Goal: Task Accomplishment & Management: Use online tool/utility

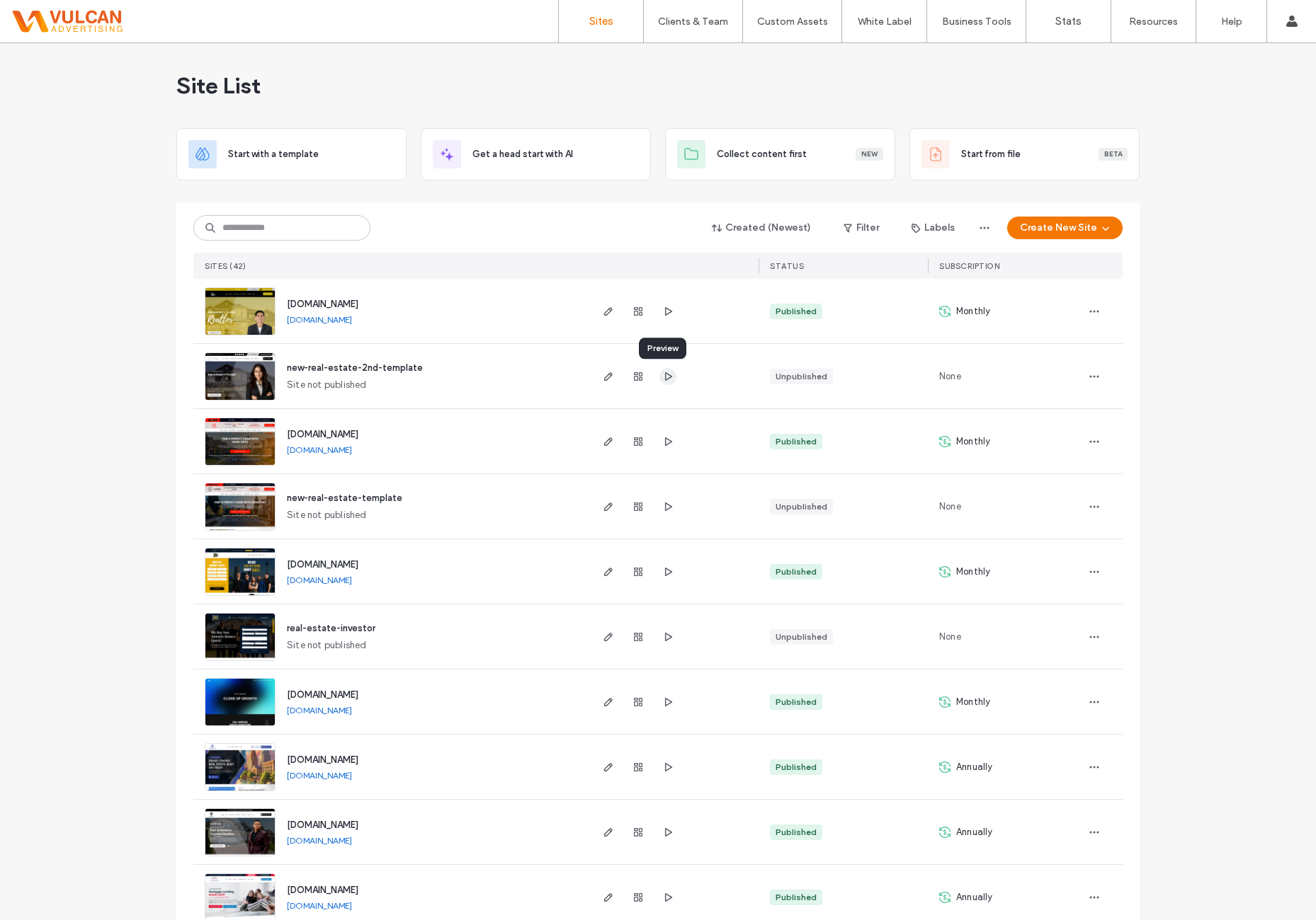
click at [665, 373] on use "button" at bounding box center [668, 376] width 7 height 9
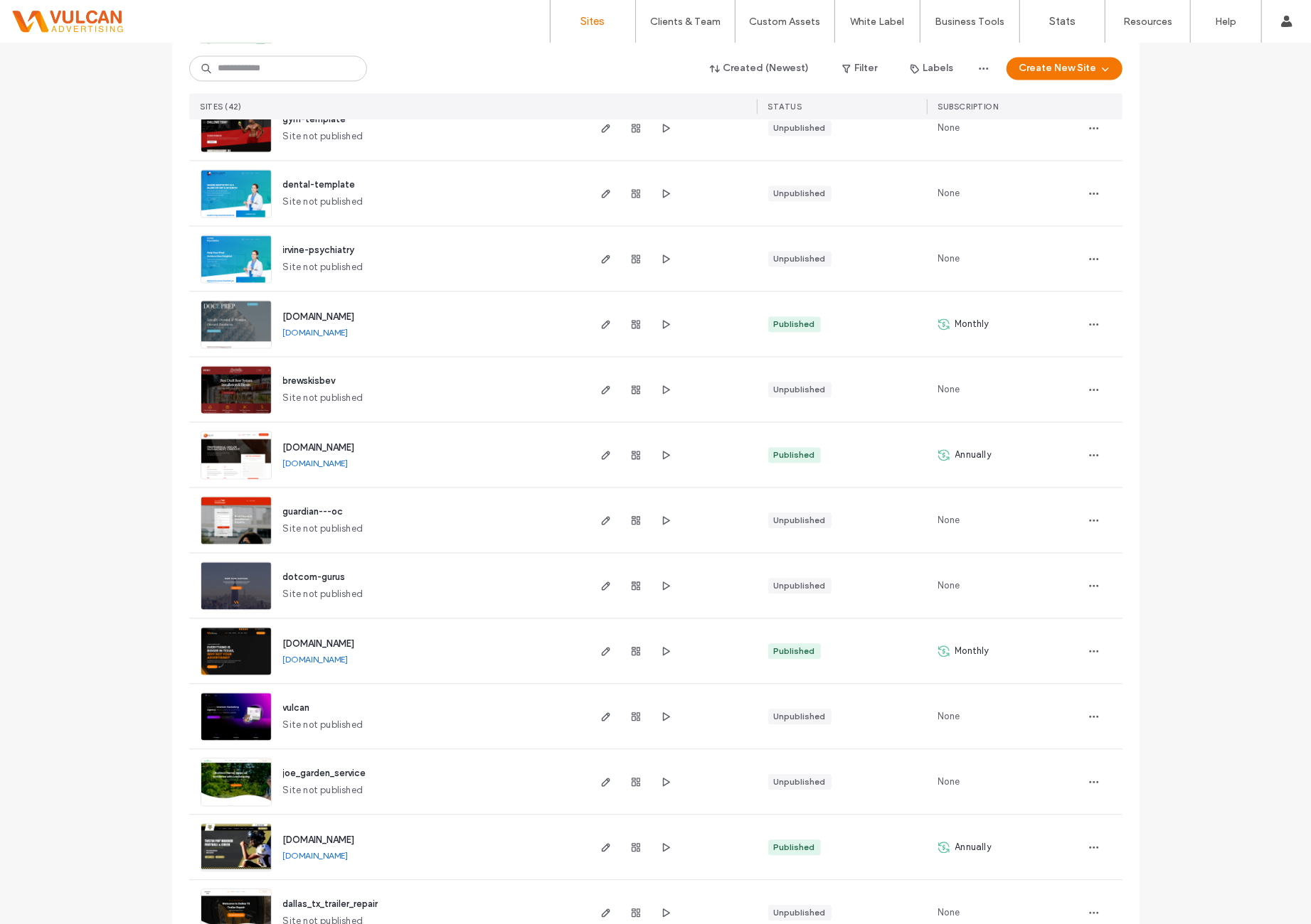
scroll to position [2119, 0]
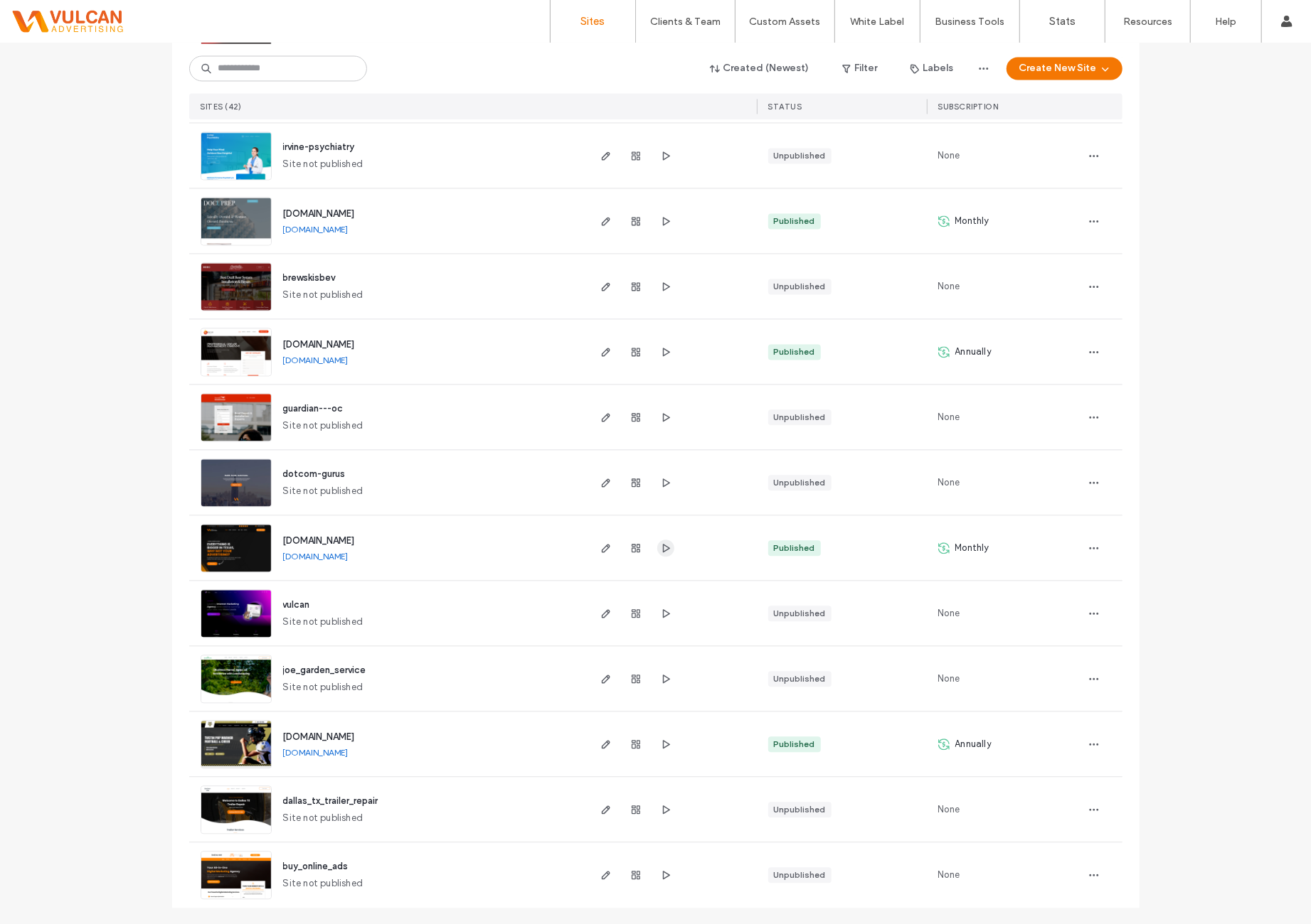
click at [660, 545] on icon "button" at bounding box center [665, 548] width 11 height 11
click at [660, 746] on icon "button" at bounding box center [665, 744] width 11 height 11
click at [643, 879] on div at bounding box center [636, 876] width 77 height 66
click at [663, 872] on icon "button" at bounding box center [665, 875] width 11 height 11
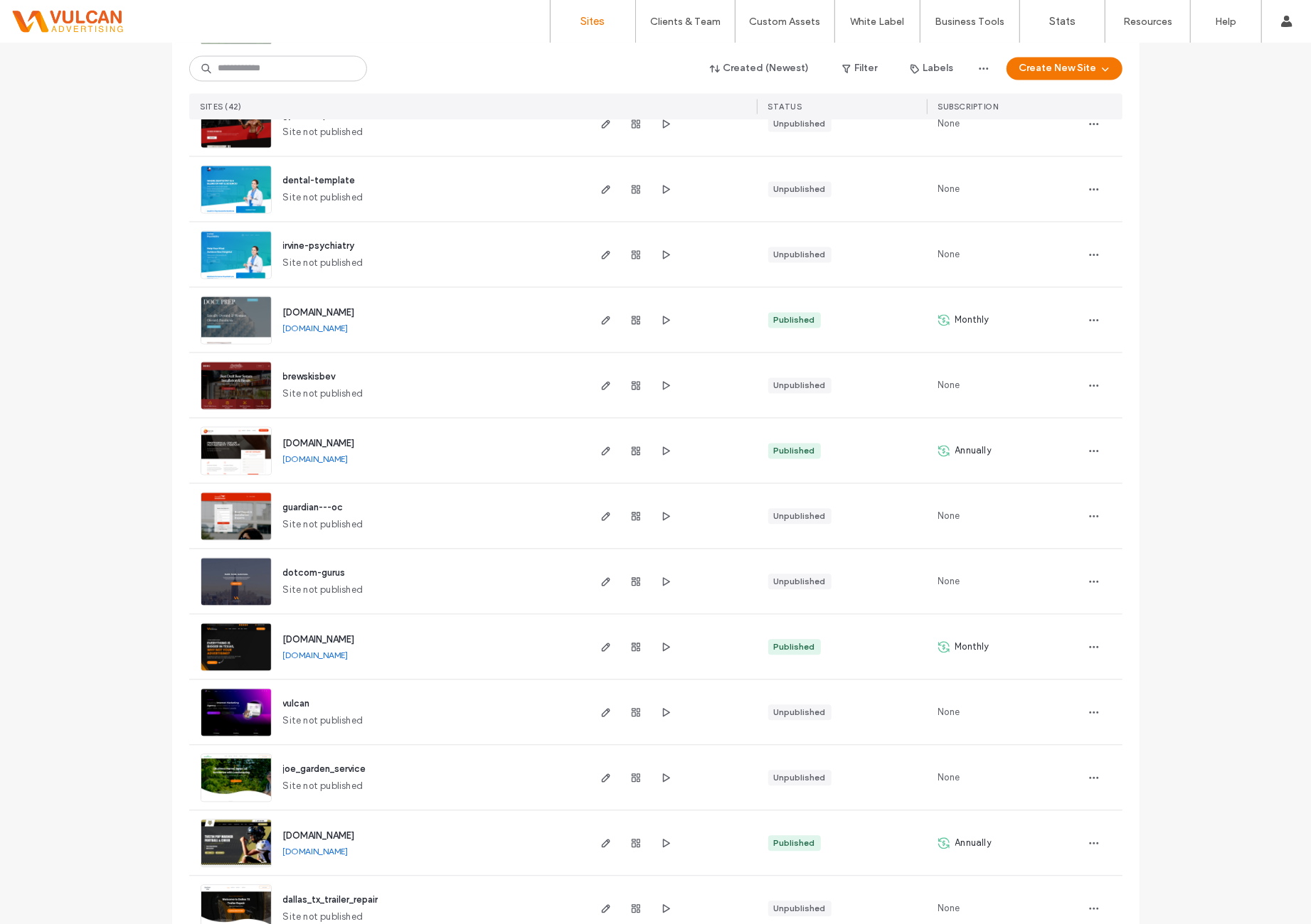
scroll to position [2001, 0]
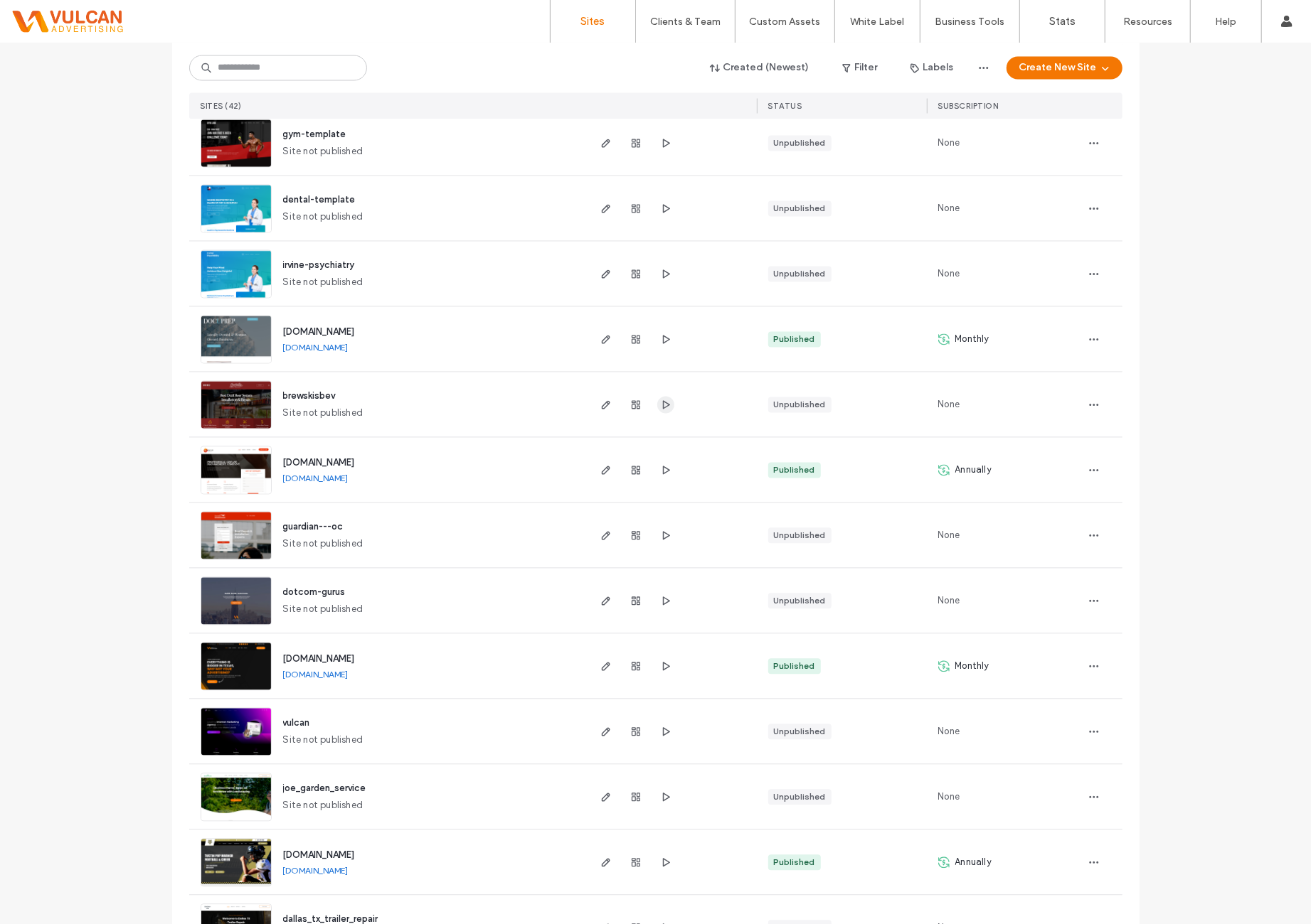
click at [661, 408] on icon "button" at bounding box center [665, 405] width 11 height 11
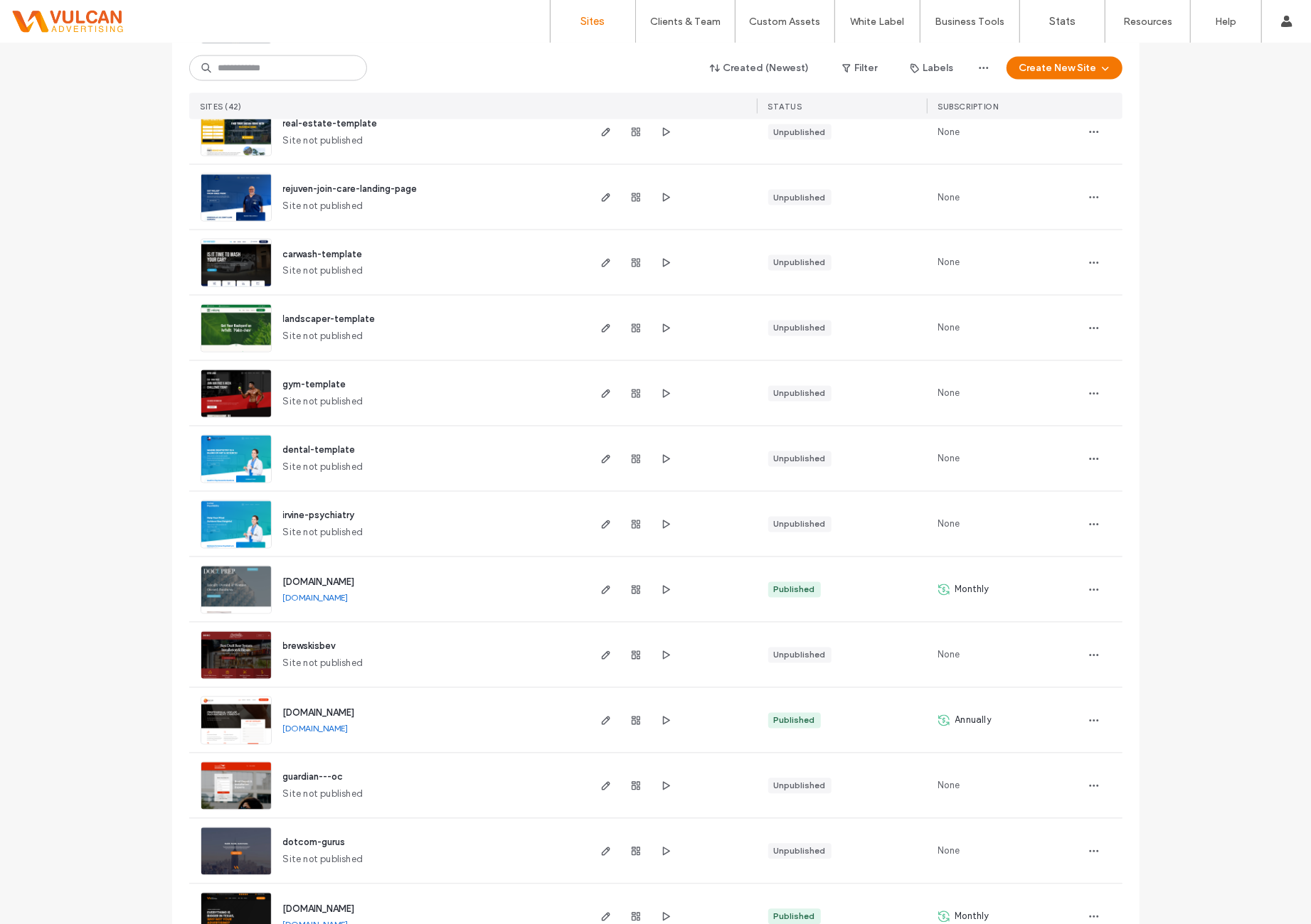
scroll to position [1645, 0]
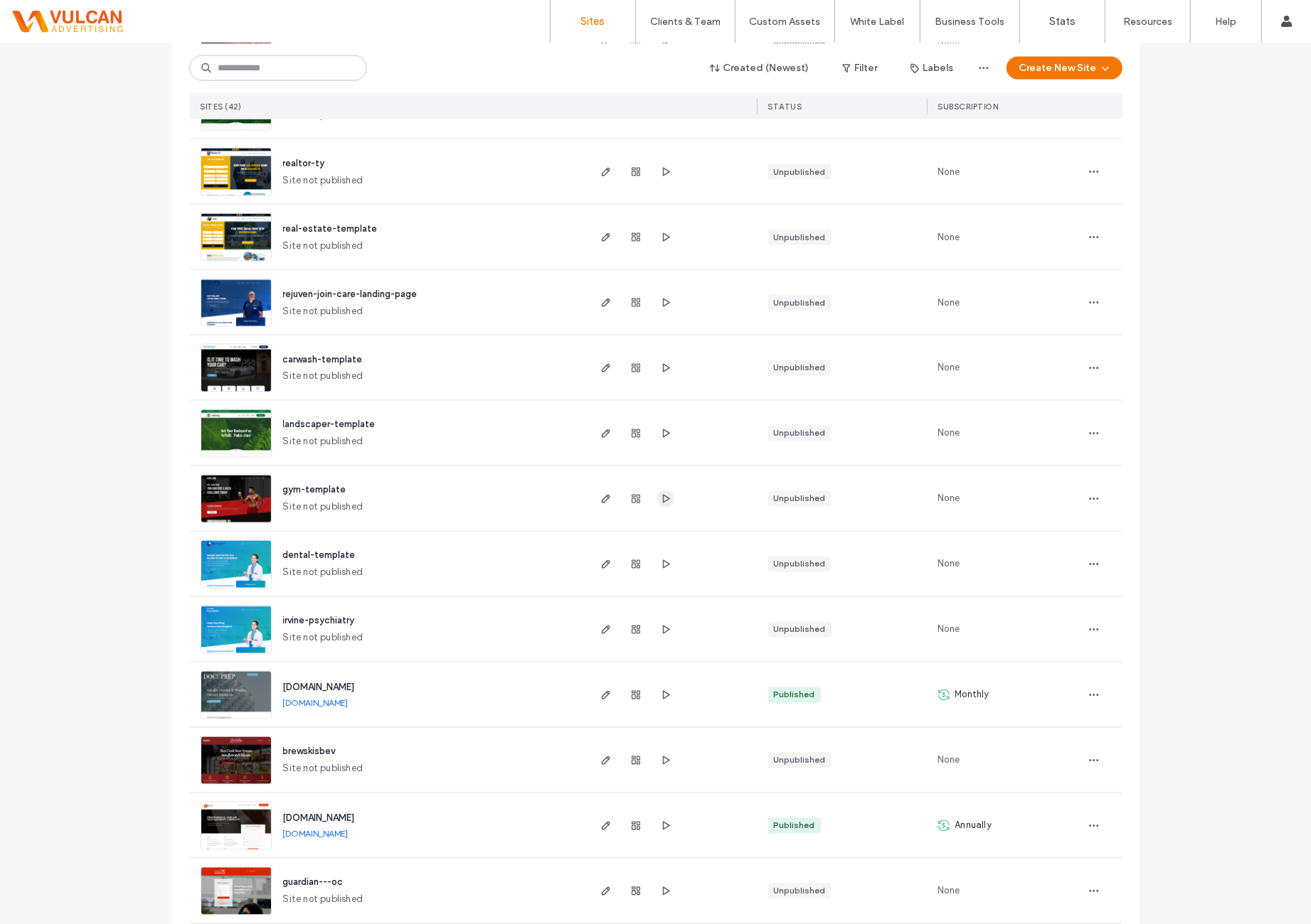
click at [665, 496] on icon "button" at bounding box center [665, 499] width 11 height 11
click at [668, 299] on span "button" at bounding box center [665, 303] width 17 height 17
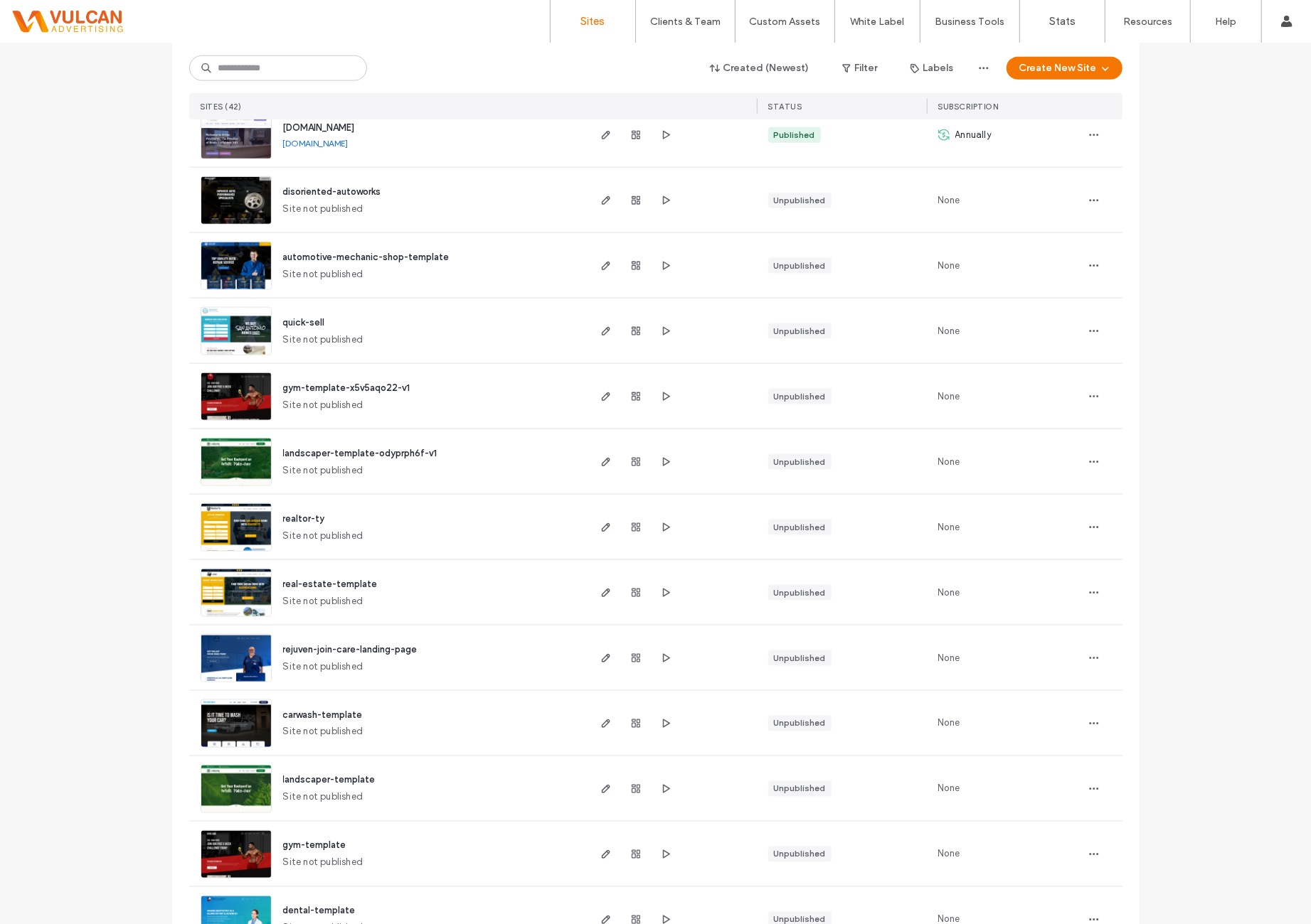
scroll to position [1171, 0]
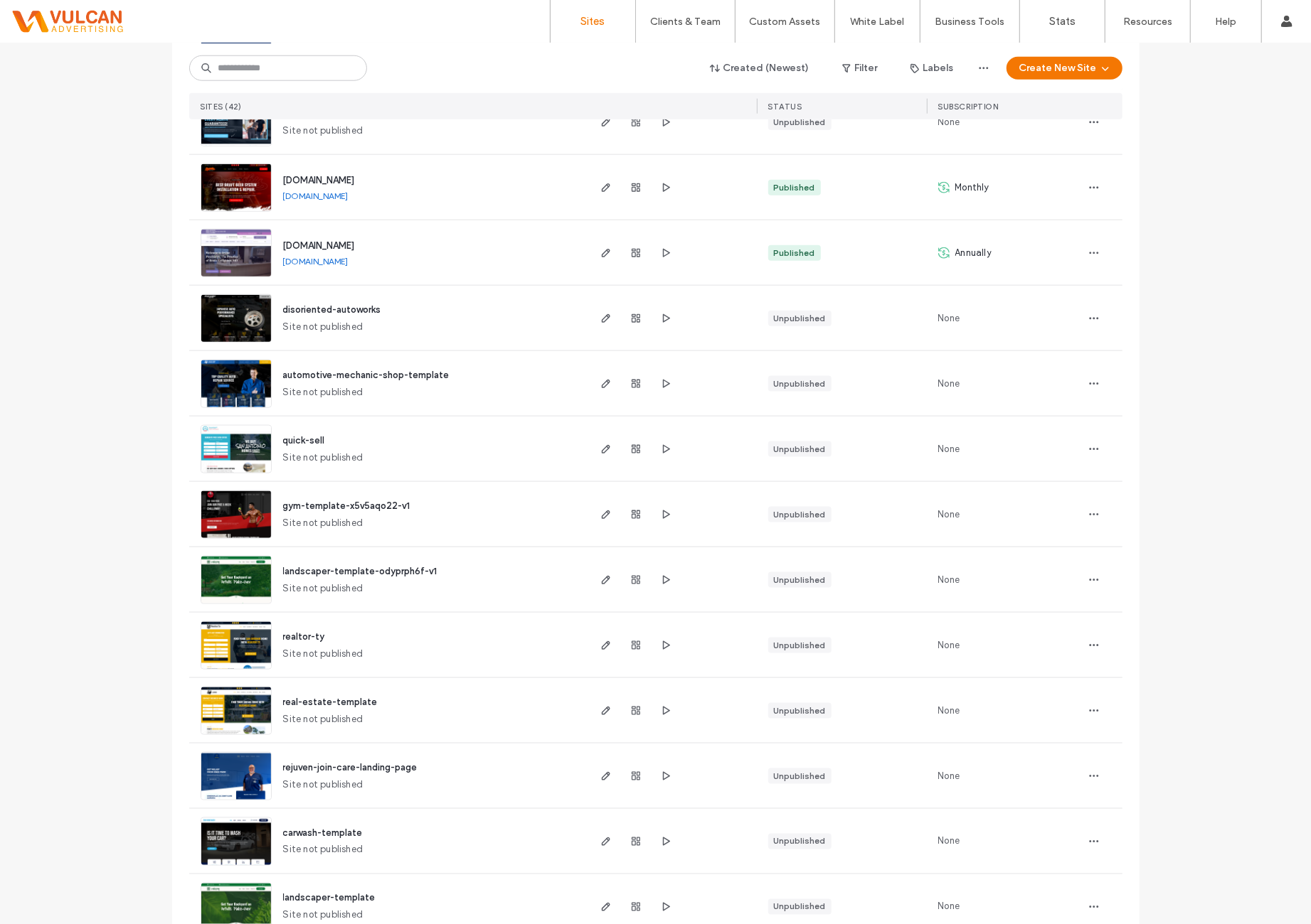
click at [664, 393] on div at bounding box center [636, 384] width 77 height 65
click at [663, 386] on icon "button" at bounding box center [665, 384] width 11 height 11
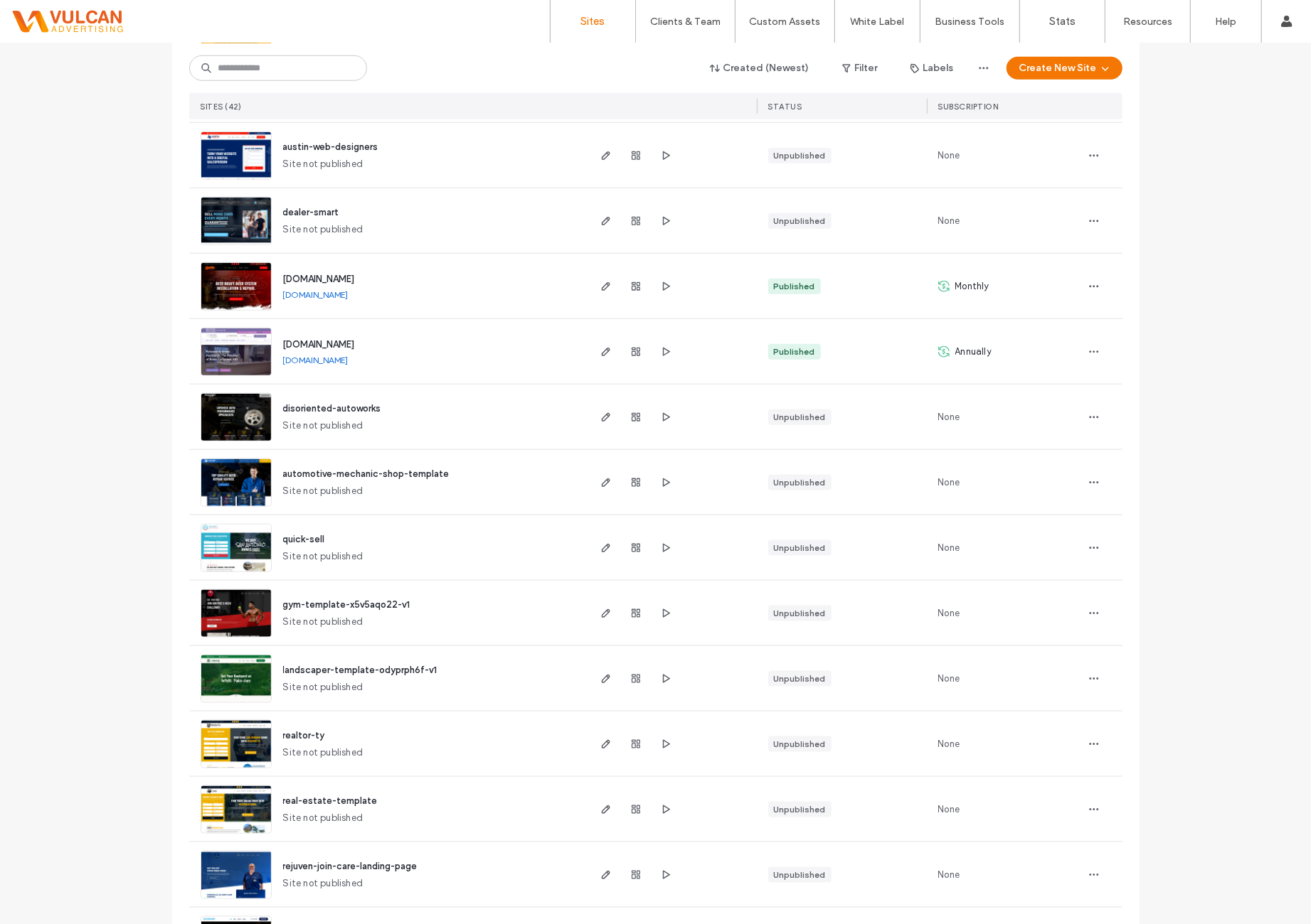
scroll to position [1053, 0]
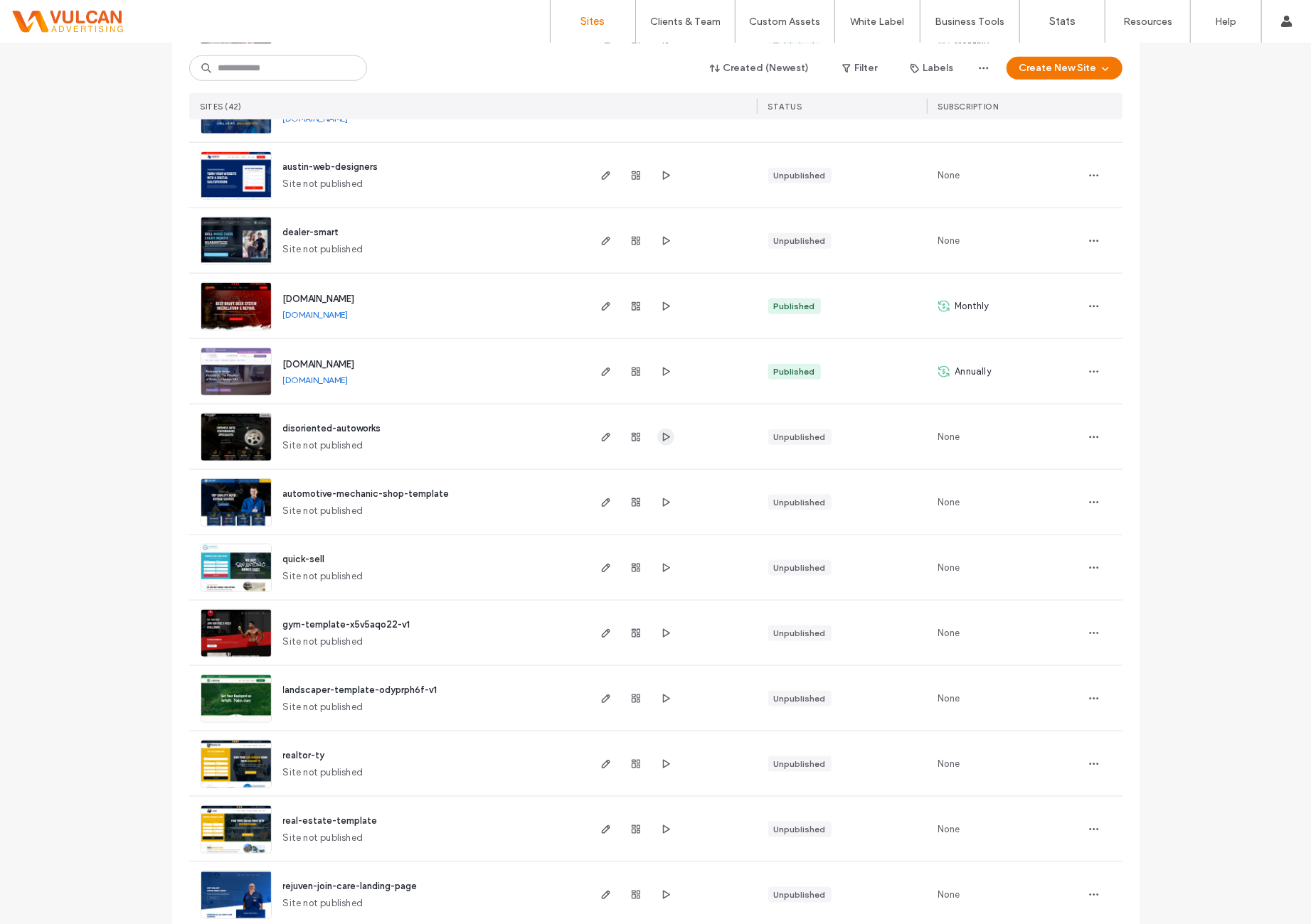
click at [667, 438] on span "button" at bounding box center [665, 437] width 17 height 17
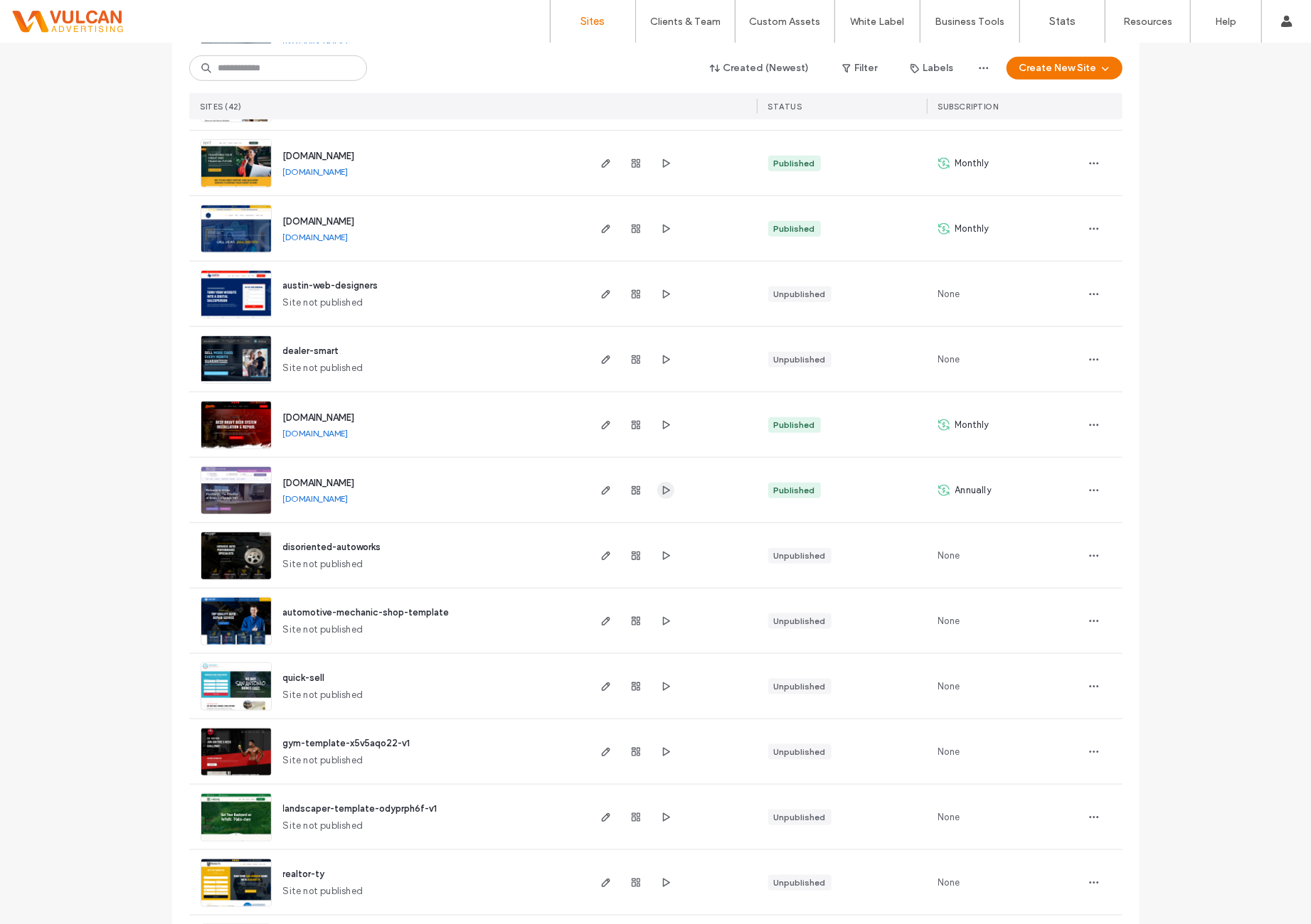
click at [657, 496] on span "button" at bounding box center [665, 491] width 17 height 17
click at [668, 426] on span "button" at bounding box center [665, 425] width 17 height 17
click at [663, 355] on icon "button" at bounding box center [665, 360] width 11 height 11
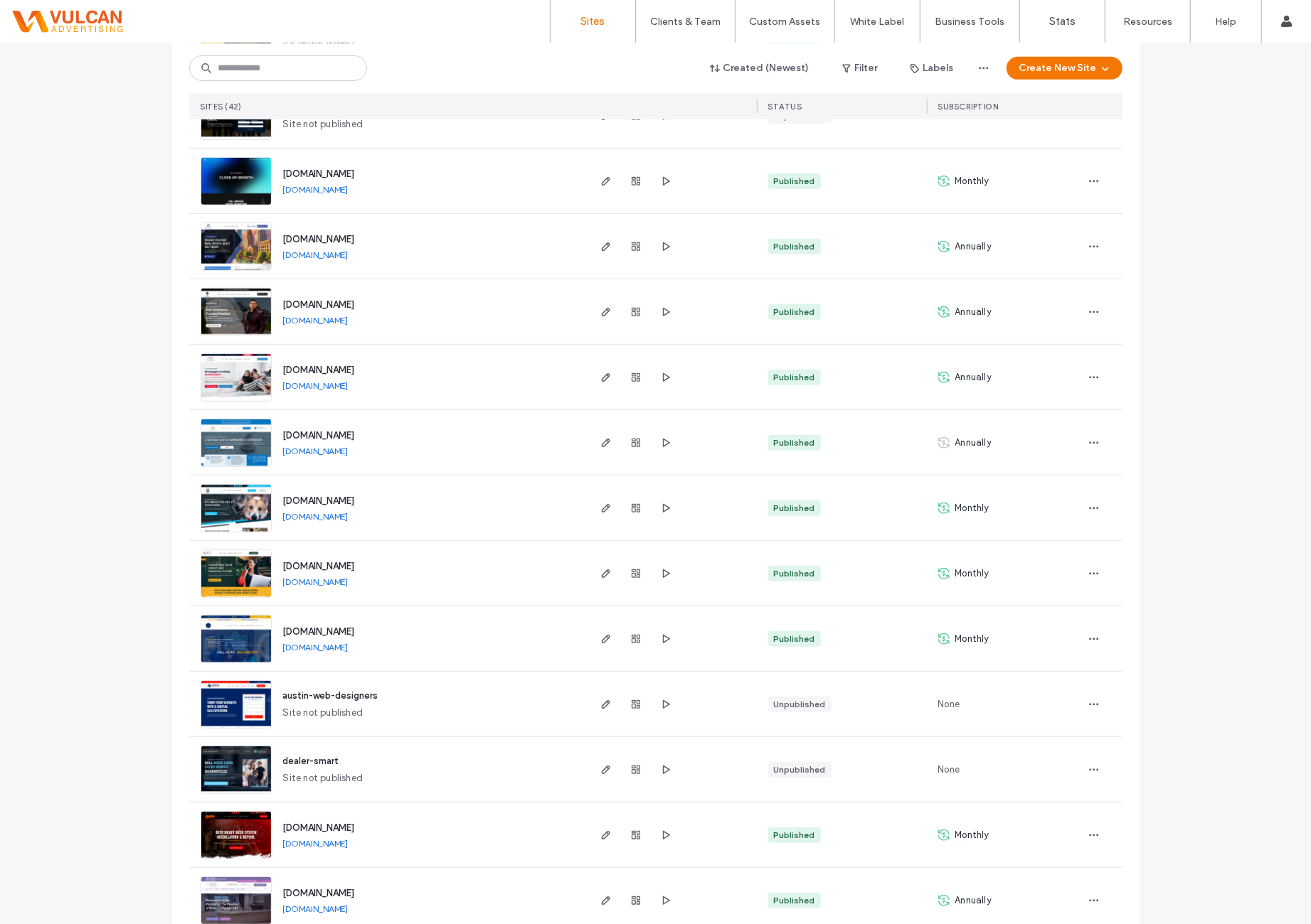
scroll to position [461, 0]
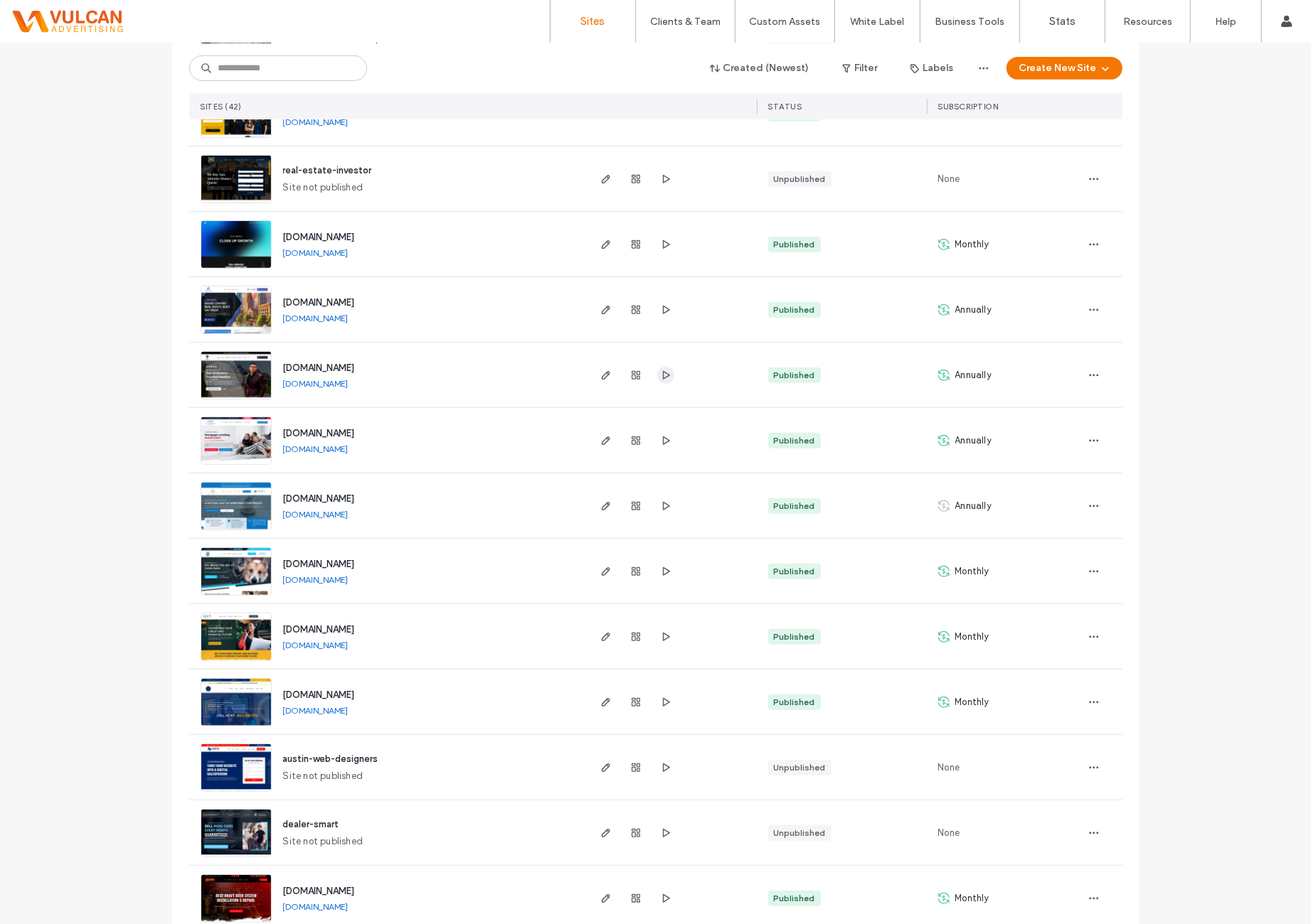
click at [664, 374] on icon "button" at bounding box center [665, 376] width 11 height 11
click at [670, 309] on div at bounding box center [671, 309] width 170 height 65
click at [662, 311] on use "button" at bounding box center [665, 309] width 7 height 9
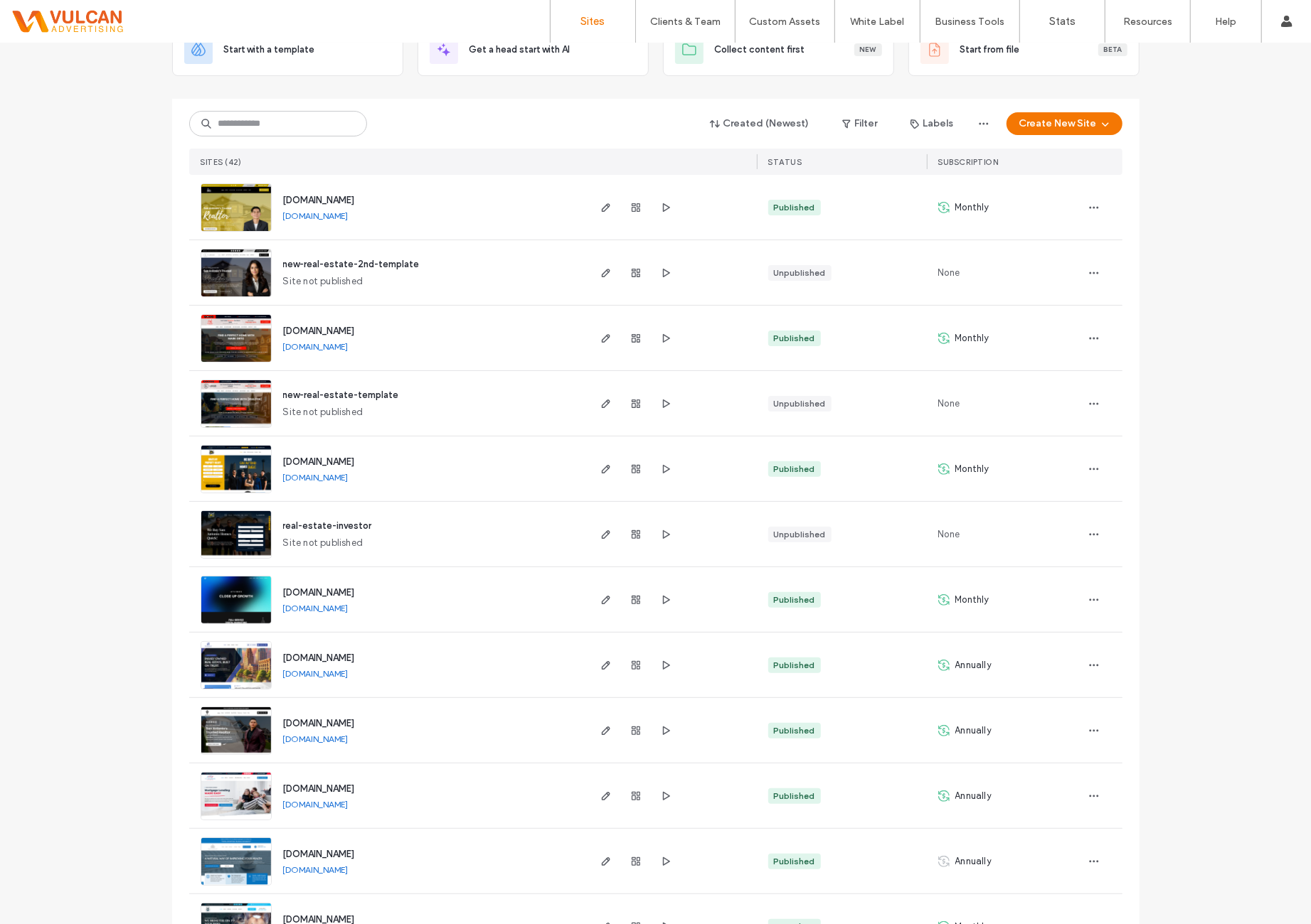
scroll to position [0, 0]
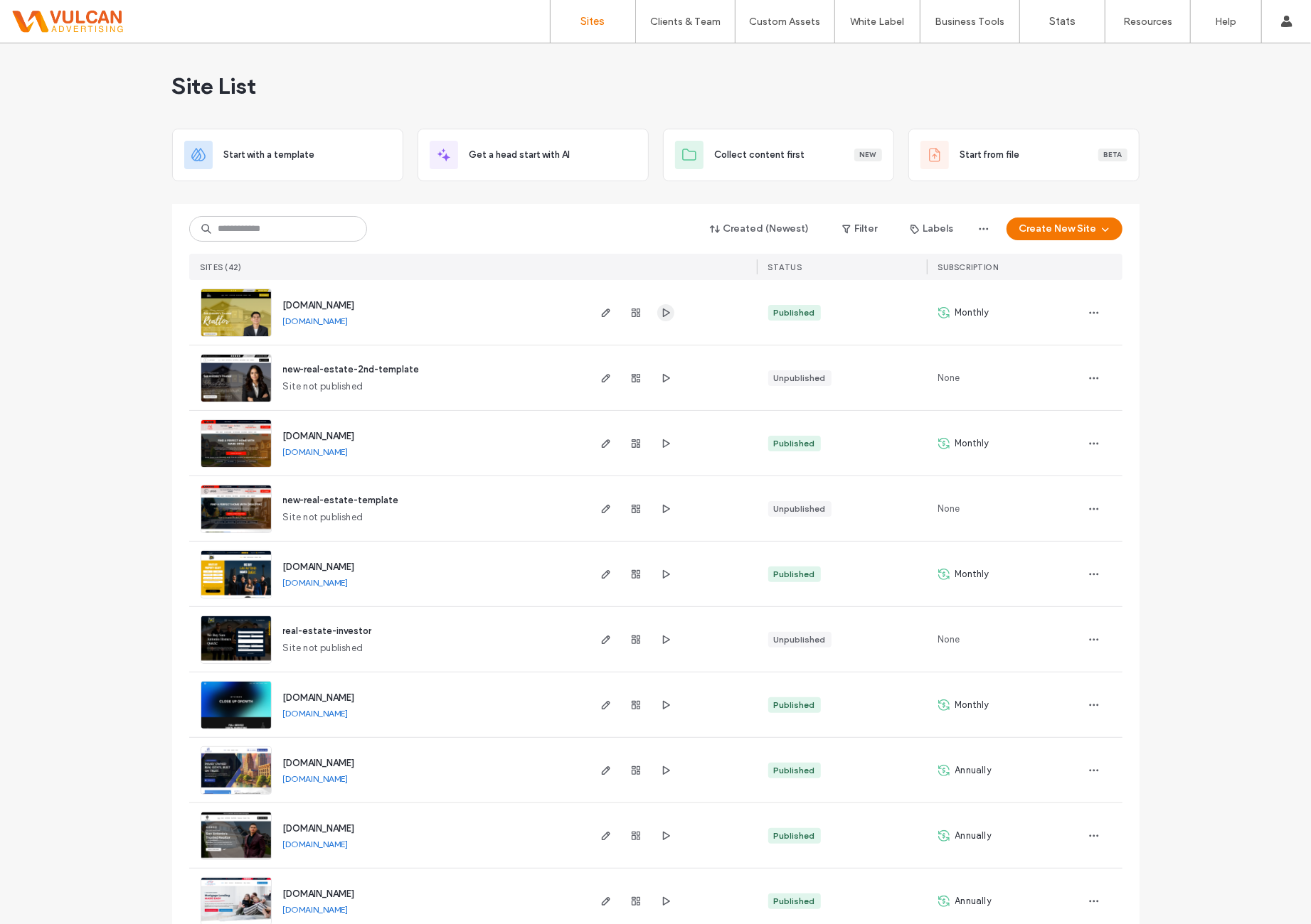
click at [666, 317] on span "button" at bounding box center [665, 313] width 17 height 17
click at [378, 372] on span "new-real-estate-2nd-template" at bounding box center [351, 369] width 136 height 11
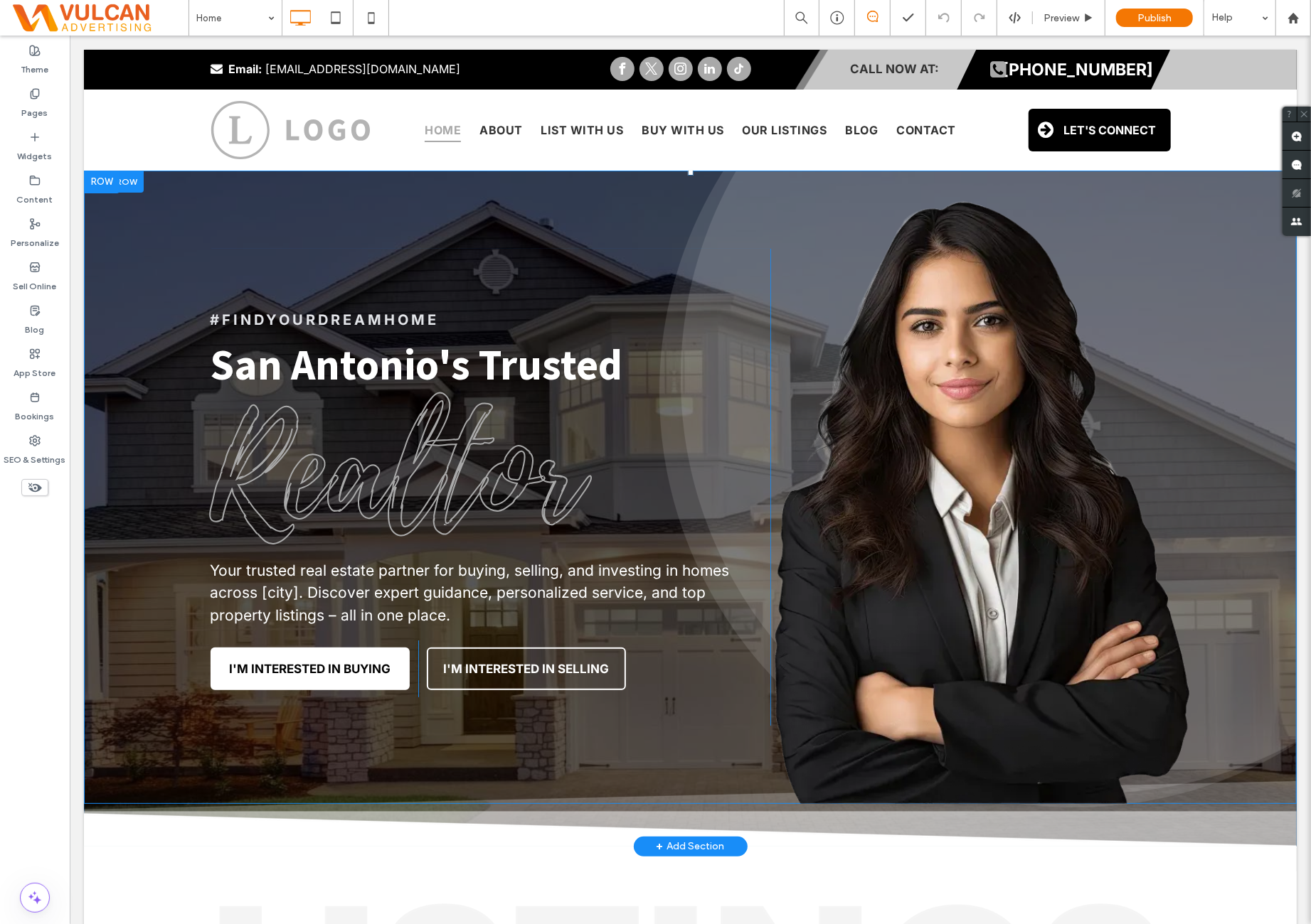
click at [149, 469] on div "#FindYourDreamHome San Antonio's Trusted Realtor Your trusted real estate partn…" at bounding box center [690, 486] width 1213 height 633
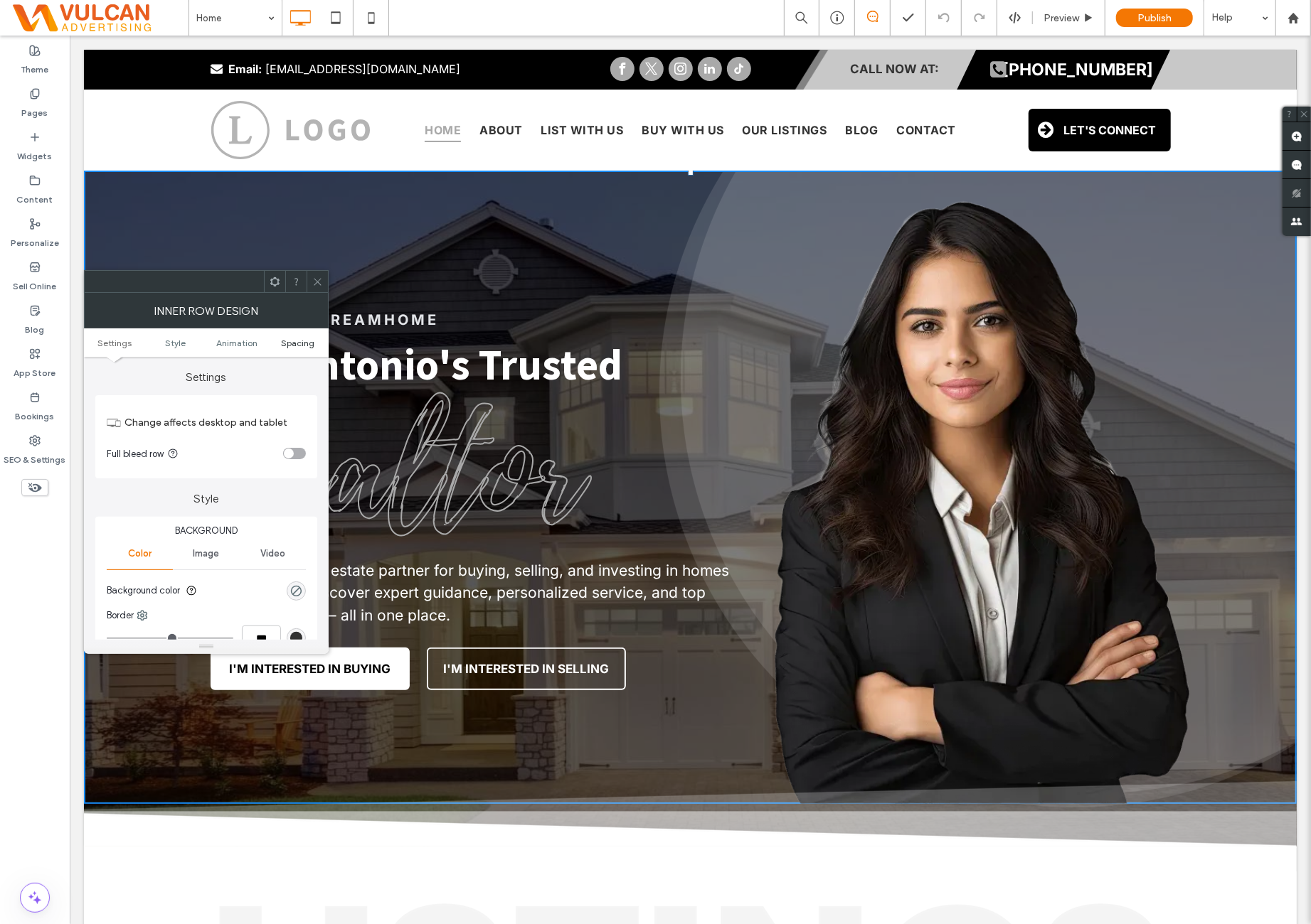
click at [296, 344] on span "Spacing" at bounding box center [298, 343] width 34 height 11
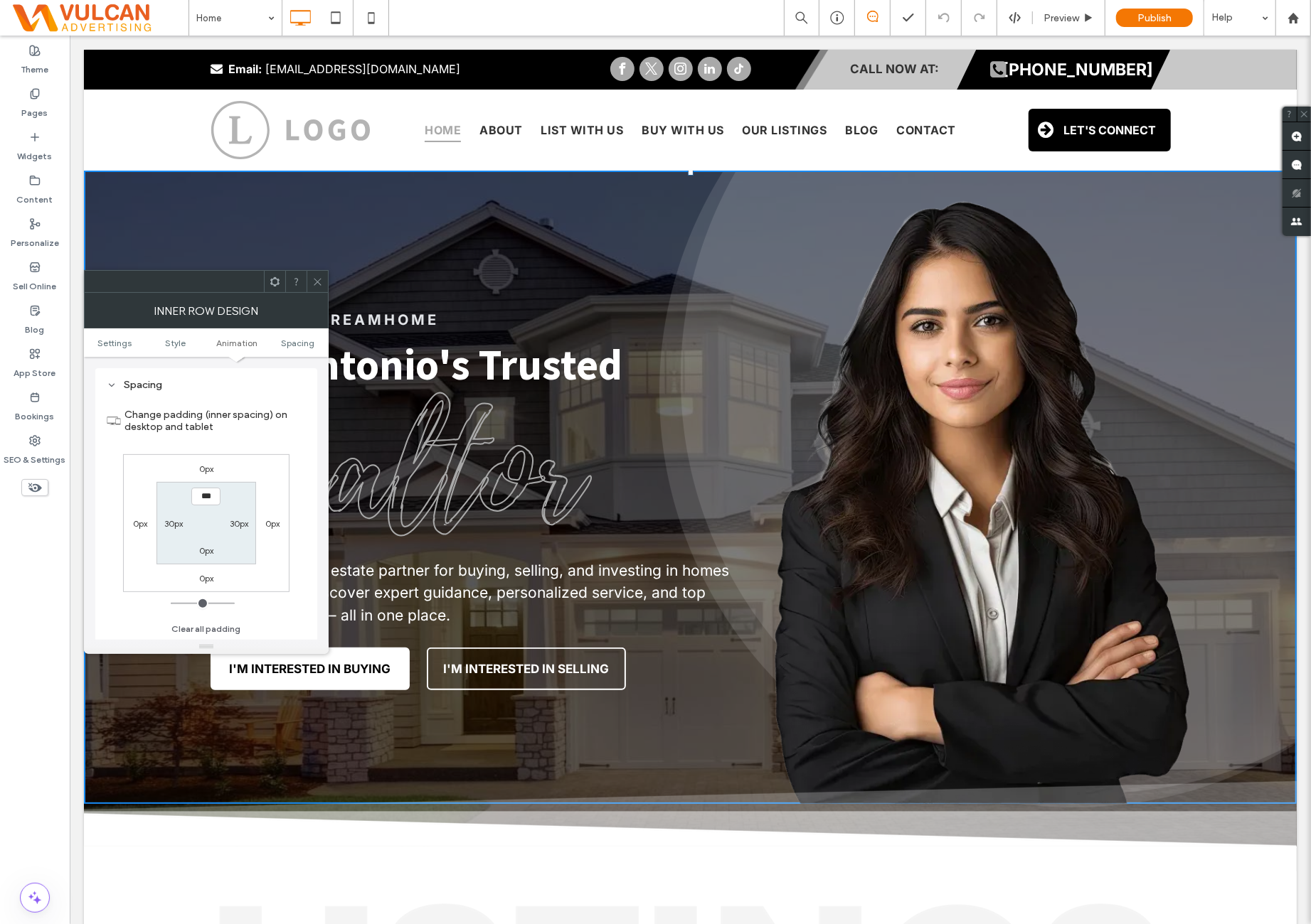
scroll to position [455, 0]
click at [294, 460] on div "Change padding (inner spacing) on desktop and tablet 0px 0px 0px 0px *** 30px 0…" at bounding box center [206, 517] width 199 height 245
click at [316, 285] on icon at bounding box center [317, 282] width 11 height 11
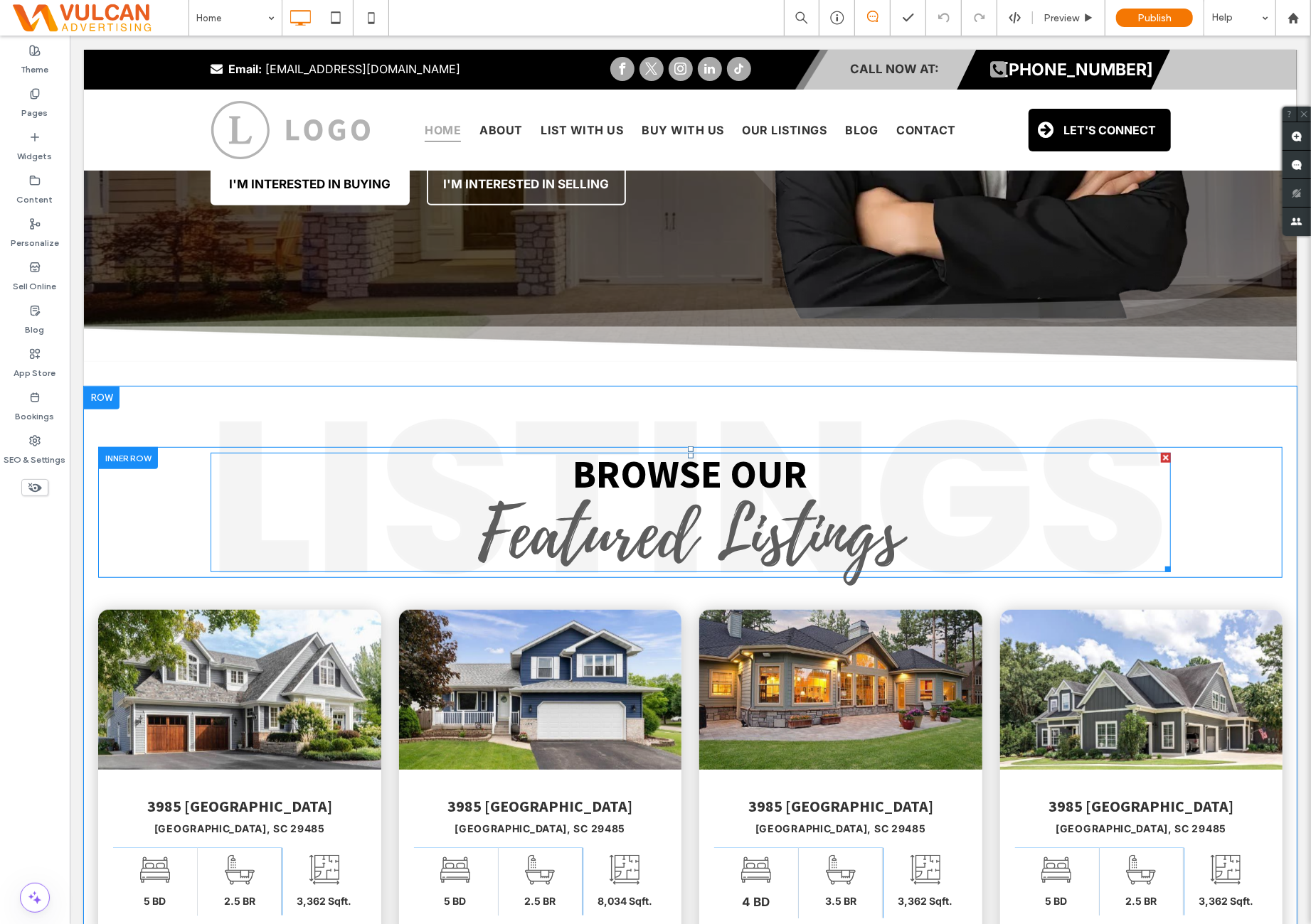
scroll to position [592, 0]
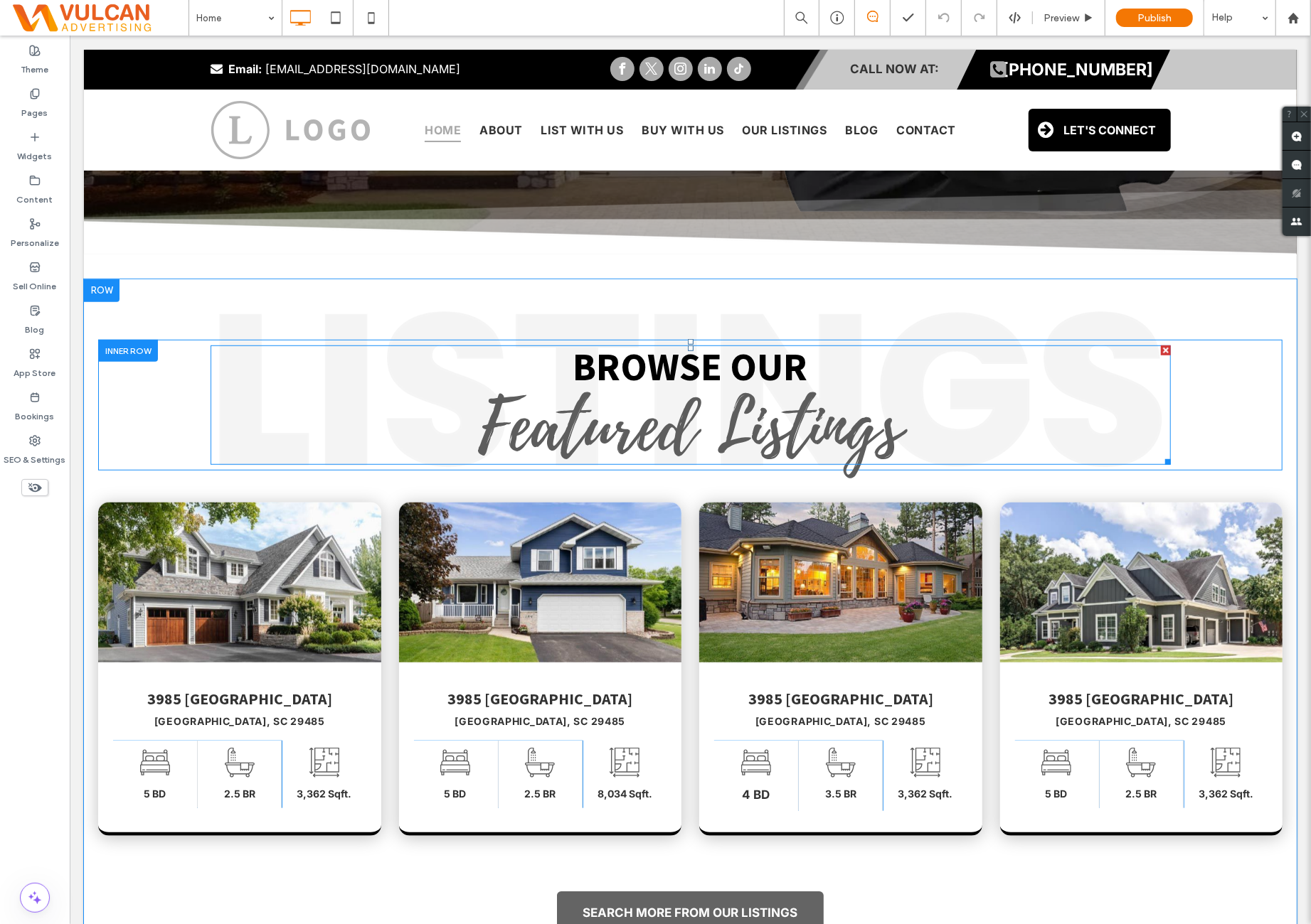
click at [661, 435] on span "Featured Listings" at bounding box center [690, 426] width 424 height 106
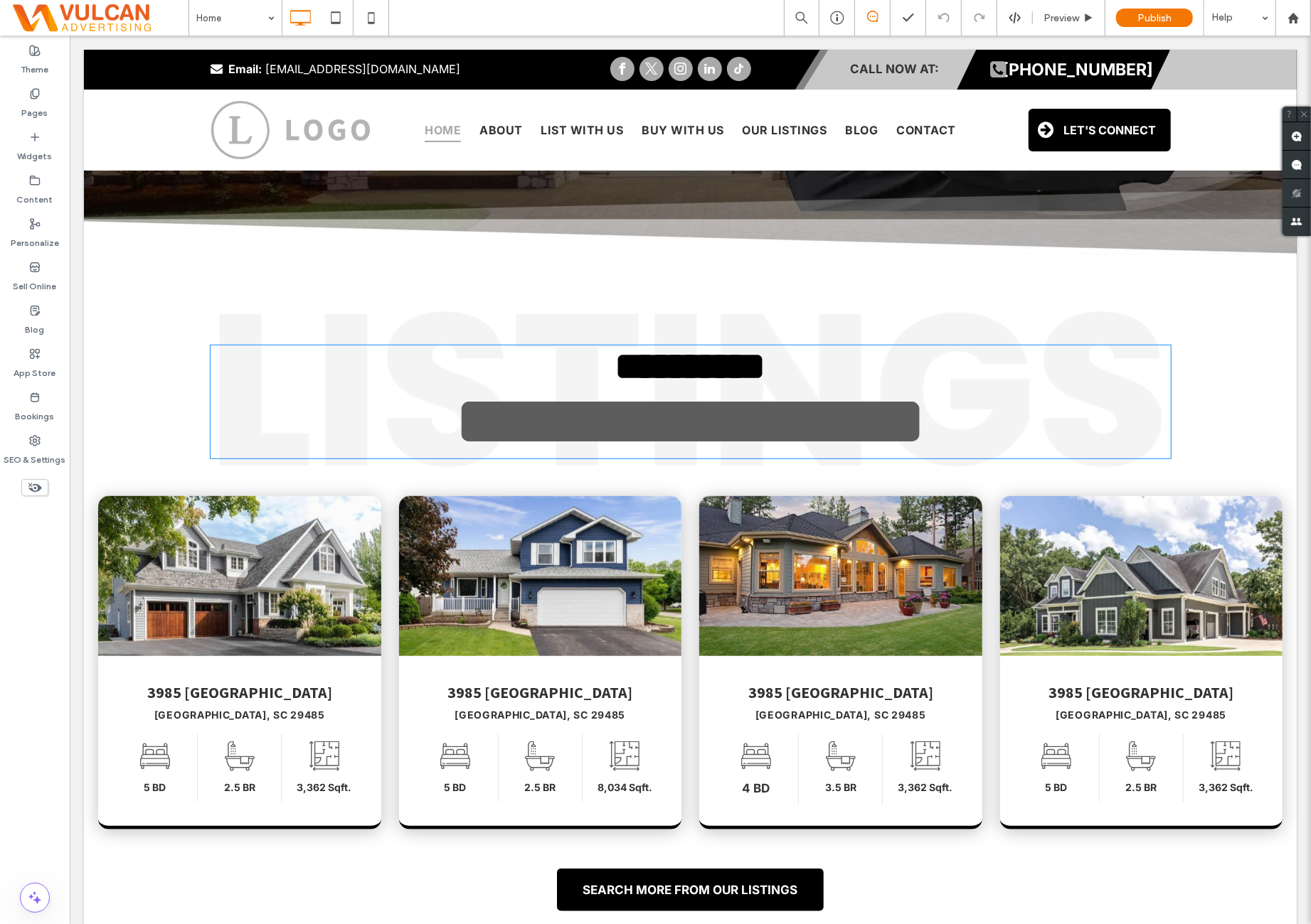
type input "**********"
type input "***"
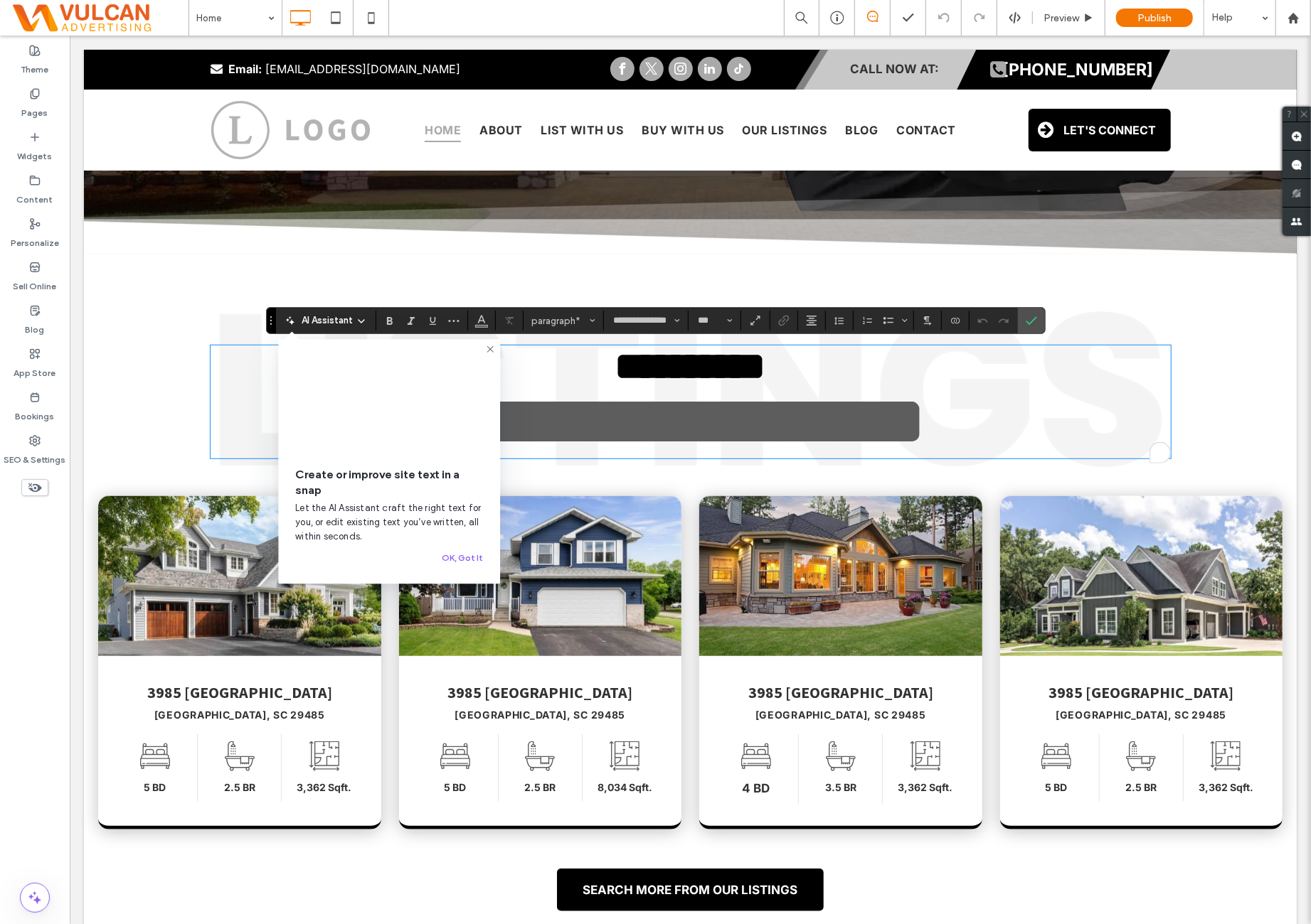
scroll to position [17, 0]
drag, startPoint x: 556, startPoint y: 432, endPoint x: 937, endPoint y: 451, distance: 381.5
click at [937, 451] on div "**********" at bounding box center [690, 401] width 960 height 111
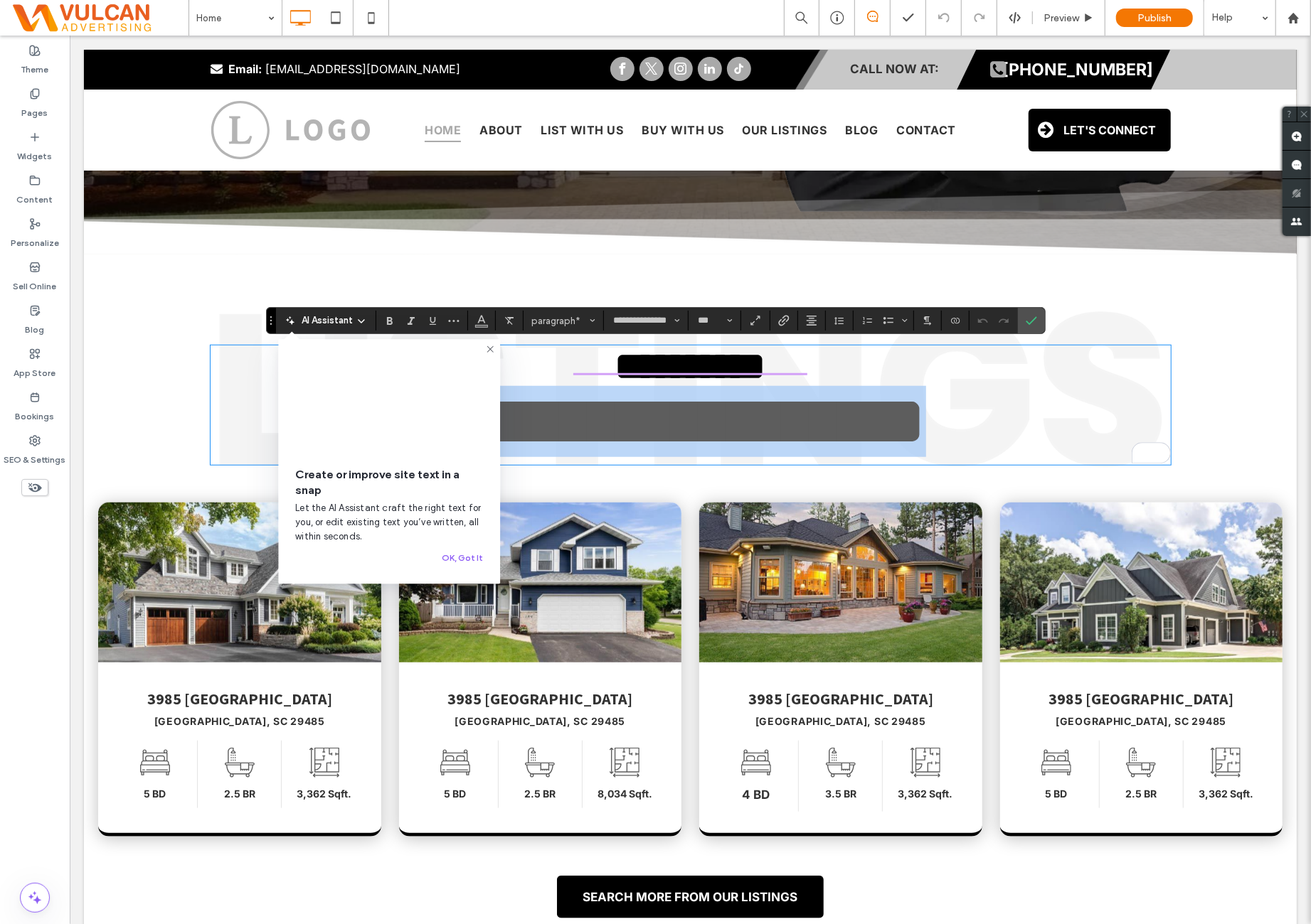
click at [927, 367] on p "**********" at bounding box center [690, 366] width 960 height 39
type input "**********"
type input "**"
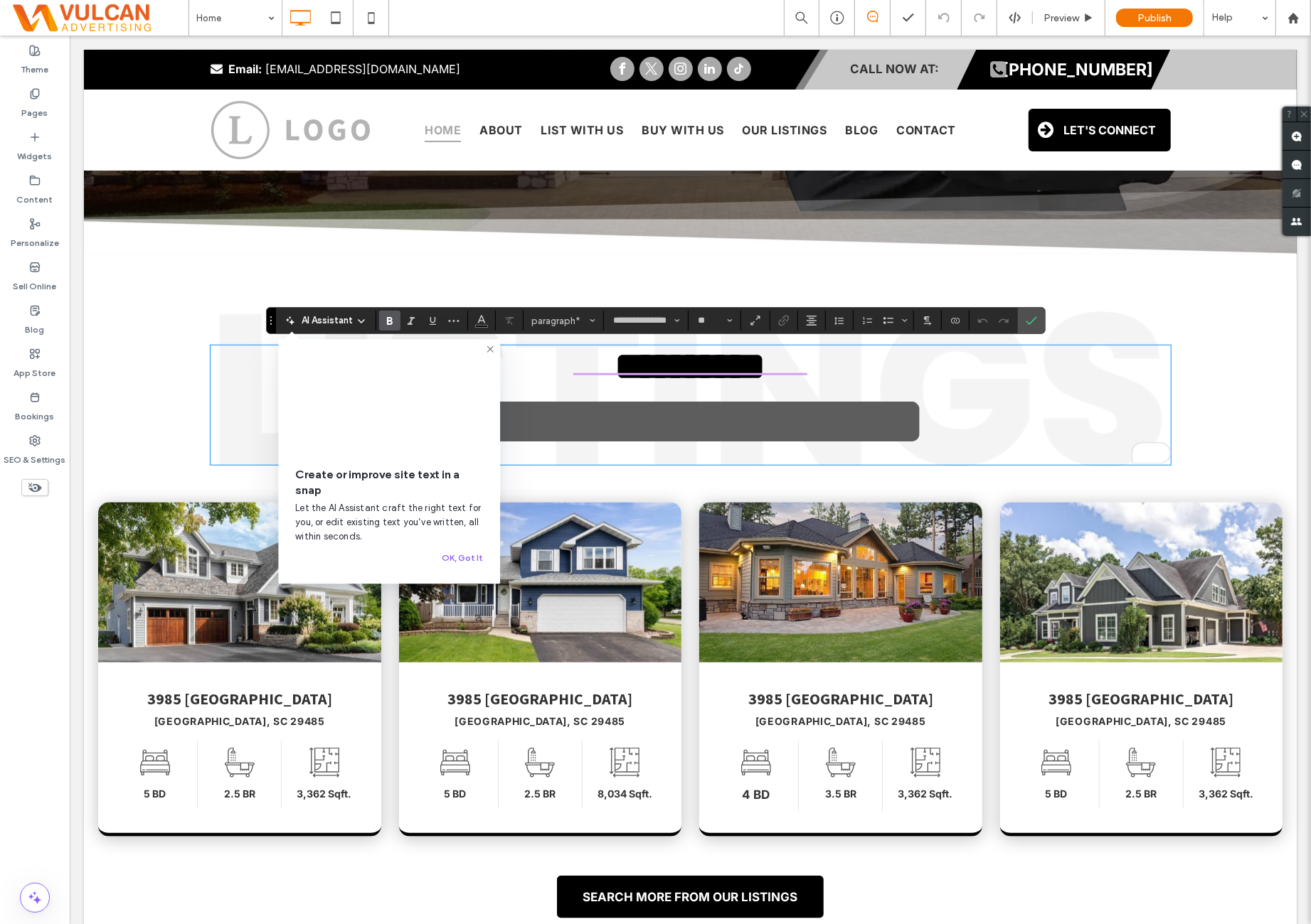
scroll to position [0, 0]
click at [615, 359] on strong "**********" at bounding box center [690, 366] width 151 height 39
click at [1026, 317] on icon "Confirm" at bounding box center [1031, 321] width 11 height 11
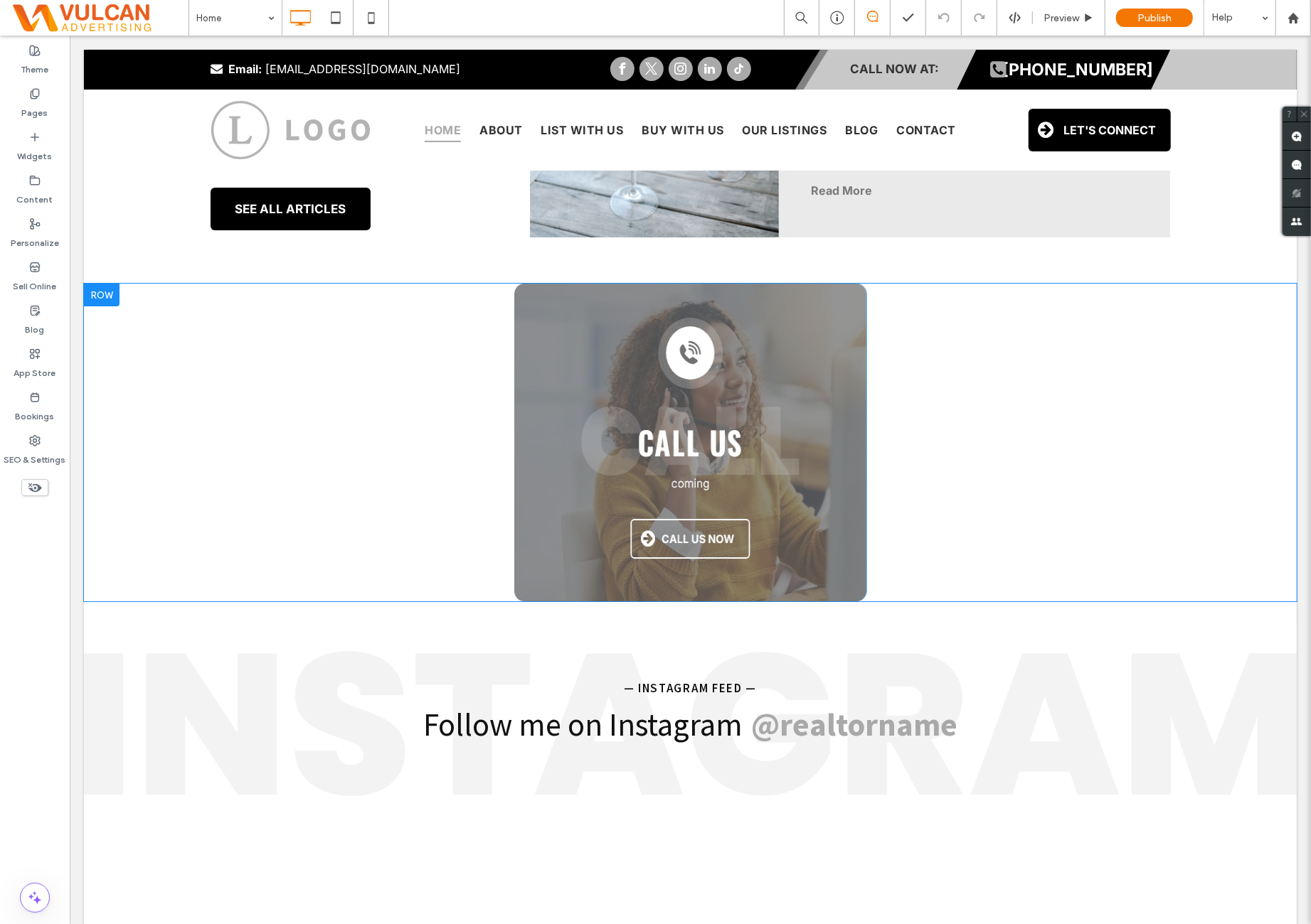
scroll to position [3672, 0]
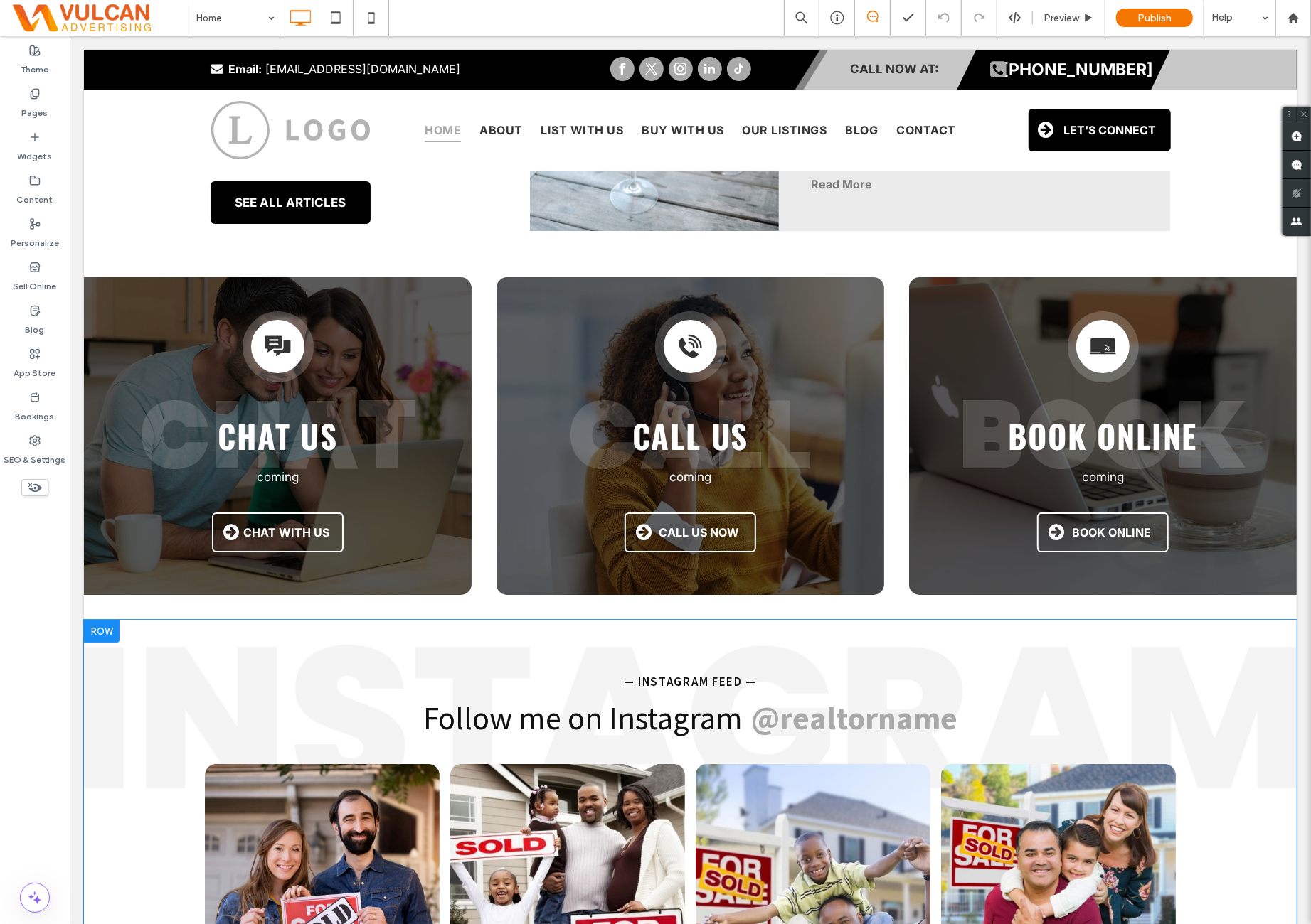
click at [269, 662] on div "— INSTAGRAM FEED — Follow me on Instagram @realtorname Button Button Button But…" at bounding box center [690, 833] width 1213 height 426
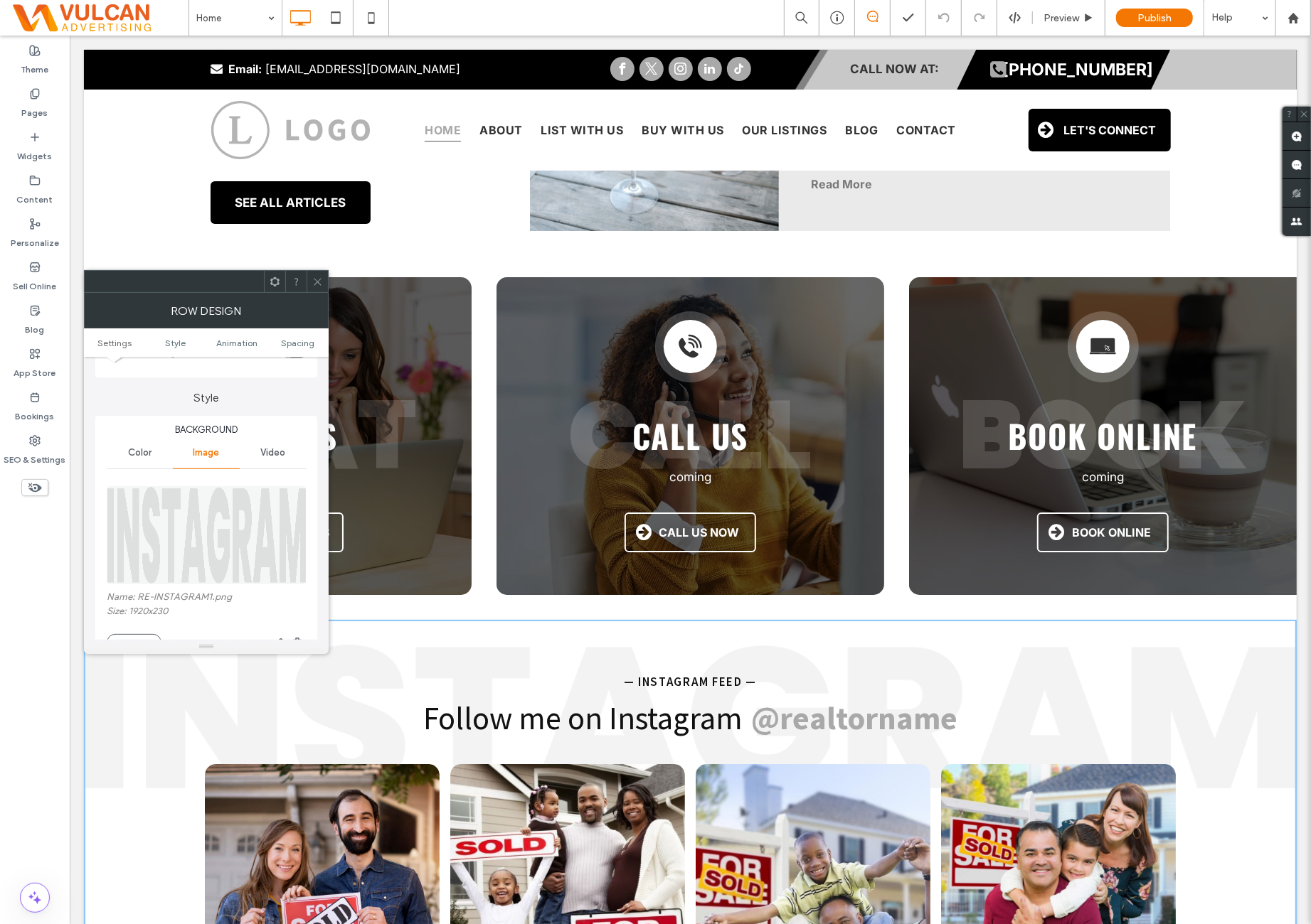
scroll to position [118, 0]
click at [318, 277] on icon at bounding box center [317, 282] width 11 height 11
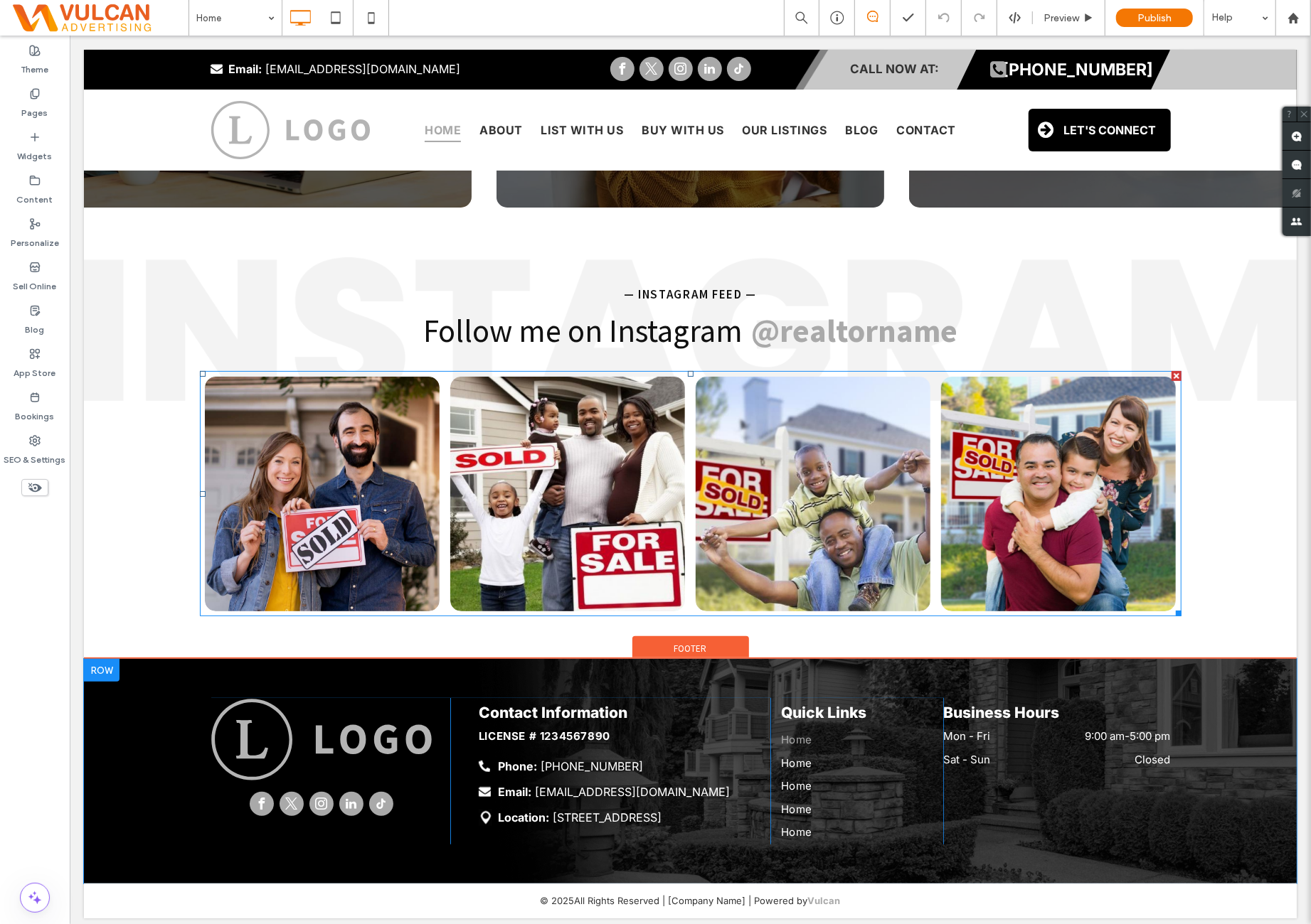
scroll to position [4067, 0]
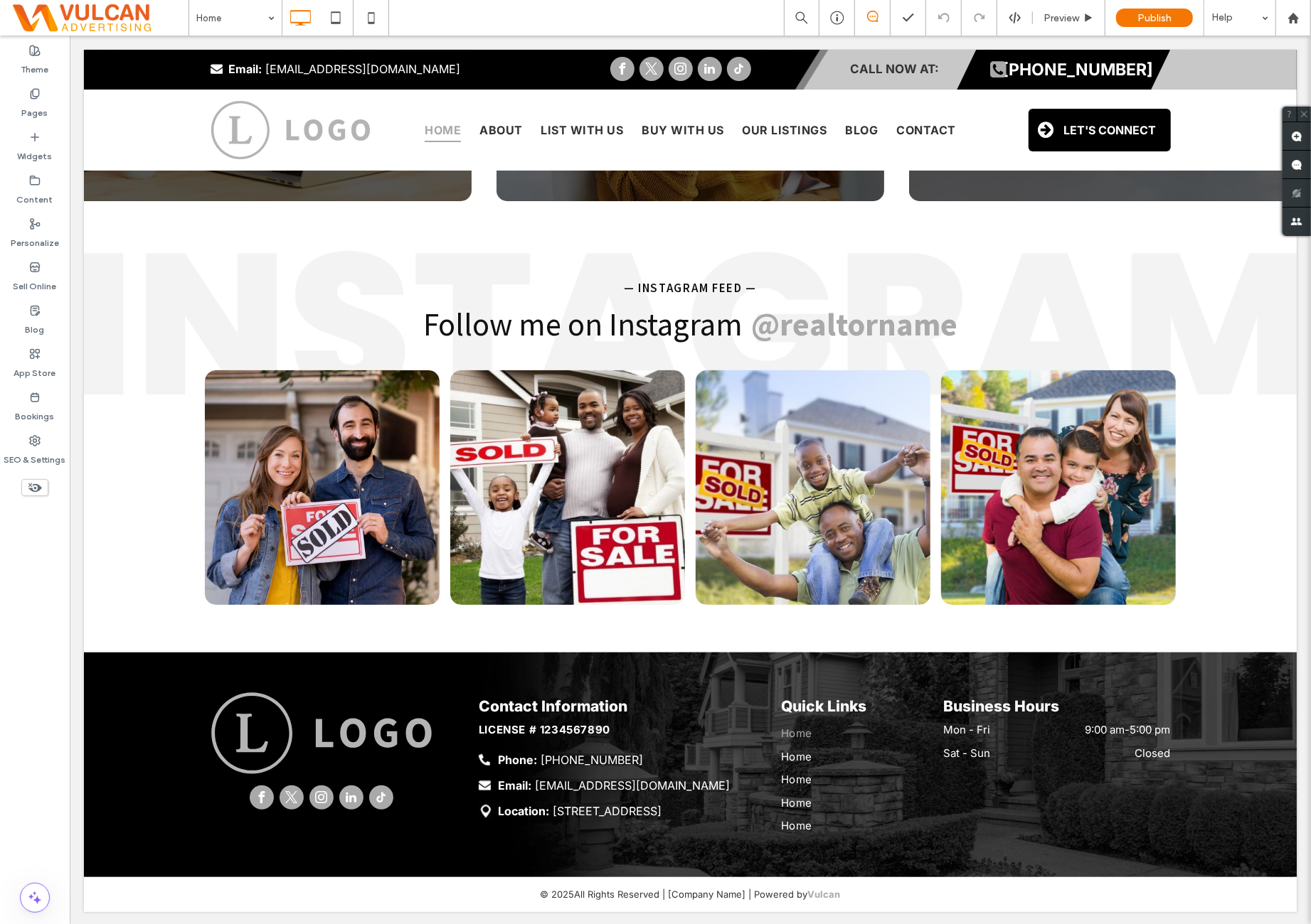
click at [41, 770] on div "Theme Pages Widgets Content Personalize Sell Online Blog App Store Bookings SEO…" at bounding box center [35, 480] width 70 height 888
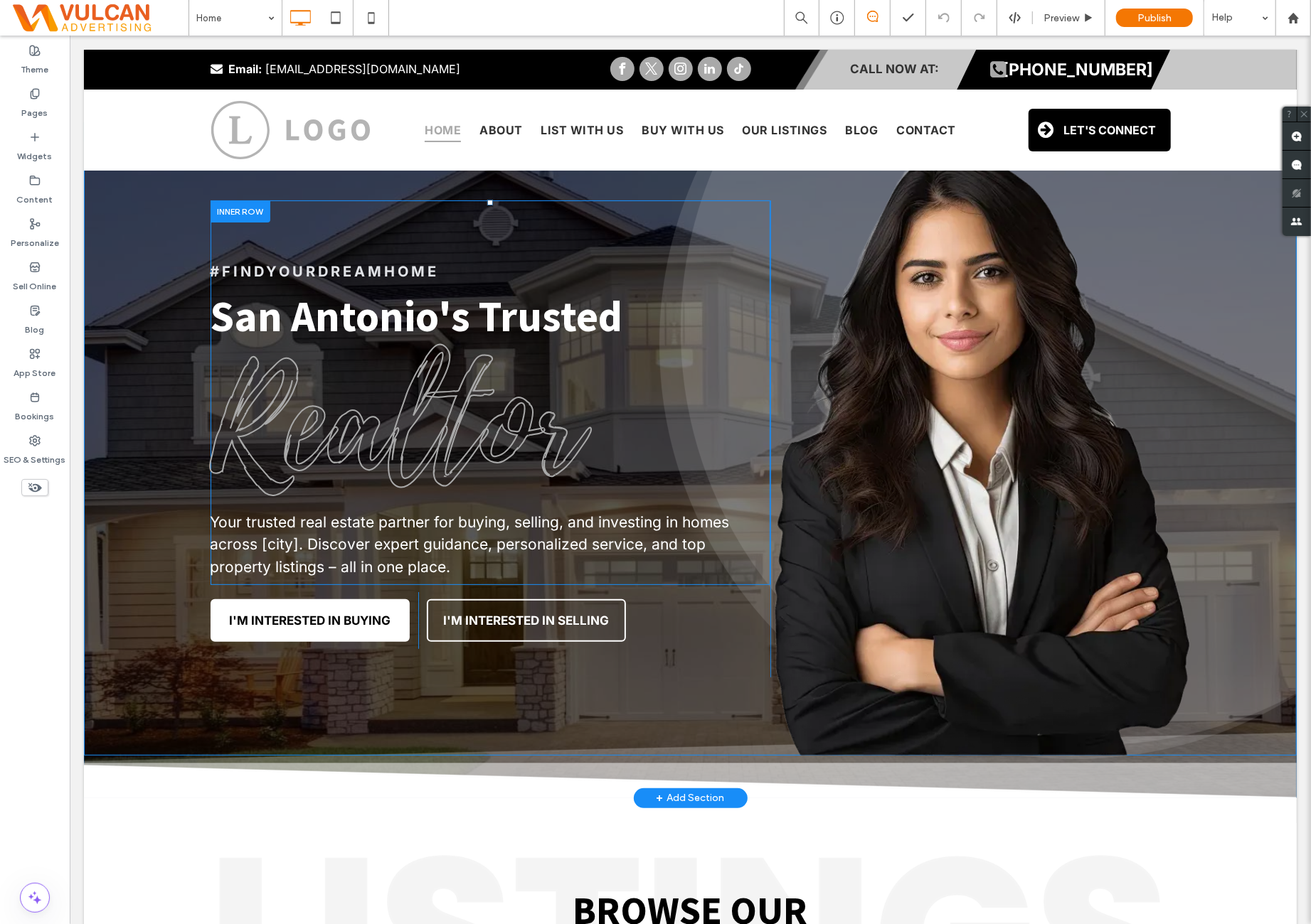
scroll to position [0, 0]
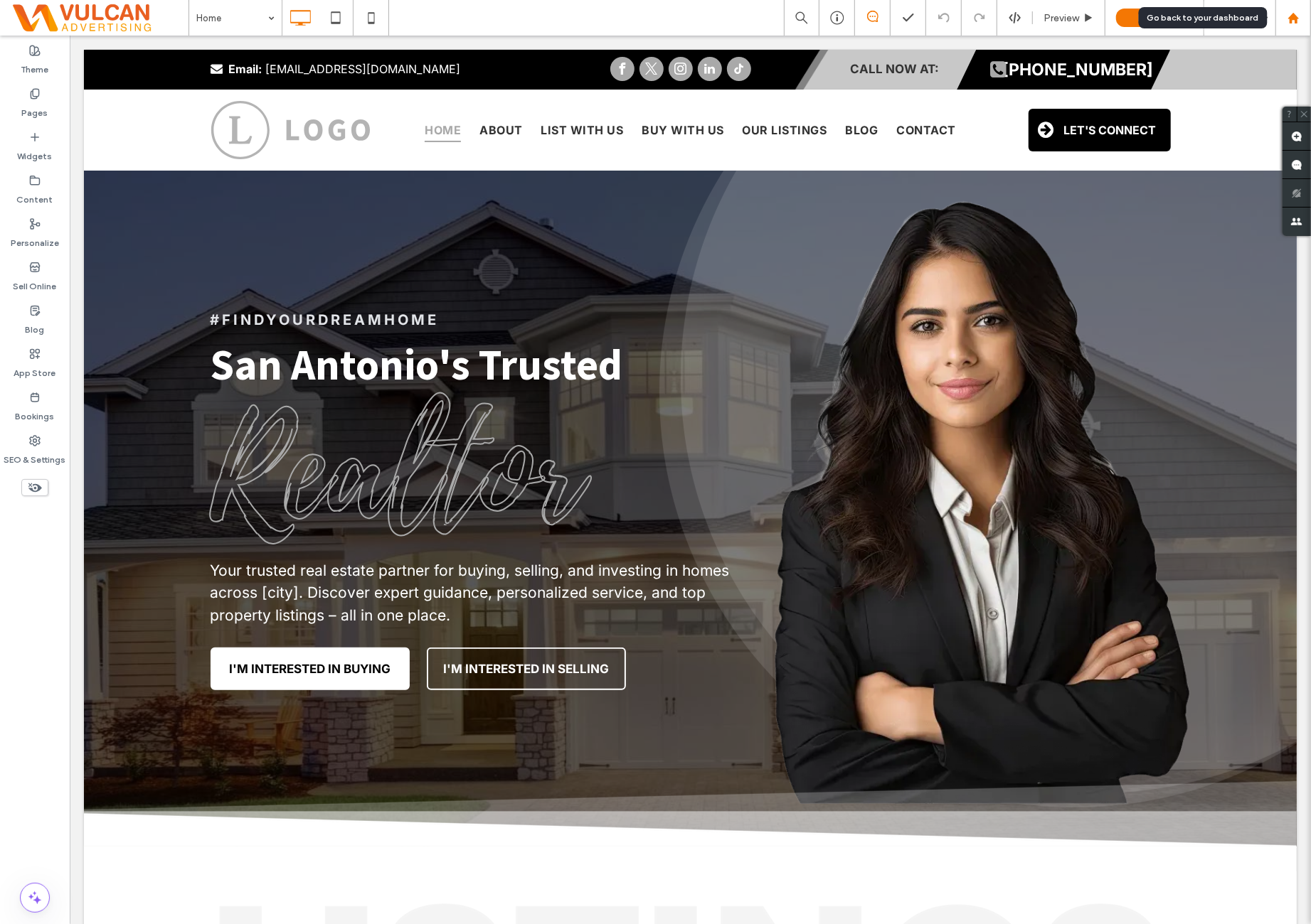
click at [1300, 18] on div at bounding box center [1293, 18] width 34 height 12
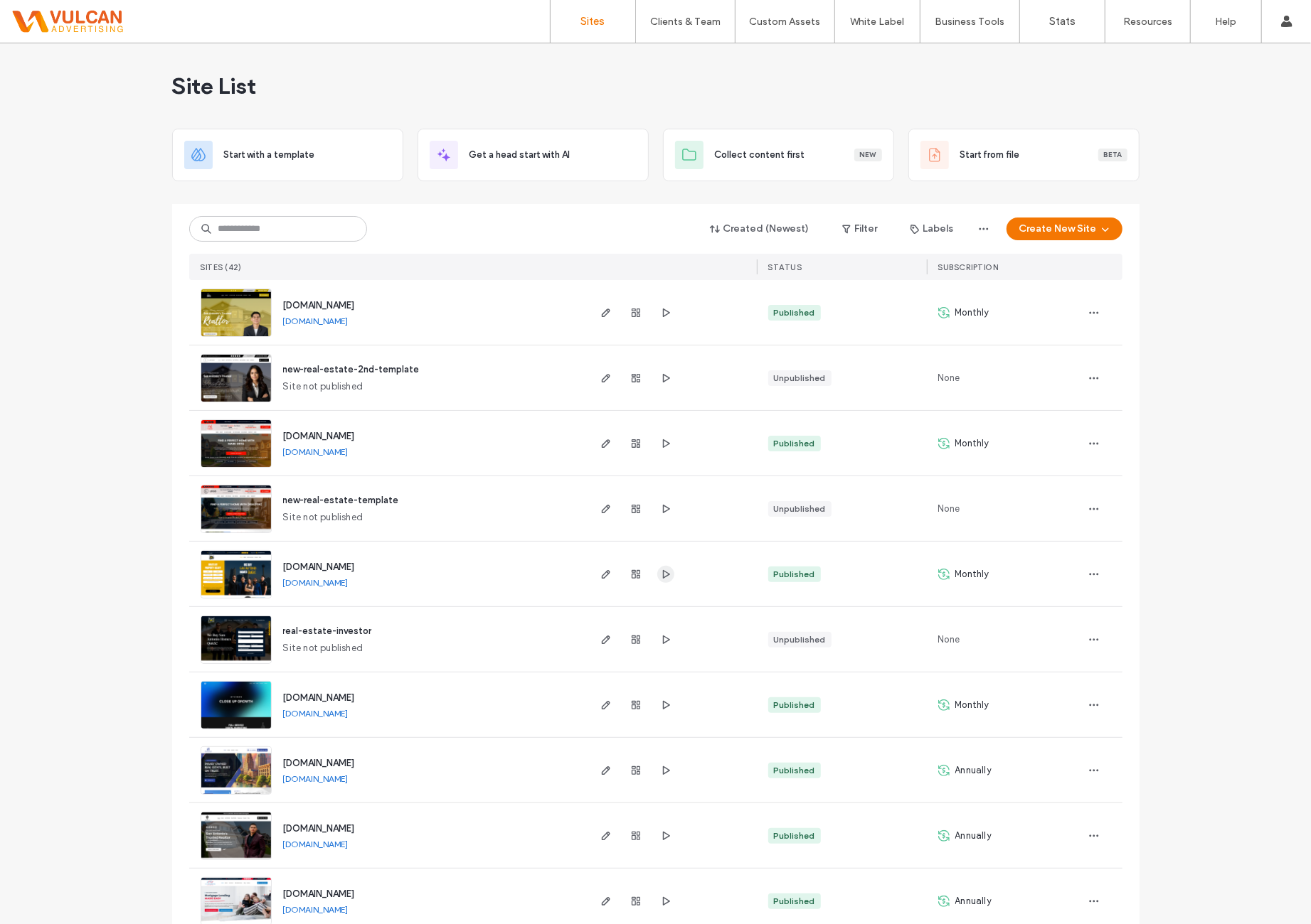
click at [660, 578] on icon "button" at bounding box center [665, 575] width 11 height 11
click at [660, 446] on icon "button" at bounding box center [665, 443] width 11 height 11
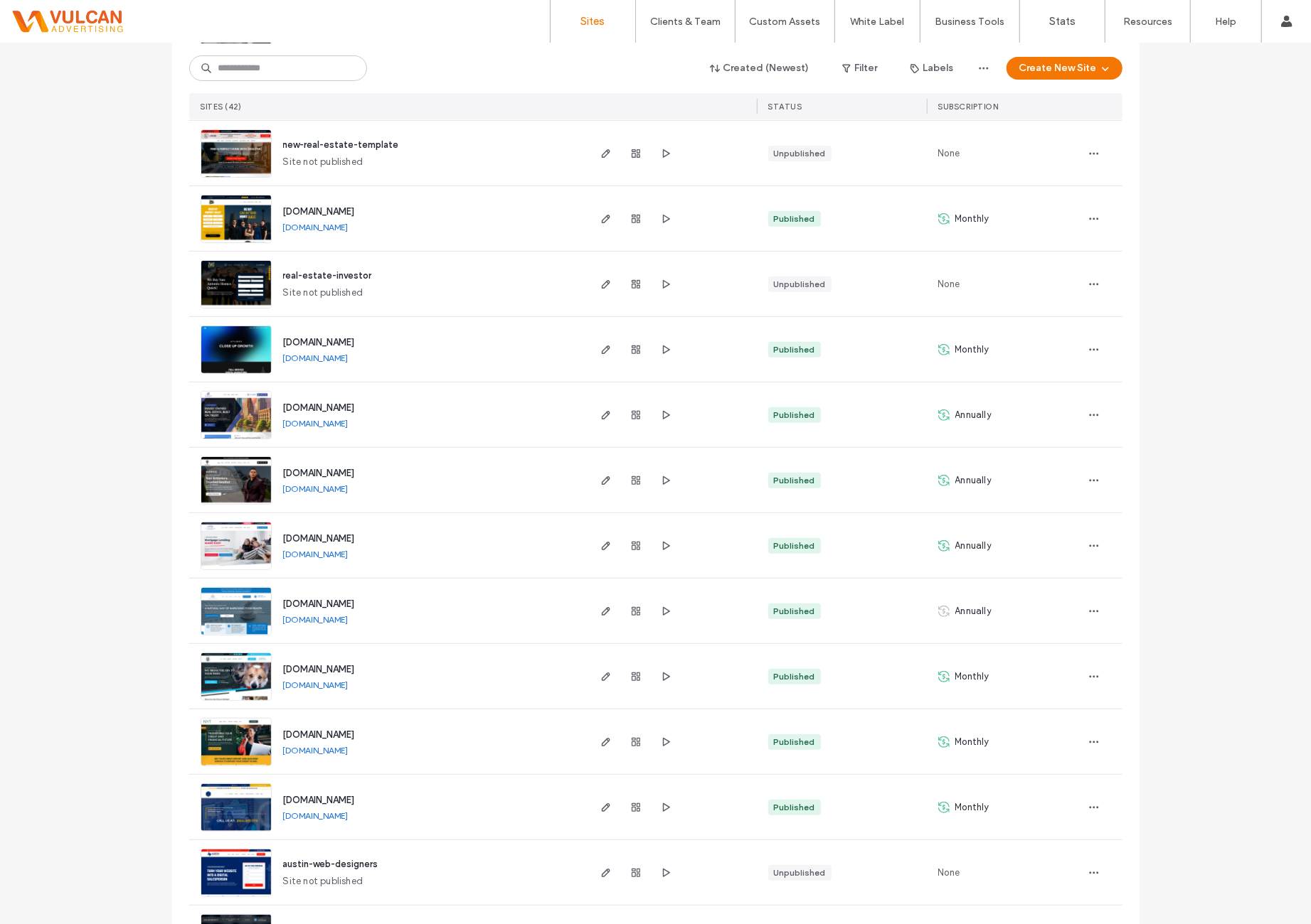
scroll to position [473, 0]
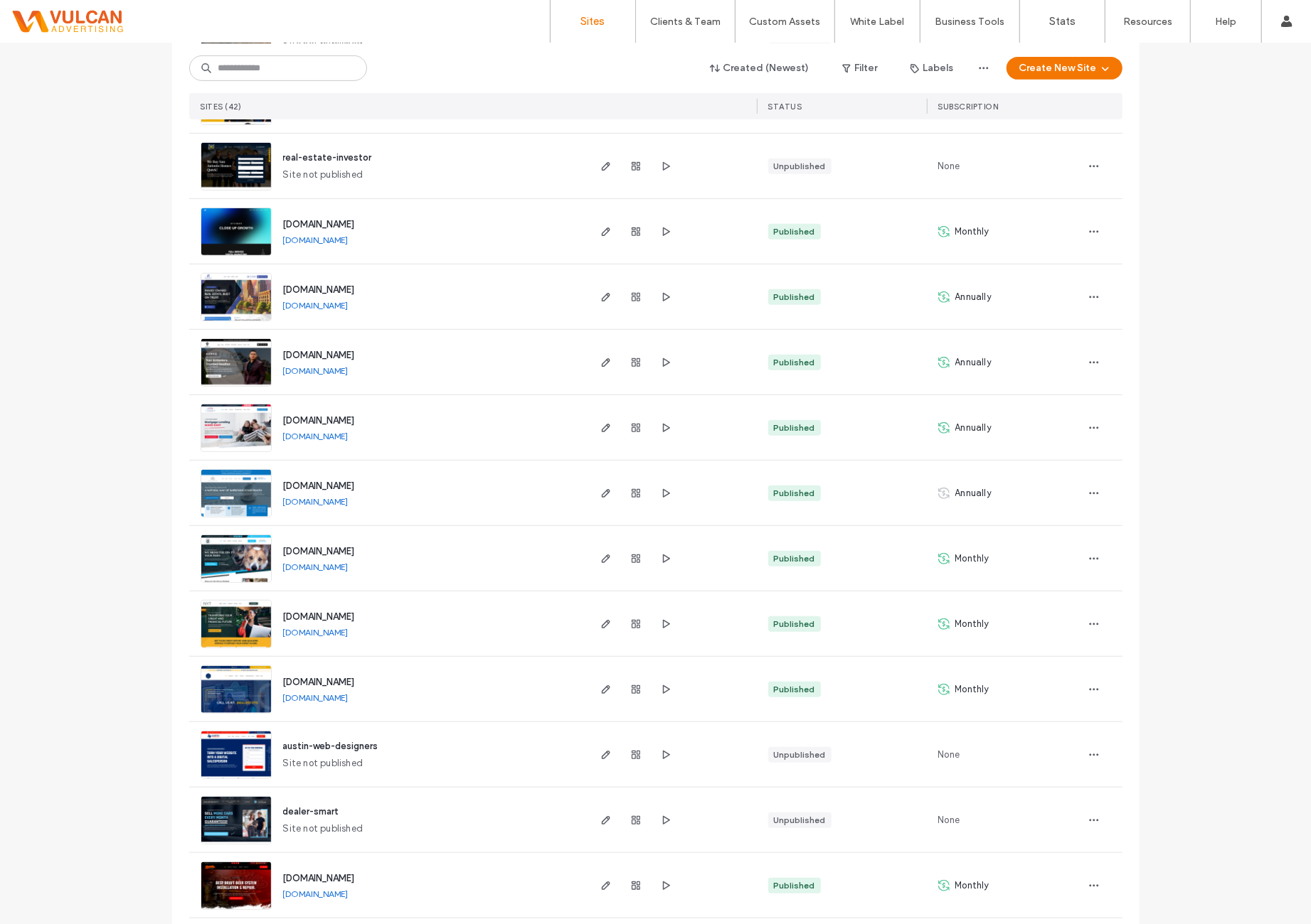
click at [355, 551] on span "www.anaheimprancingpups.com" at bounding box center [319, 551] width 72 height 11
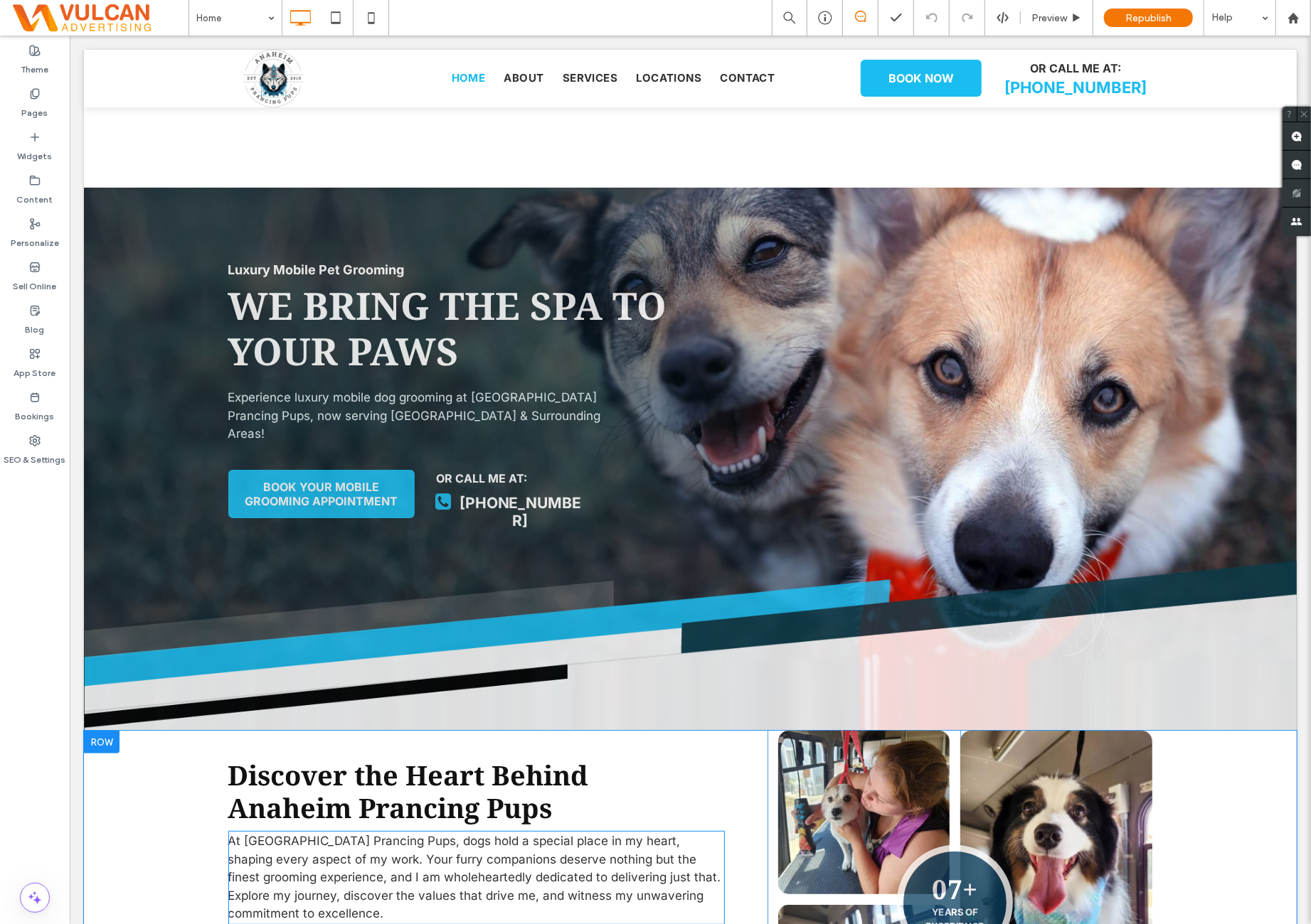
scroll to position [235, 0]
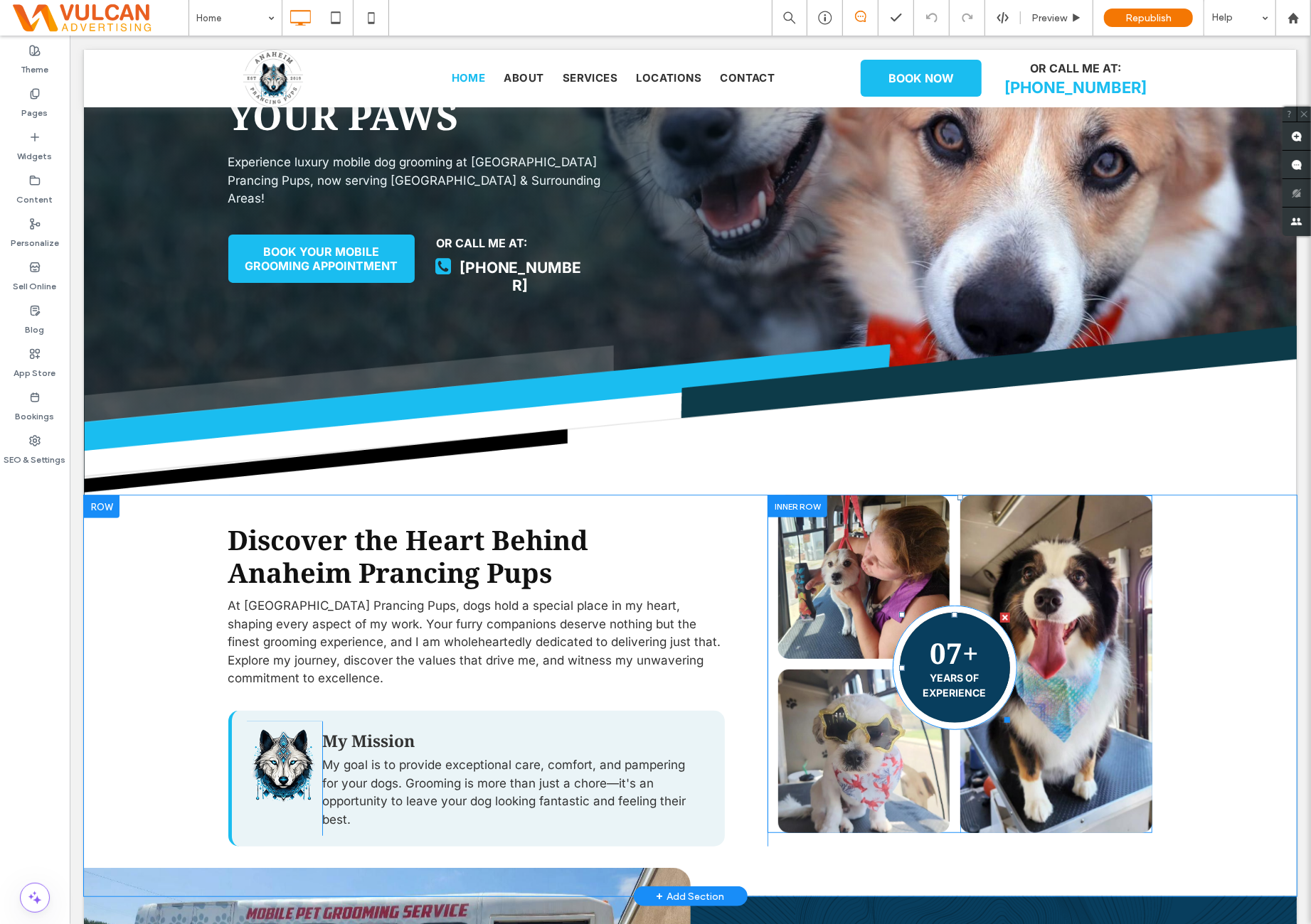
click at [942, 648] on h3 "07+" at bounding box center [954, 652] width 49 height 34
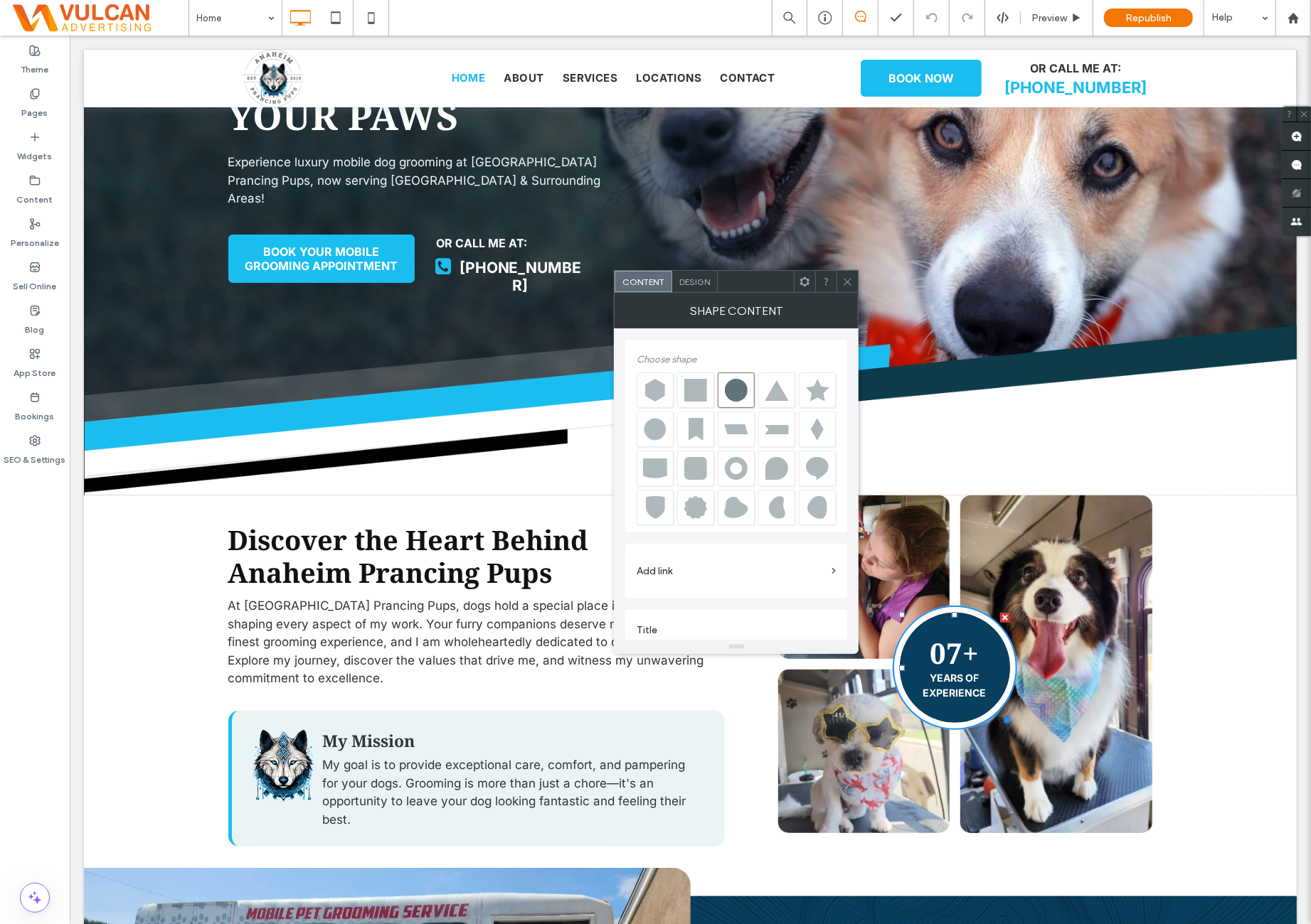
scroll to position [14, 0]
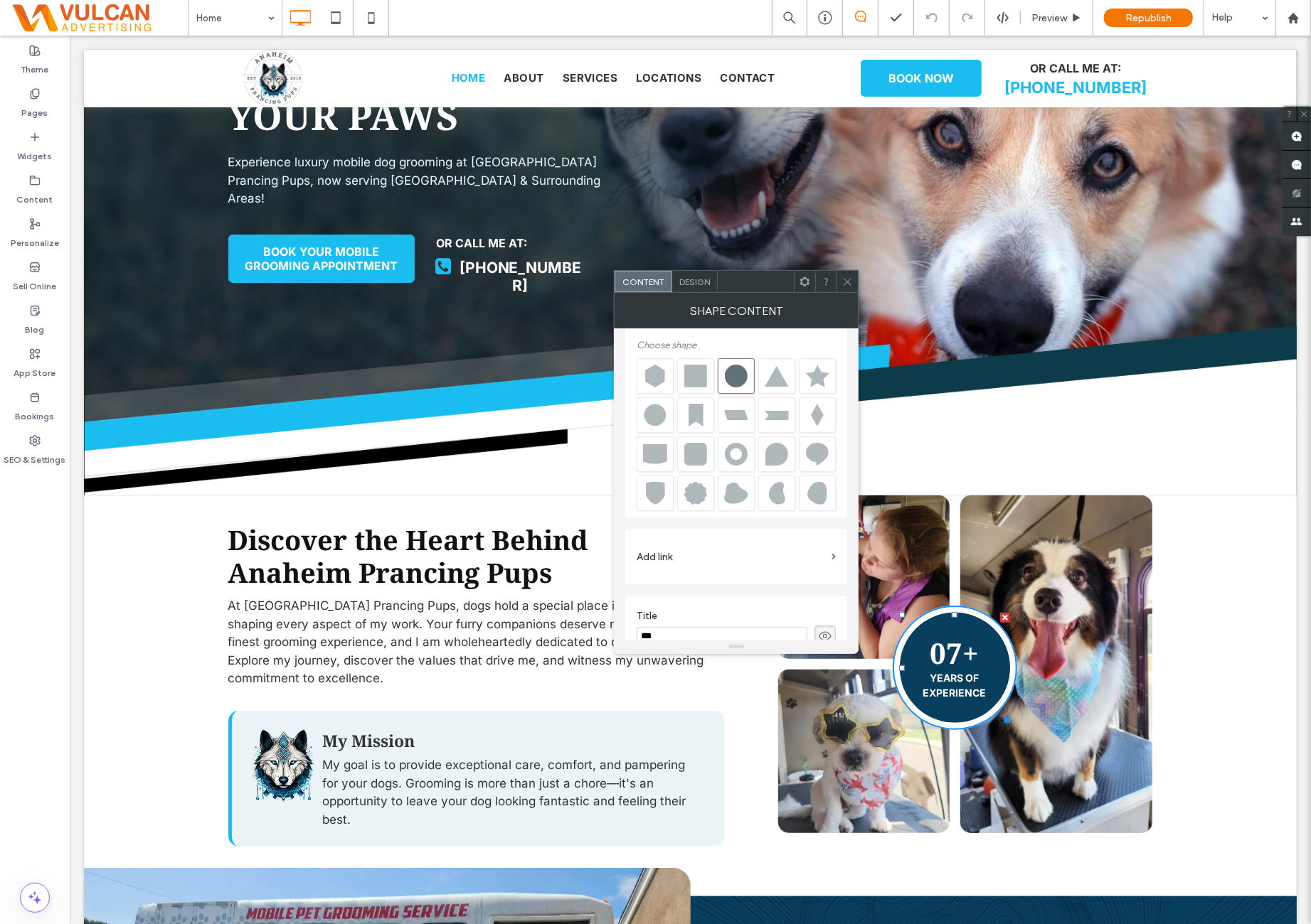
click at [698, 284] on span "Design" at bounding box center [694, 282] width 31 height 11
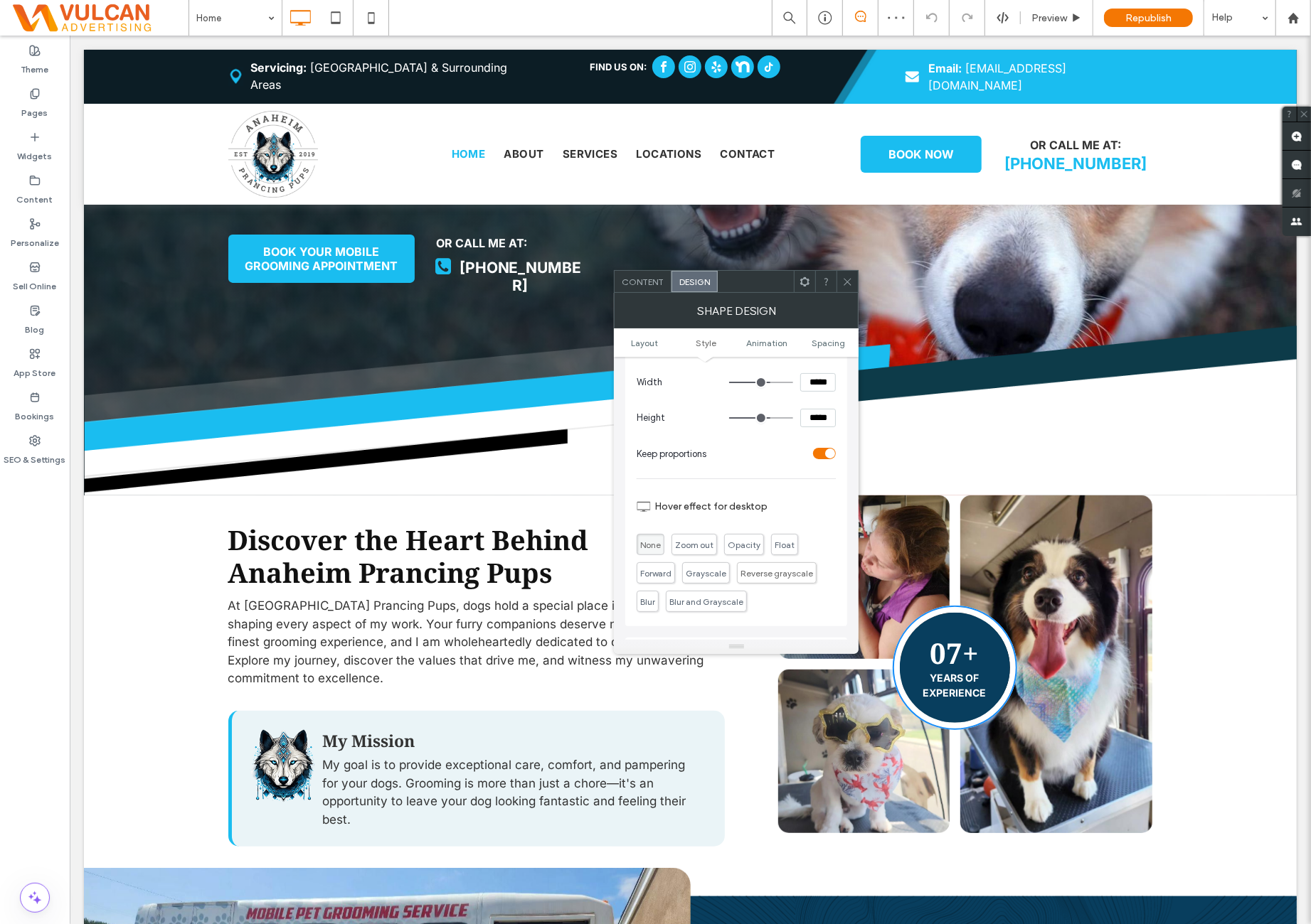
scroll to position [237, 0]
click at [848, 285] on icon at bounding box center [847, 282] width 11 height 11
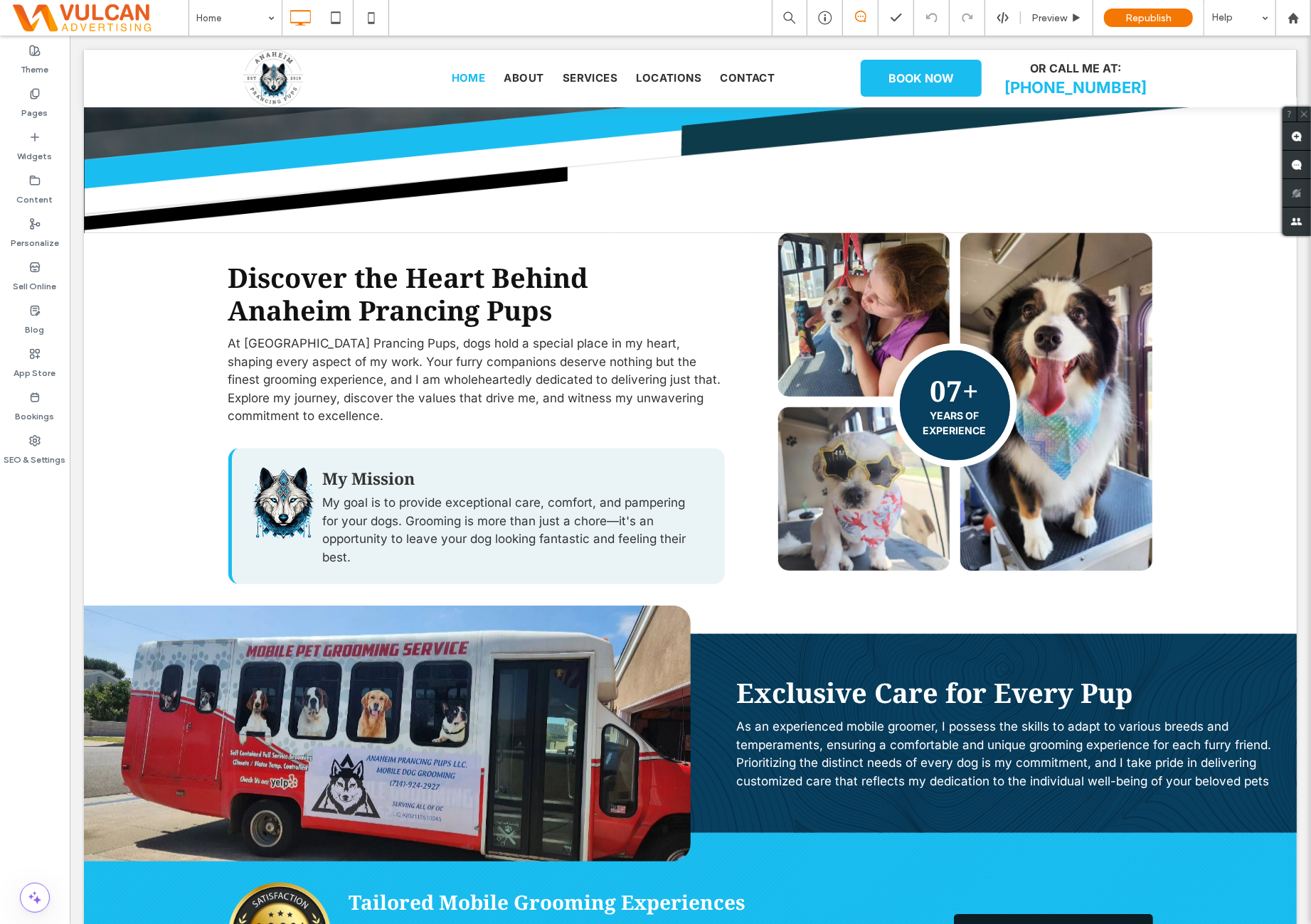
scroll to position [472, 0]
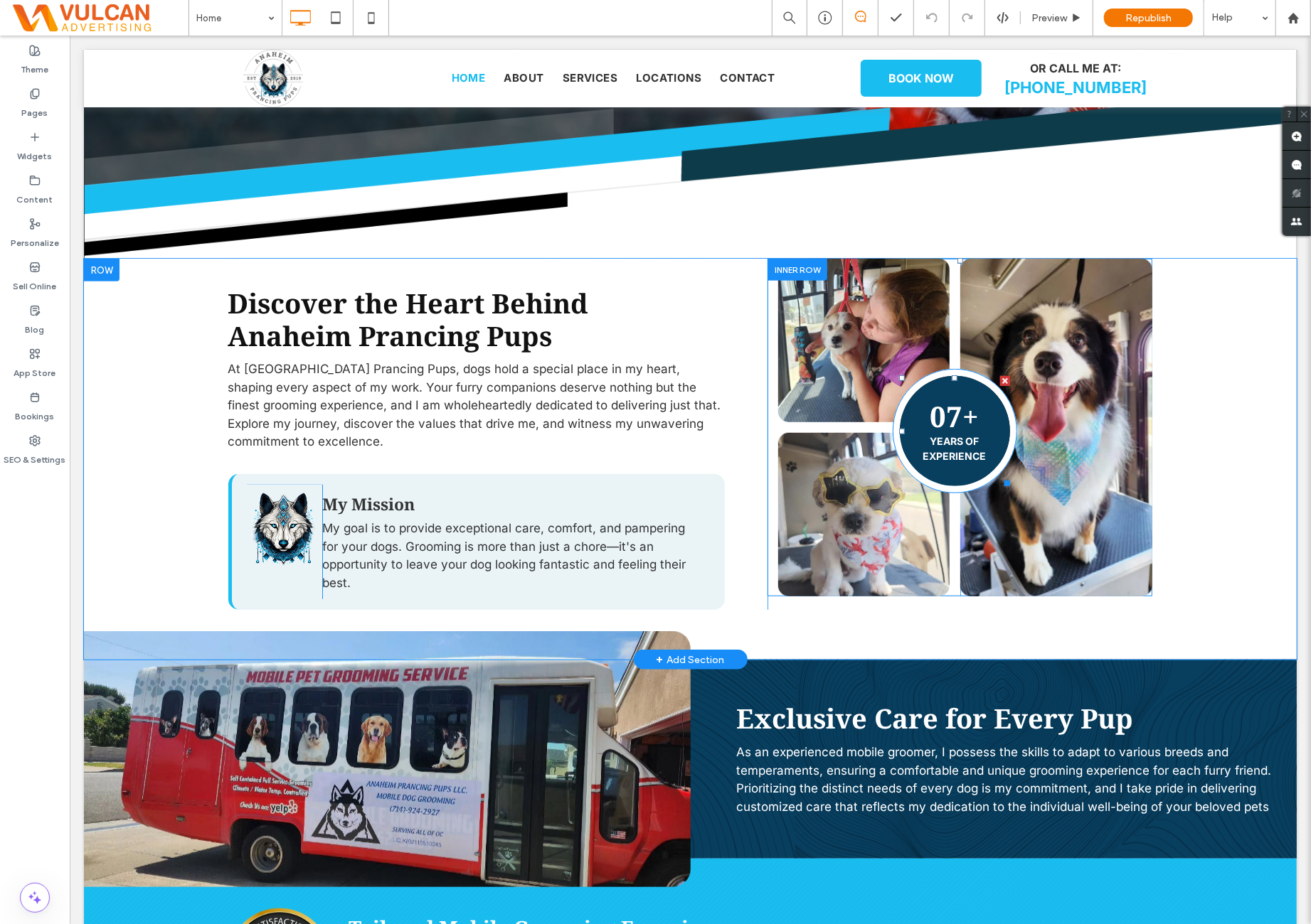
click at [944, 411] on h3 "07+" at bounding box center [954, 416] width 49 height 34
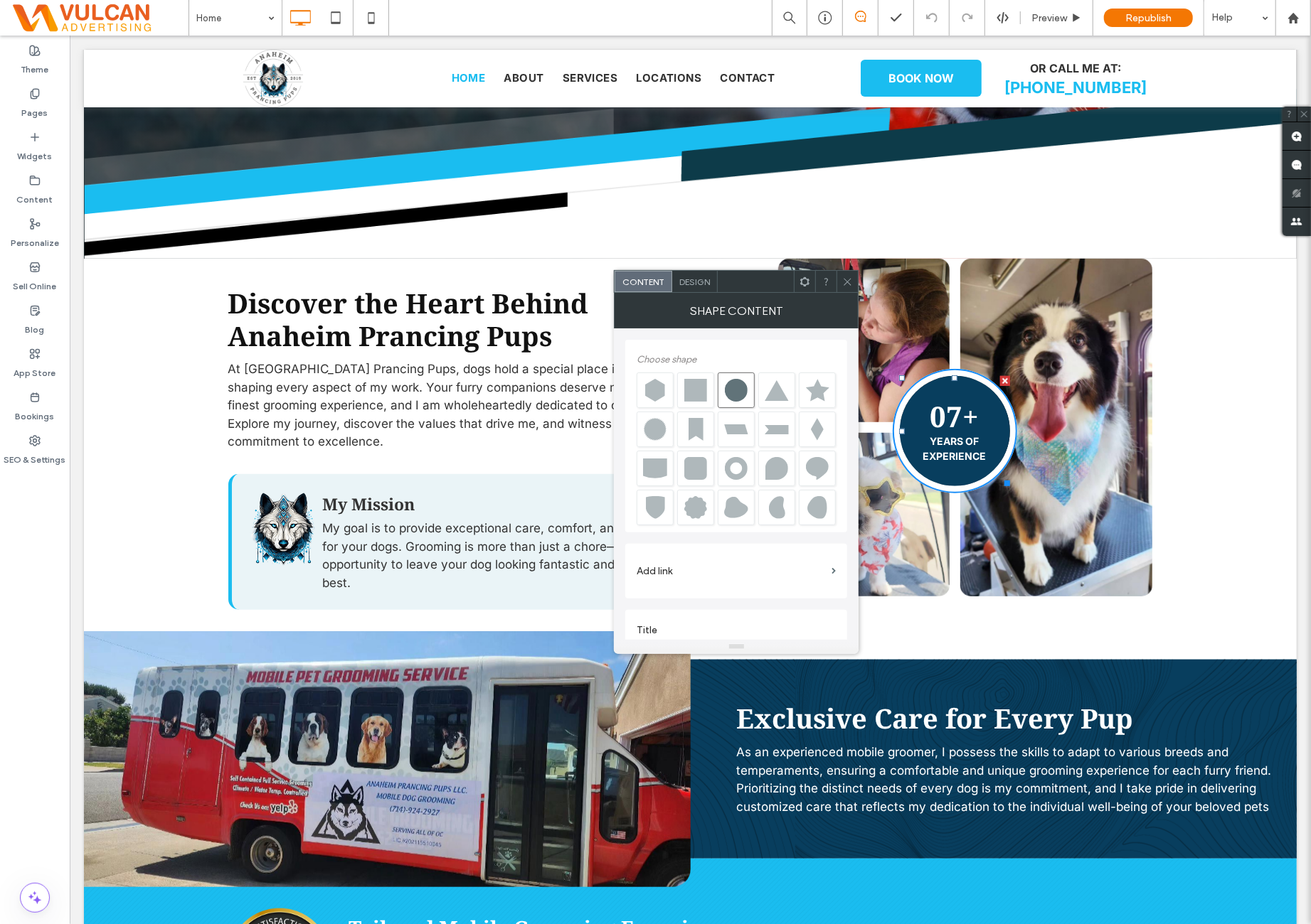
scroll to position [14, 0]
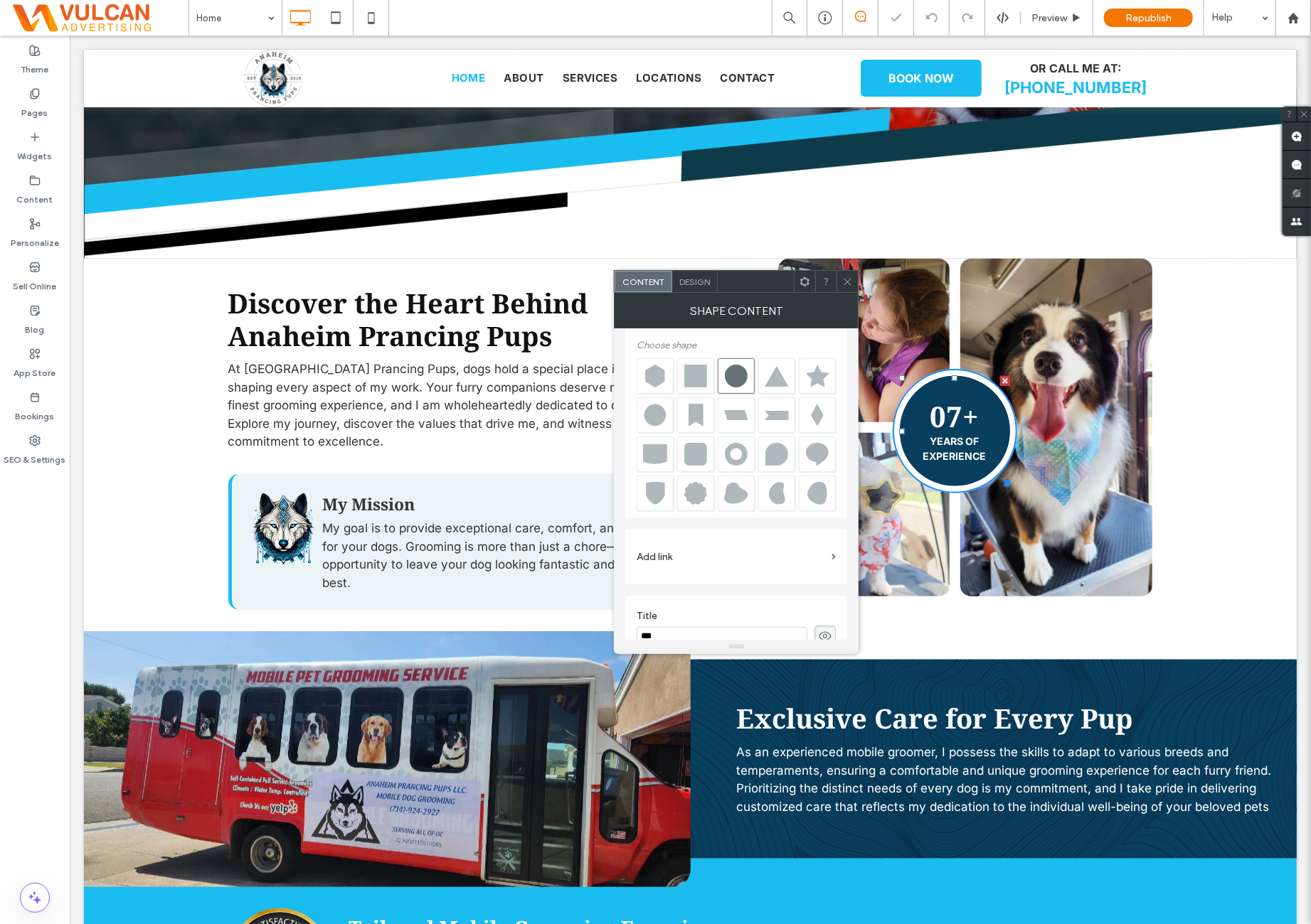
click at [809, 282] on use at bounding box center [805, 281] width 9 height 9
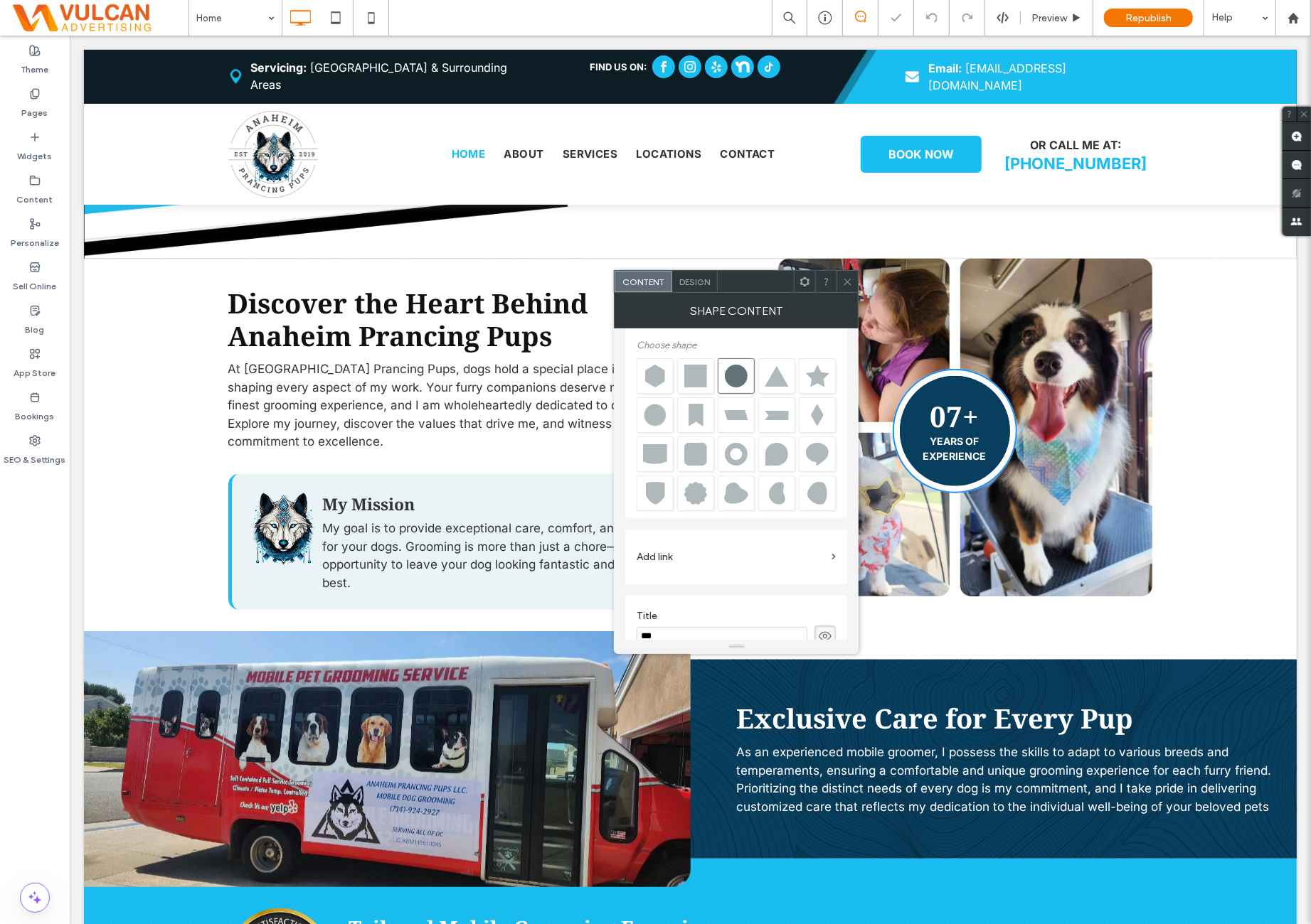
click at [698, 277] on span "Design" at bounding box center [694, 282] width 31 height 11
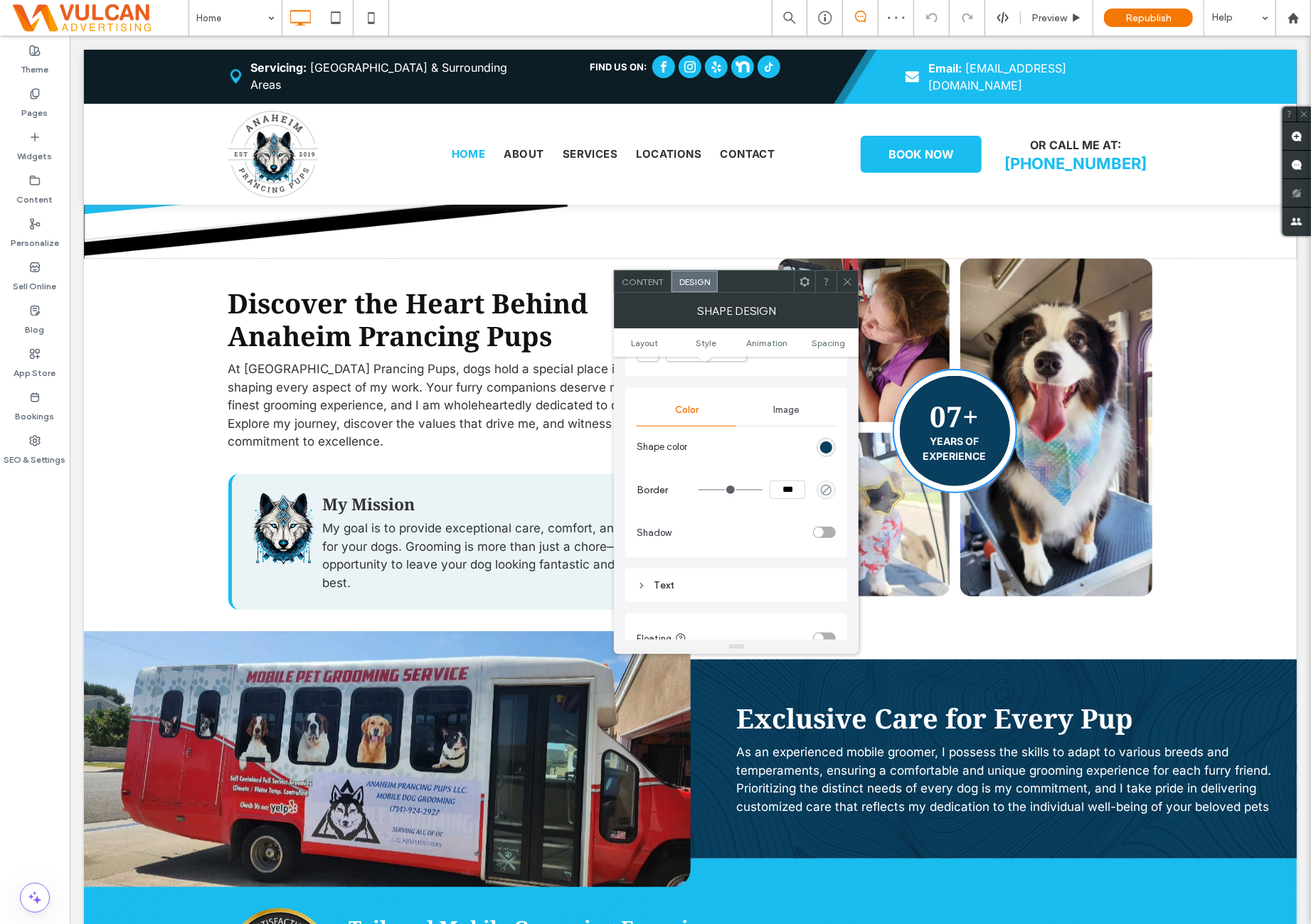
scroll to position [824, 0]
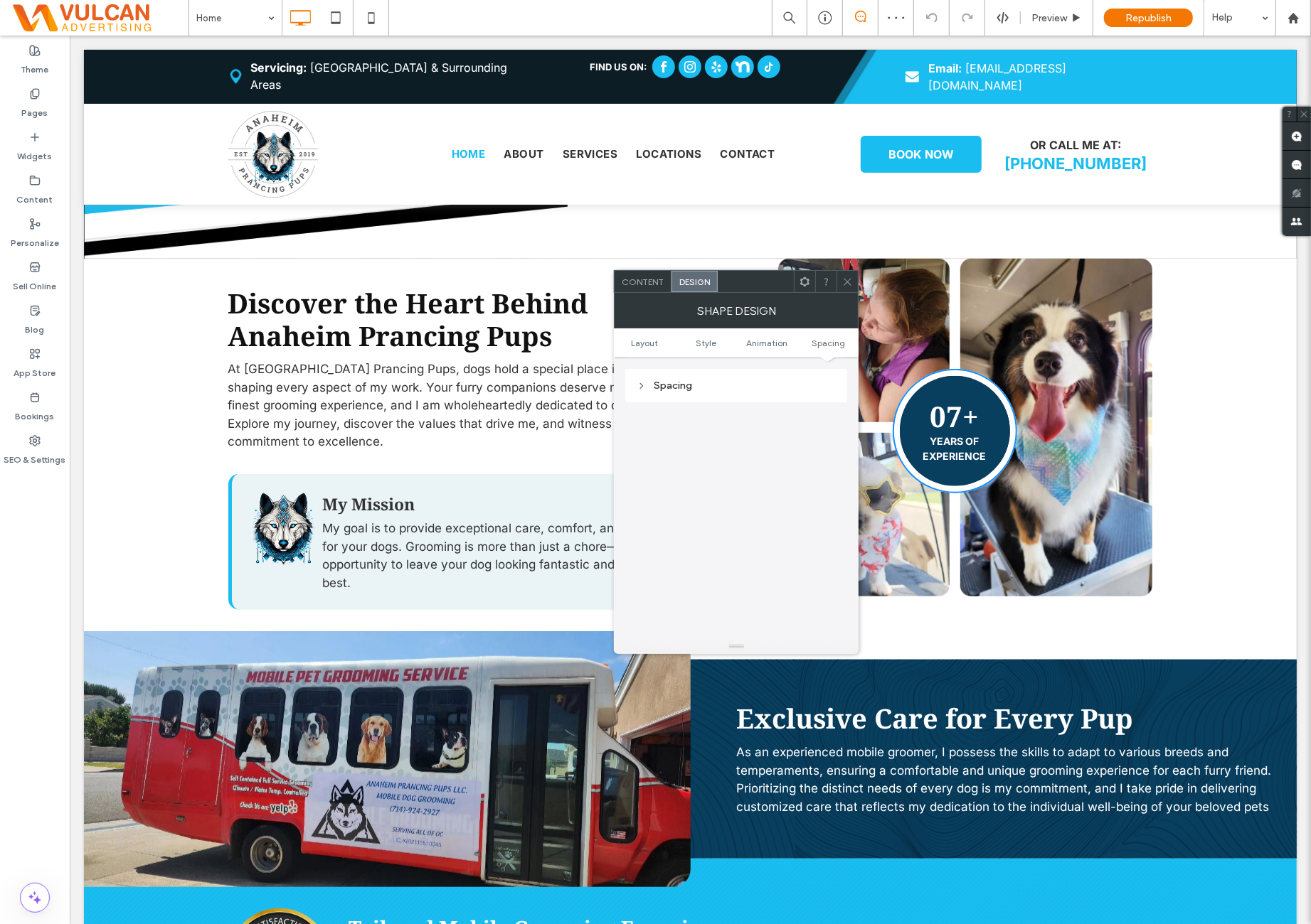
click at [740, 393] on div "Spacing" at bounding box center [735, 385] width 199 height 19
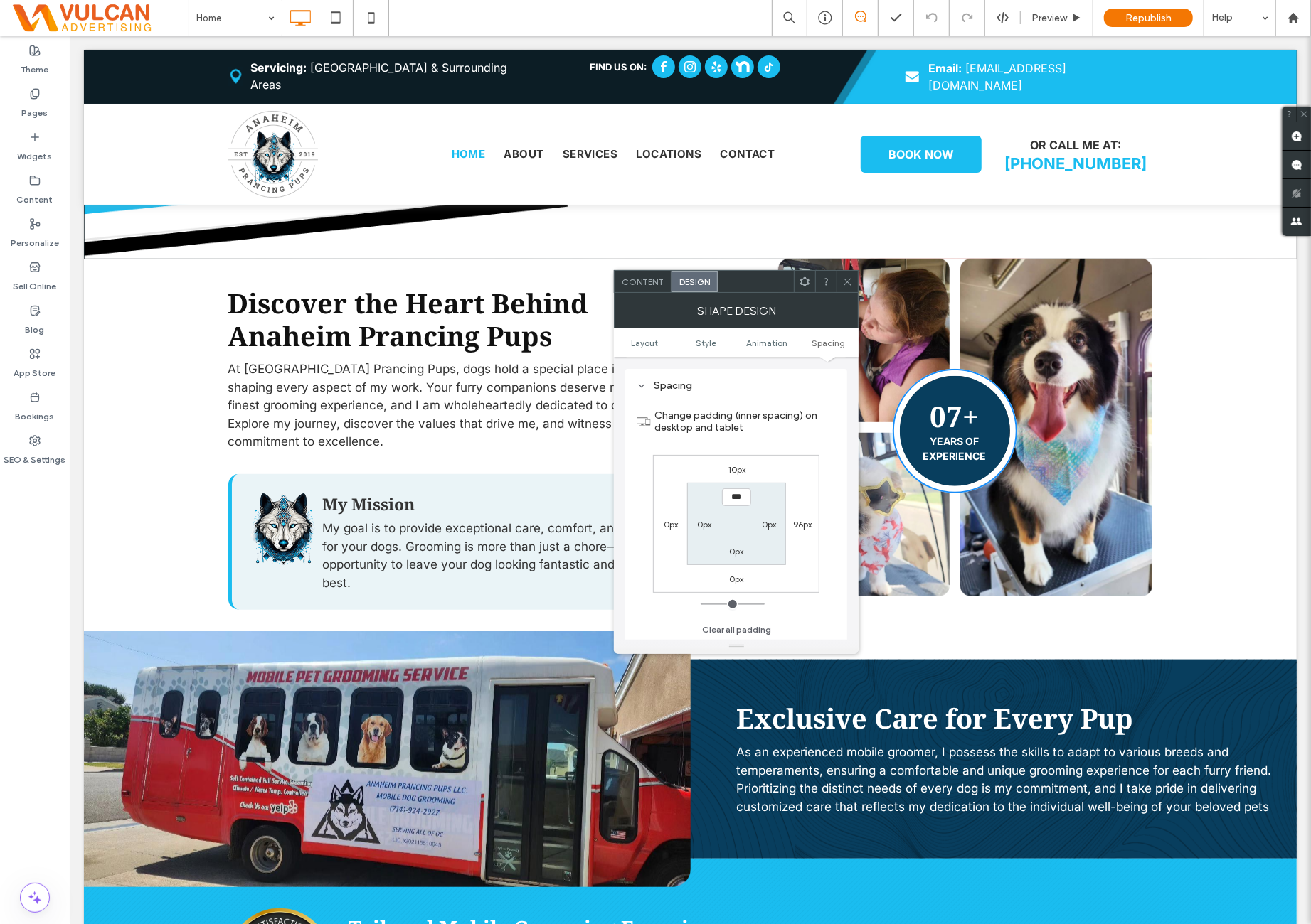
click at [842, 279] on icon at bounding box center [847, 282] width 11 height 11
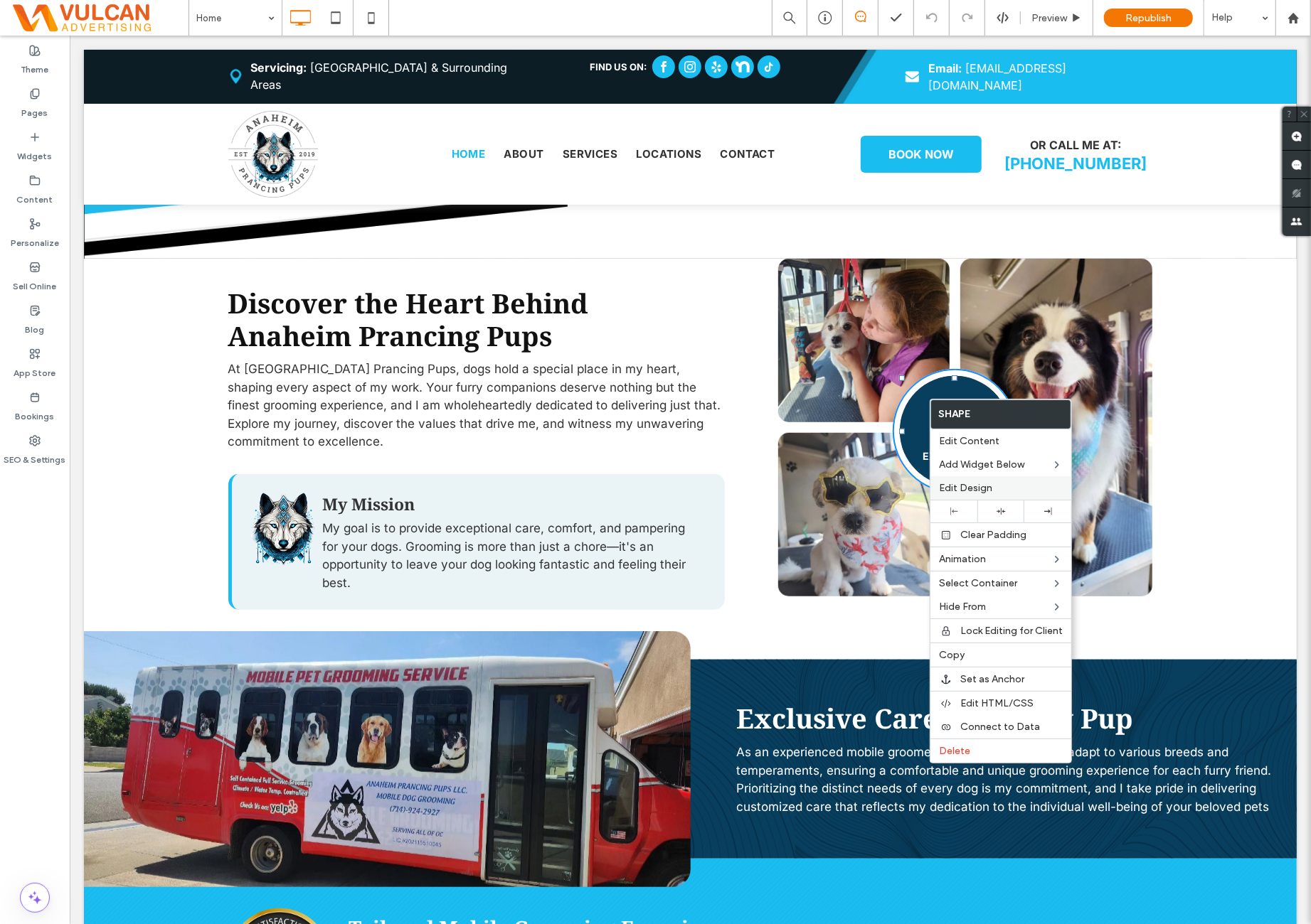
click at [991, 480] on div "Edit Design" at bounding box center [1000, 488] width 141 height 24
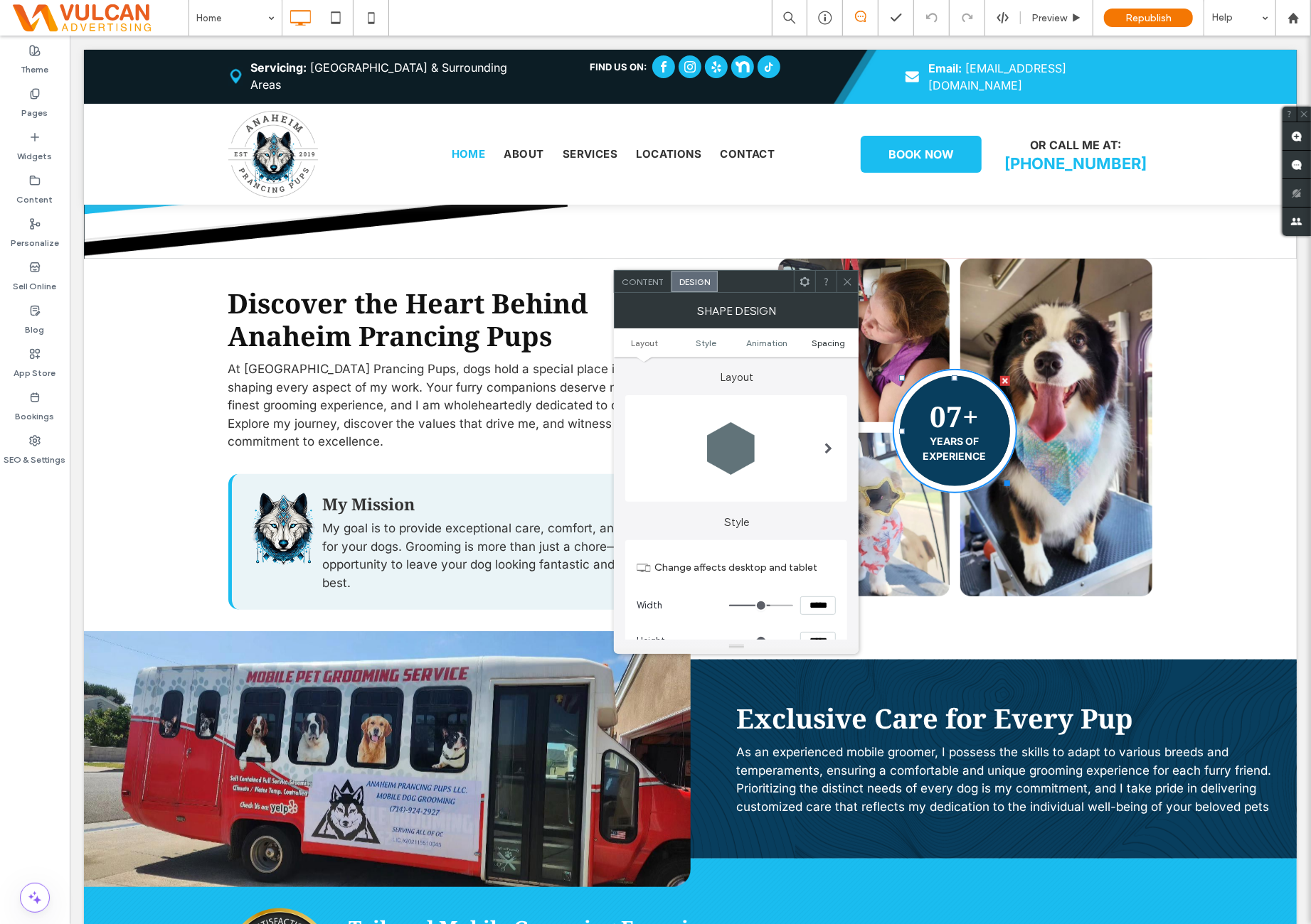
click at [827, 346] on span "Spacing" at bounding box center [828, 343] width 34 height 11
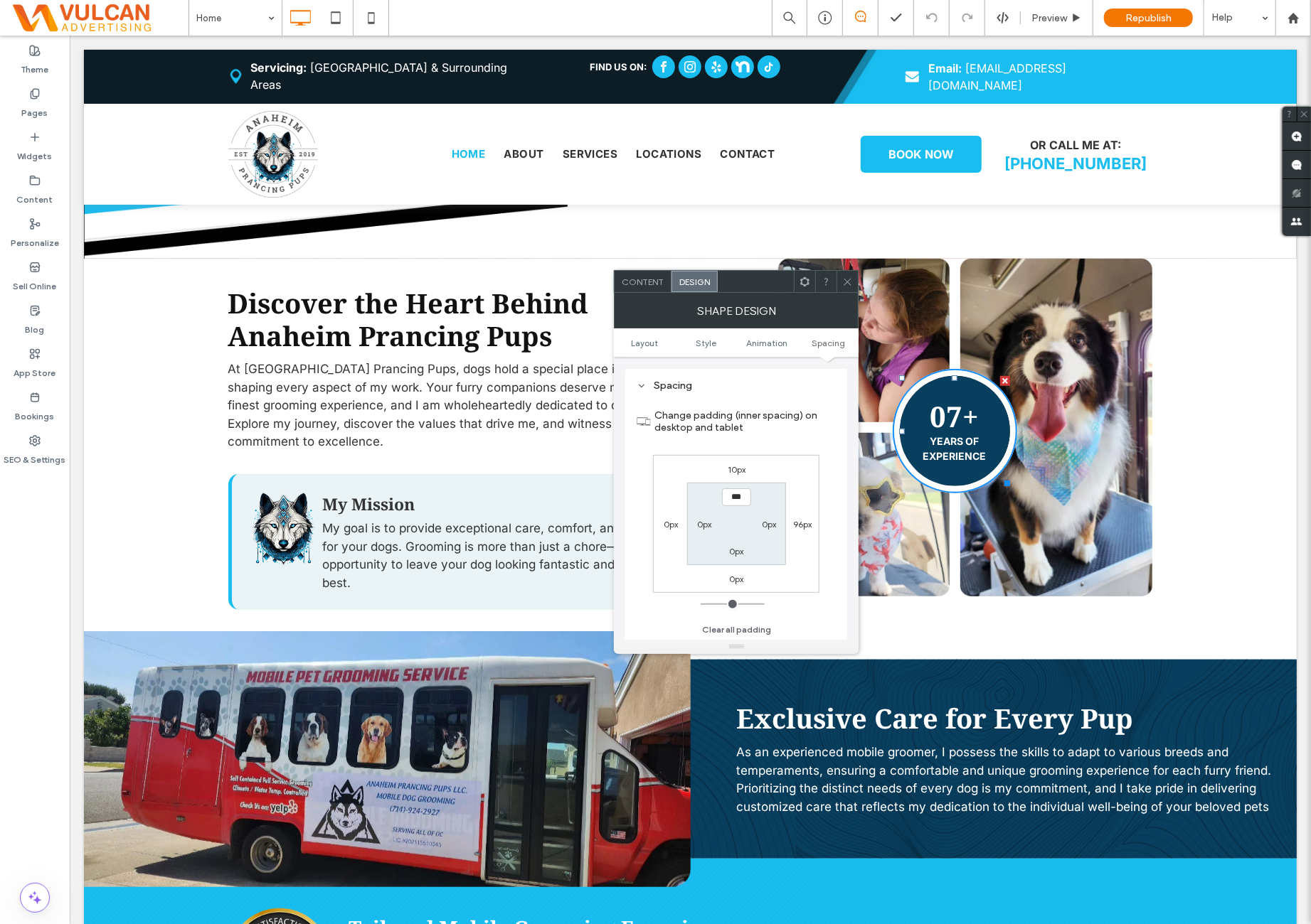
click at [846, 282] on icon at bounding box center [847, 282] width 11 height 11
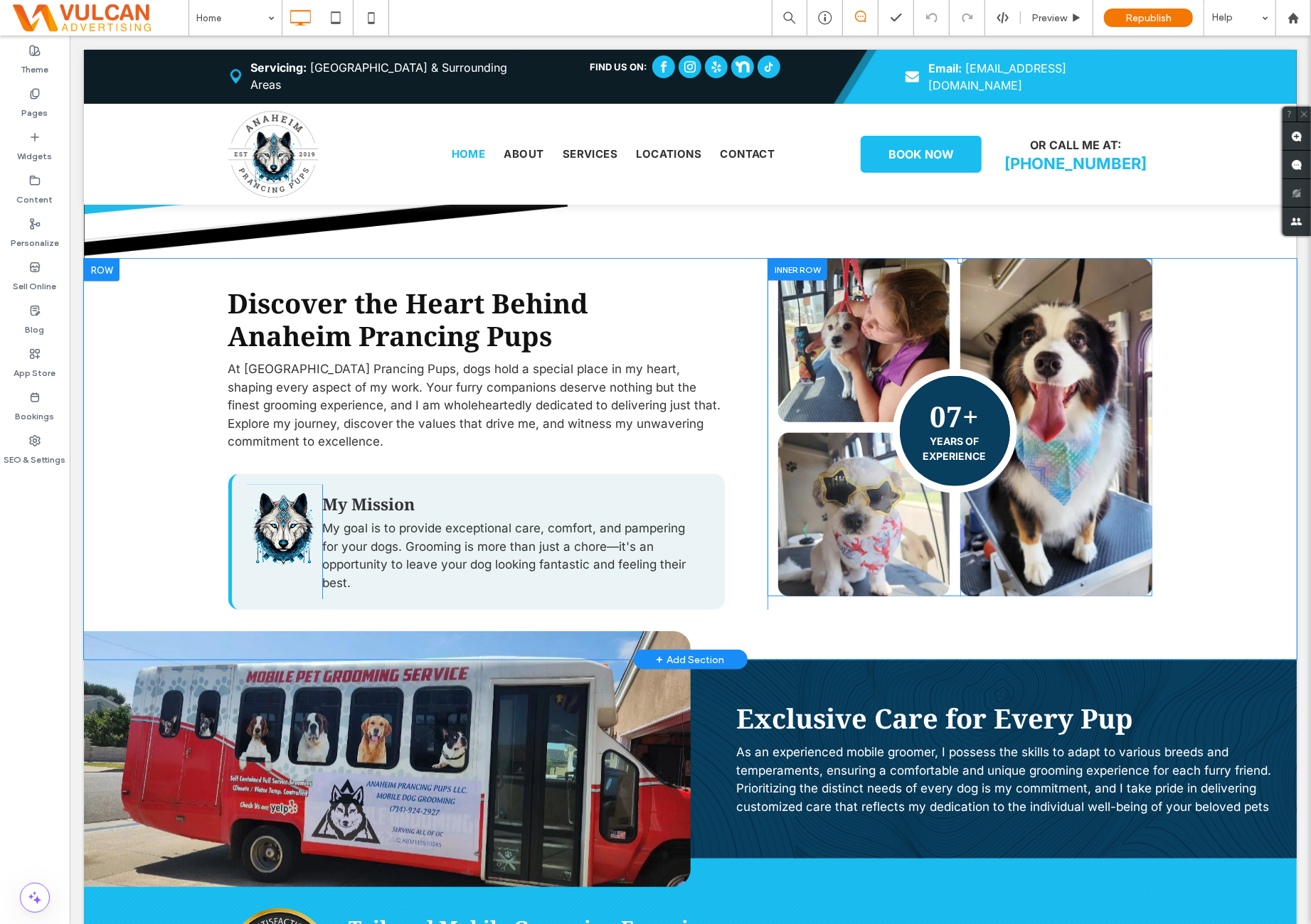
click at [1084, 428] on div "07+ YEARS OF EXPERIENCE Click To Paste" at bounding box center [1056, 427] width 193 height 338
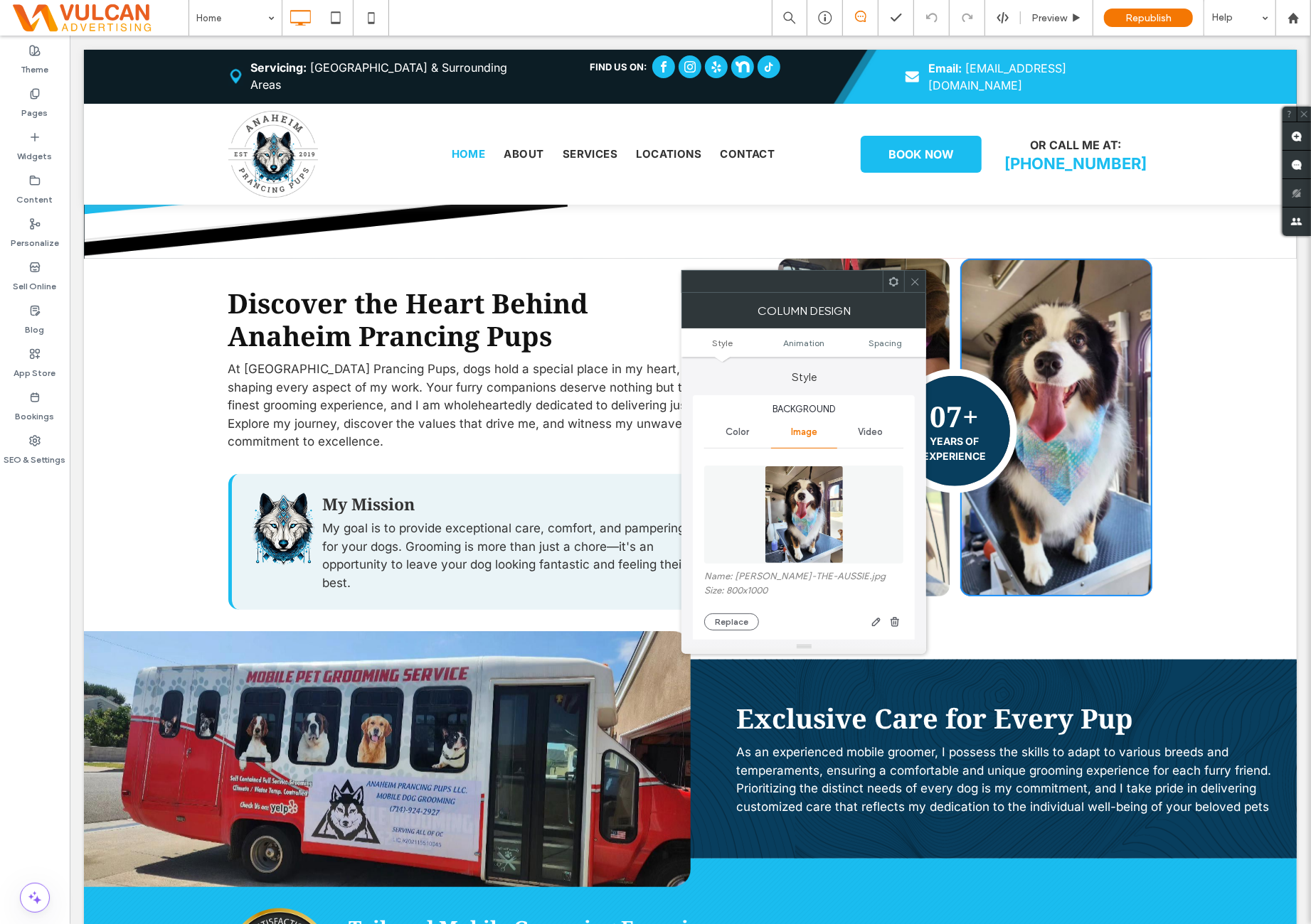
type input "**"
click at [922, 275] on div at bounding box center [914, 282] width 21 height 21
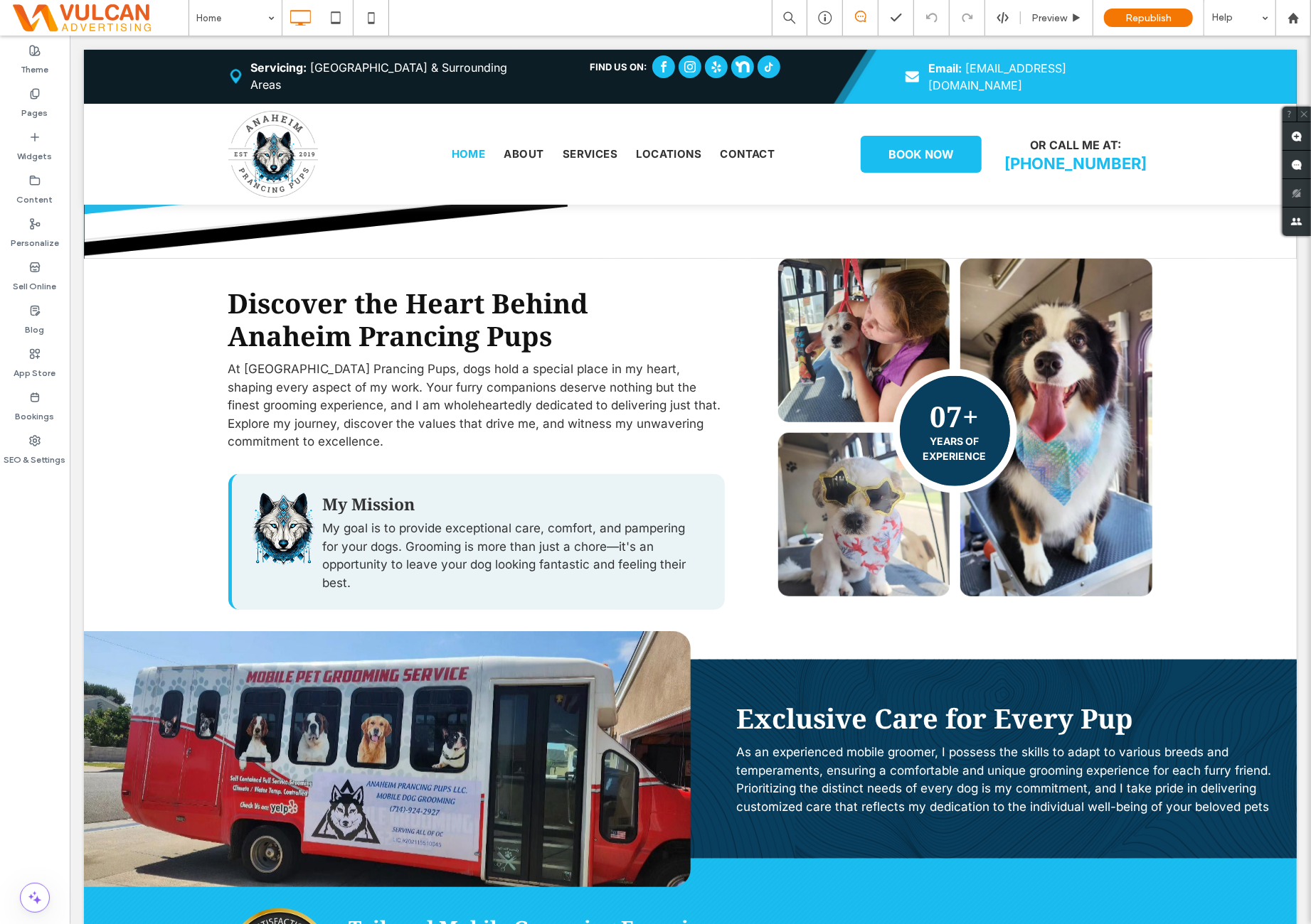
drag, startPoint x: 53, startPoint y: 587, endPoint x: 57, endPoint y: 533, distance: 54.1
click at [53, 587] on div "Theme Pages Widgets Content Personalize Sell Online Blog App Store Bookings SEO…" at bounding box center [35, 480] width 70 height 888
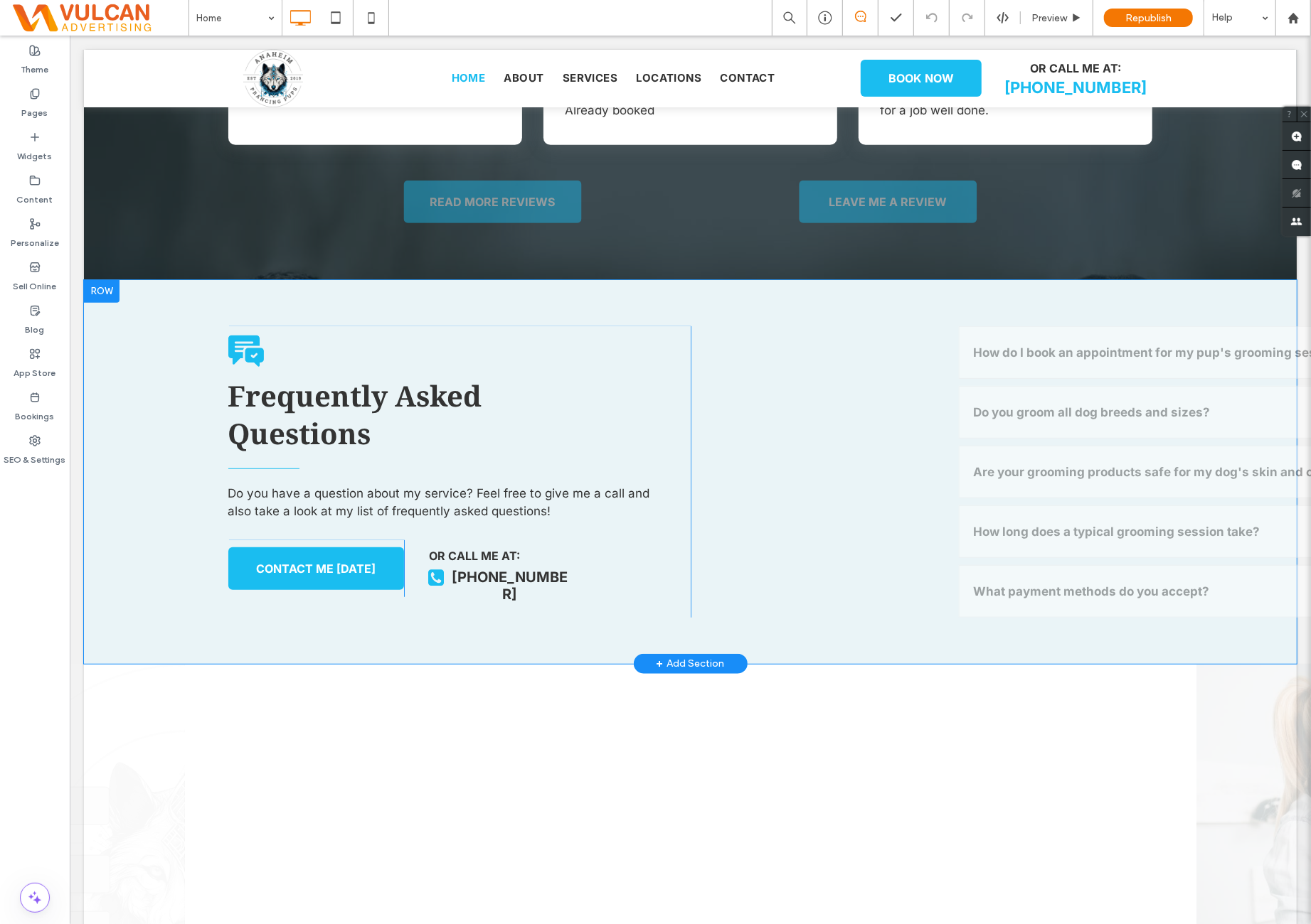
scroll to position [4619, 0]
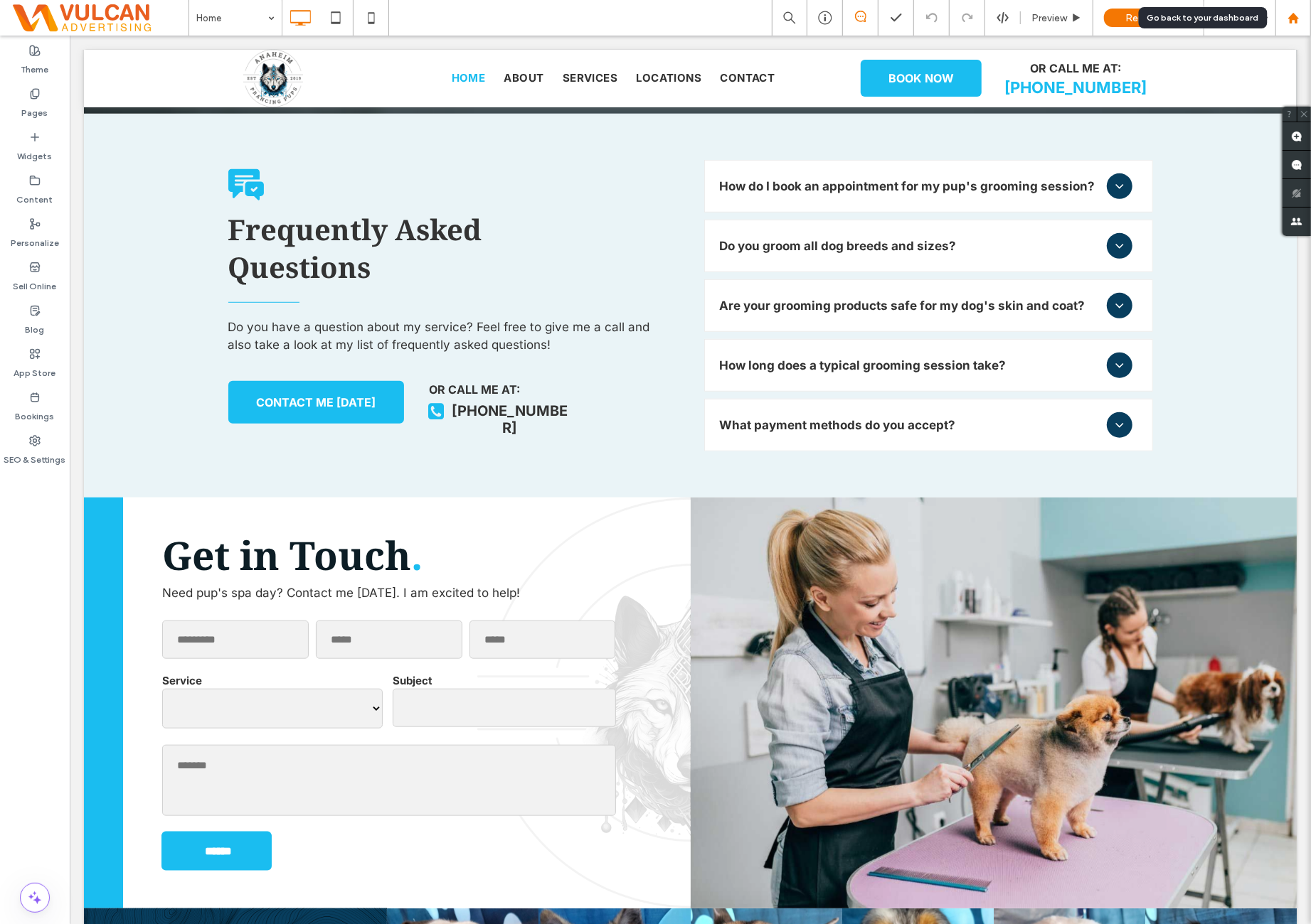
click at [1286, 15] on div at bounding box center [1293, 18] width 34 height 12
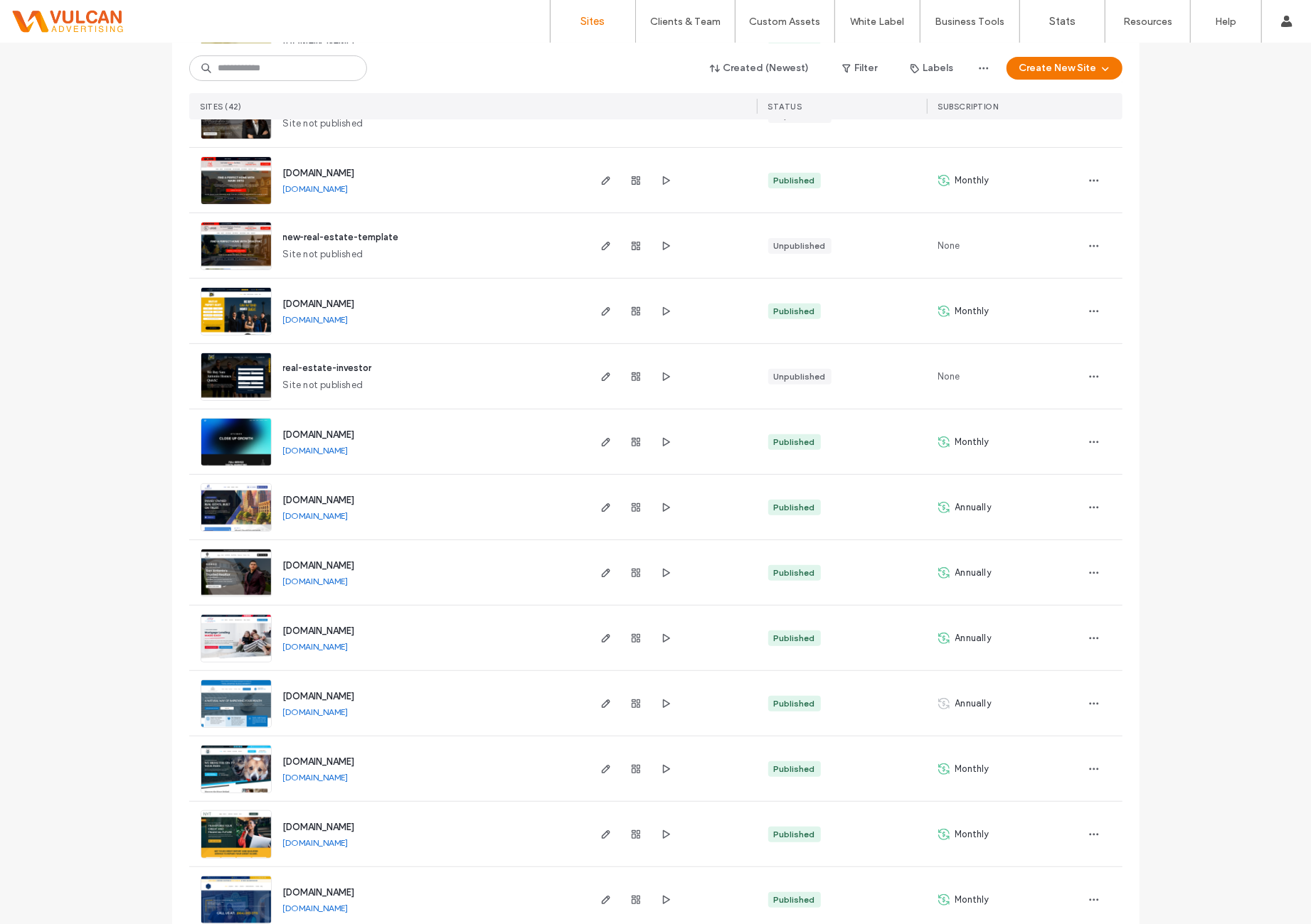
scroll to position [356, 0]
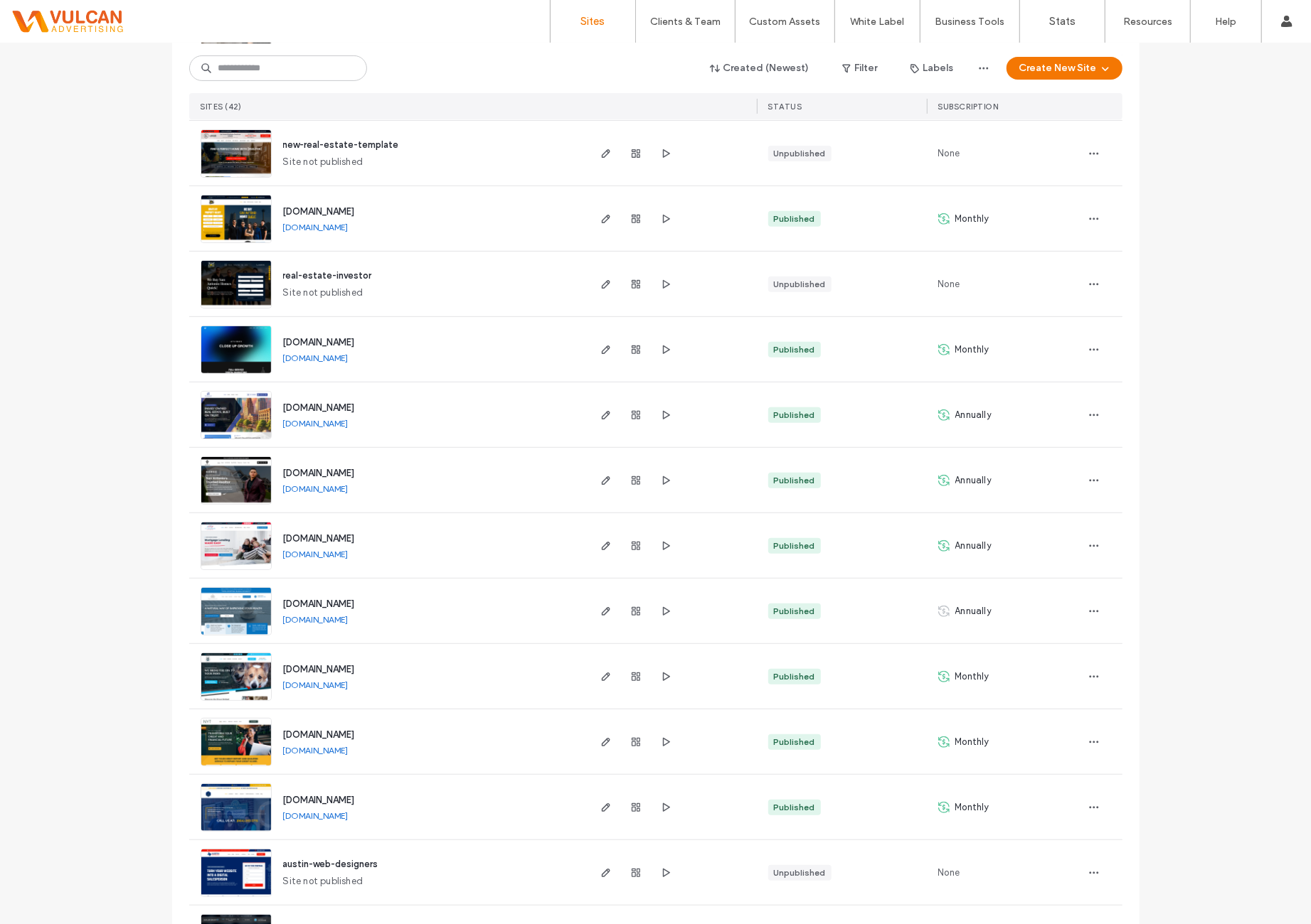
click at [318, 473] on span "www.realtornickaguilar.com" at bounding box center [319, 473] width 72 height 11
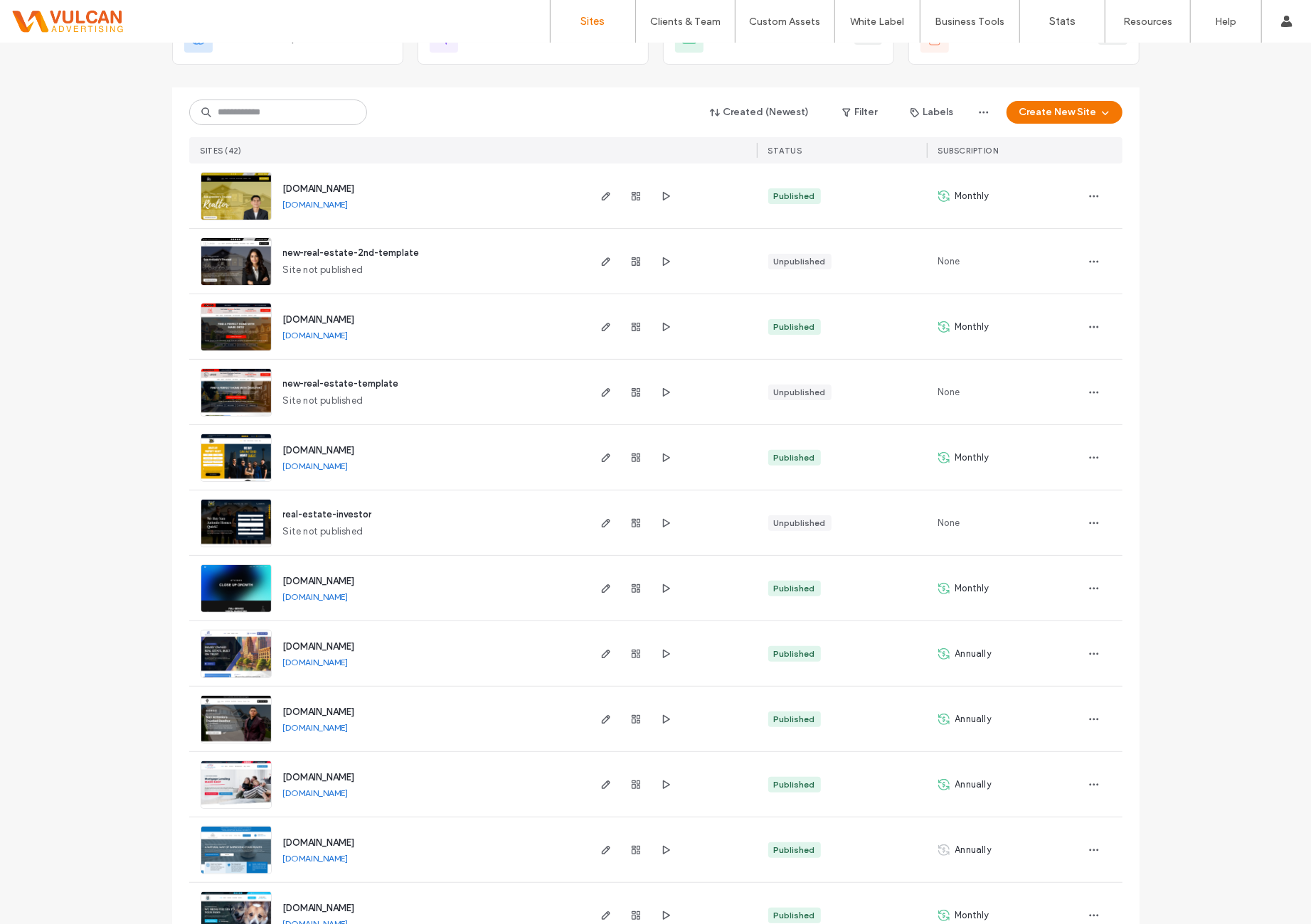
scroll to position [118, 0]
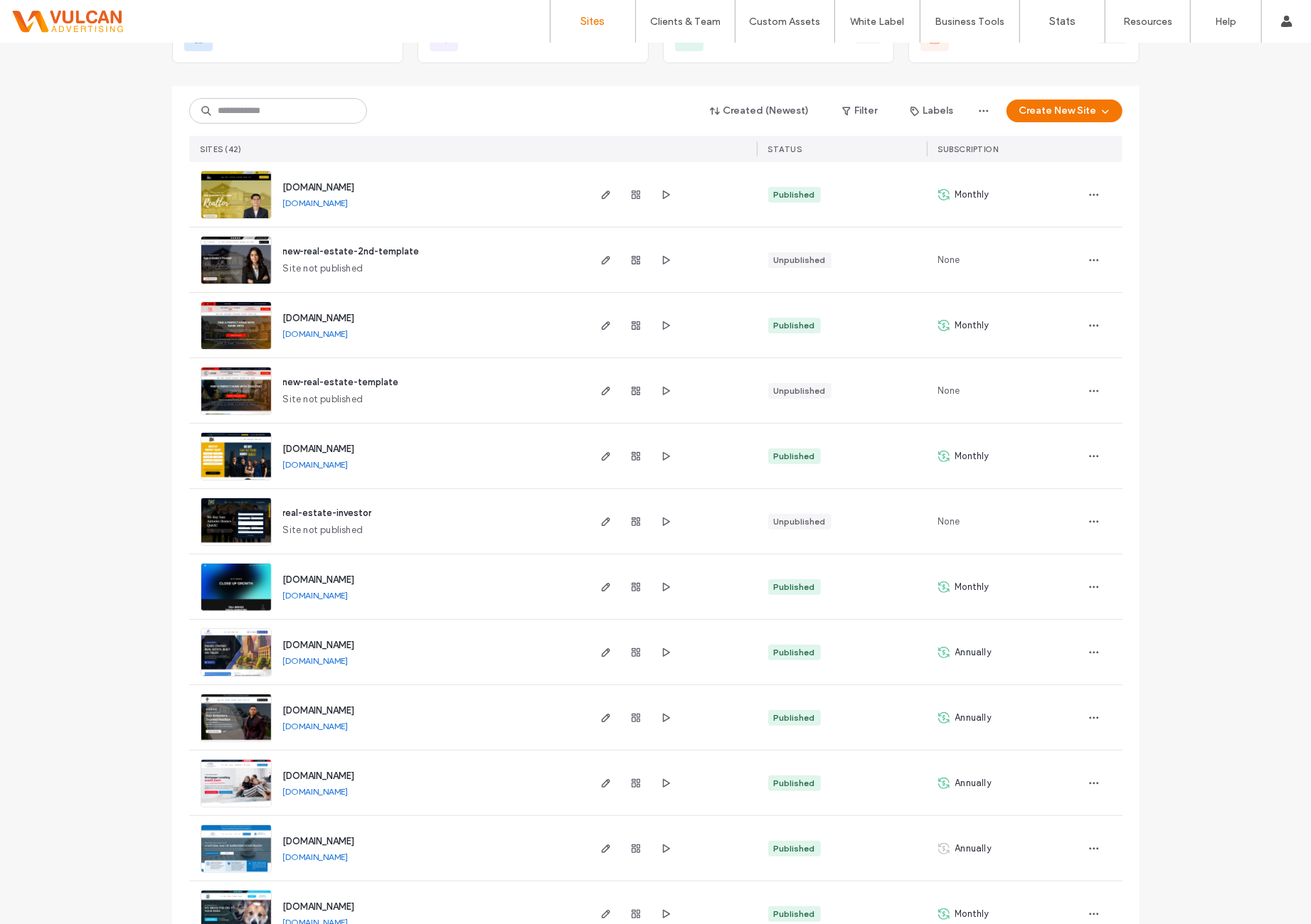
click at [339, 709] on span "www.realtornickaguilar.com" at bounding box center [319, 710] width 72 height 11
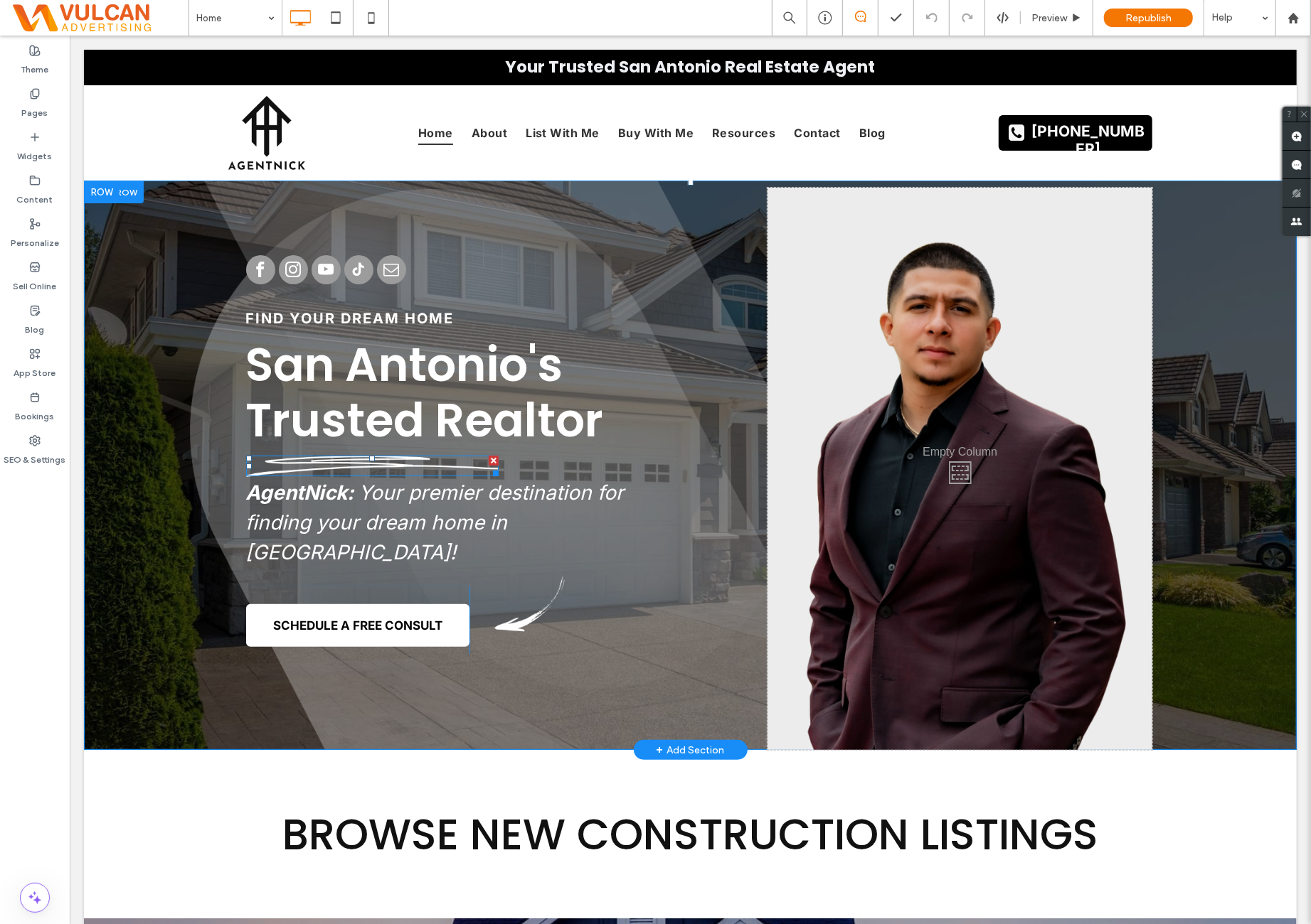
click at [359, 453] on div "Find Your Dream Home San Antonio's Trusted Realtor AgentNick: Your premier dest…" at bounding box center [497, 468] width 539 height 563
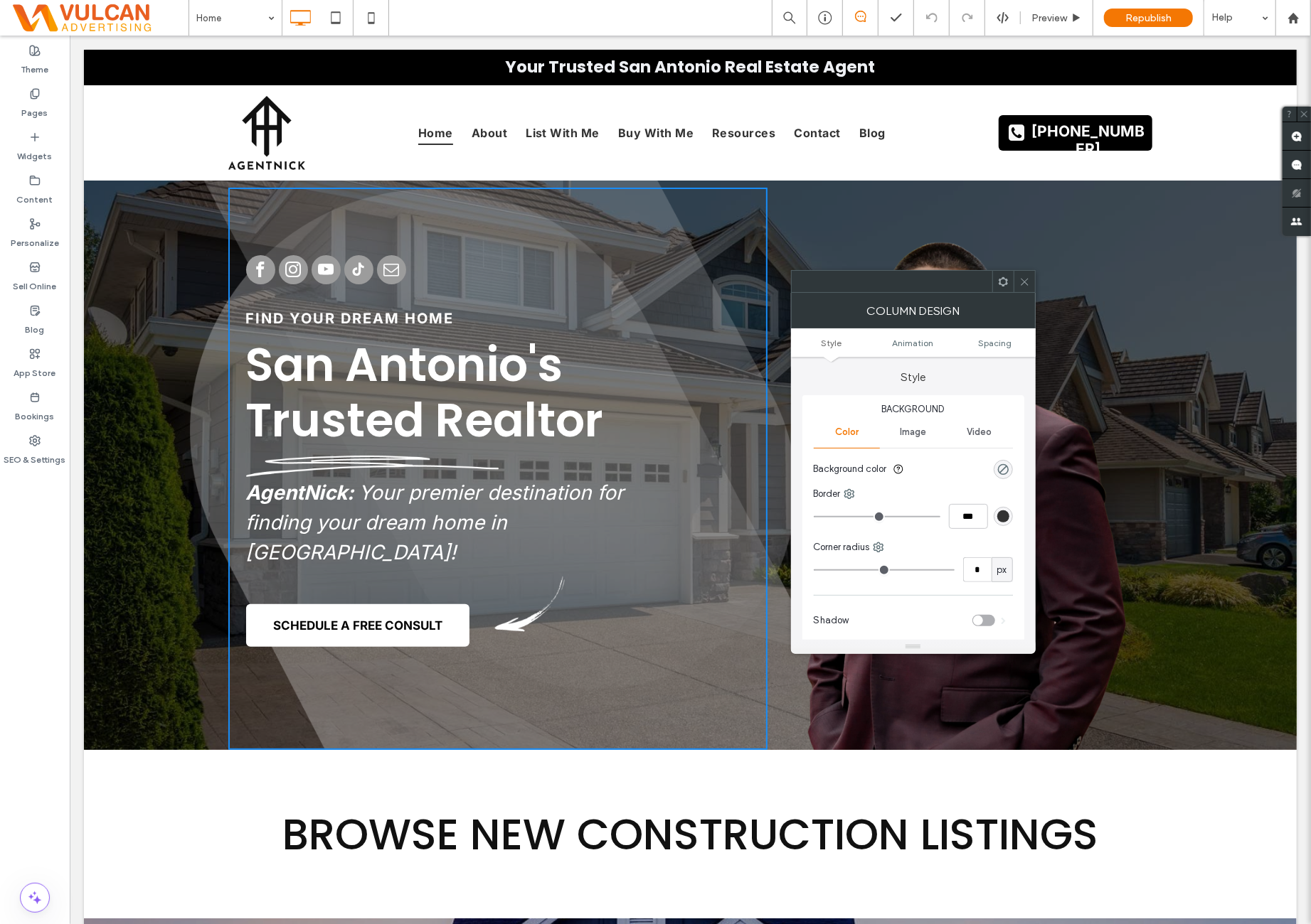
click at [1014, 281] on div at bounding box center [1024, 282] width 21 height 21
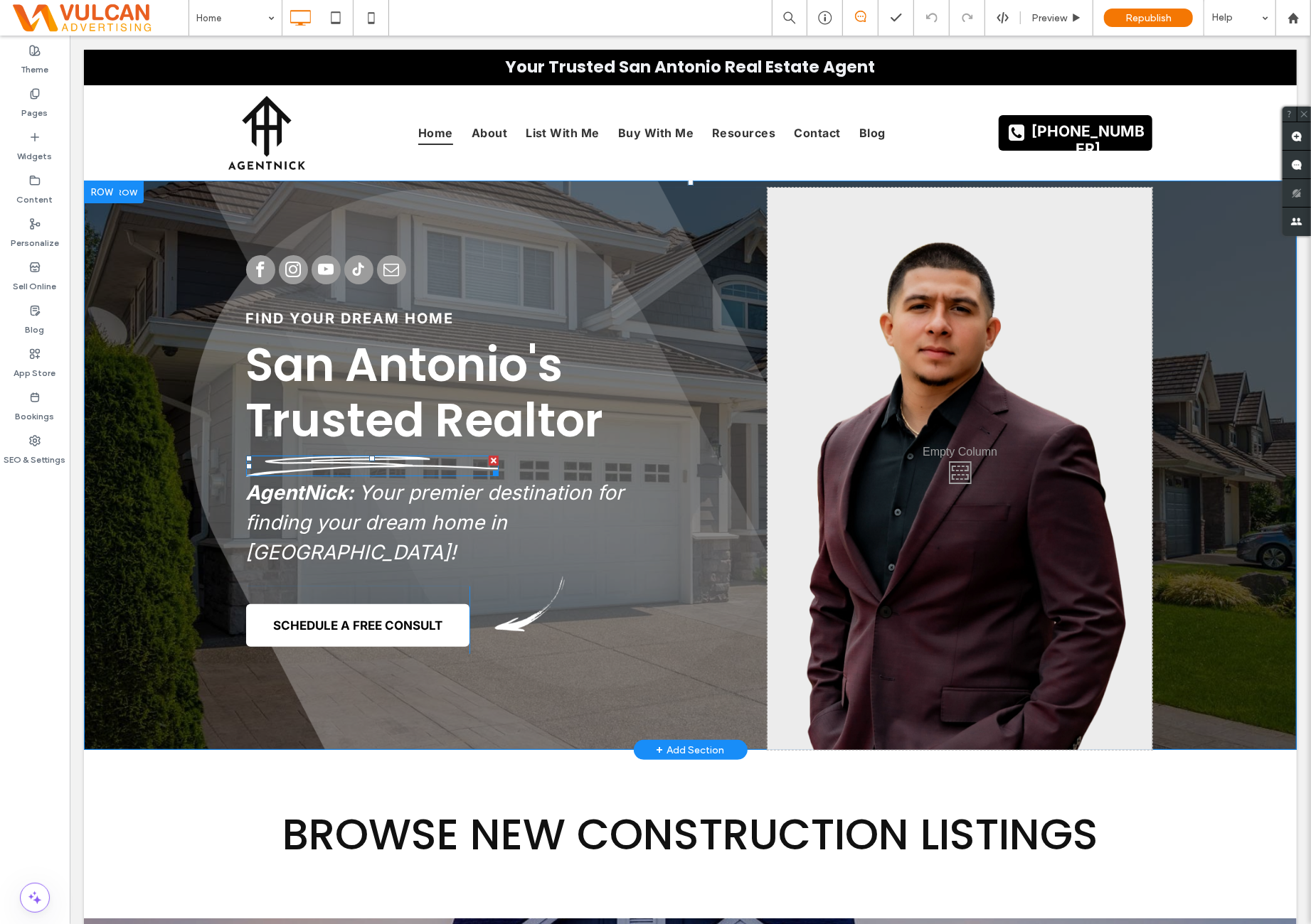
click at [420, 456] on img at bounding box center [372, 466] width 252 height 21
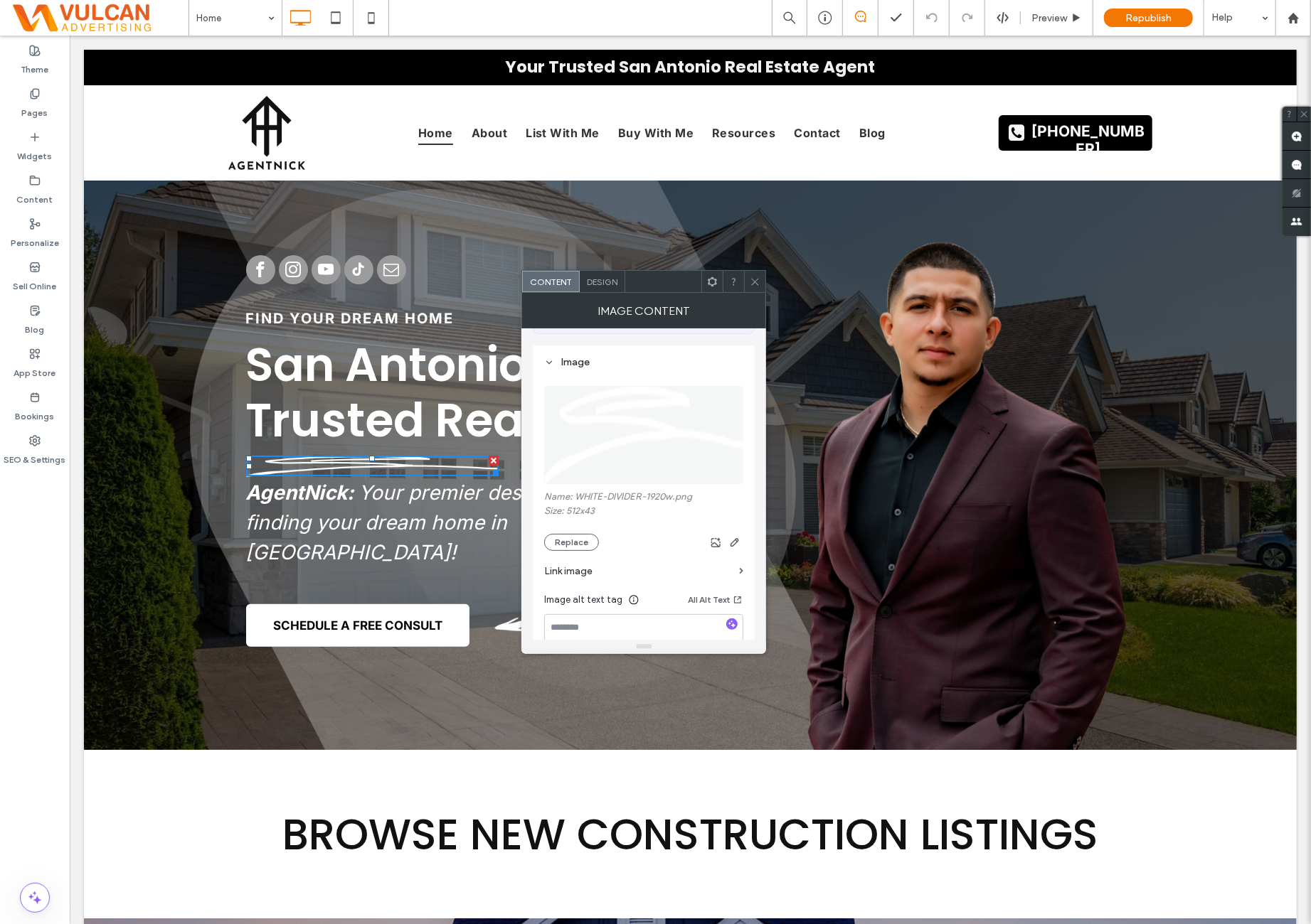
scroll to position [237, 0]
click at [752, 289] on span at bounding box center [755, 282] width 11 height 21
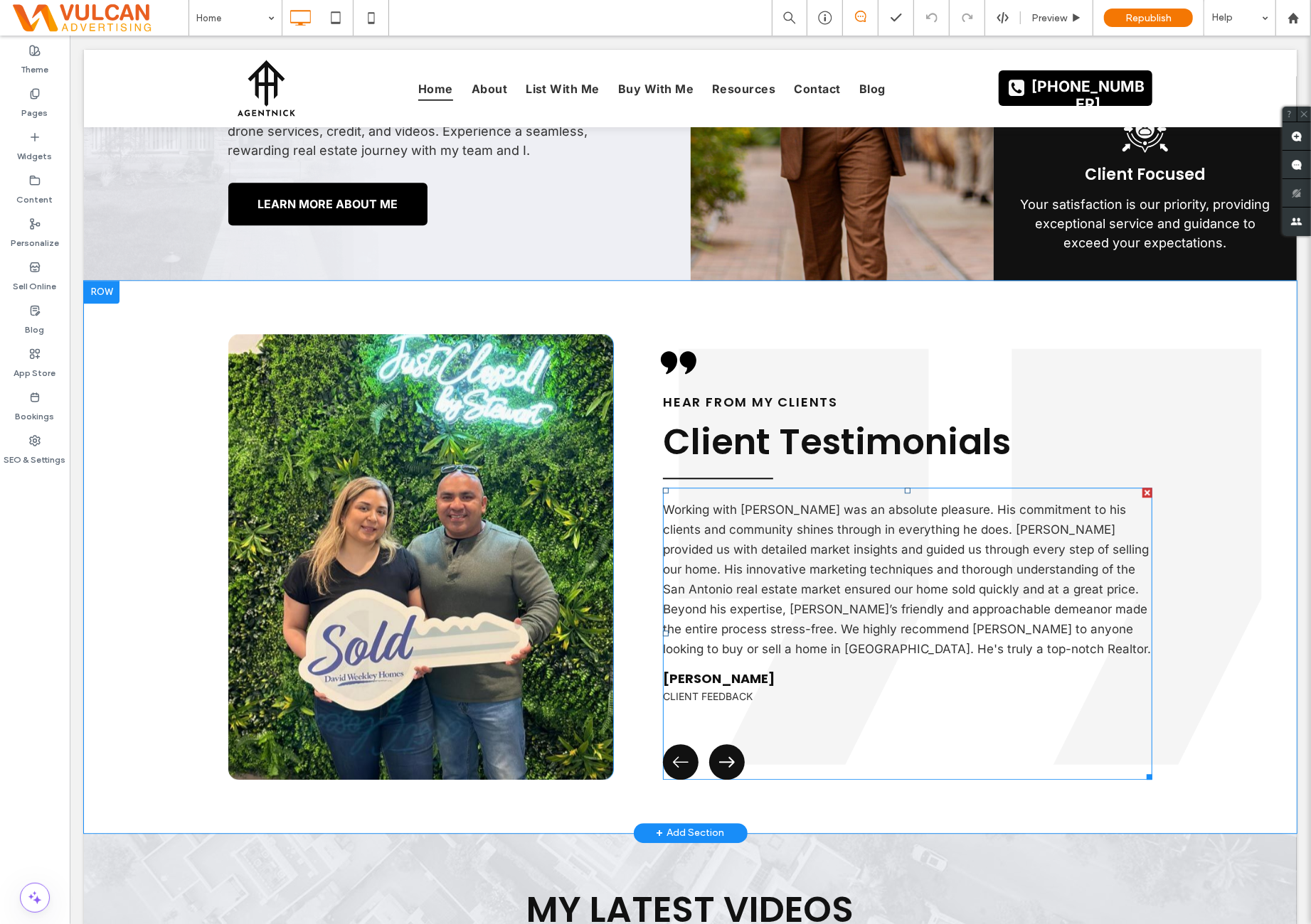
scroll to position [2488, 0]
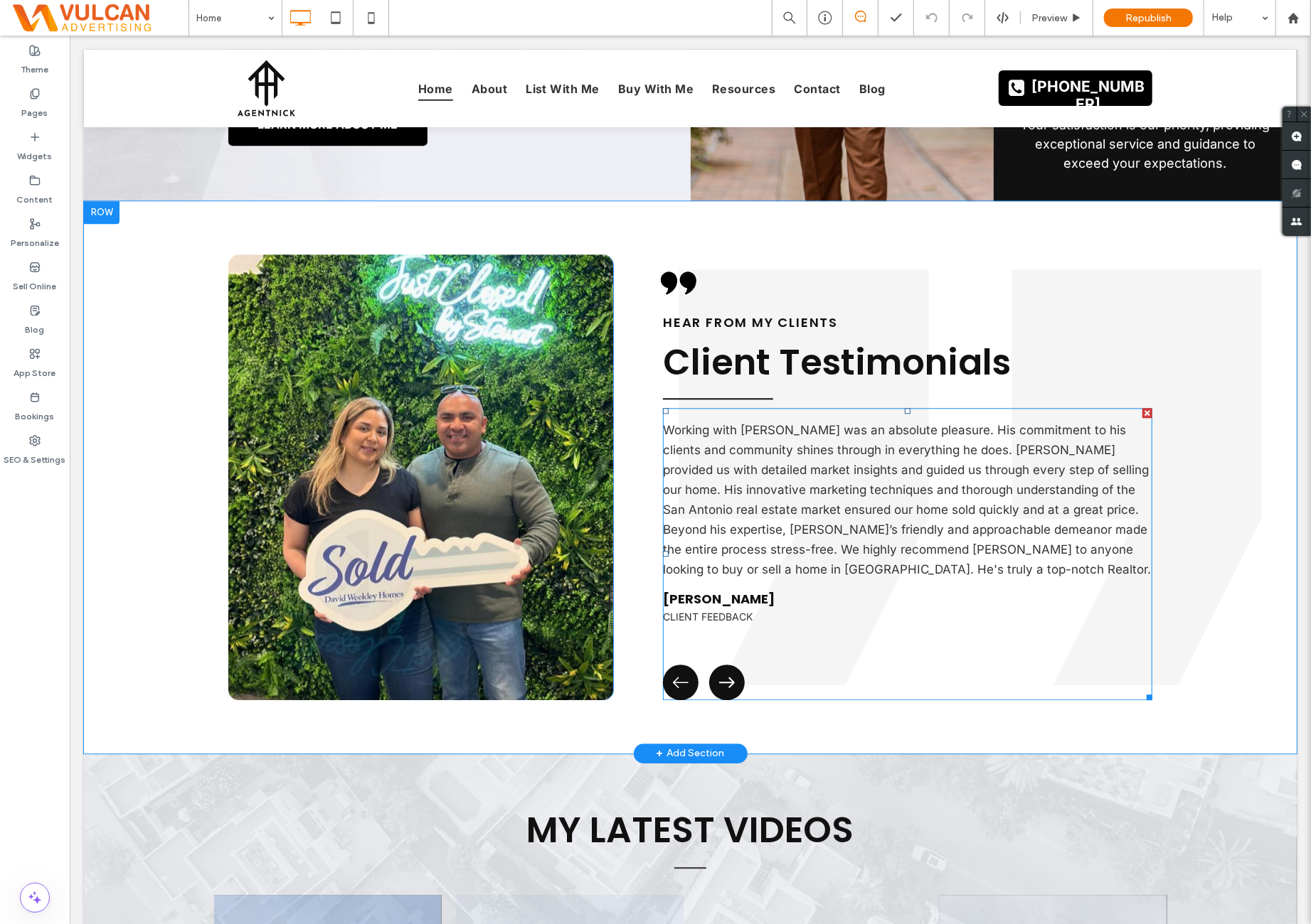
click at [789, 502] on span at bounding box center [907, 553] width 489 height 292
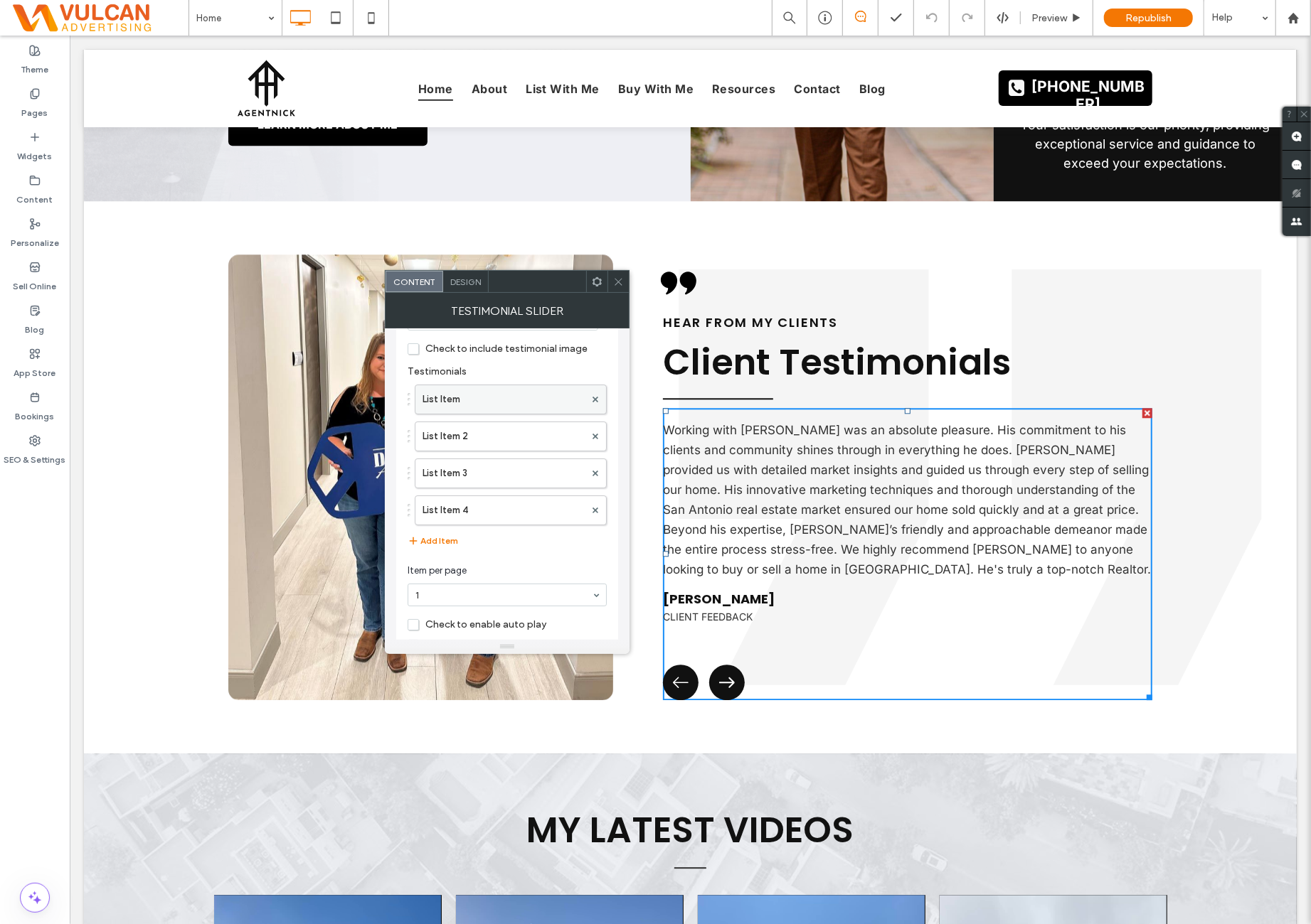
scroll to position [100, 0]
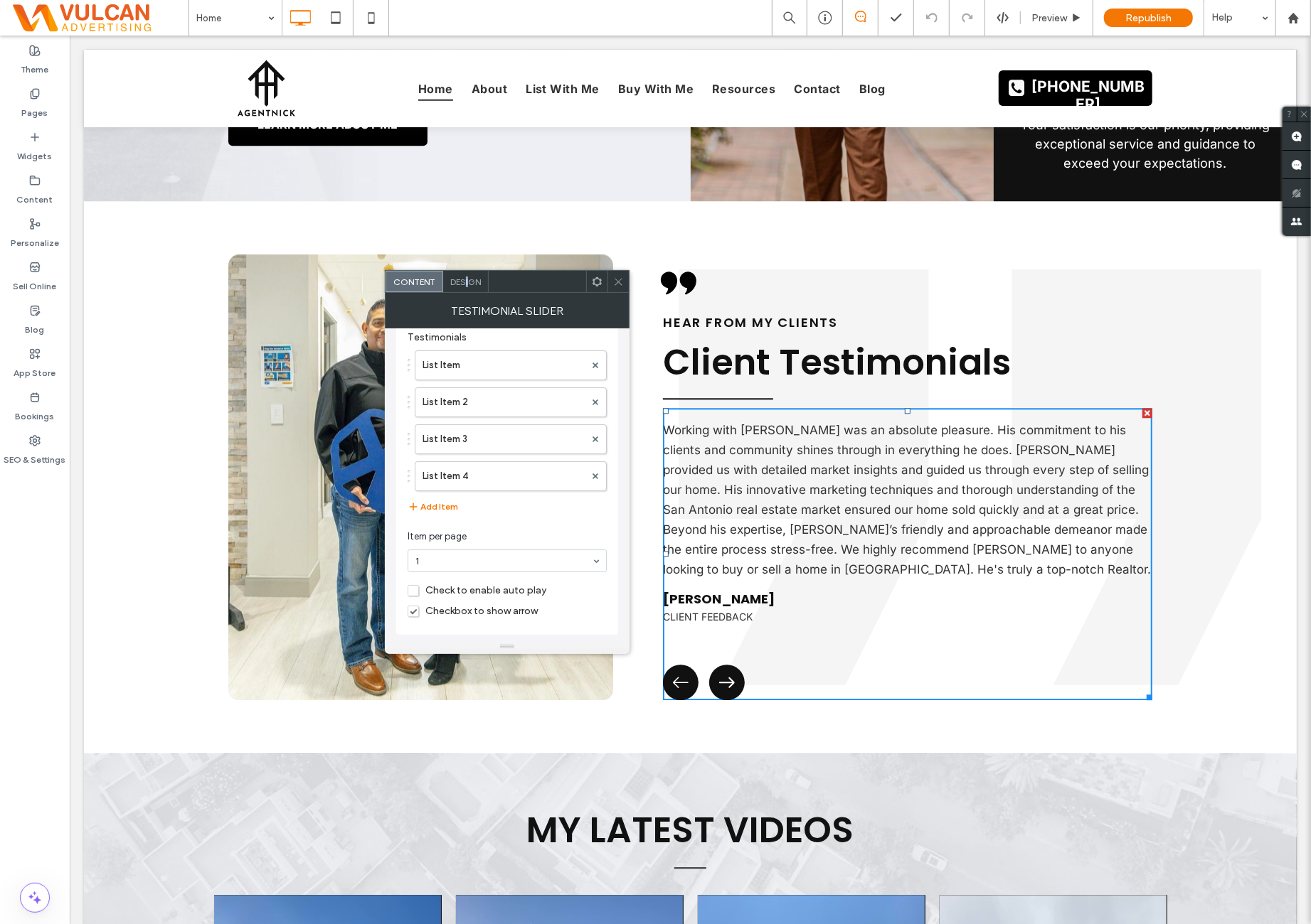
click at [466, 288] on div "Design" at bounding box center [466, 282] width 46 height 21
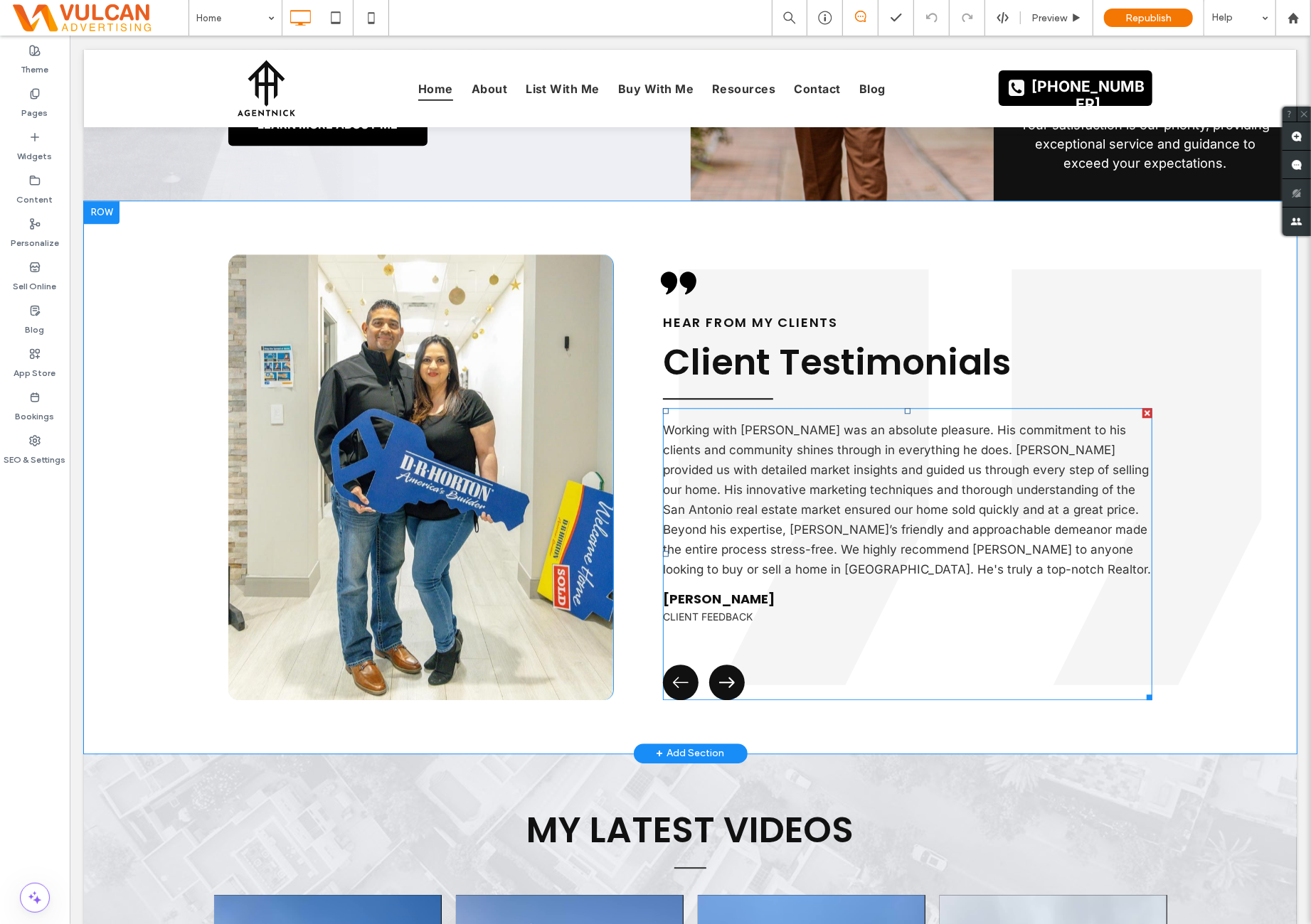
click at [716, 632] on span at bounding box center [907, 553] width 489 height 292
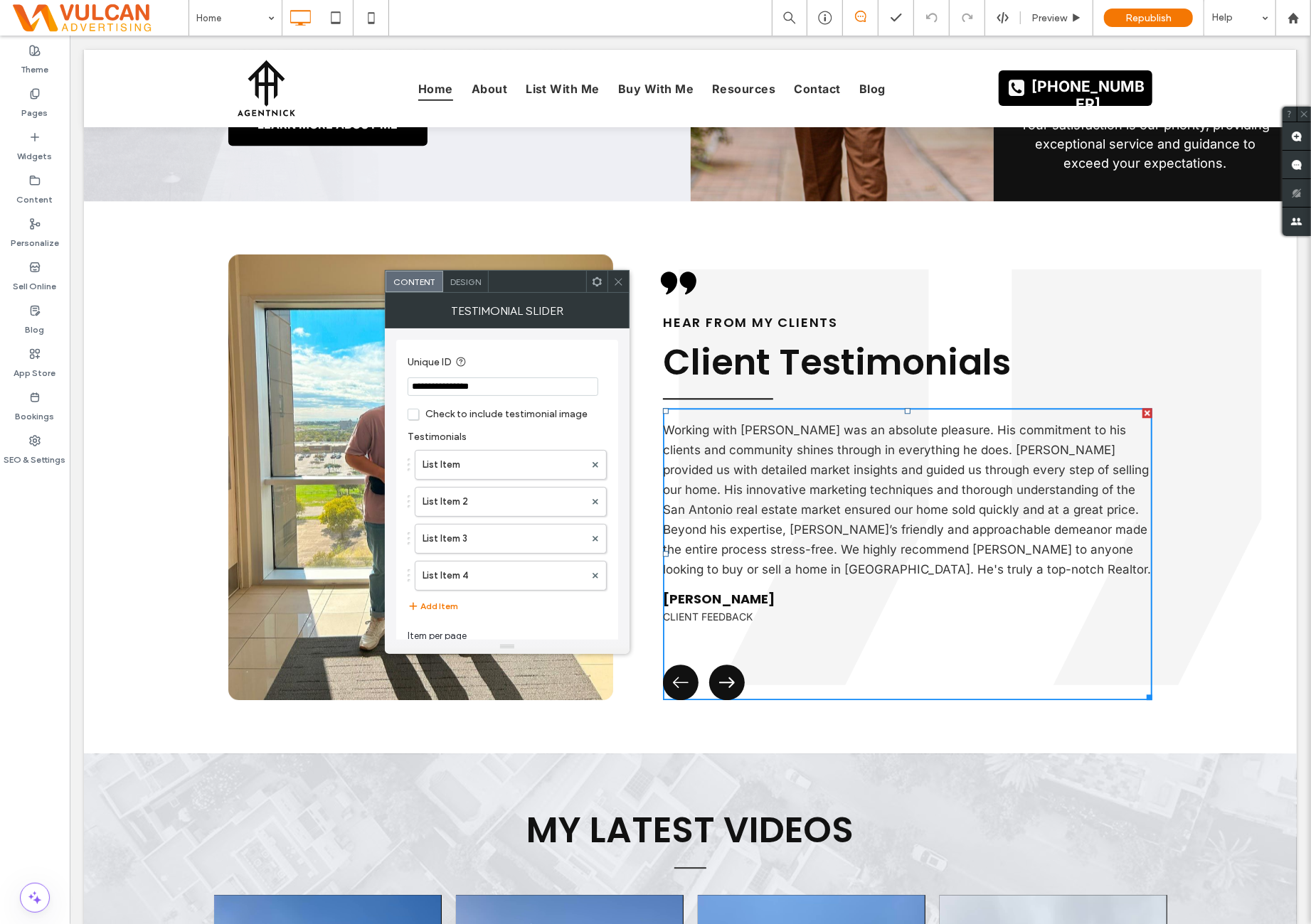
click at [613, 277] on div at bounding box center [618, 282] width 21 height 21
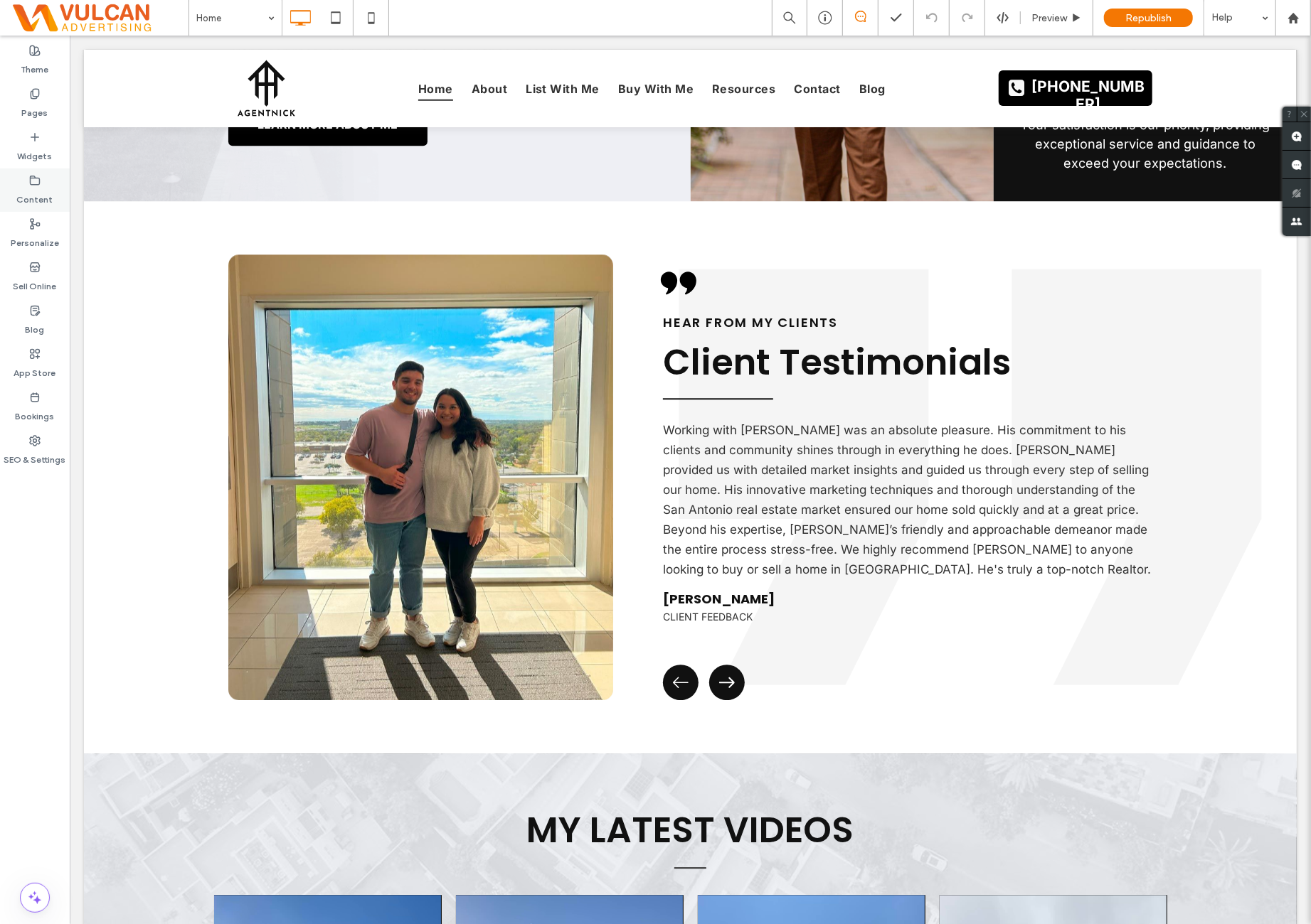
drag, startPoint x: 63, startPoint y: 205, endPoint x: 2, endPoint y: 178, distance: 66.7
click at [46, 150] on label "Widgets" at bounding box center [35, 153] width 35 height 20
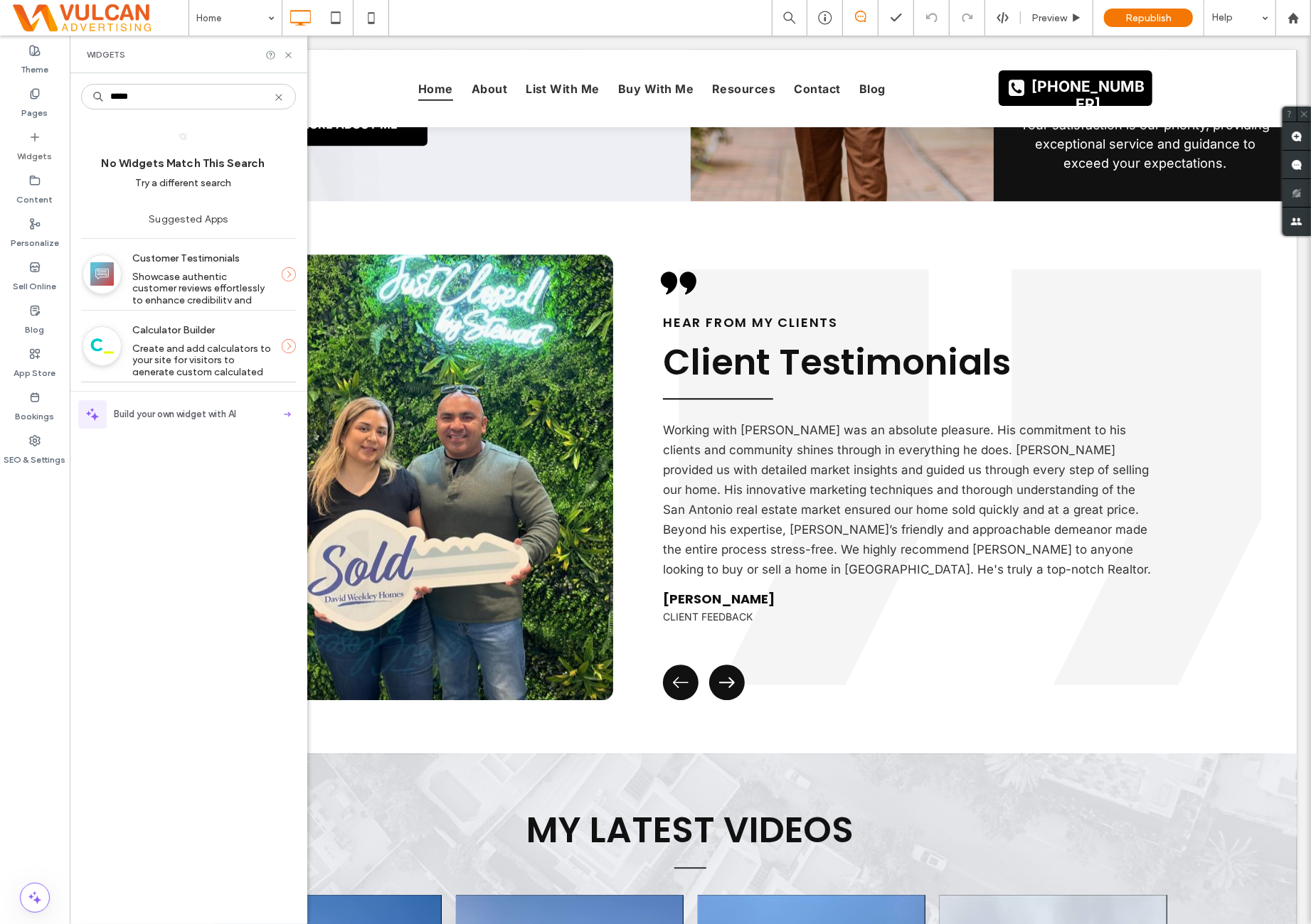
type input "*"
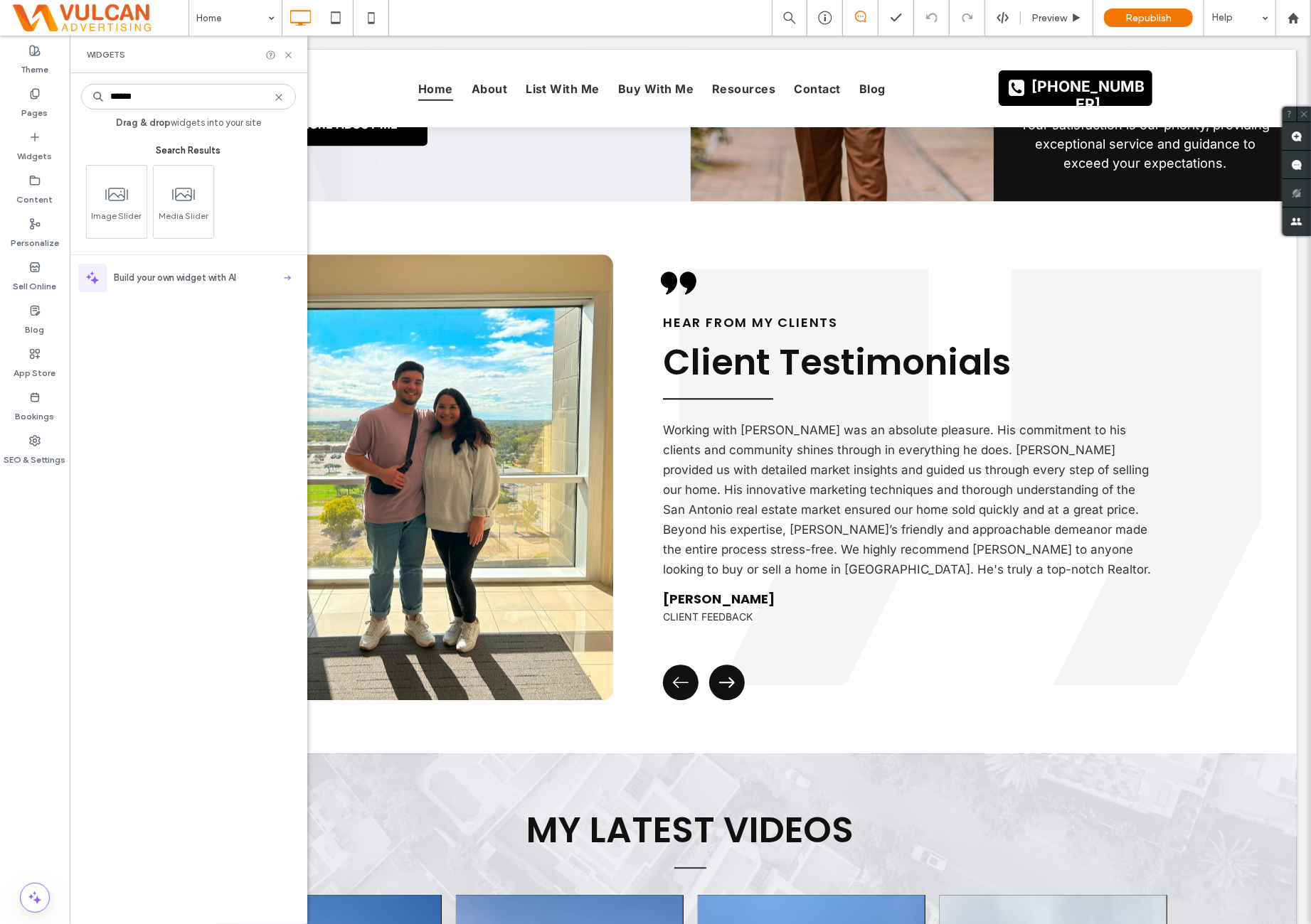
type input "******"
click at [294, 54] on div "Widgets" at bounding box center [188, 54] width 238 height 38
click at [290, 54] on icon at bounding box center [288, 55] width 11 height 11
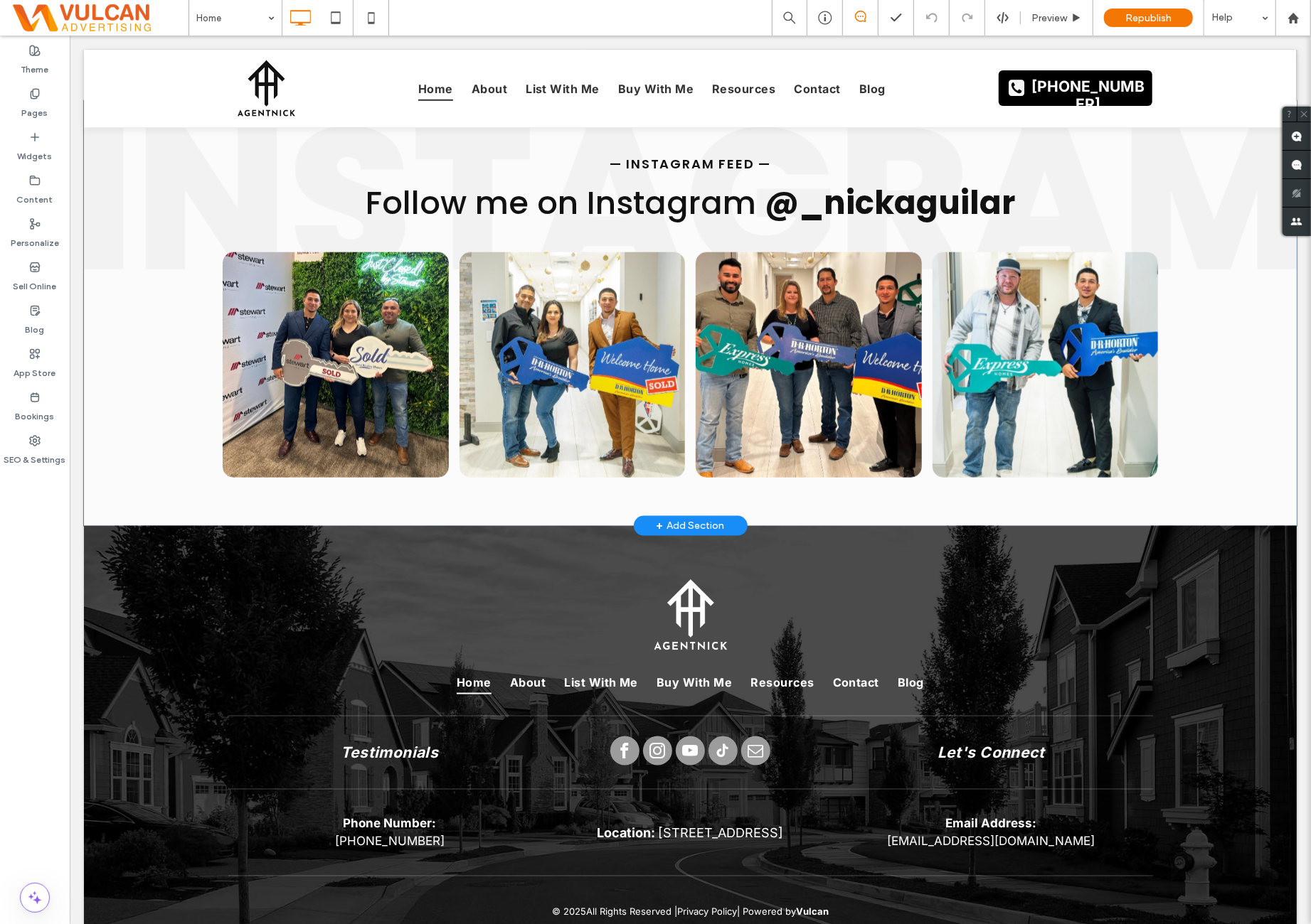
scroll to position [5014, 0]
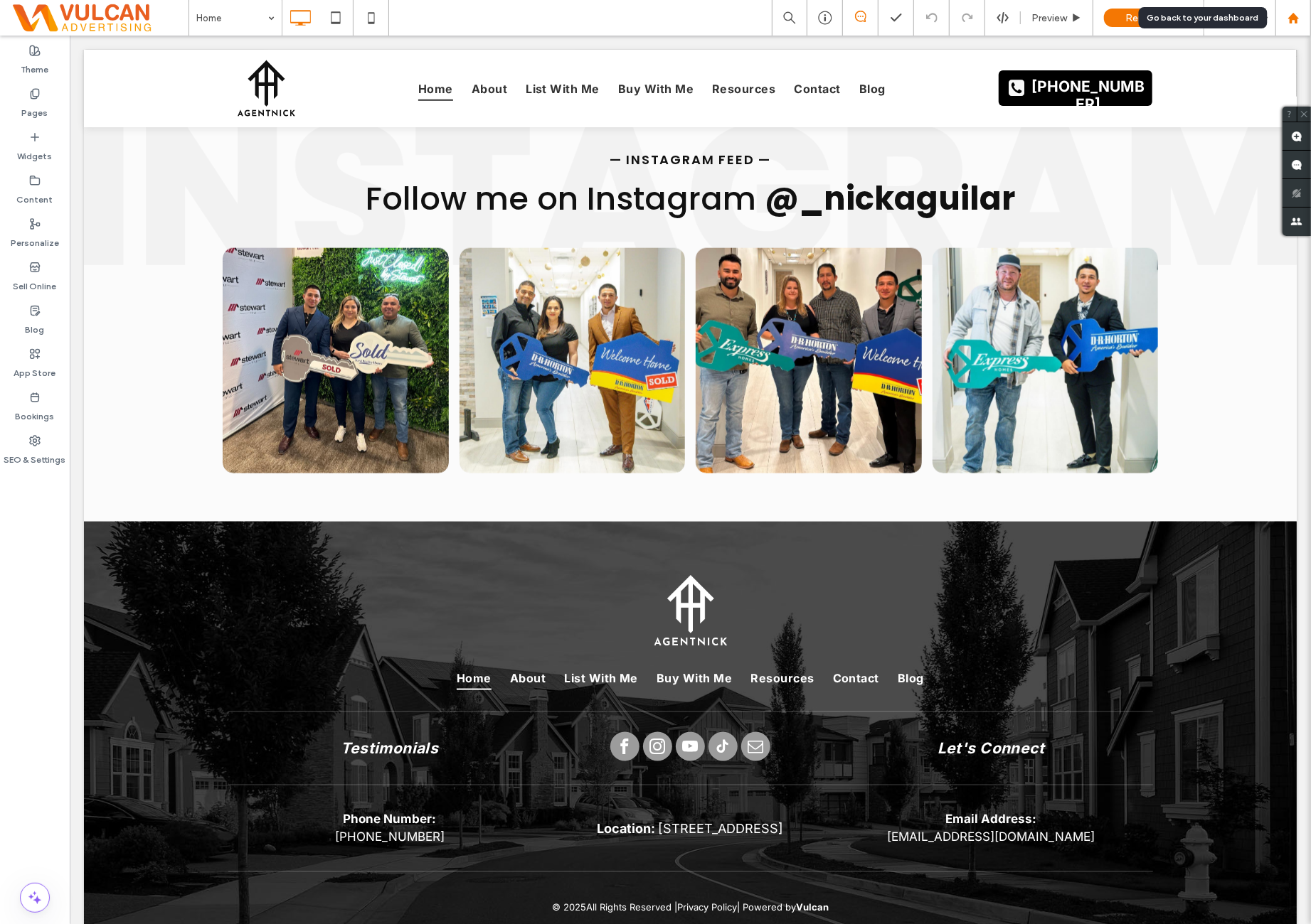
click at [1297, 16] on icon at bounding box center [1293, 18] width 12 height 12
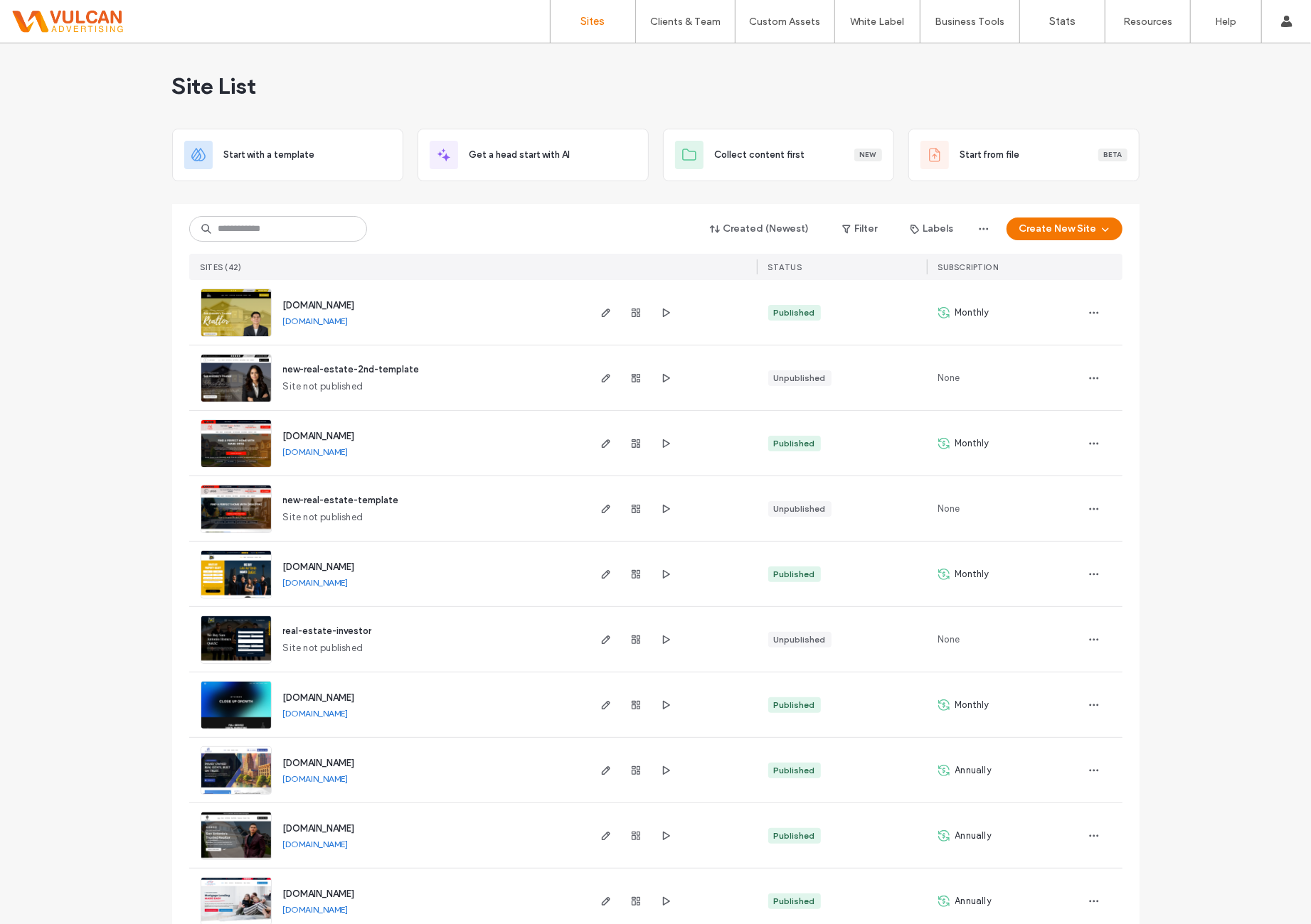
scroll to position [118, 0]
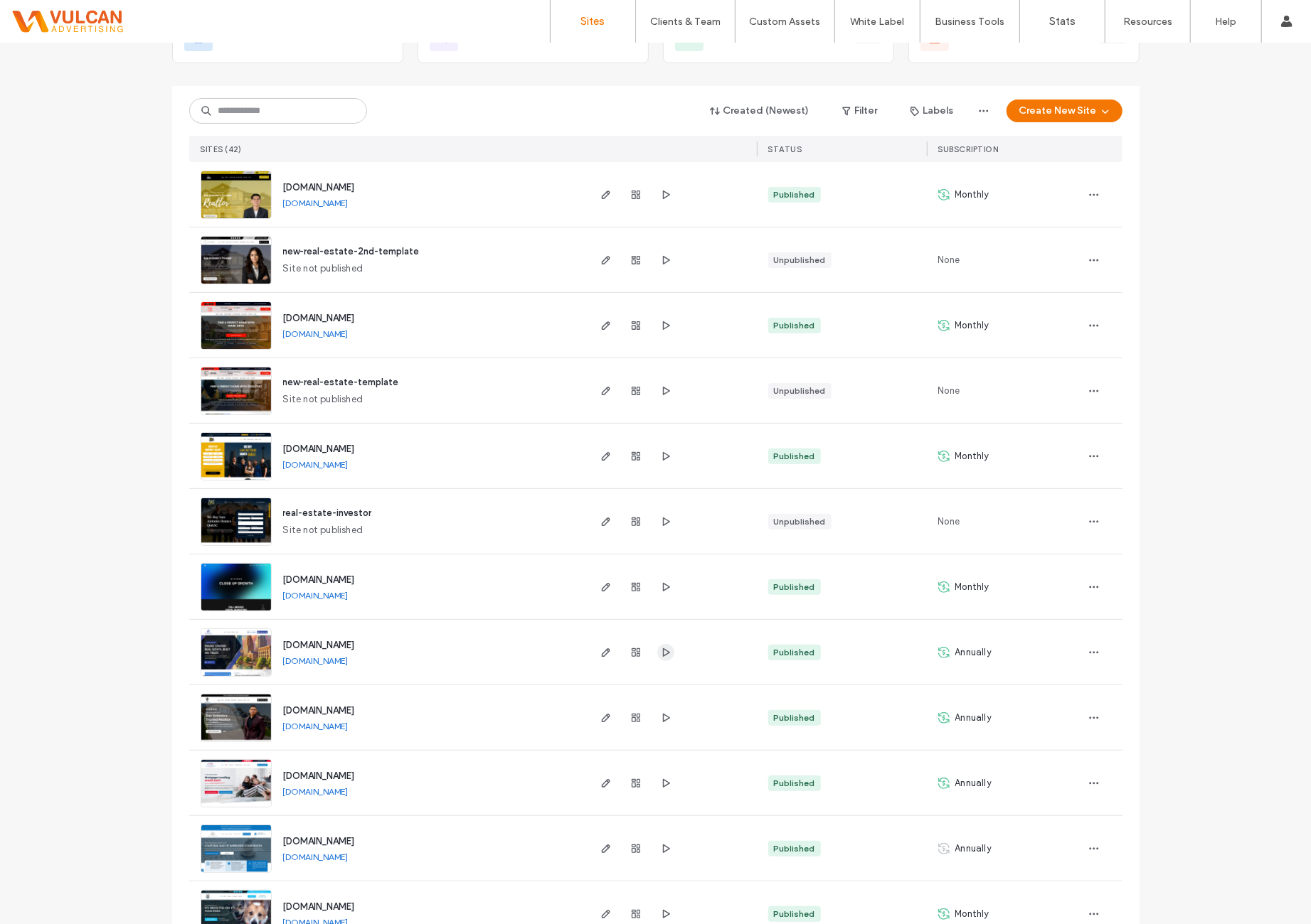
click at [663, 659] on span "button" at bounding box center [665, 652] width 17 height 17
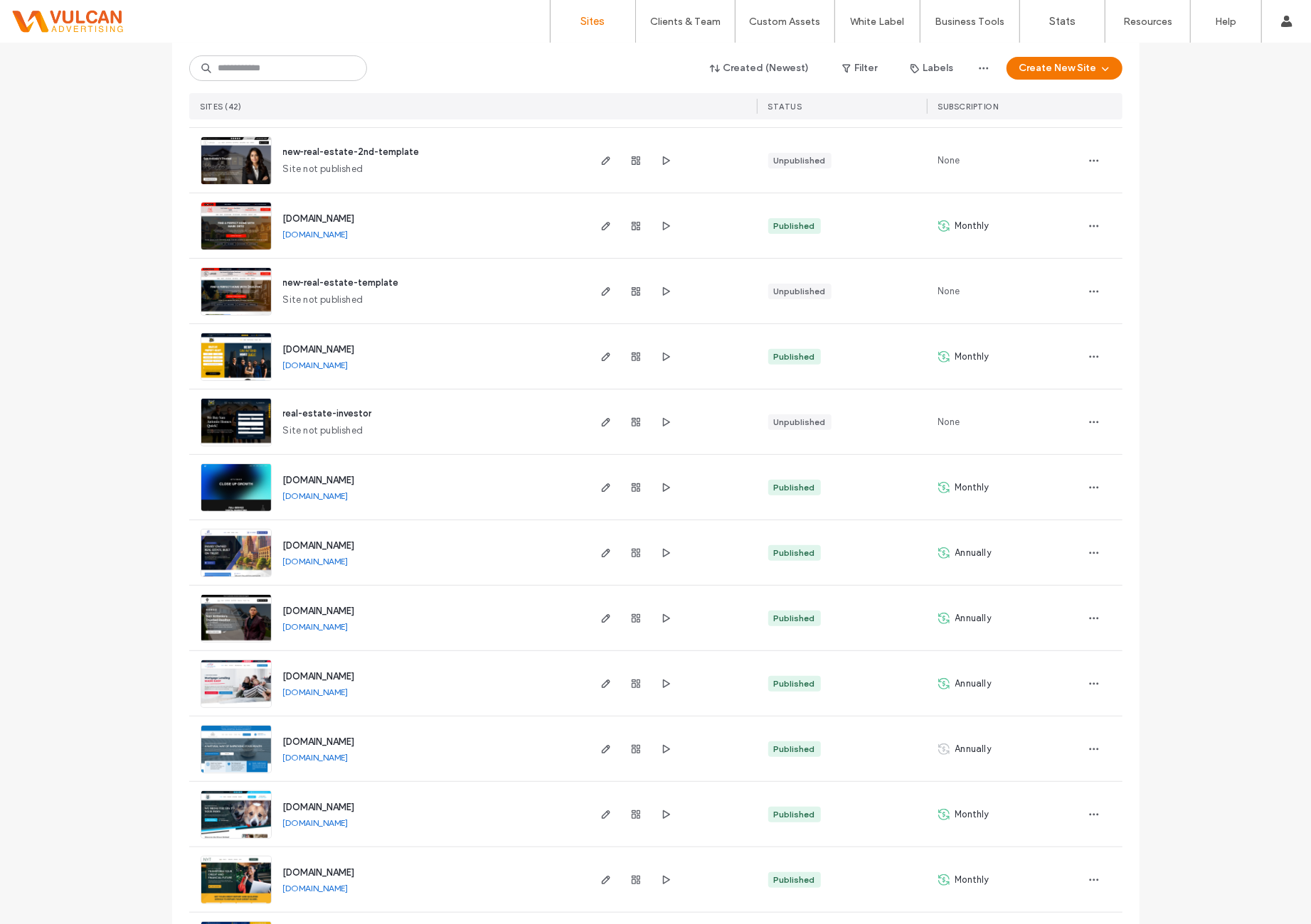
scroll to position [237, 0]
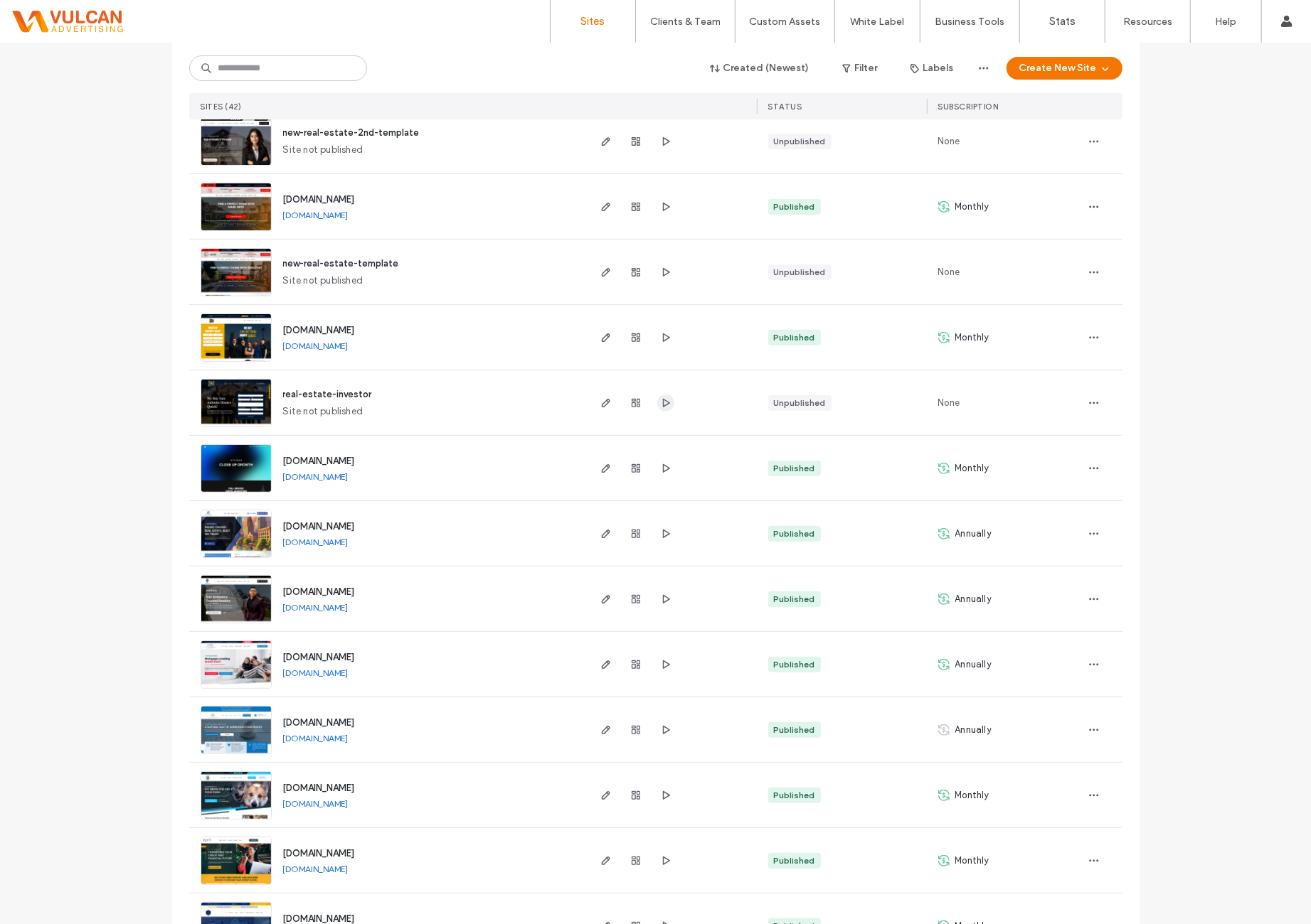
click at [665, 399] on icon "button" at bounding box center [665, 403] width 11 height 11
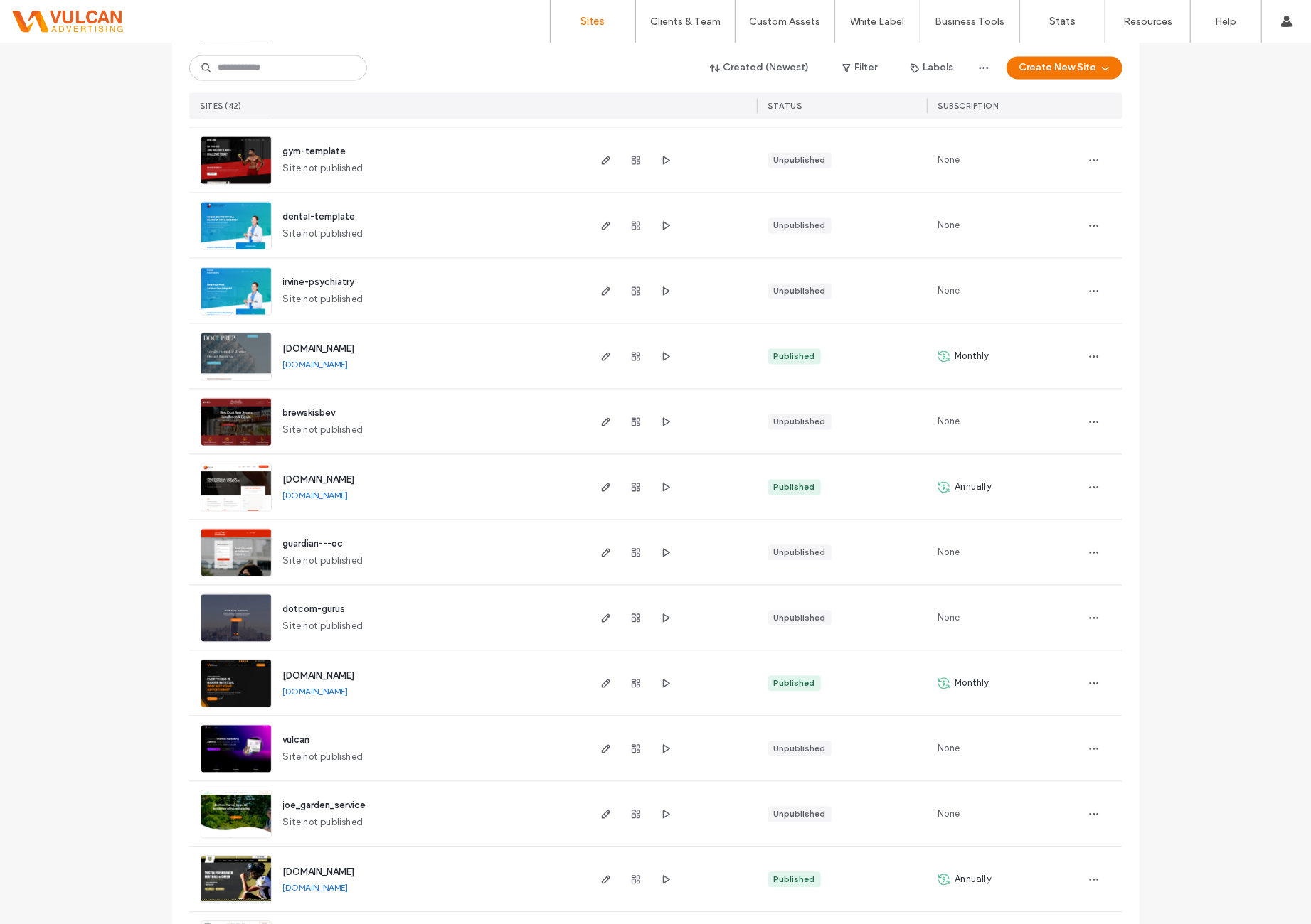
scroll to position [2119, 0]
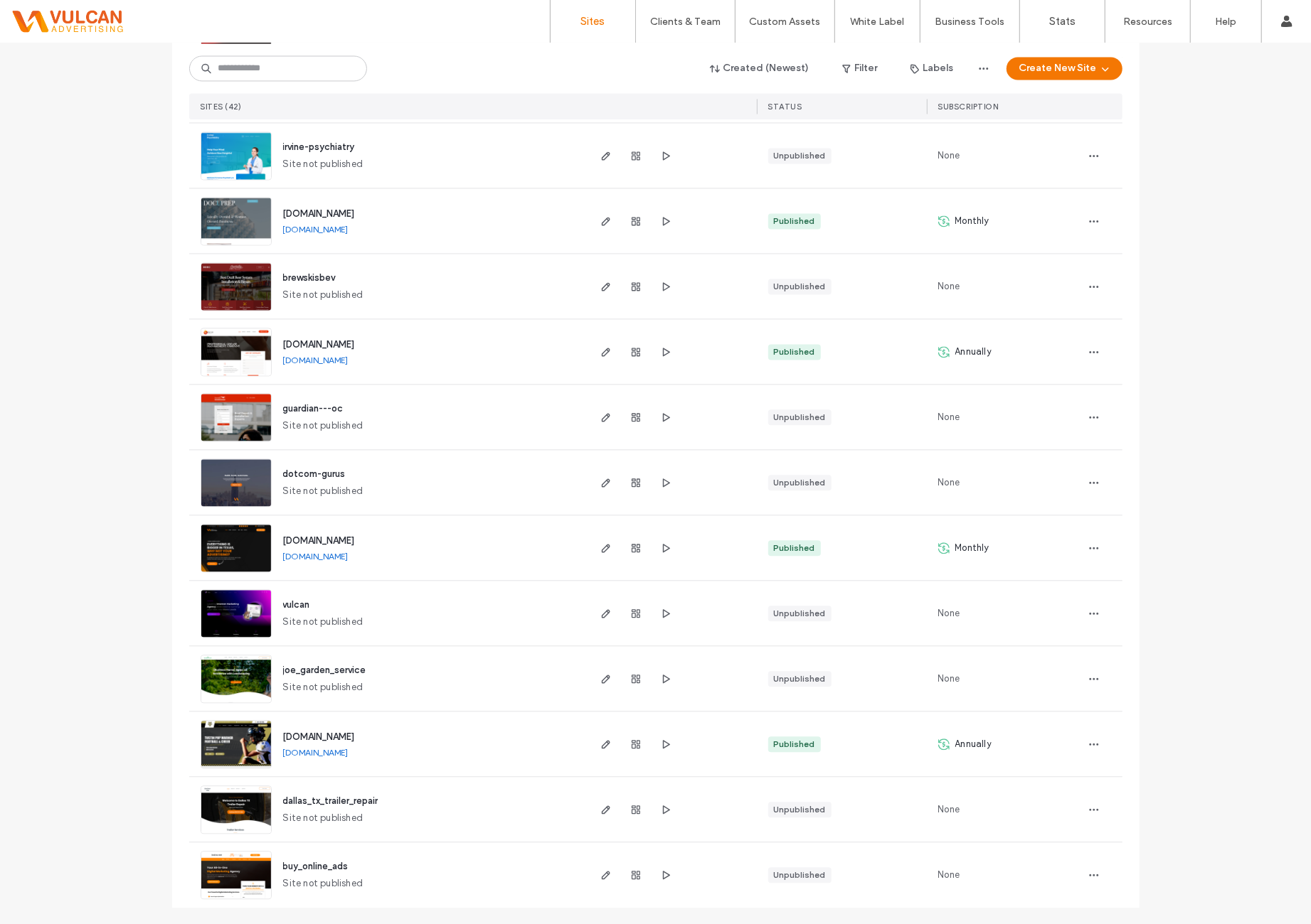
click at [355, 541] on span "[DOMAIN_NAME]" at bounding box center [319, 540] width 72 height 11
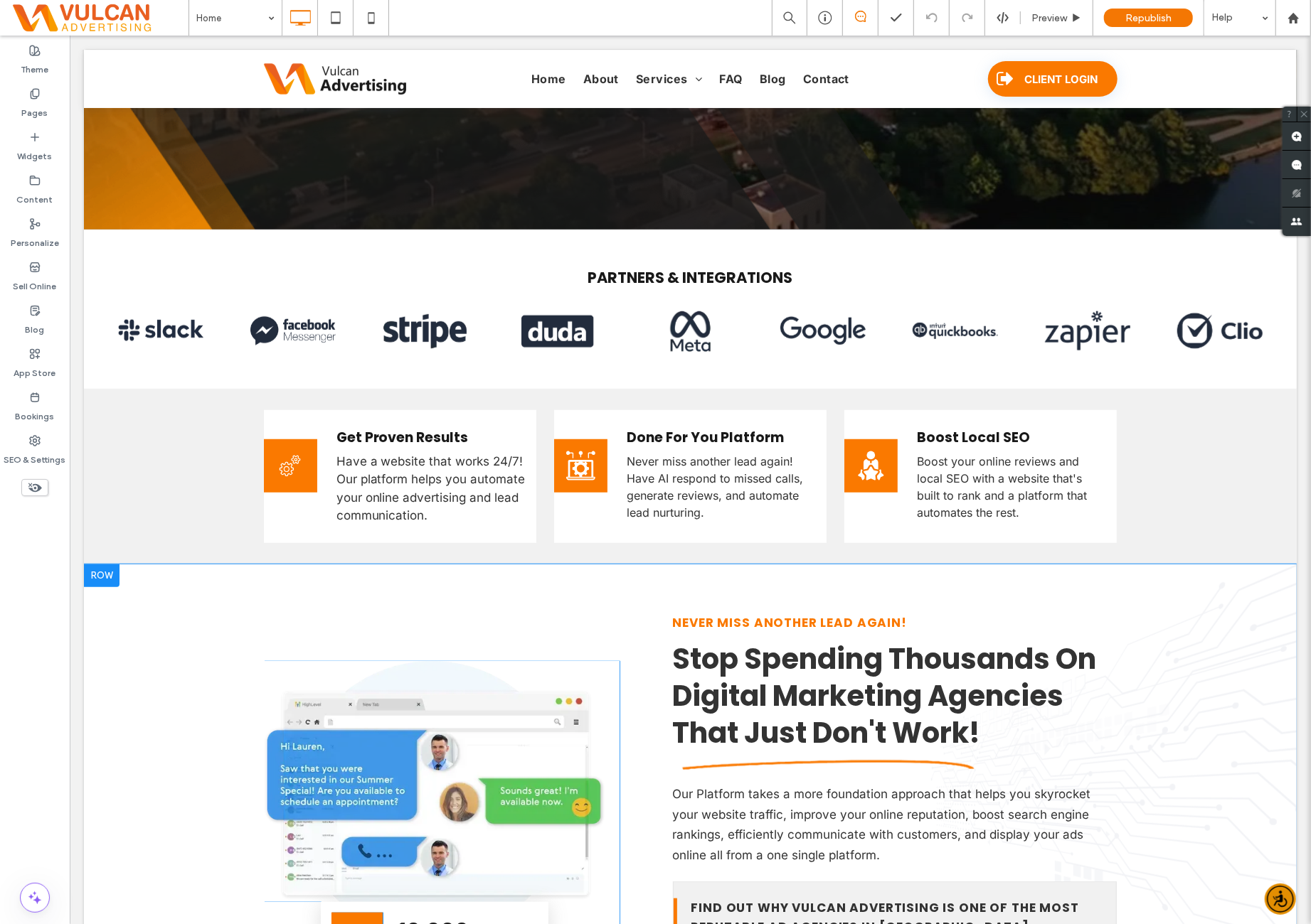
scroll to position [1067, 0]
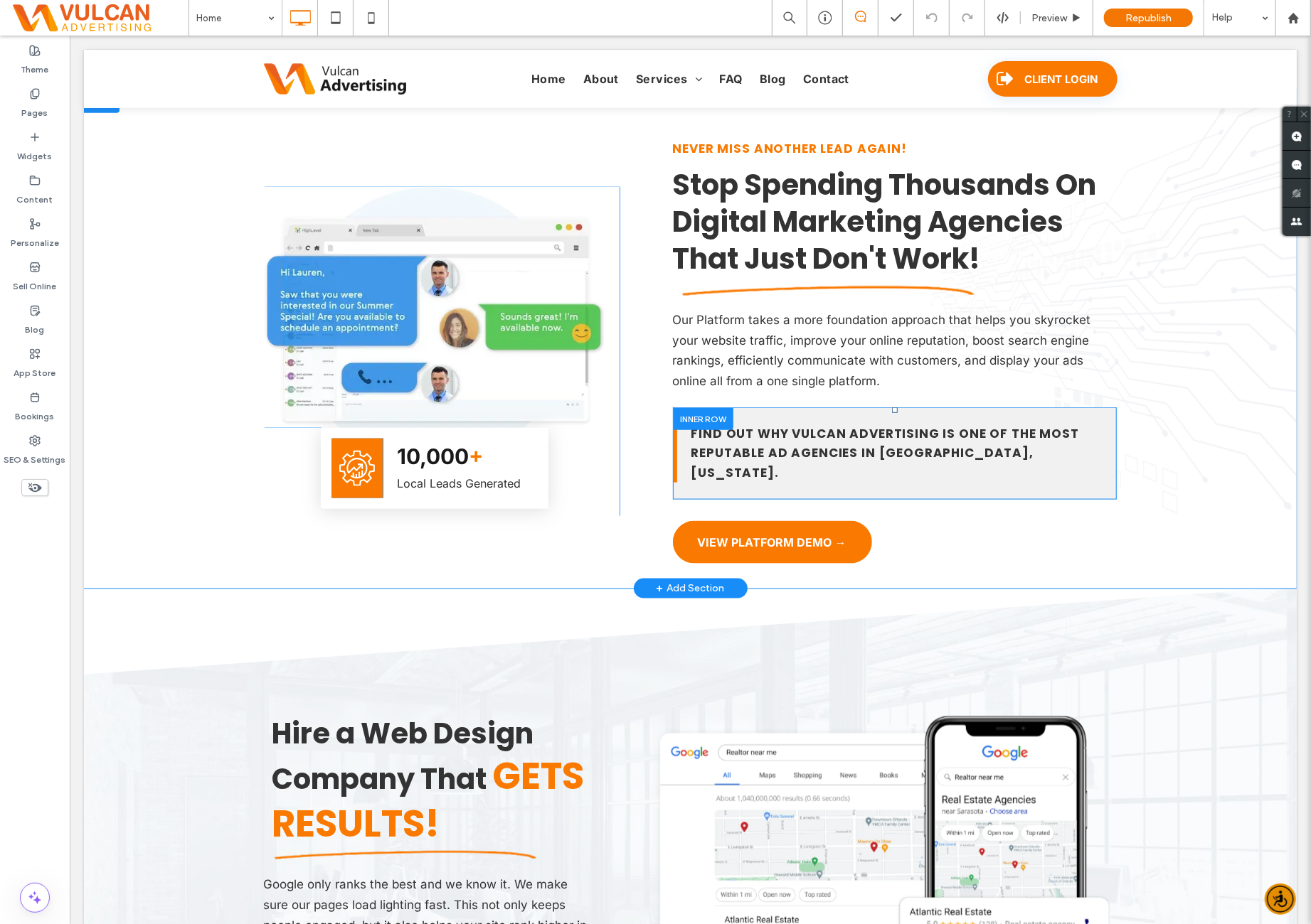
click at [800, 406] on div "Find out why Vulcan Advertising is one of the most reputable ad agencies in Aus…" at bounding box center [894, 453] width 444 height 93
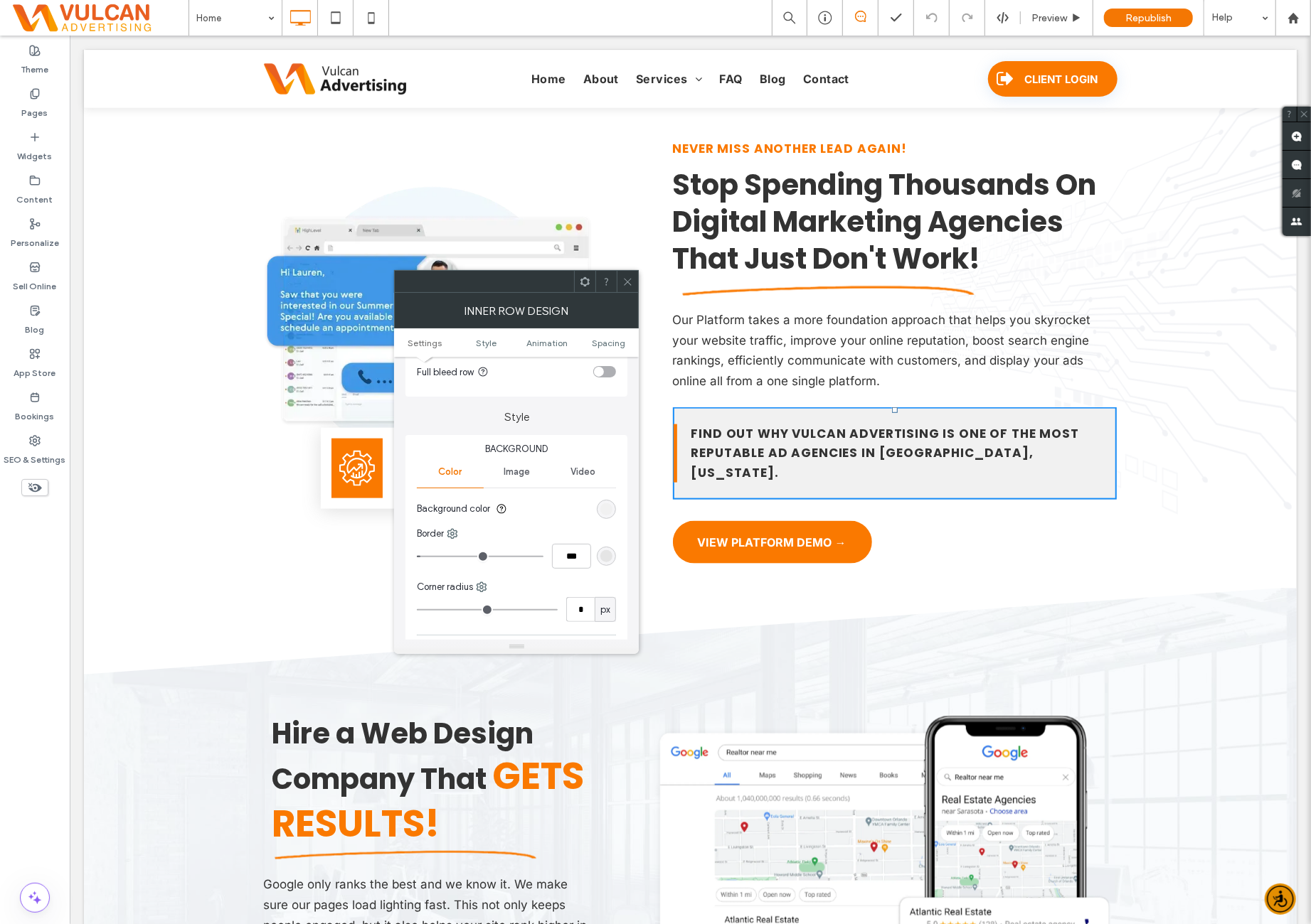
scroll to position [118, 0]
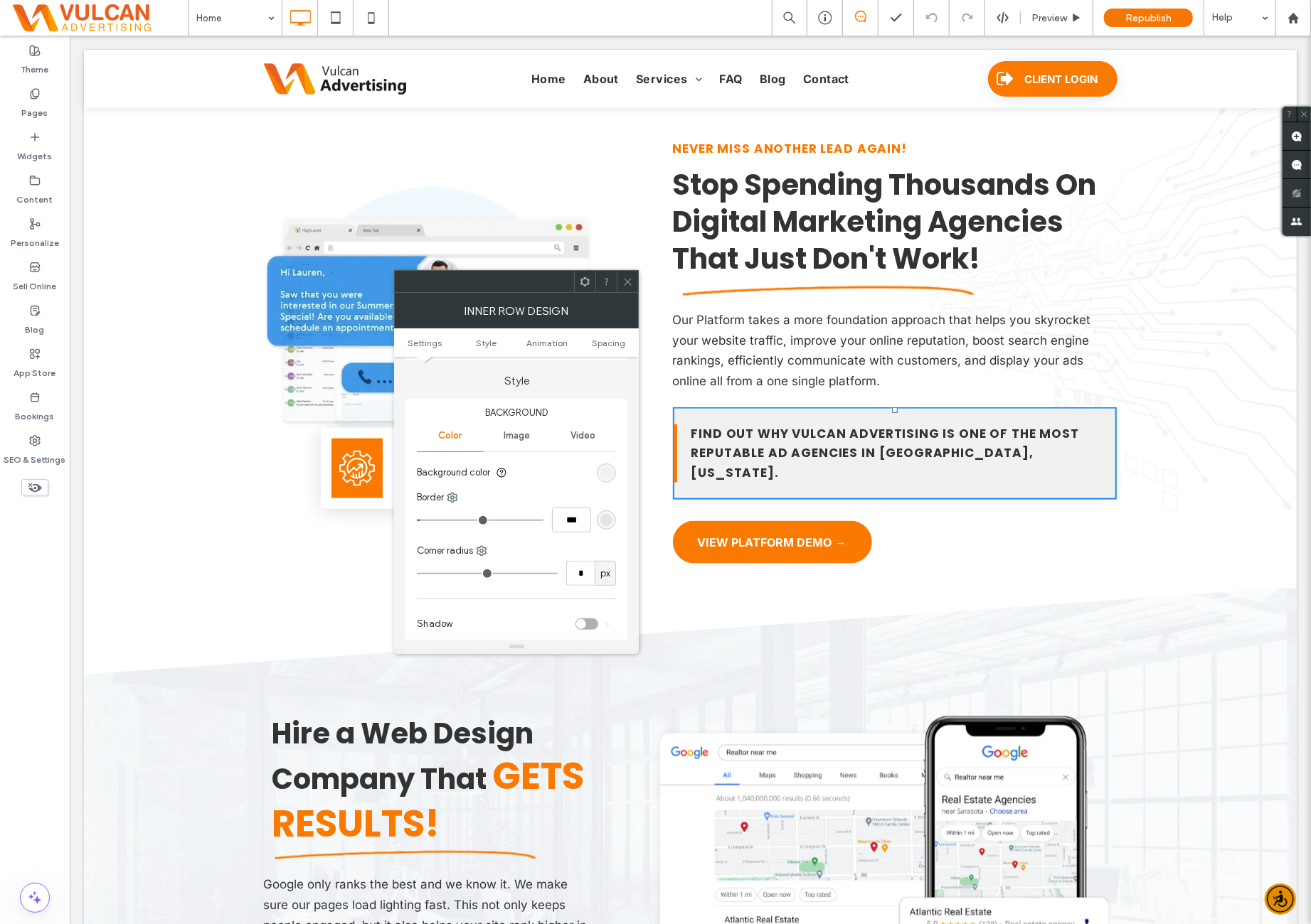
click at [629, 281] on icon at bounding box center [627, 282] width 11 height 11
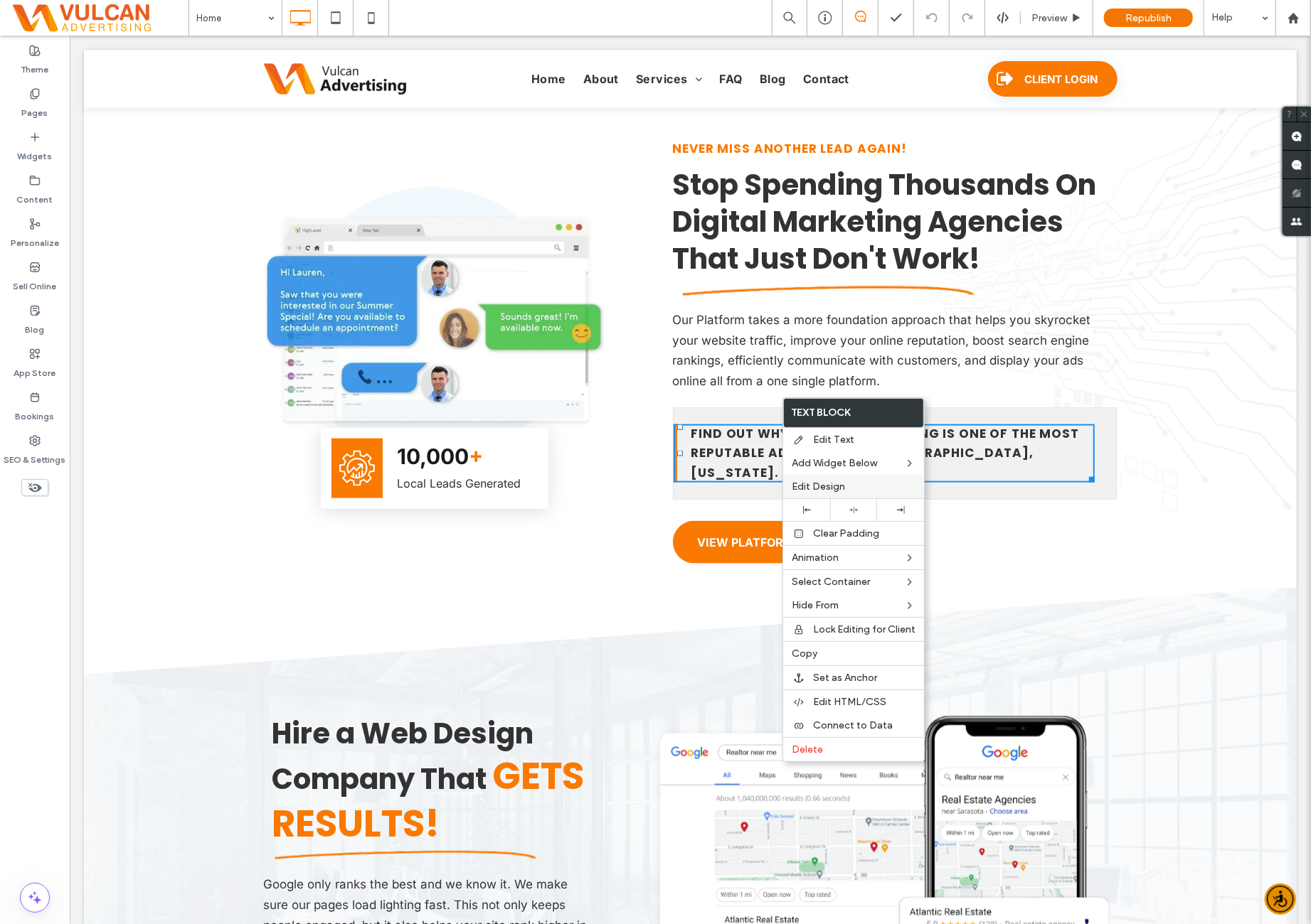
click at [825, 481] on span "Edit Design" at bounding box center [818, 486] width 53 height 12
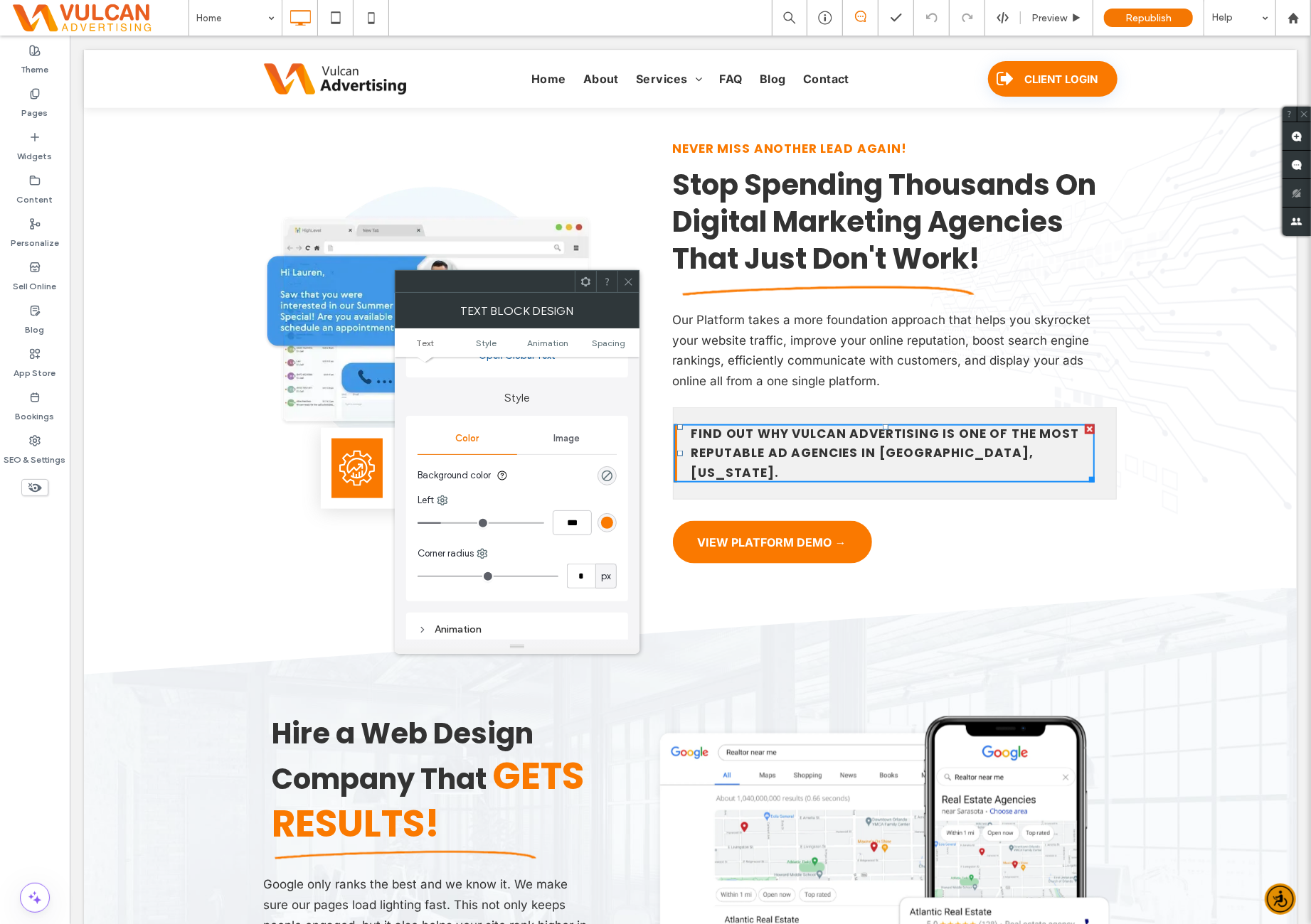
click at [623, 279] on icon at bounding box center [628, 282] width 11 height 11
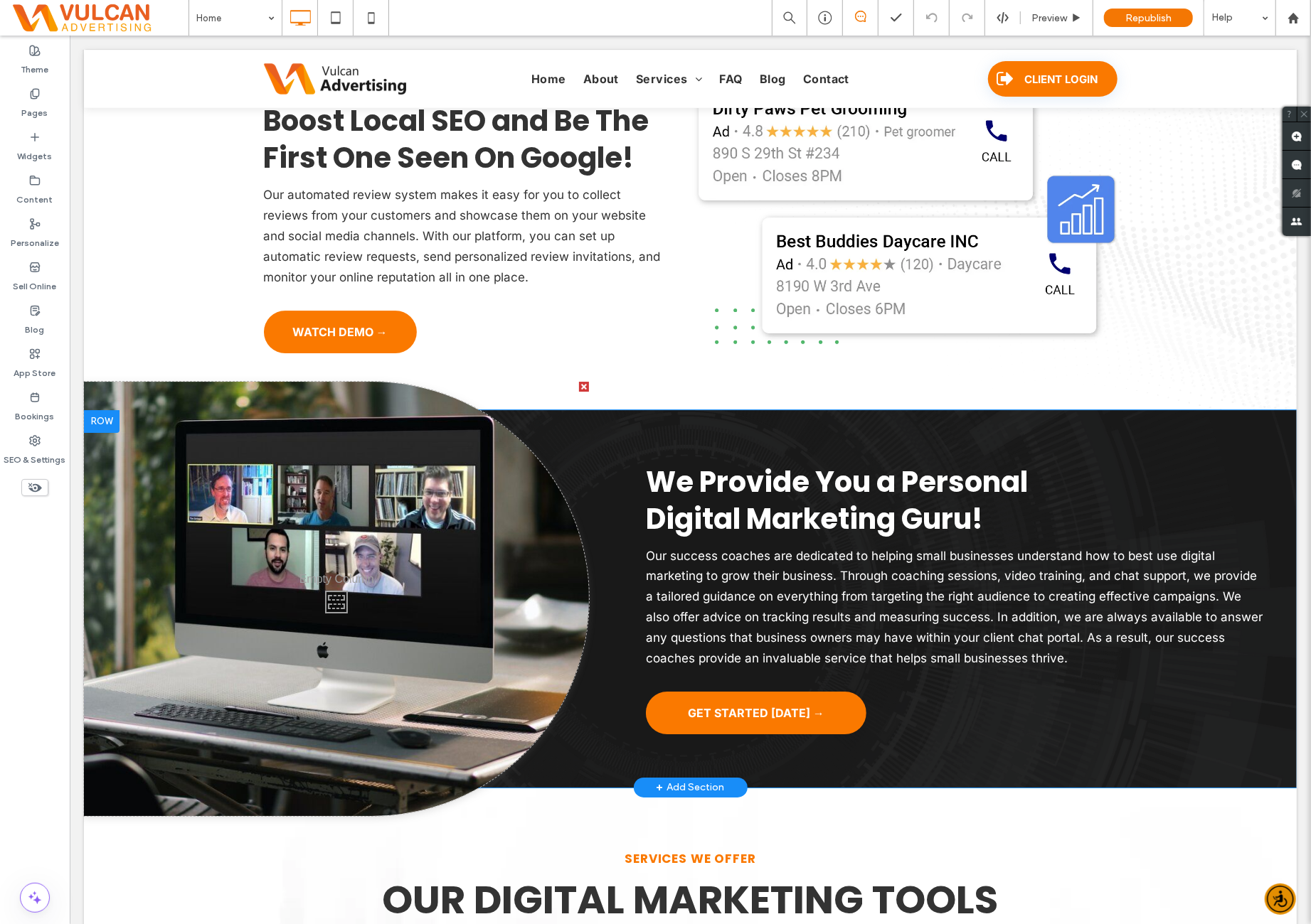
scroll to position [3910, 0]
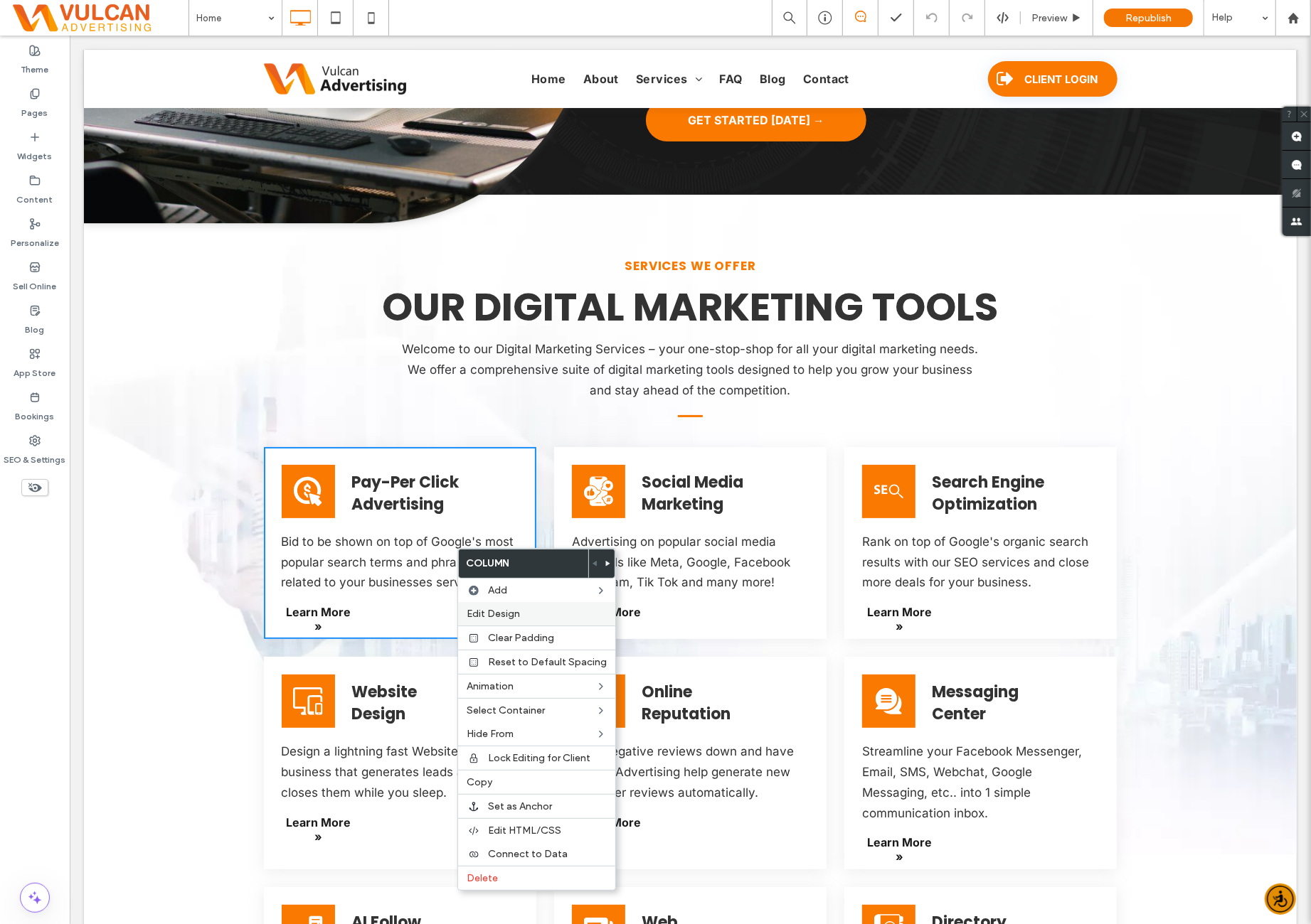
click at [521, 618] on label "Edit Design" at bounding box center [536, 614] width 140 height 12
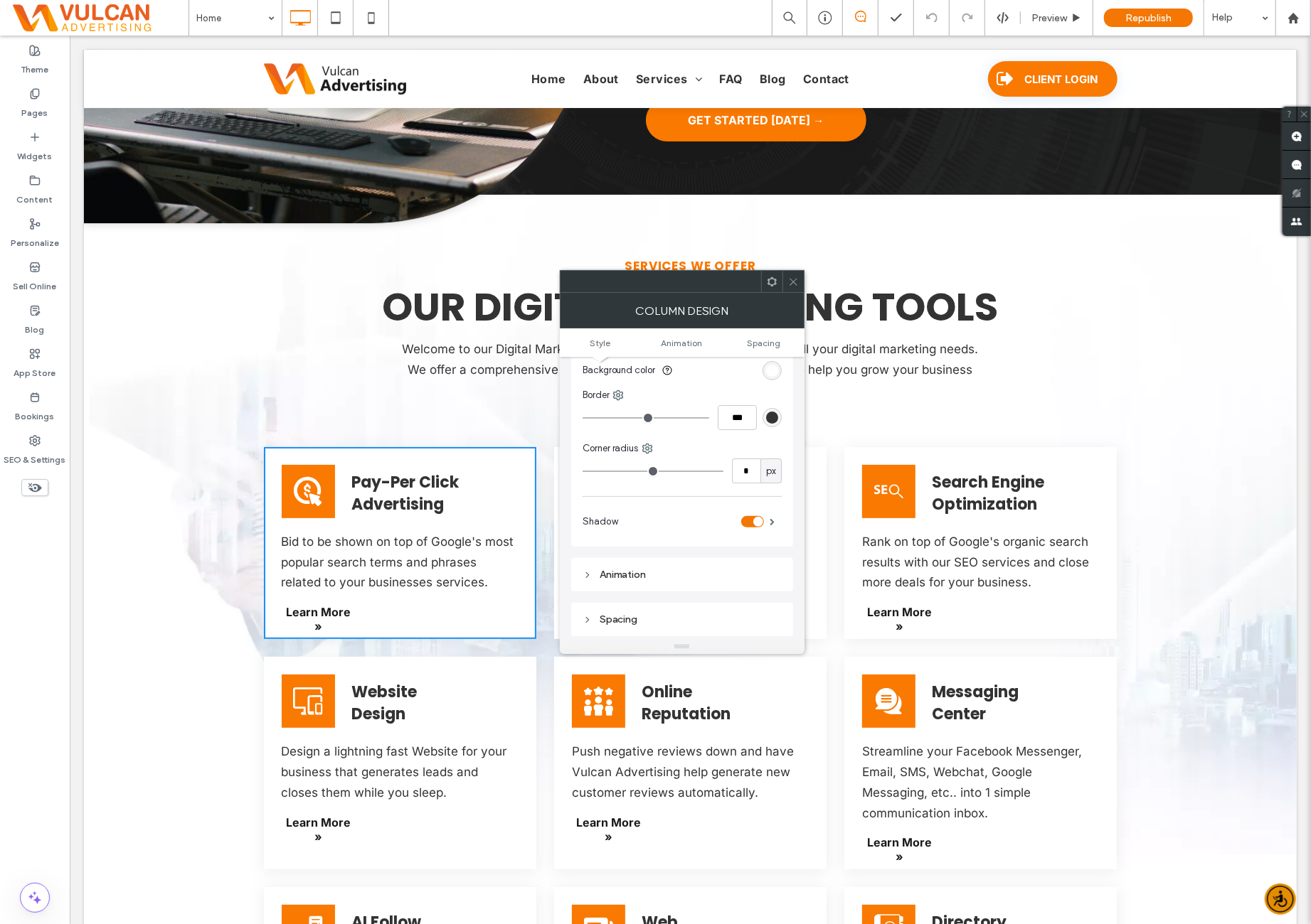
scroll to position [118, 0]
click at [706, 545] on div "Animation" at bounding box center [682, 555] width 222 height 34
click at [708, 553] on div "Animation" at bounding box center [682, 555] width 199 height 12
click at [660, 400] on div "Trigger Entrance" at bounding box center [682, 406] width 199 height 42
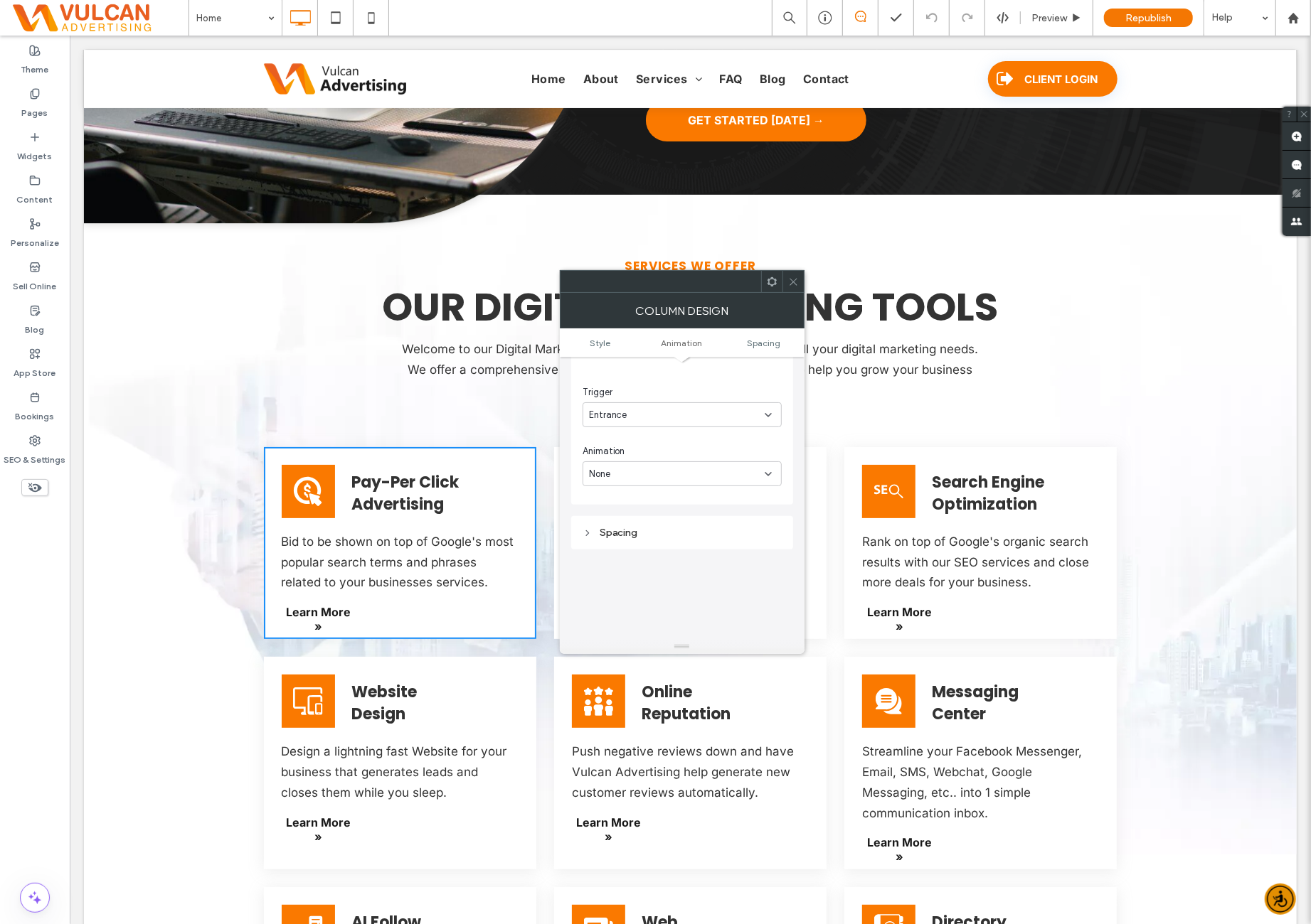
click at [660, 409] on div "Entrance" at bounding box center [677, 415] width 175 height 14
click at [676, 379] on div "Change affects desktop and tablet Trigger Entrance Animation None" at bounding box center [682, 407] width 199 height 158
click at [656, 474] on div "None" at bounding box center [677, 474] width 175 height 14
click at [688, 434] on div "Change affects desktop and tablet Trigger Entrance Animation None" at bounding box center [682, 407] width 199 height 158
drag, startPoint x: 783, startPoint y: 284, endPoint x: 782, endPoint y: 309, distance: 25.0
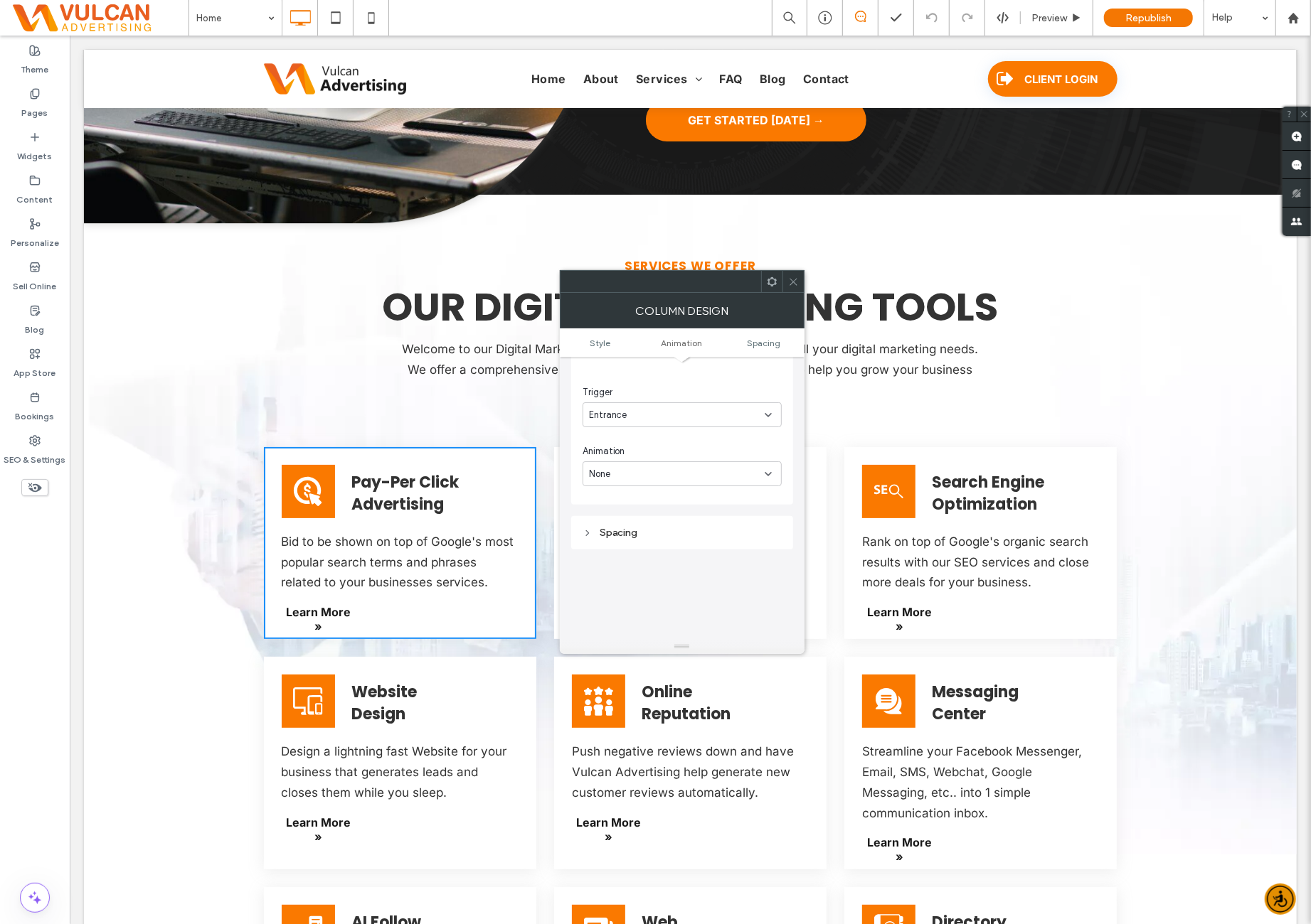
click at [785, 284] on div at bounding box center [793, 282] width 21 height 21
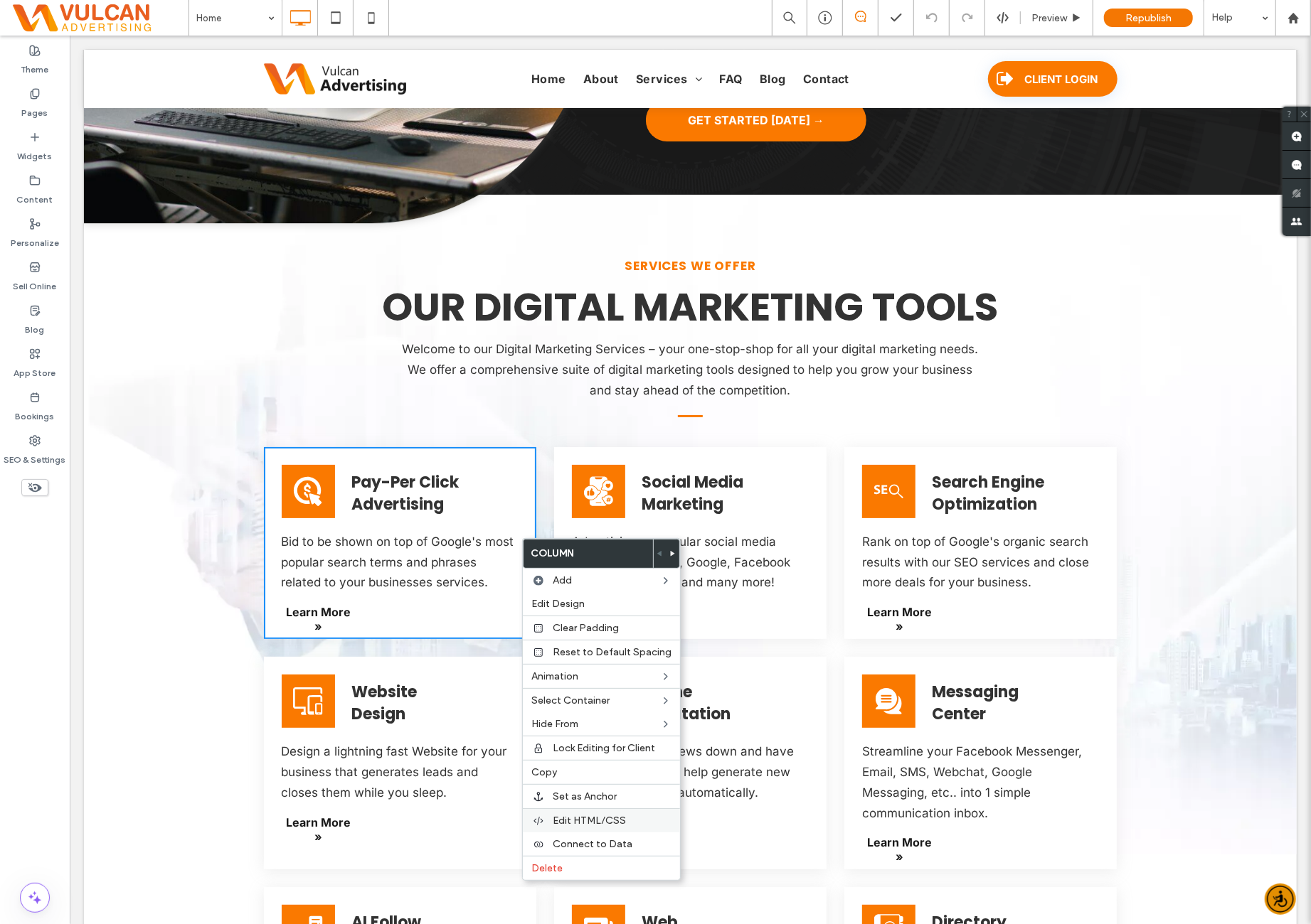
click at [582, 817] on span "Edit HTML/CSS" at bounding box center [589, 821] width 73 height 12
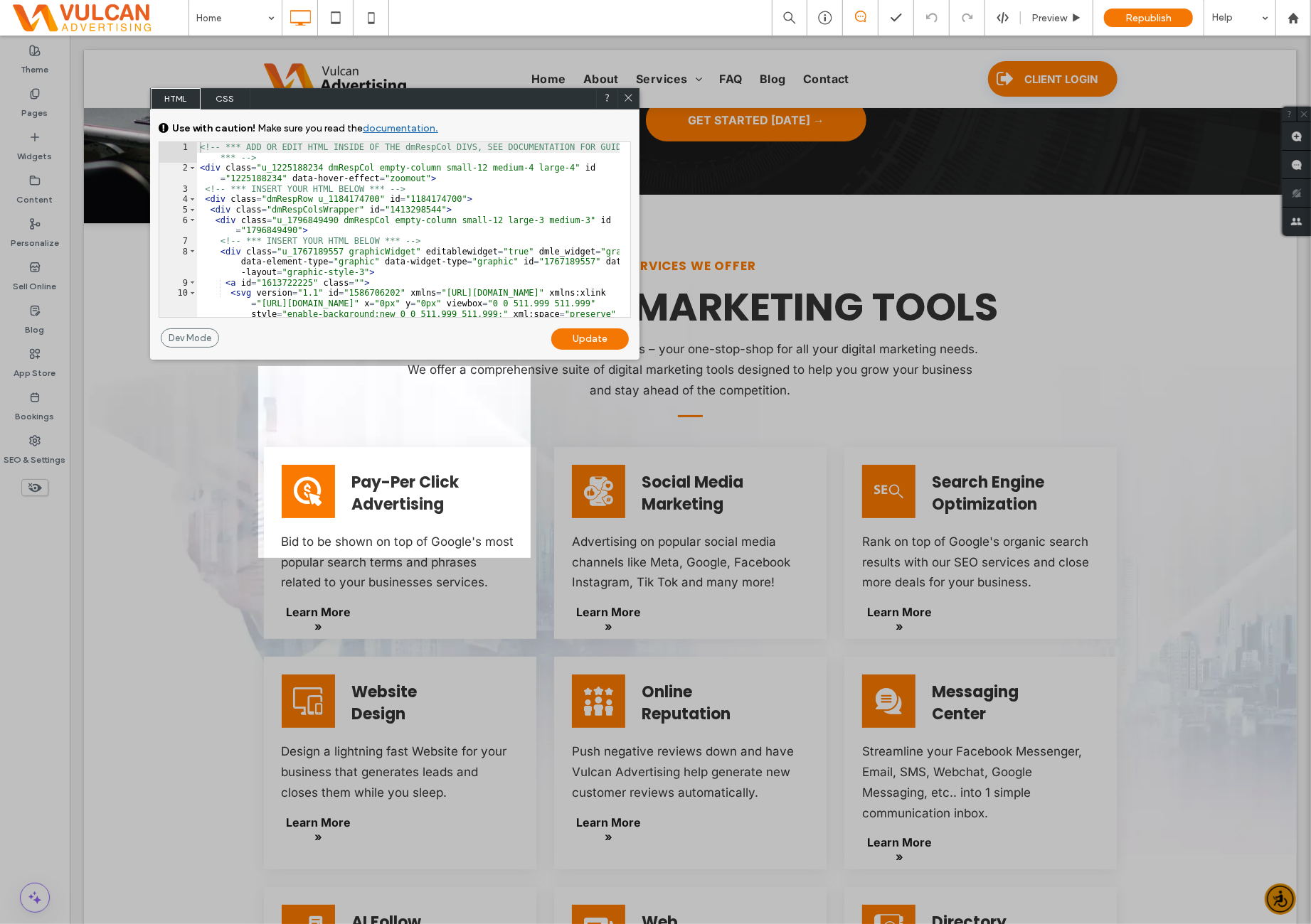
scroll to position [43, 0]
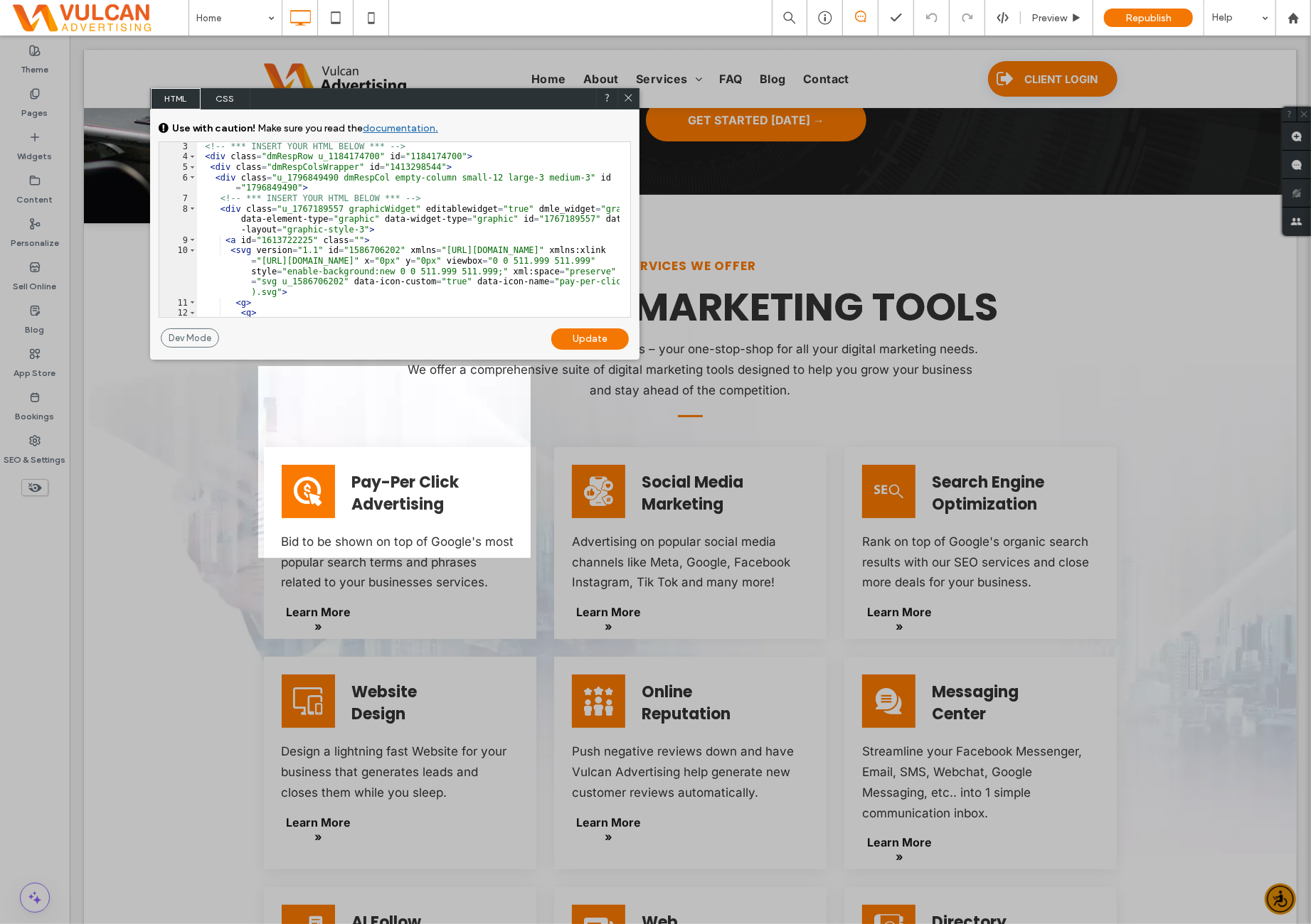
click at [230, 101] on span "CSS" at bounding box center [225, 99] width 50 height 21
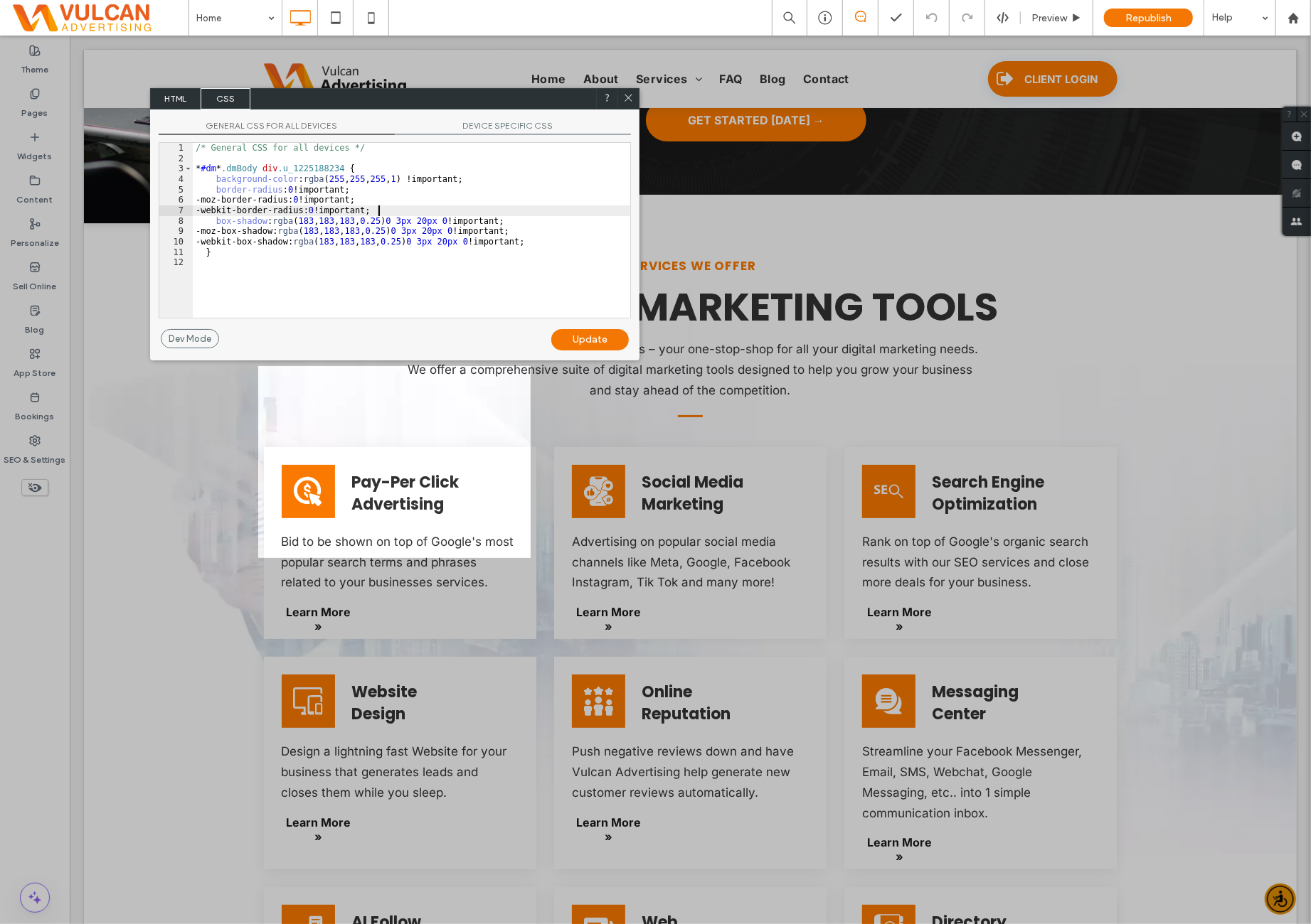
click at [400, 210] on div "/* General CSS for all devices */ * #dm * .dmBody div .u_1225188234 { backgroun…" at bounding box center [411, 240] width 437 height 195
click at [550, 191] on div "/* General CSS for all devices */ * #dm * .dmBody div .u_1225188234 { backgroun…" at bounding box center [411, 240] width 437 height 195
click at [505, 125] on span "DEVICE SPECIFIC CSS" at bounding box center [512, 128] width 236 height 15
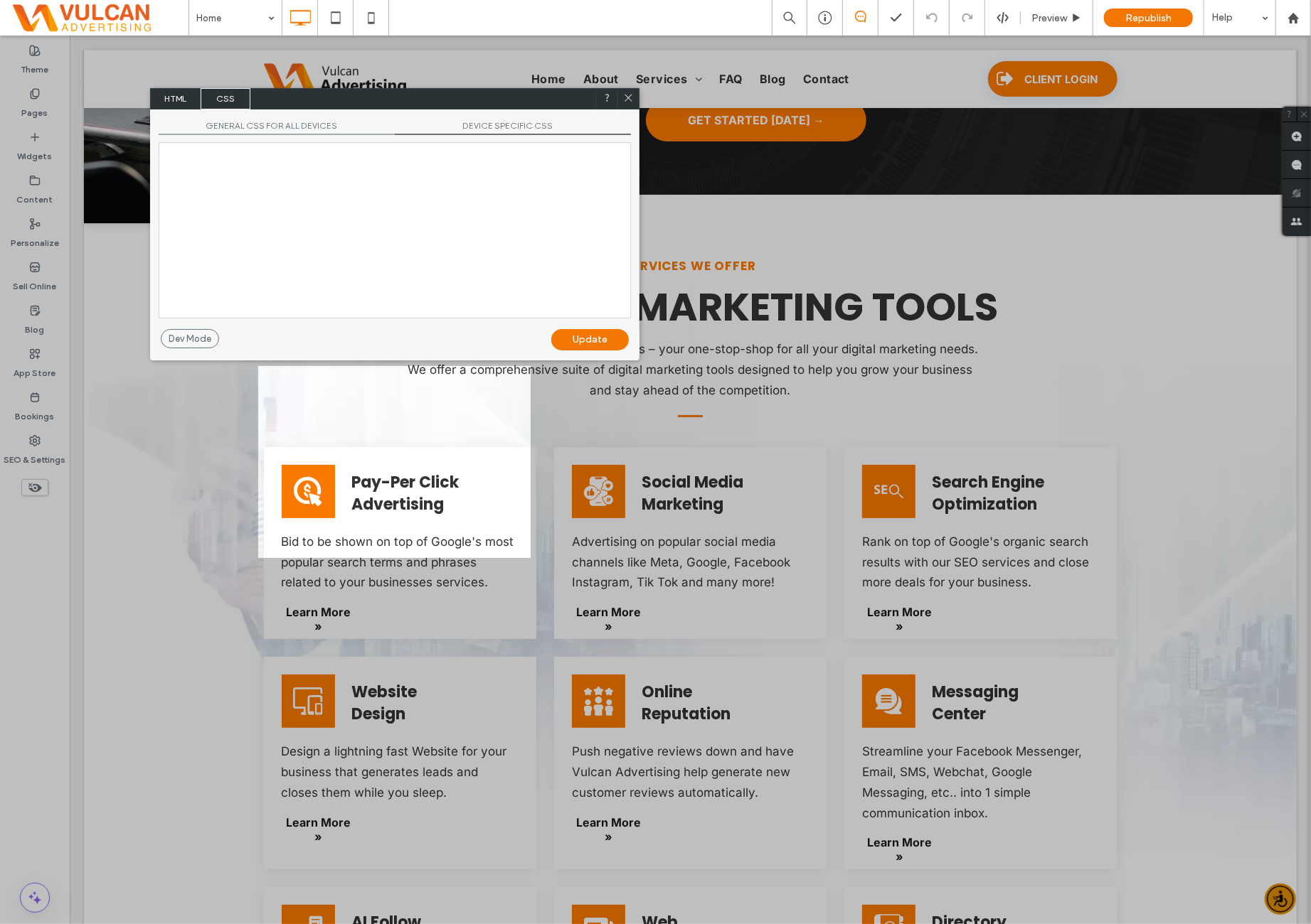
click at [398, 187] on div at bounding box center [394, 230] width 471 height 175
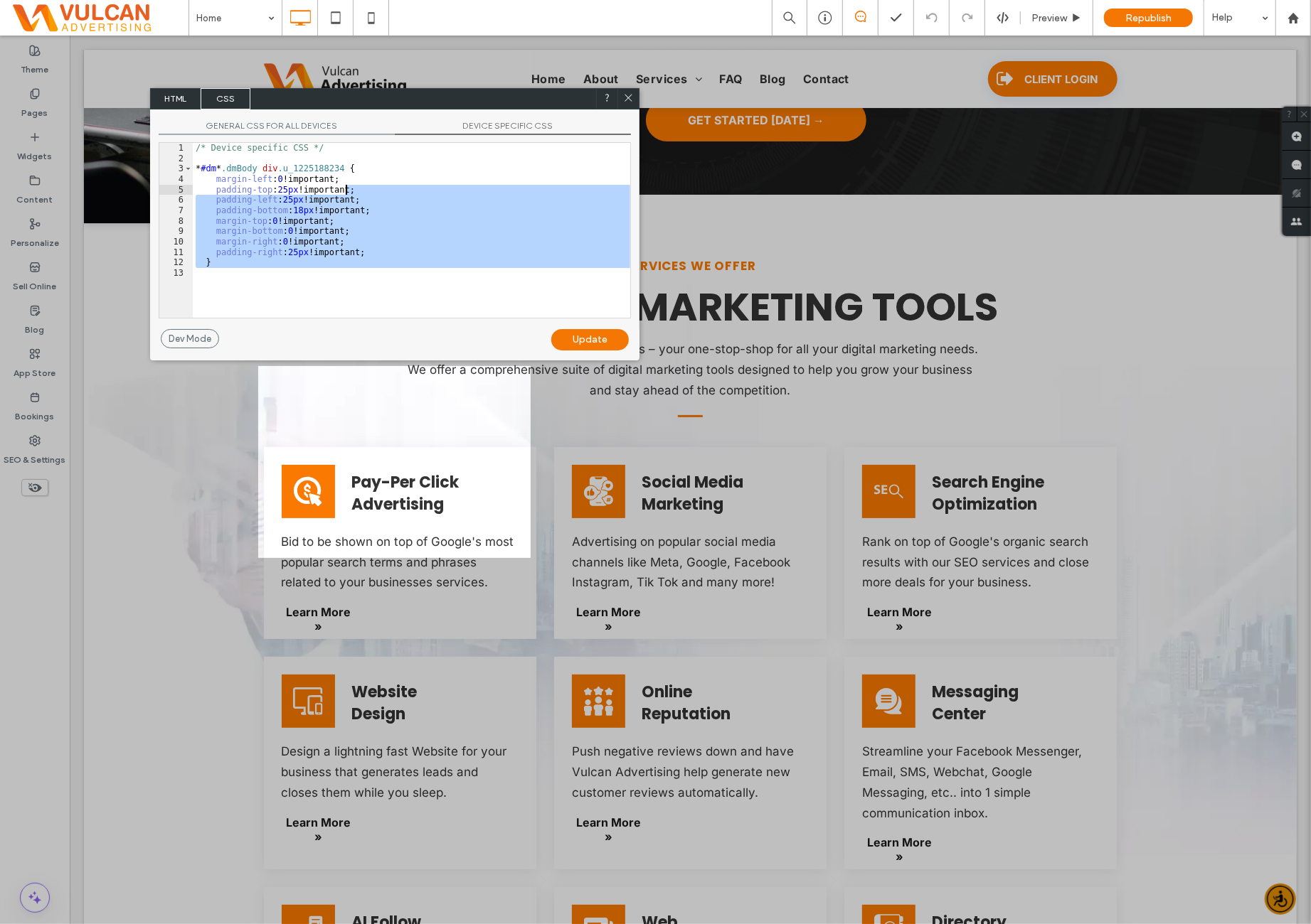
click at [380, 224] on div "/* Device specific CSS */ * #dm * .dmBody div .u_1225188234 { margin-left : 0 !…" at bounding box center [411, 230] width 437 height 175
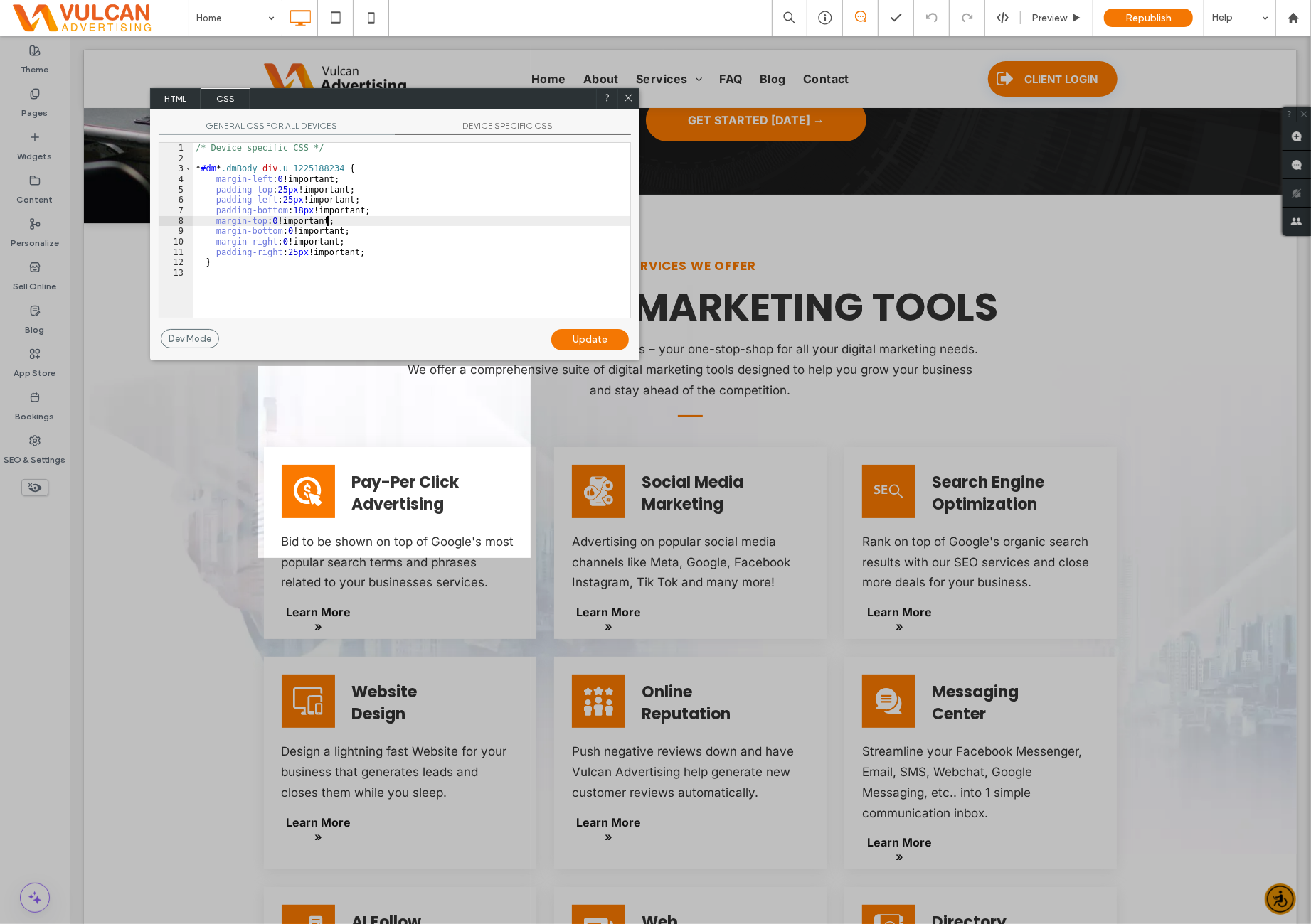
click at [276, 130] on span "GENERAL CSS FOR ALL DEVICES" at bounding box center [276, 128] width 236 height 15
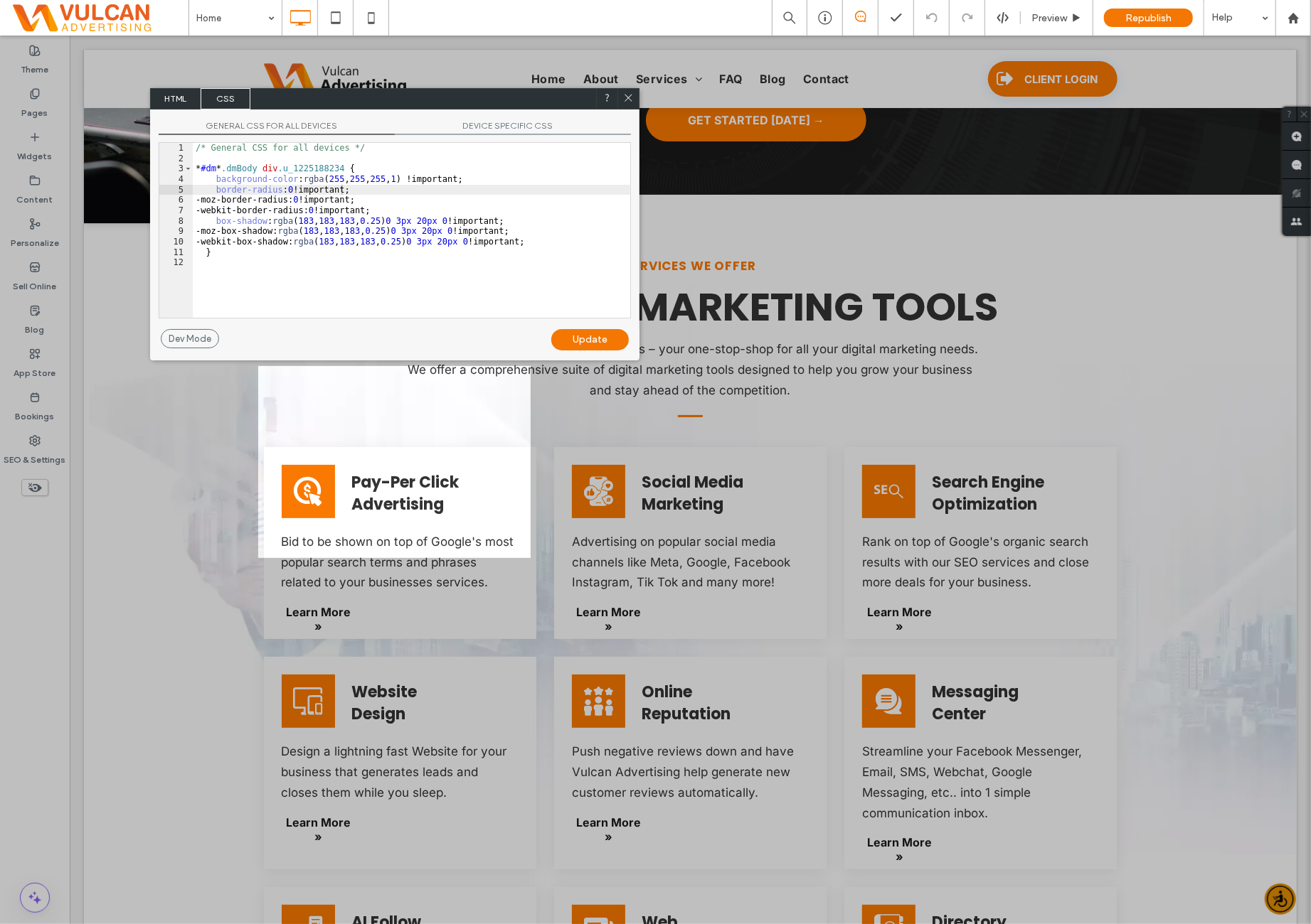
click at [466, 132] on span "DEVICE SPECIFIC CSS" at bounding box center [512, 128] width 236 height 15
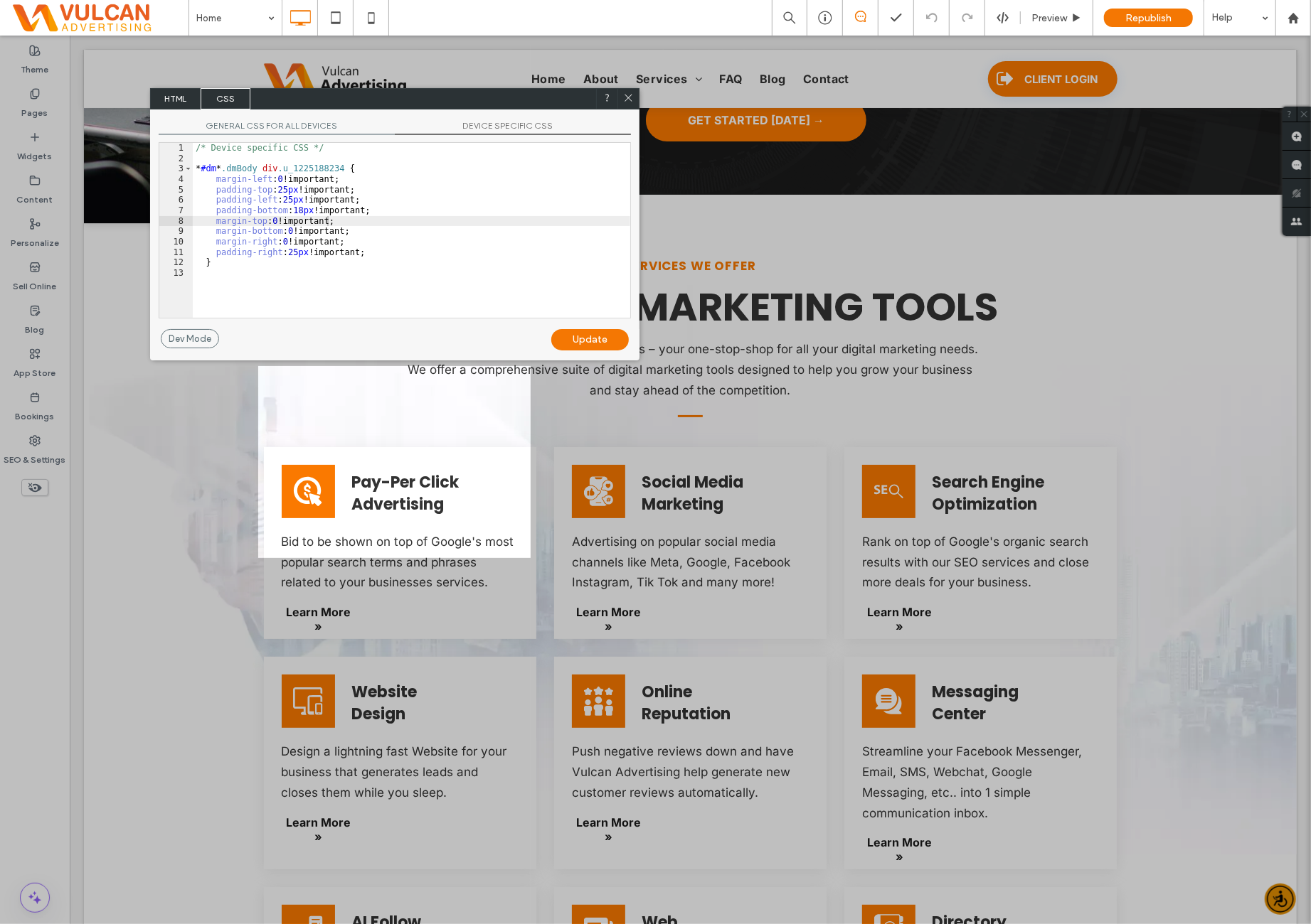
click at [183, 101] on span "HTML" at bounding box center [175, 99] width 50 height 21
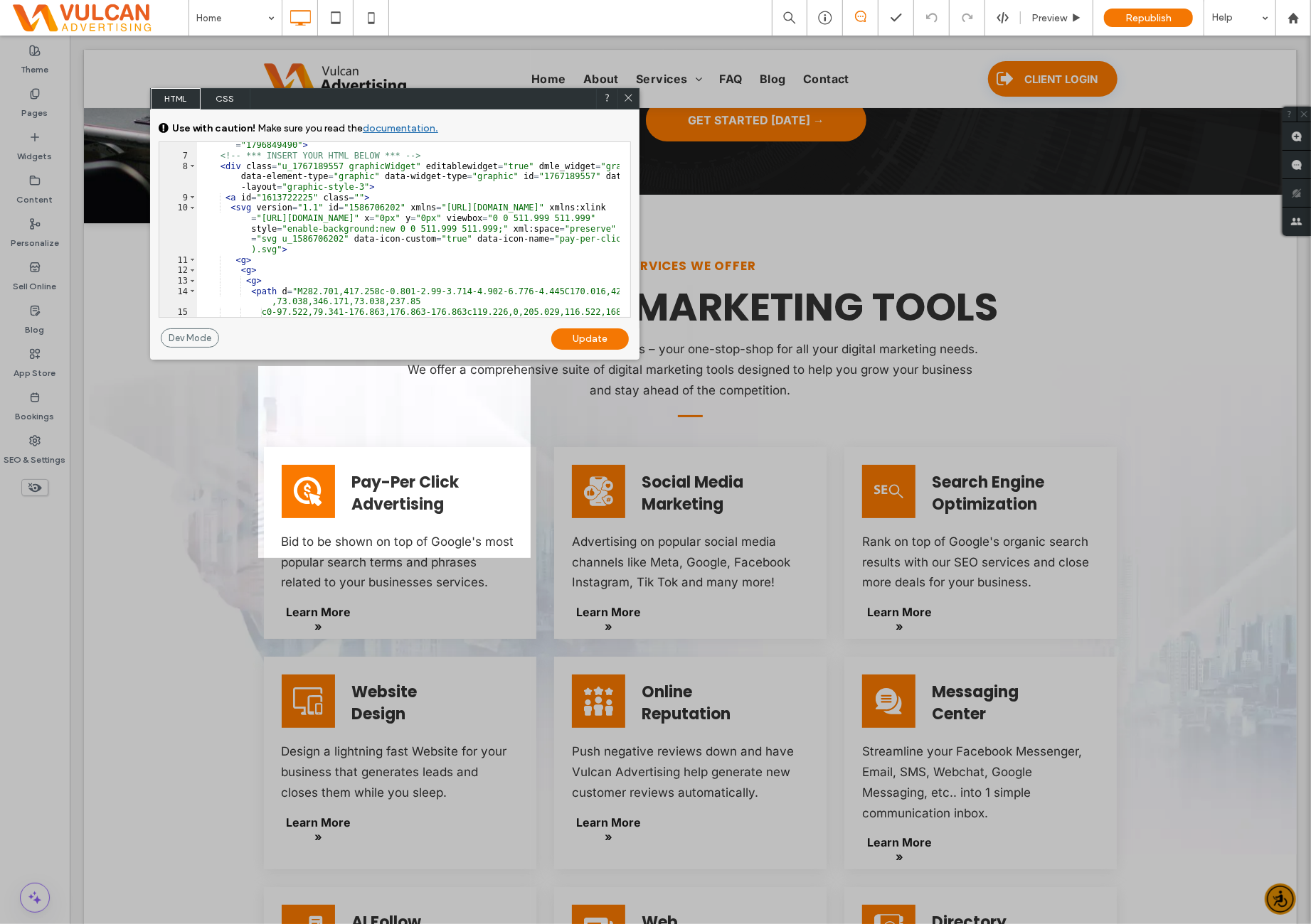
scroll to position [0, 0]
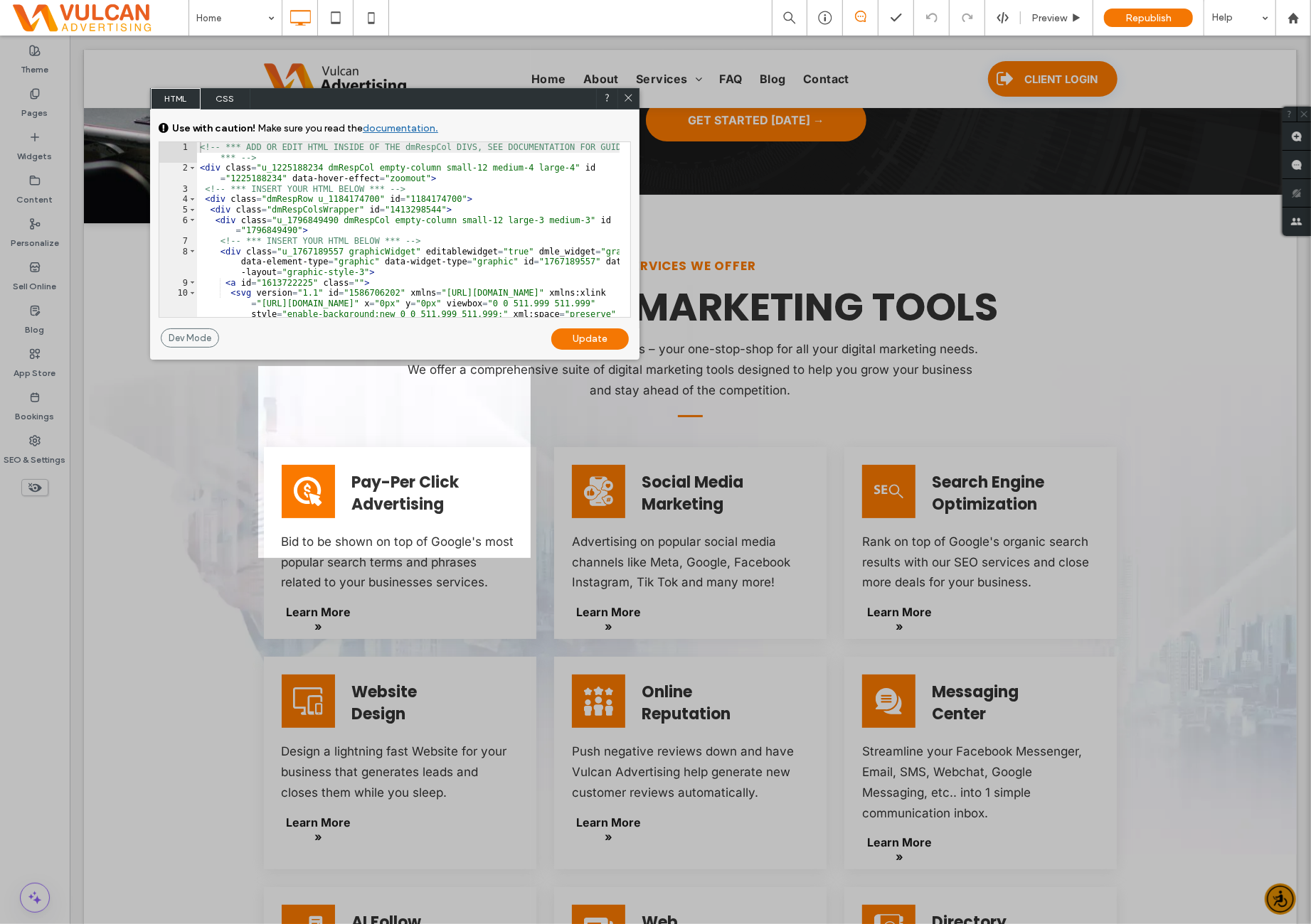
drag, startPoint x: 628, startPoint y: 96, endPoint x: 559, endPoint y: 62, distance: 76.9
click at [628, 96] on icon at bounding box center [628, 98] width 11 height 11
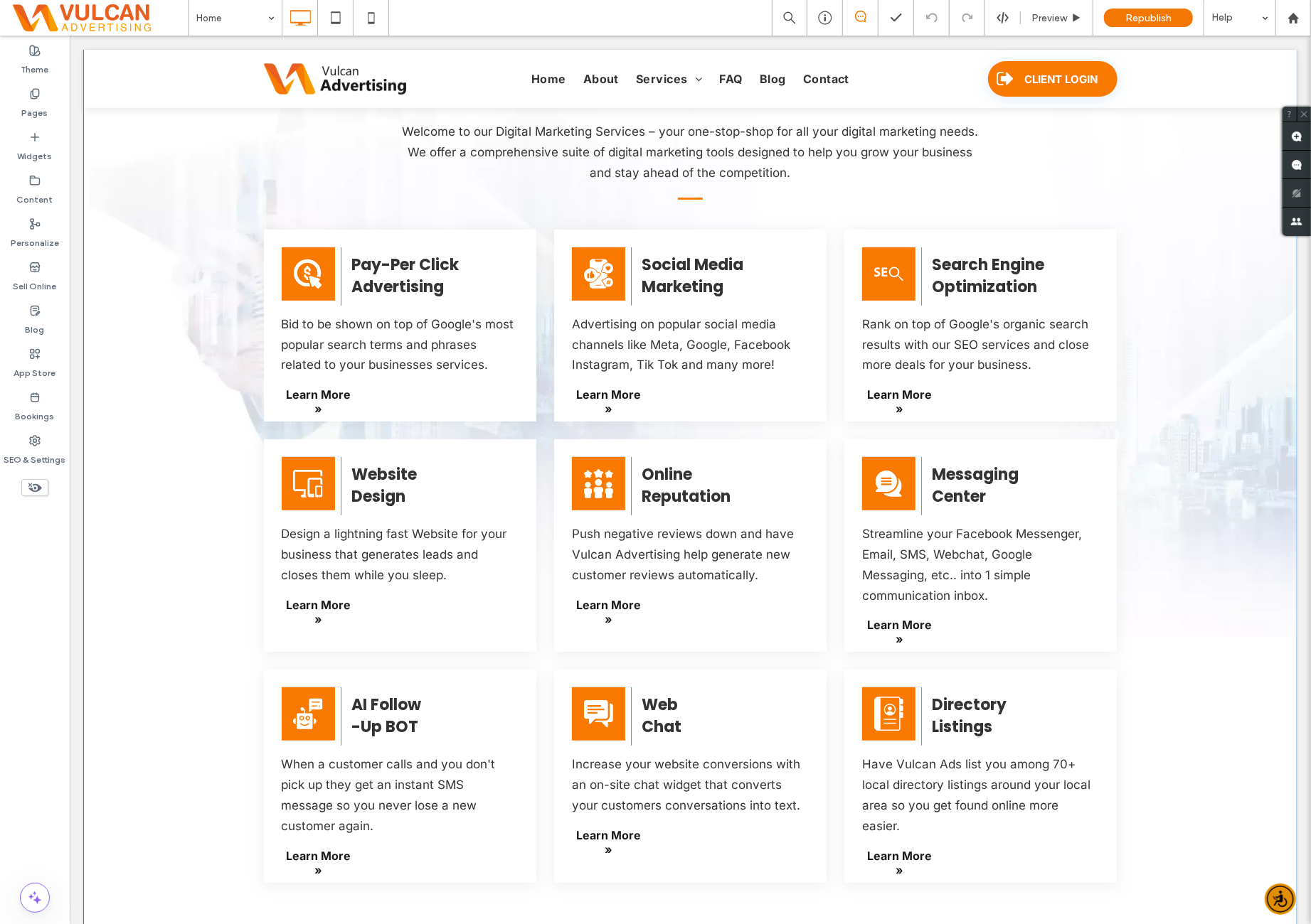
scroll to position [4147, 0]
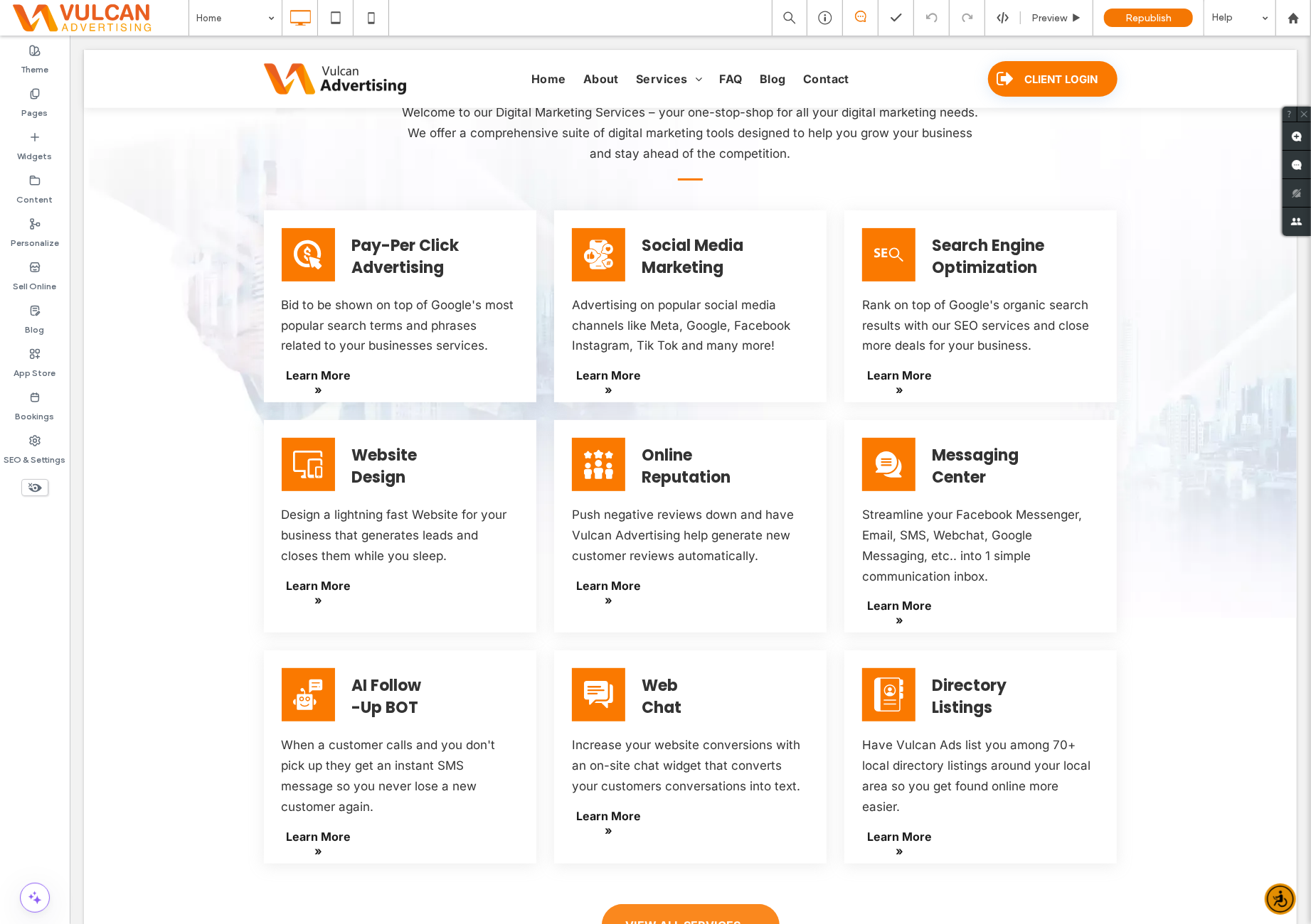
click at [66, 441] on div "SEO & Settings" at bounding box center [35, 450] width 70 height 43
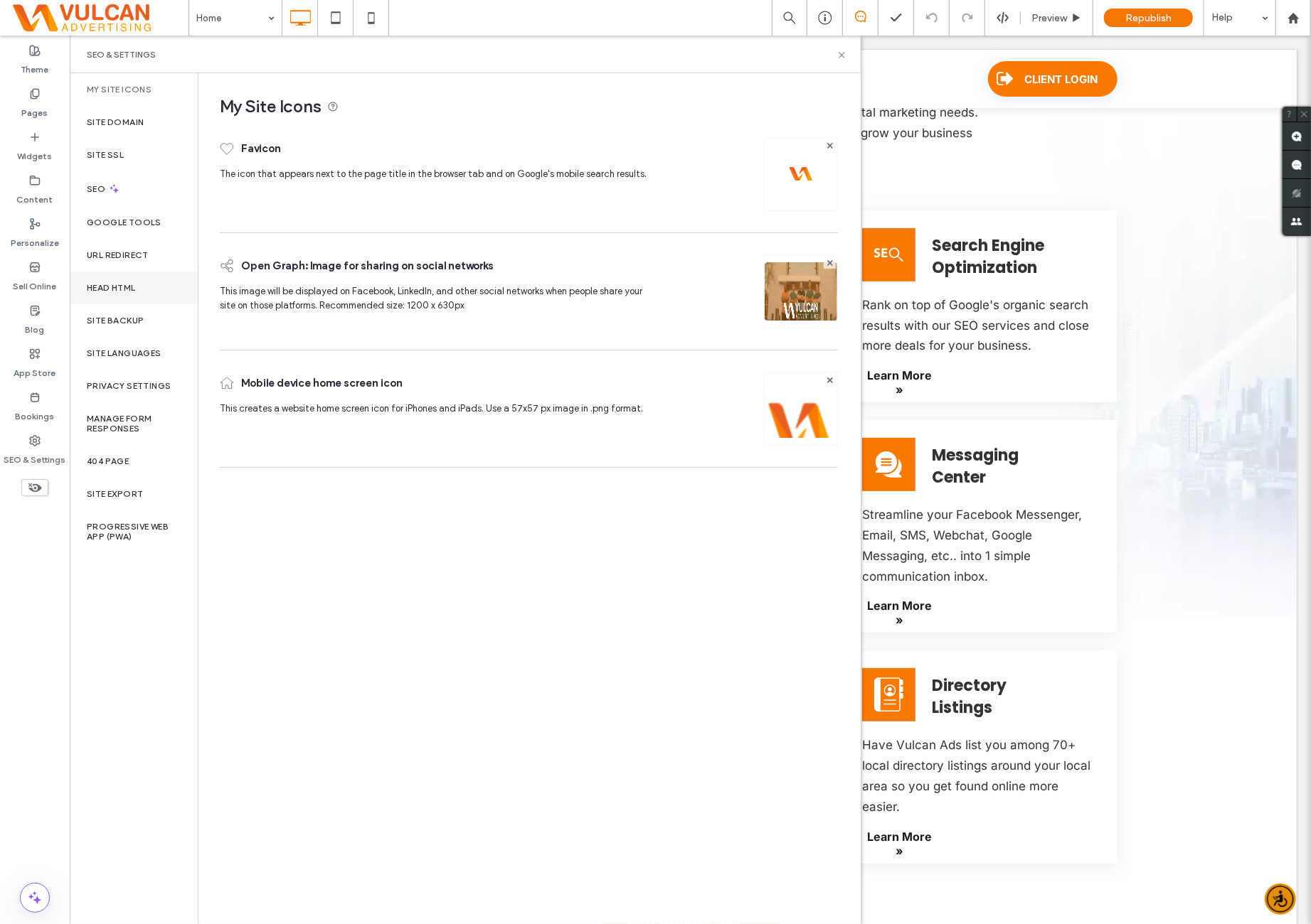
drag, startPoint x: 154, startPoint y: 291, endPoint x: 173, endPoint y: 290, distance: 19.0
click at [154, 291] on div "Head HTML" at bounding box center [133, 288] width 128 height 33
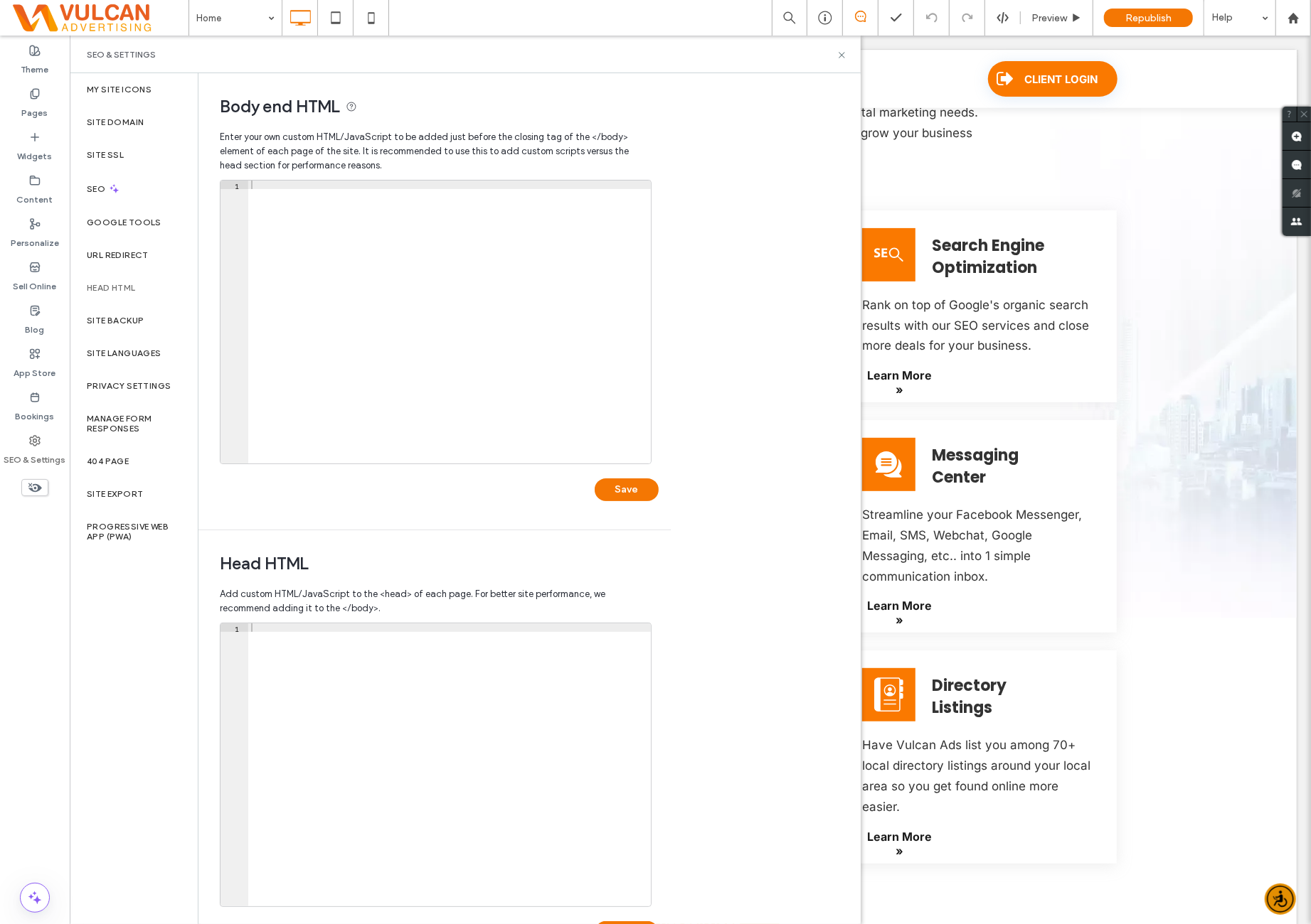
click at [579, 347] on div at bounding box center [449, 331] width 403 height 301
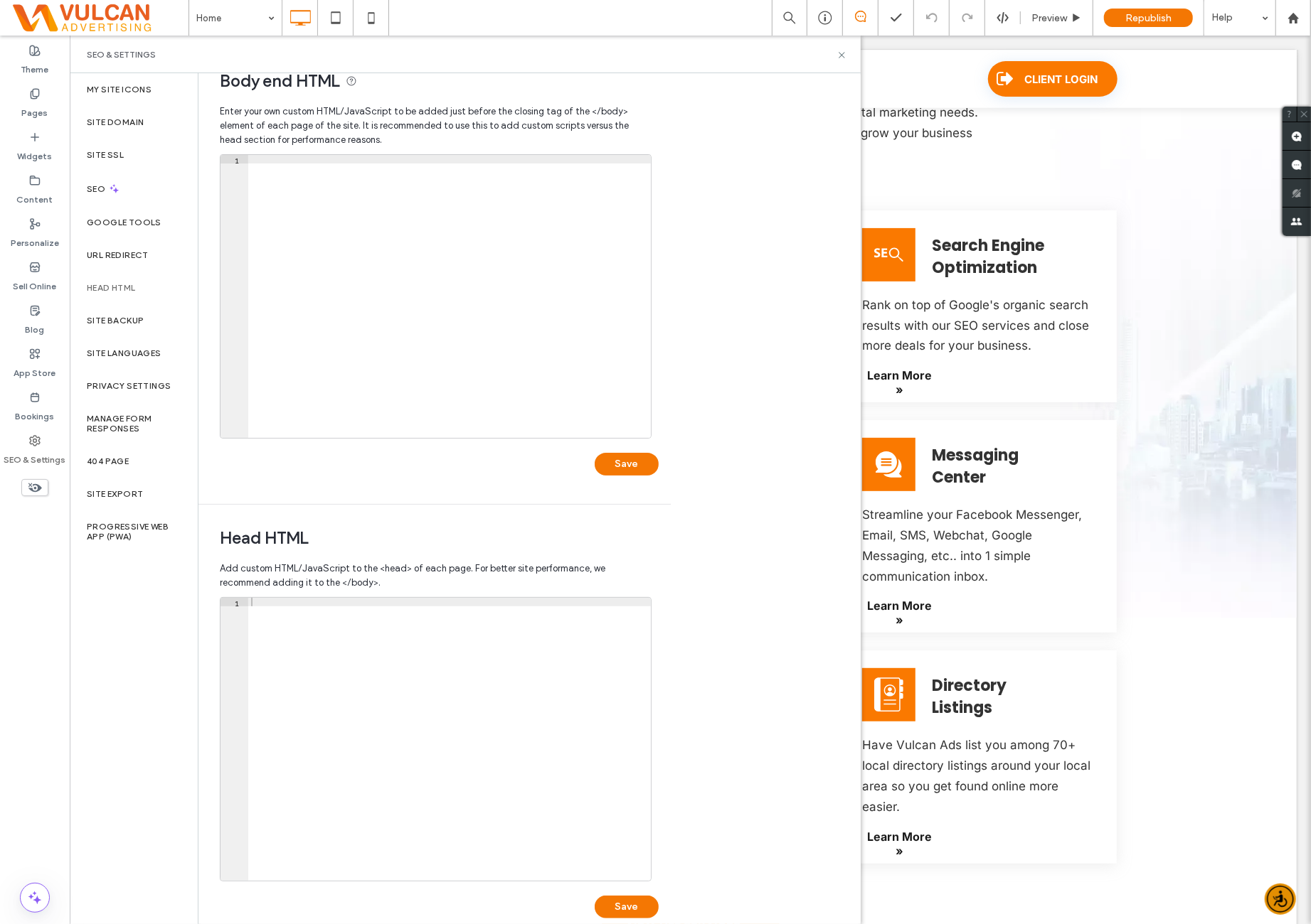
scroll to position [49, 0]
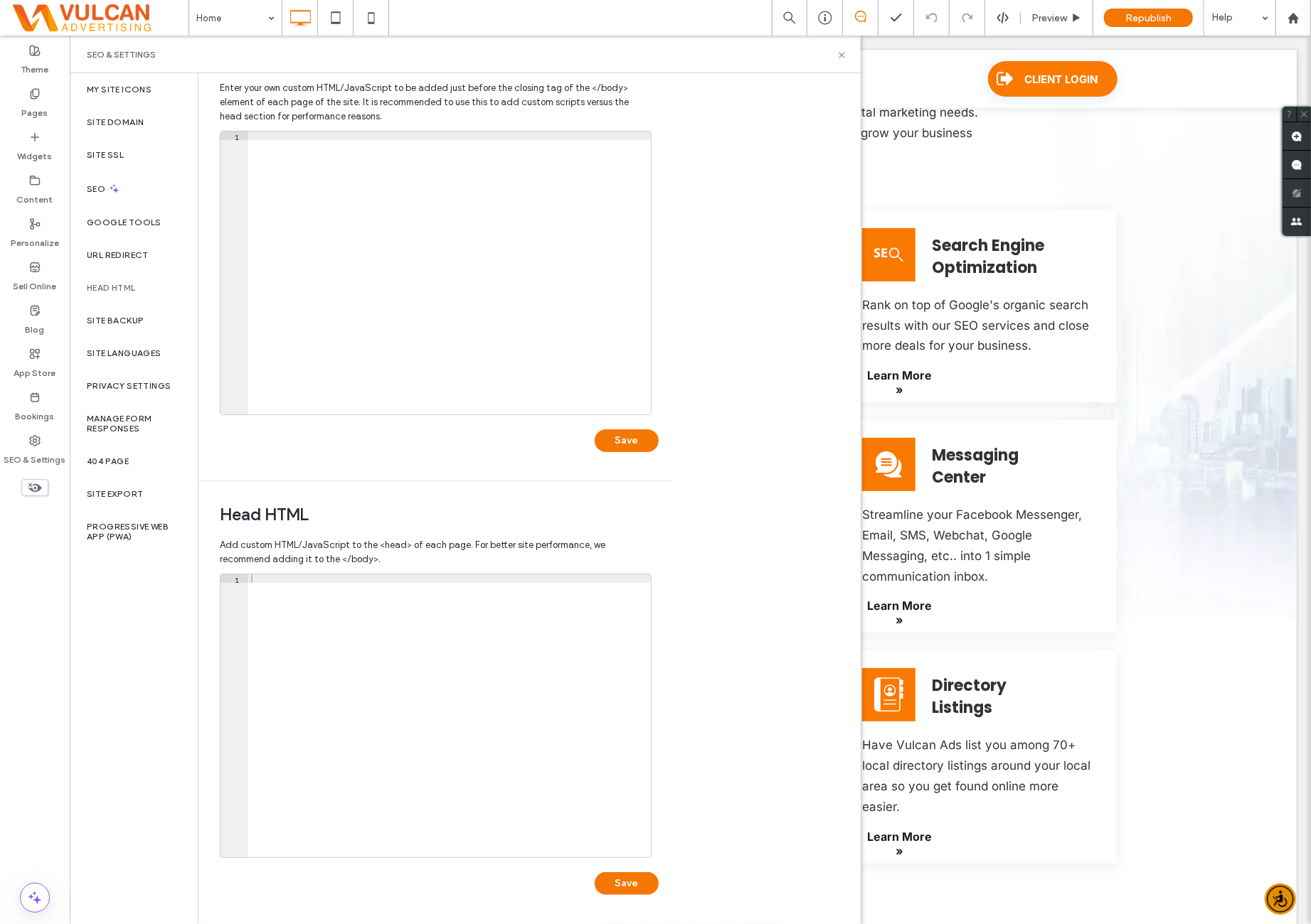
click at [416, 607] on div at bounding box center [449, 725] width 403 height 301
click at [466, 335] on div at bounding box center [449, 282] width 403 height 301
drag, startPoint x: 387, startPoint y: 674, endPoint x: 441, endPoint y: 534, distance: 150.1
click at [387, 671] on div at bounding box center [449, 725] width 403 height 301
drag, startPoint x: 481, startPoint y: 349, endPoint x: 581, endPoint y: 255, distance: 137.2
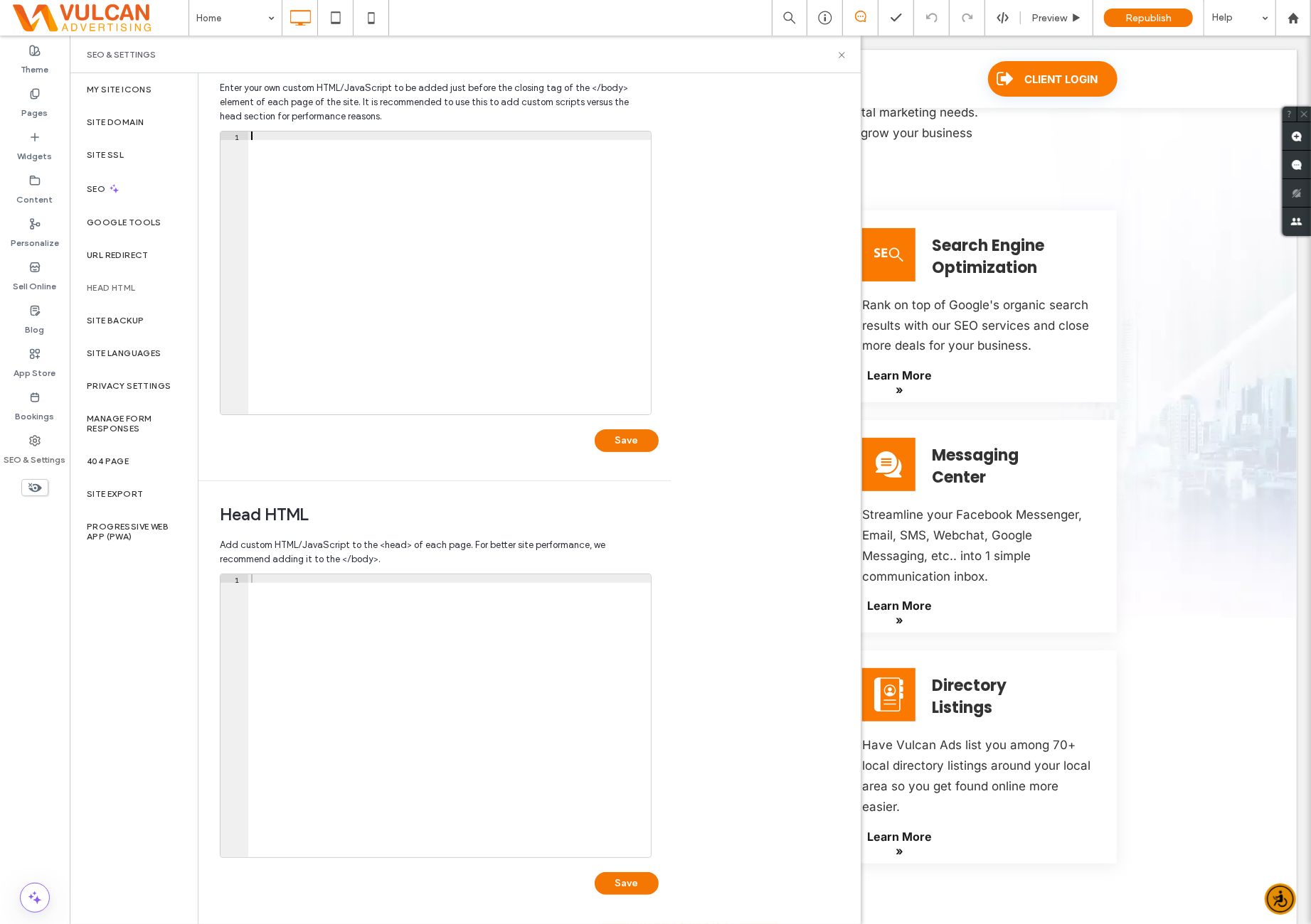
click at [484, 339] on div at bounding box center [449, 282] width 403 height 301
click at [489, 250] on div at bounding box center [449, 282] width 403 height 301
click at [449, 686] on div at bounding box center [449, 725] width 403 height 301
drag, startPoint x: 528, startPoint y: 386, endPoint x: 547, endPoint y: 362, distance: 30.6
click at [529, 384] on div at bounding box center [449, 282] width 403 height 301
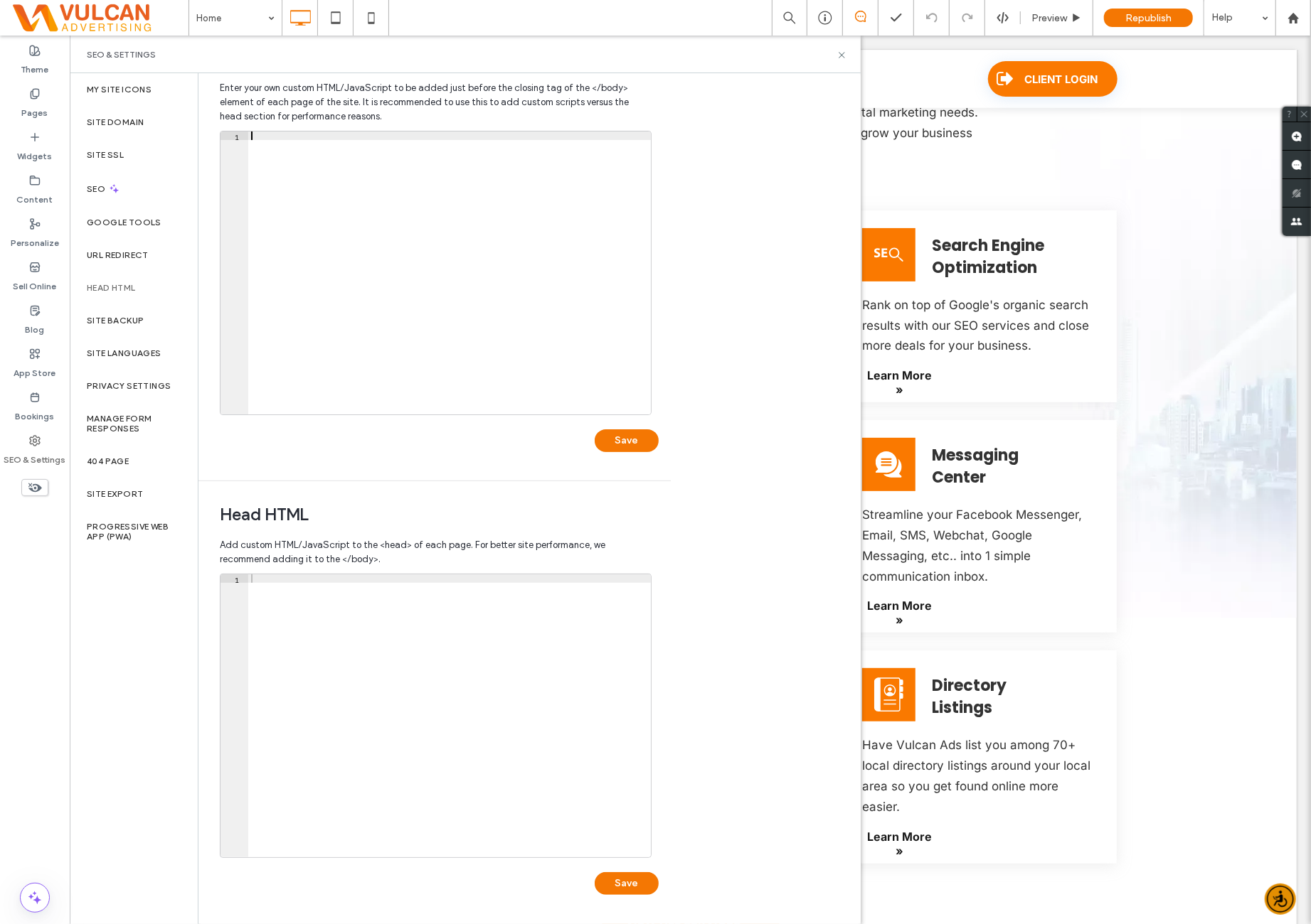
drag, startPoint x: 678, startPoint y: 256, endPoint x: 728, endPoint y: 179, distance: 91.8
click at [695, 227] on div "Body end HTML Enter your own custom HTML/​JavaScript to be added just before th…" at bounding box center [529, 499] width 662 height 851
click at [841, 53] on icon at bounding box center [842, 55] width 11 height 11
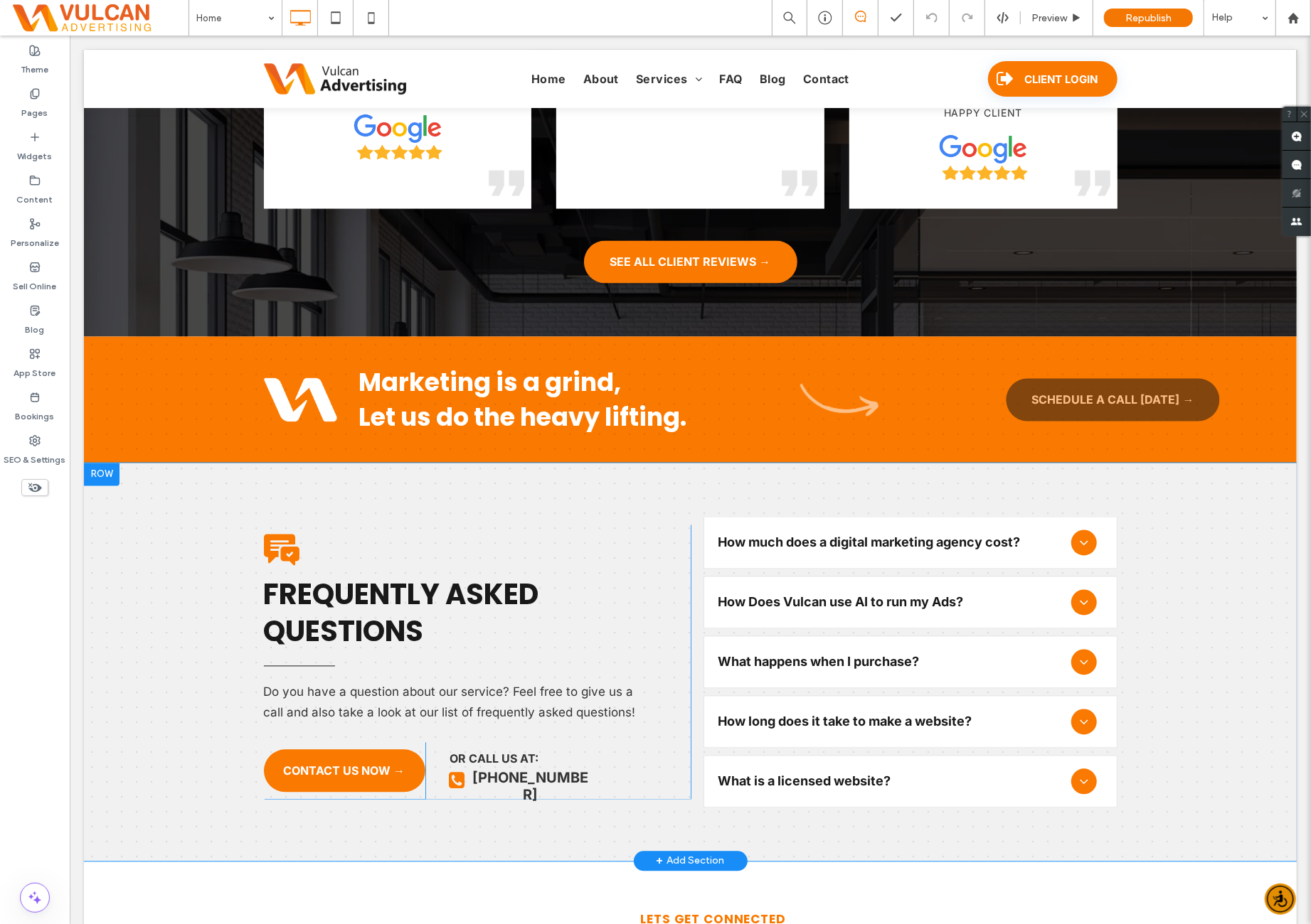
scroll to position [5687, 0]
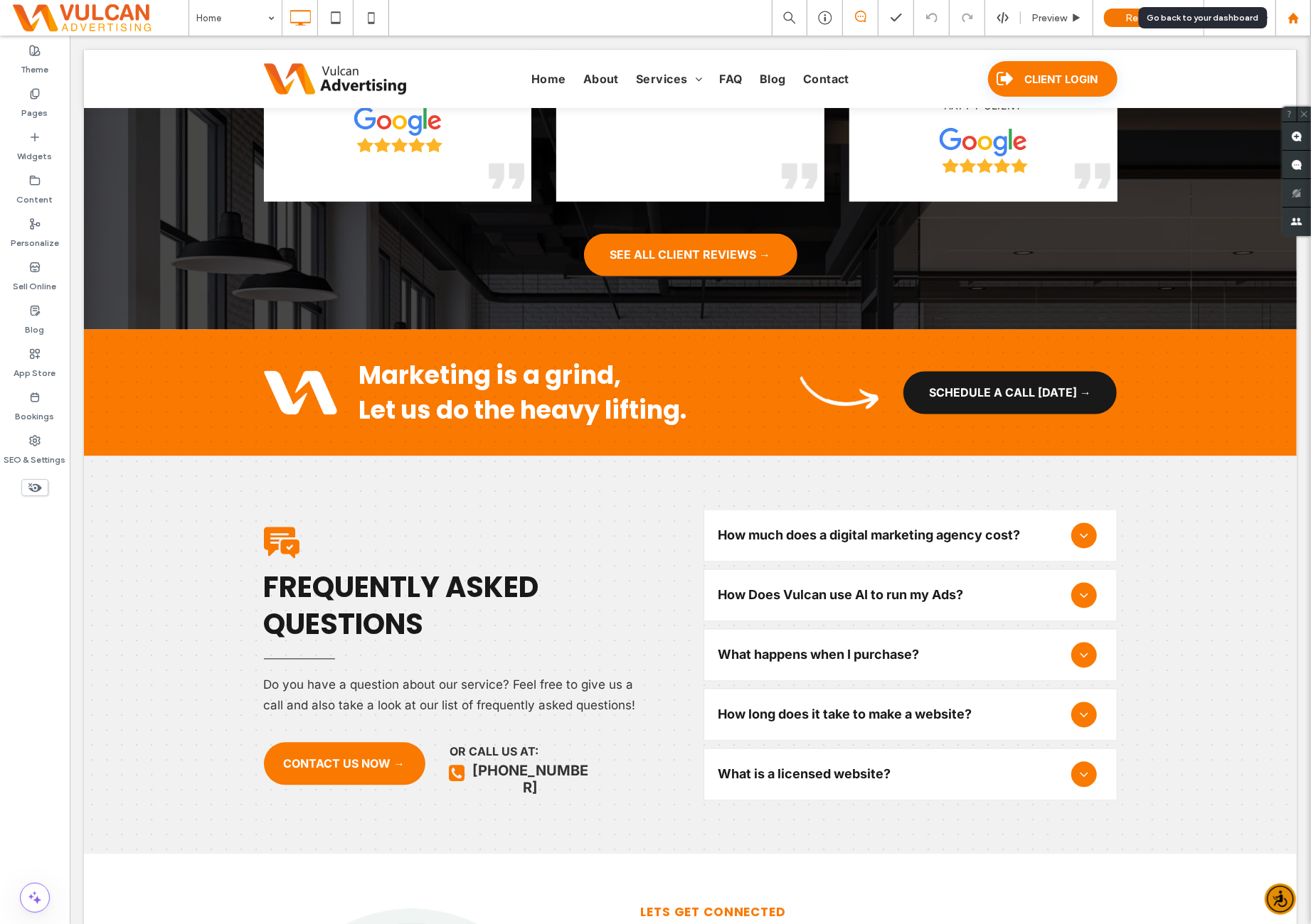
click at [1292, 16] on use at bounding box center [1292, 17] width 11 height 11
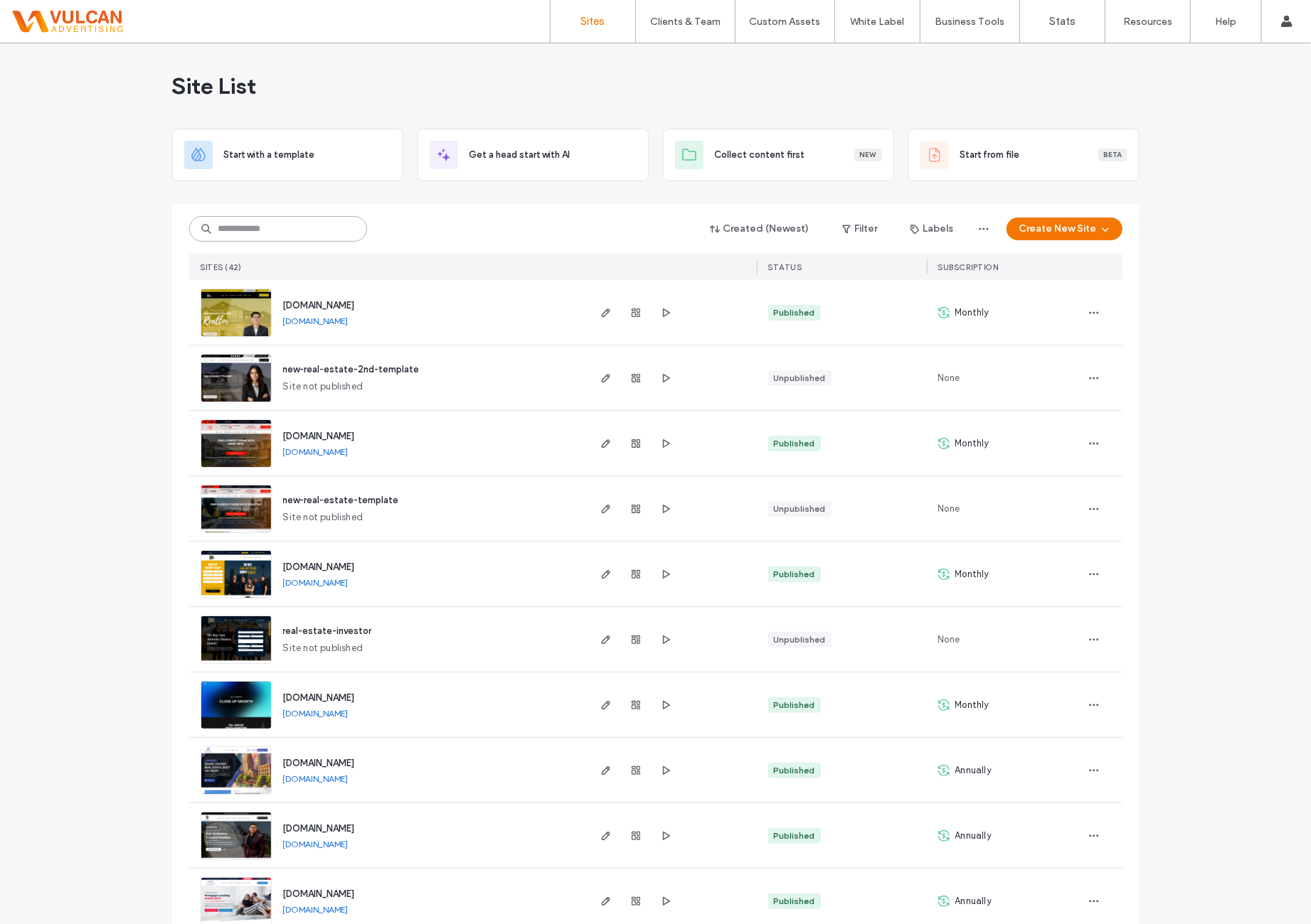
drag, startPoint x: 245, startPoint y: 235, endPoint x: 220, endPoint y: 240, distance: 25.5
click at [244, 234] on input at bounding box center [277, 229] width 178 height 26
paste input "**********"
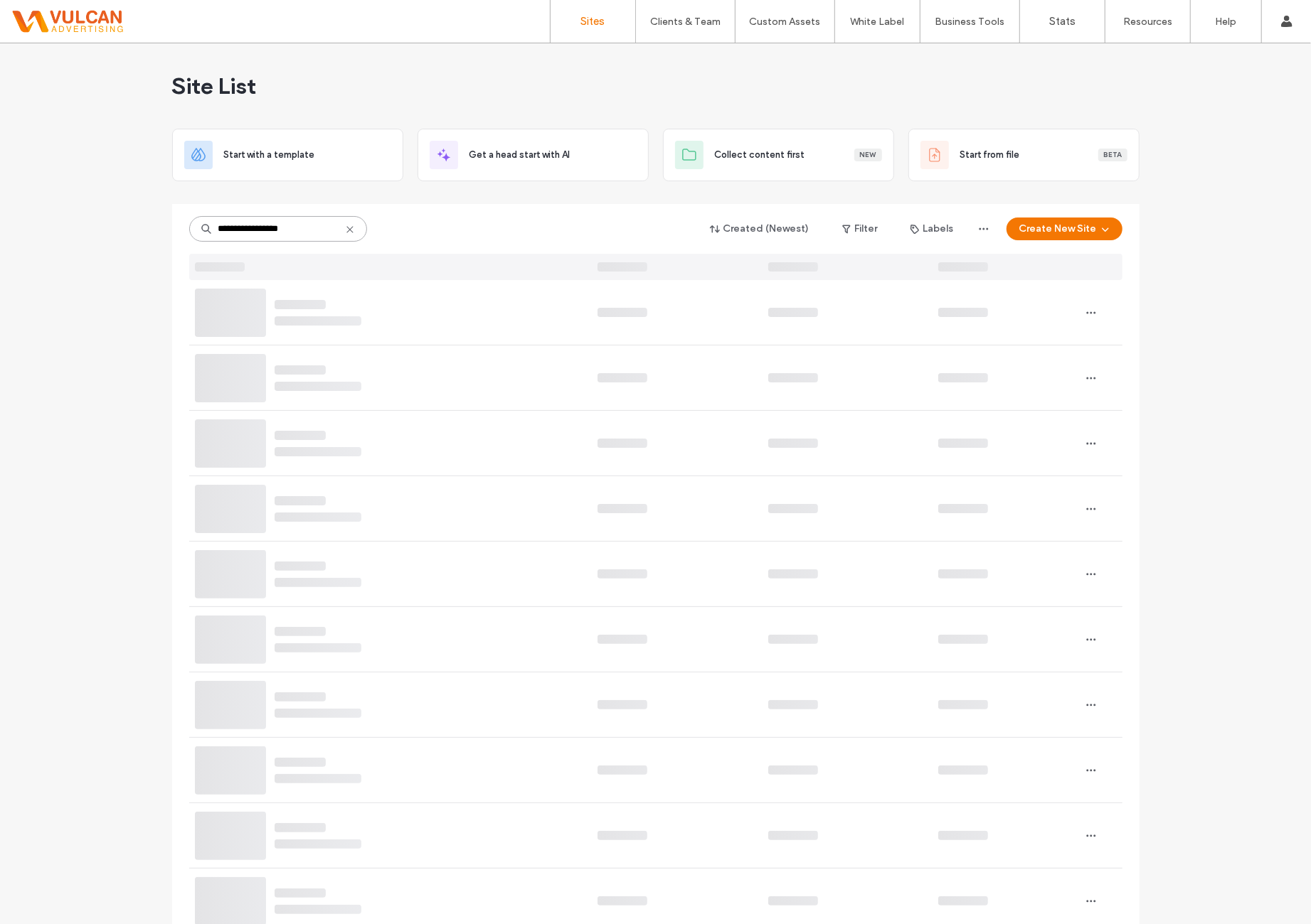
type input "**********"
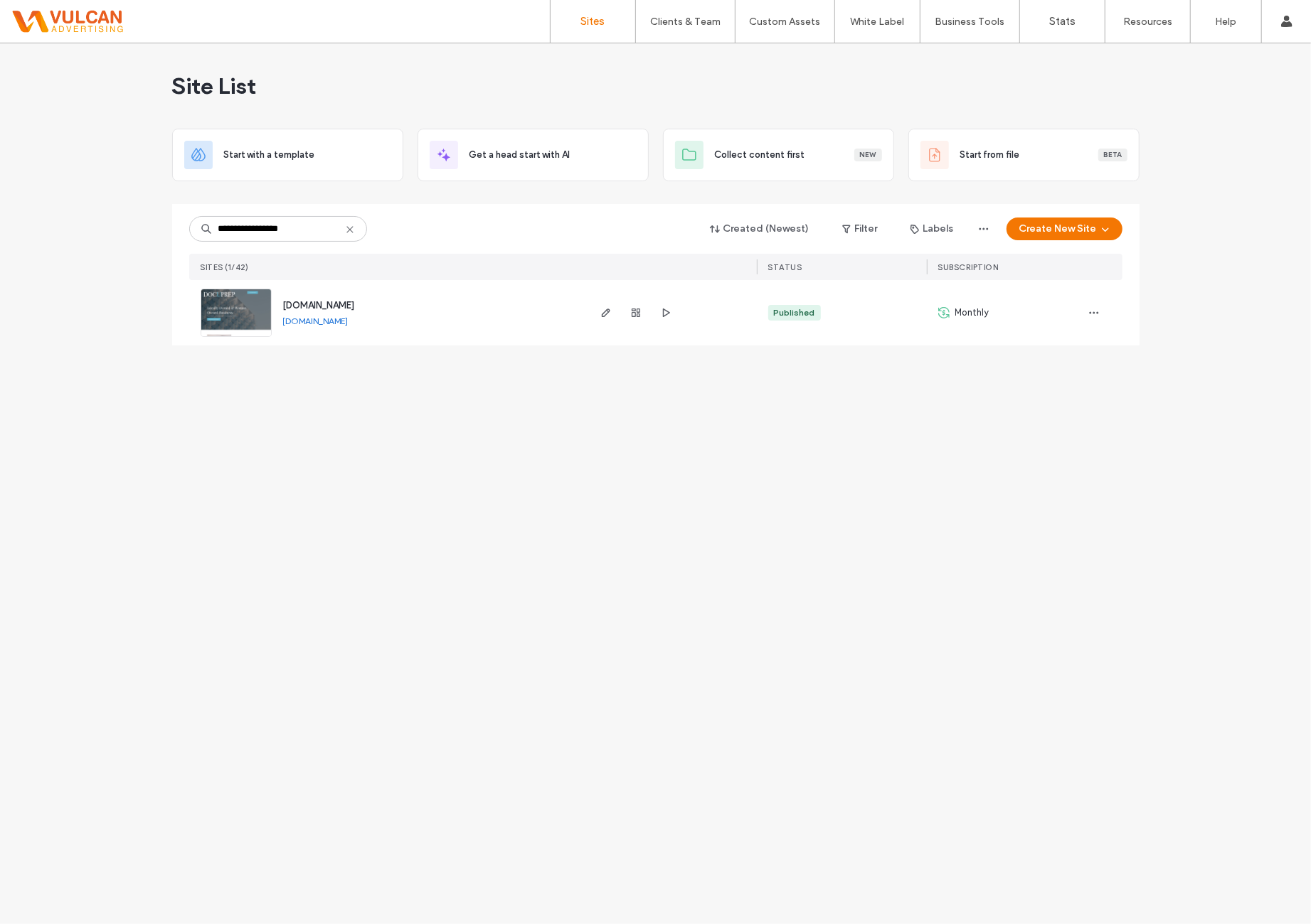
click at [342, 302] on span "www.docu-prep.com" at bounding box center [319, 305] width 72 height 11
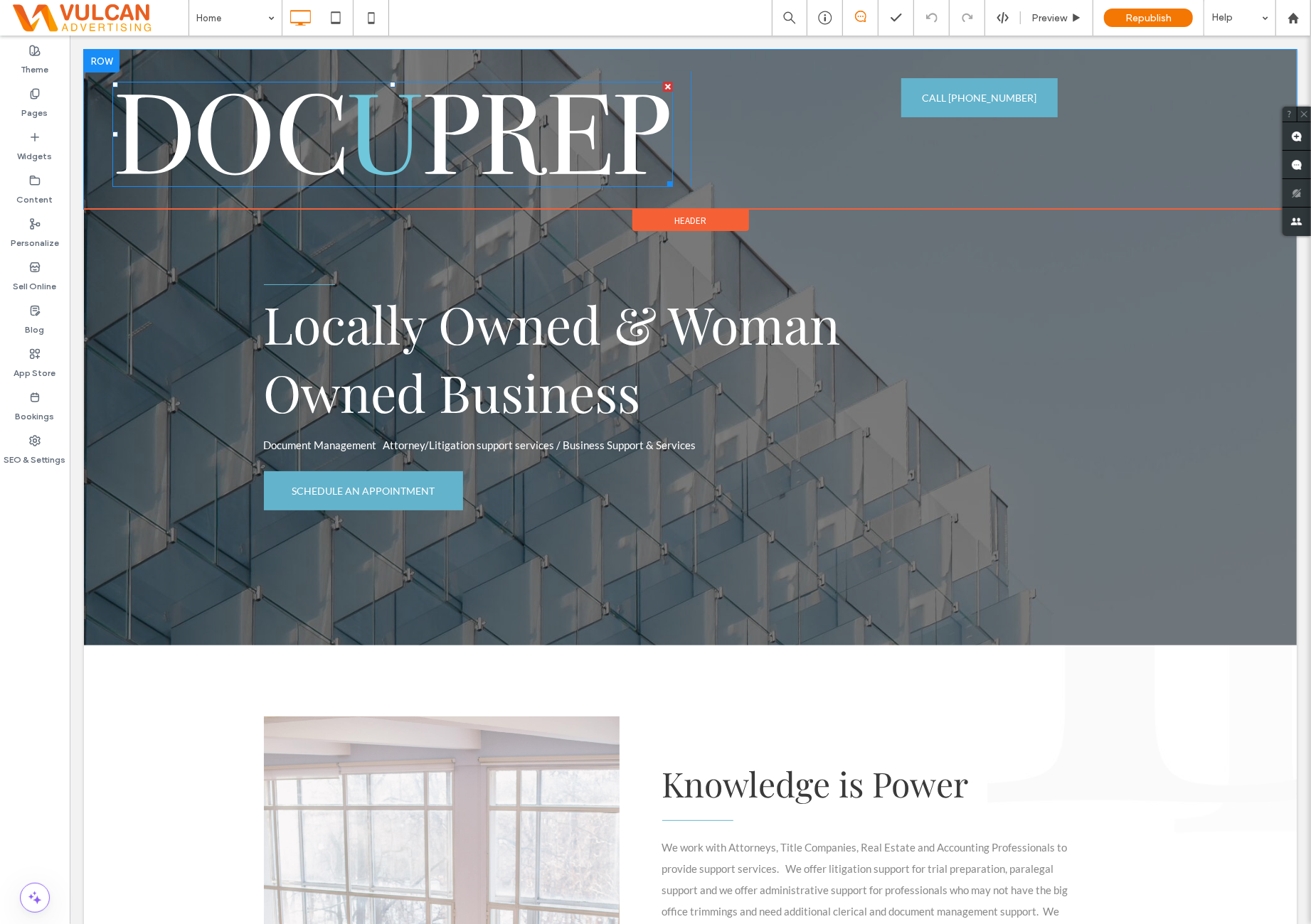
click at [433, 148] on img at bounding box center [392, 134] width 561 height 106
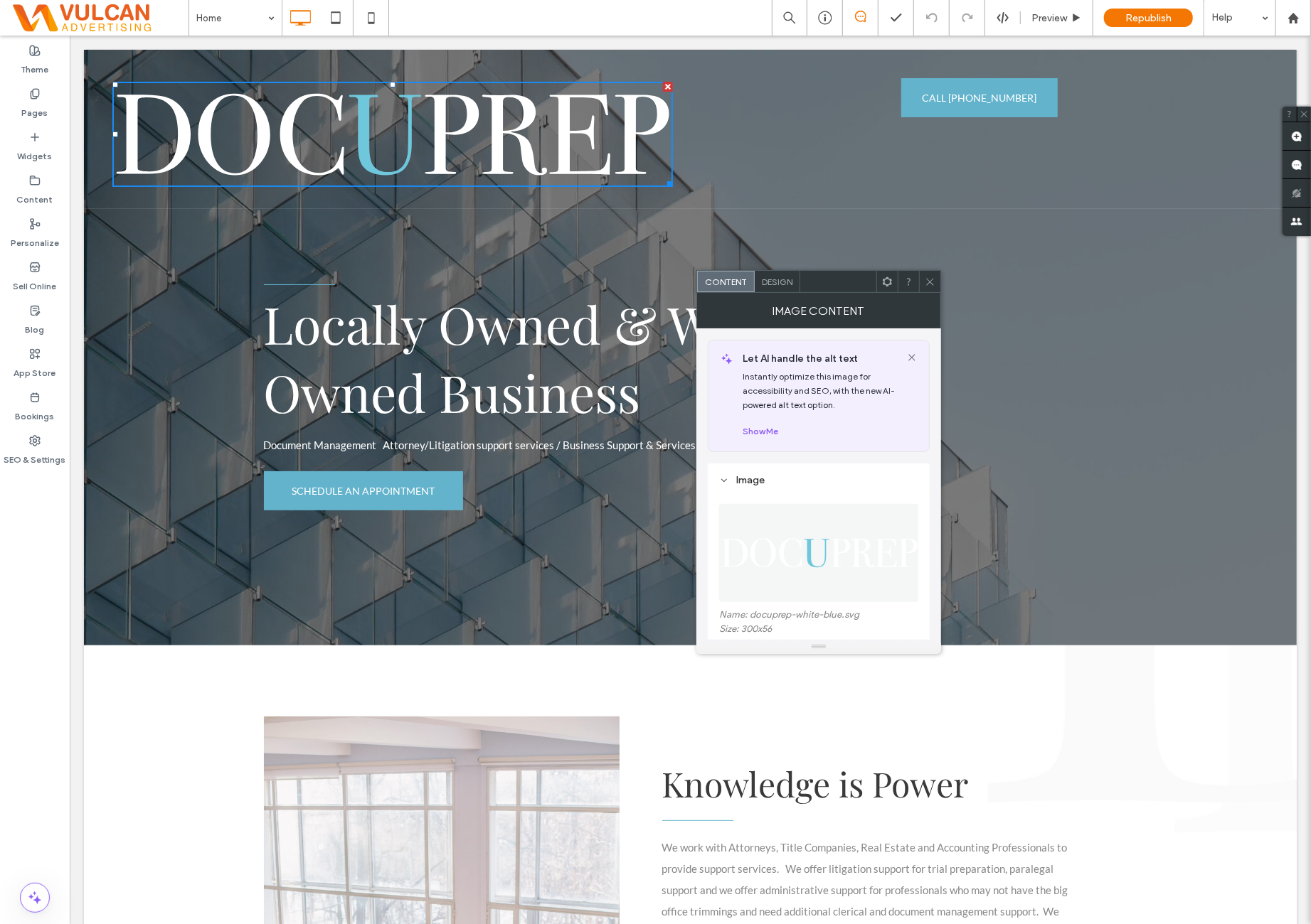
click at [927, 285] on icon at bounding box center [929, 282] width 11 height 11
